Goal: Information Seeking & Learning: Check status

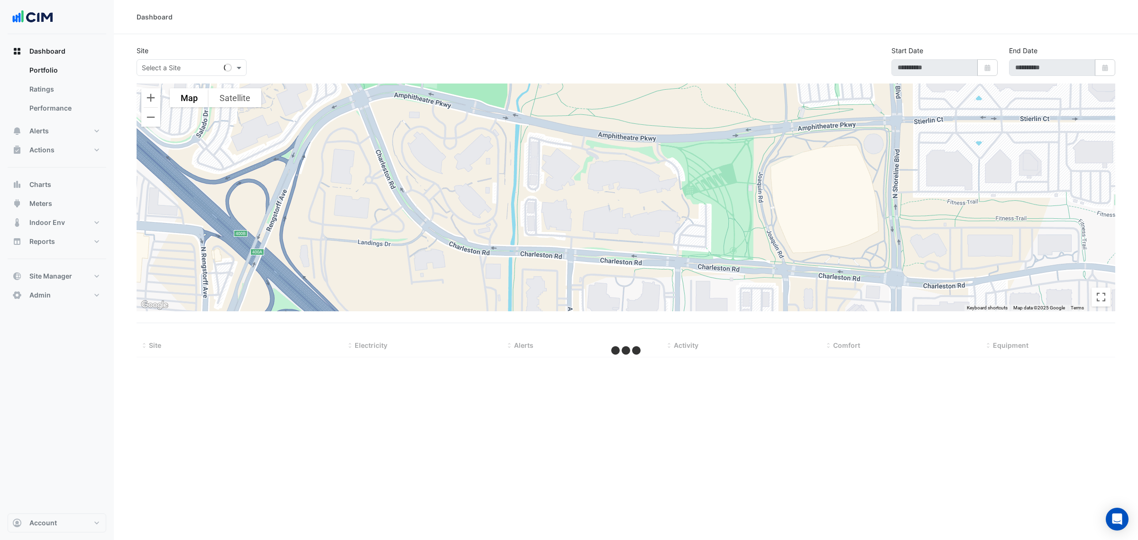
select select "***"
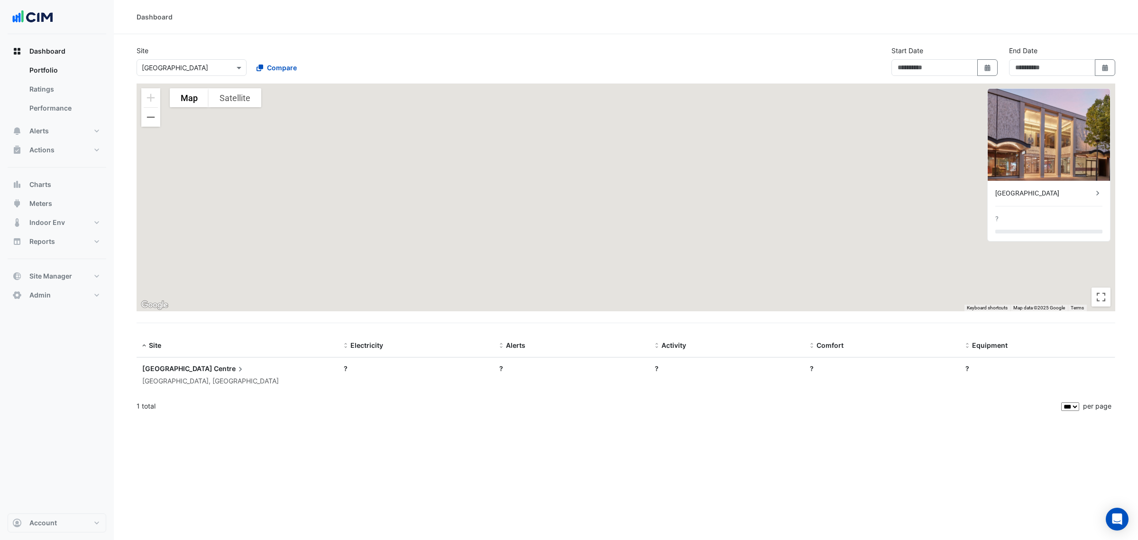
type input "**********"
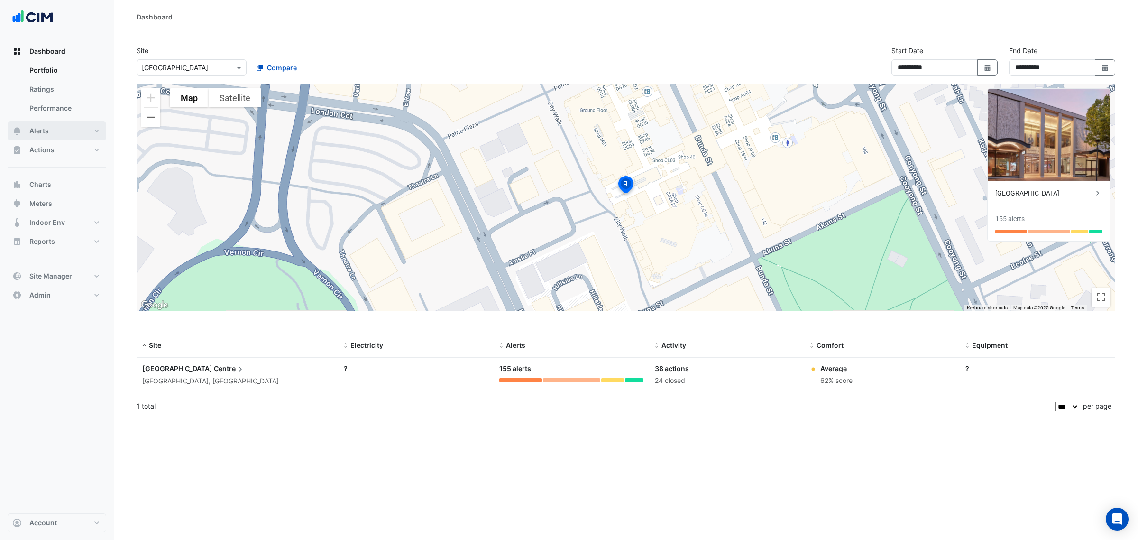
click at [89, 129] on button "Alerts" at bounding box center [57, 130] width 99 height 19
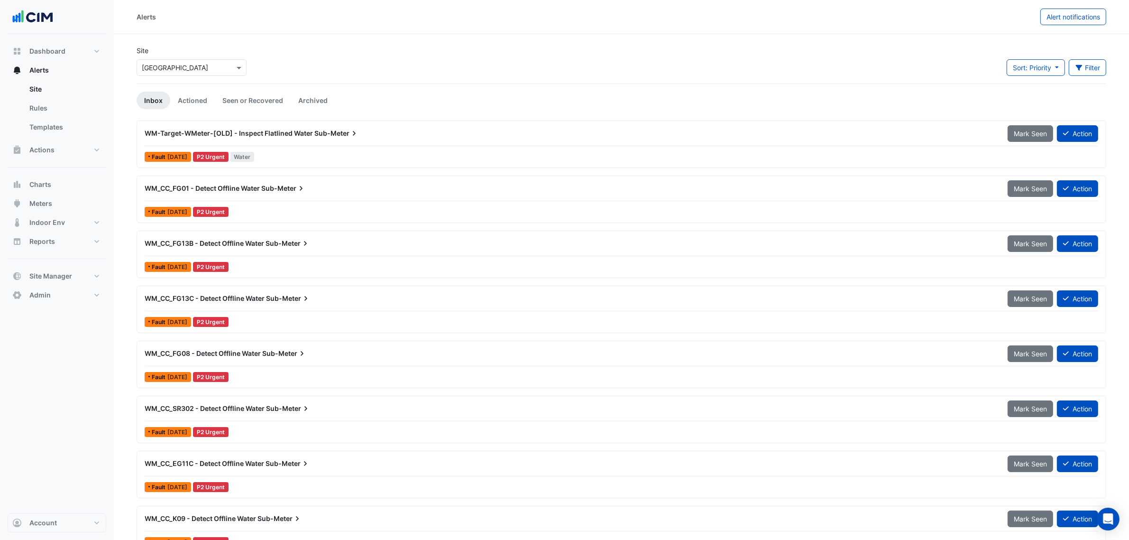
click at [363, 190] on div "WM_CC_FG01 - Detect Offline Water Sub-Meter" at bounding box center [571, 188] width 852 height 9
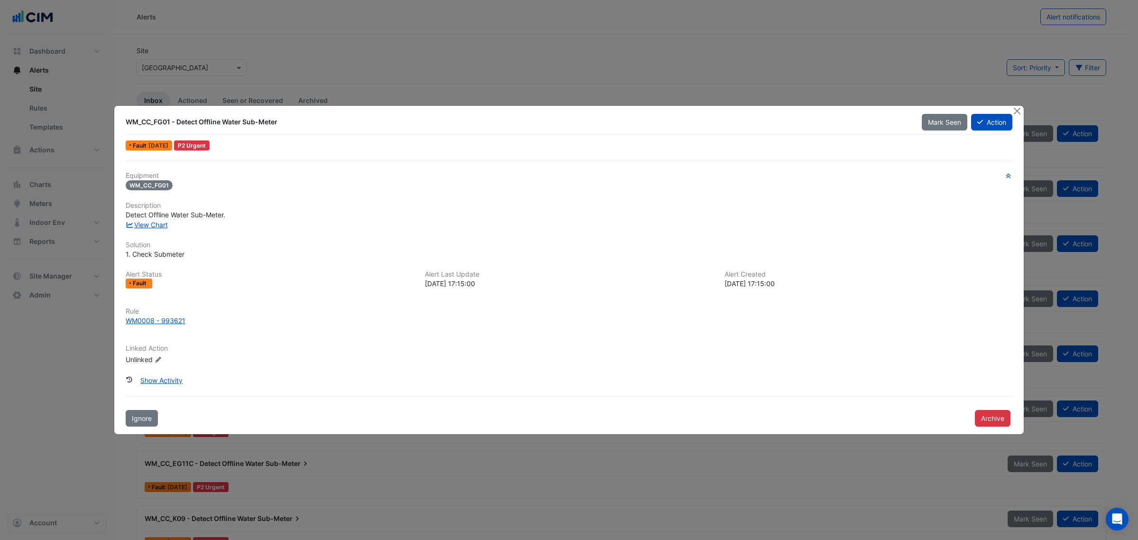
click at [148, 318] on div "WM0008 - 993621" at bounding box center [156, 320] width 60 height 10
click at [758, 374] on button "Archive" at bounding box center [993, 418] width 36 height 17
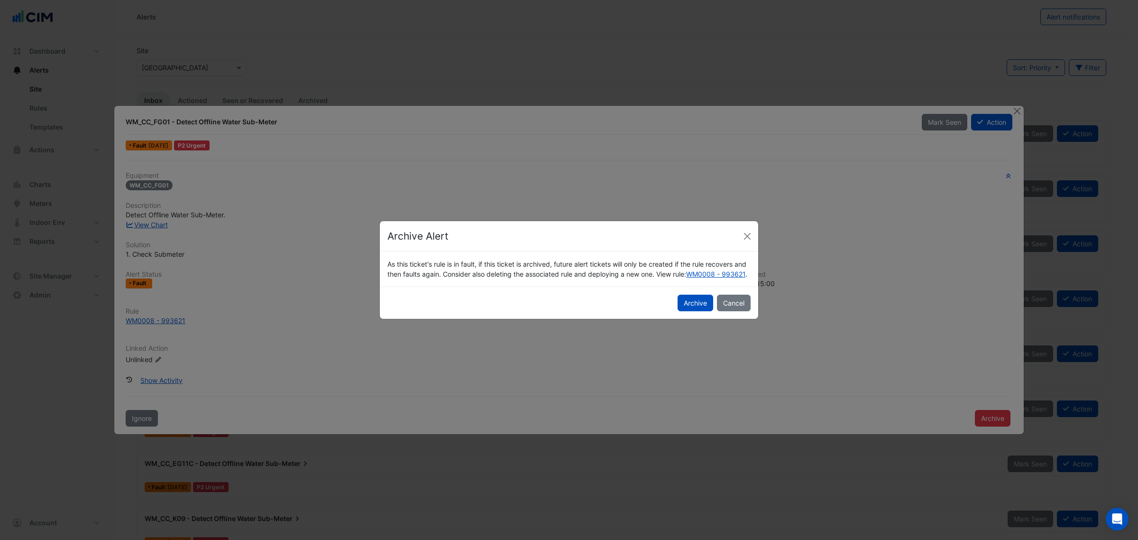
click at [699, 307] on button "Archive" at bounding box center [696, 303] width 36 height 17
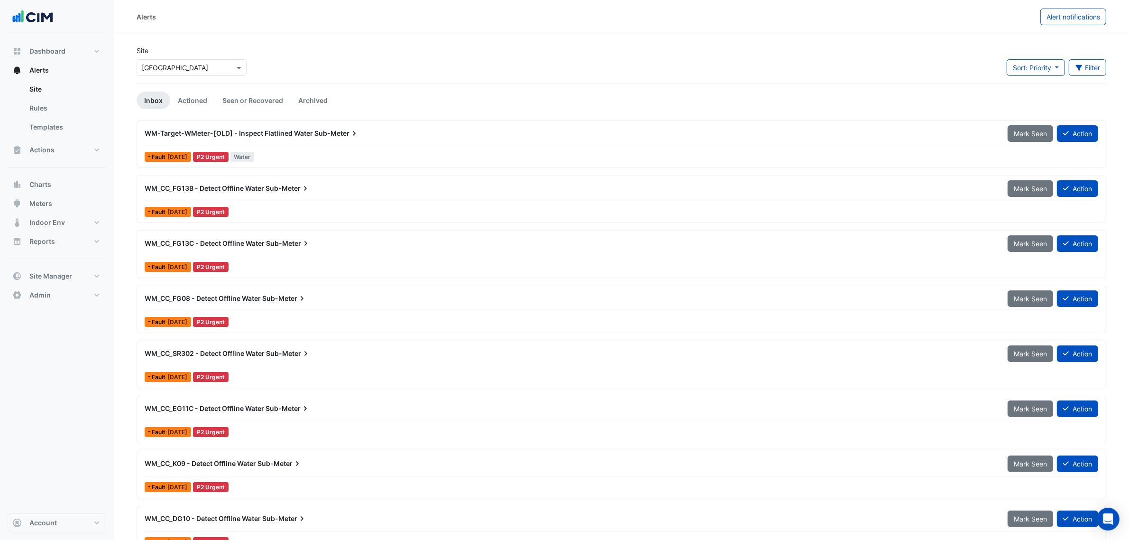
click at [295, 194] on div "WM_CC_FG13B - Detect Offline Water Sub-Meter" at bounding box center [570, 188] width 863 height 17
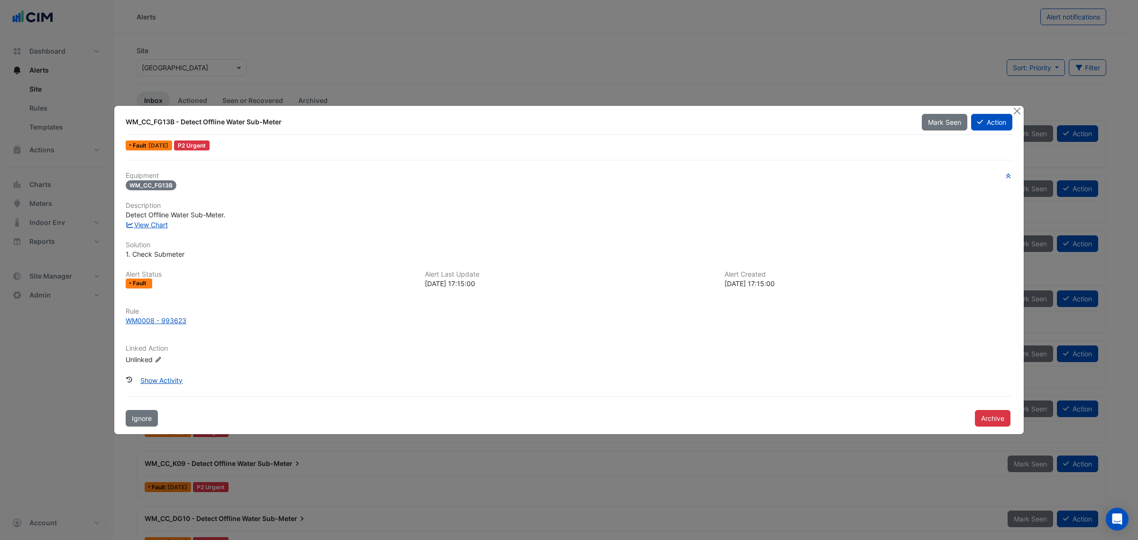
drag, startPoint x: 1015, startPoint y: 421, endPoint x: 1009, endPoint y: 421, distance: 6.2
click at [758, 374] on div "Archive" at bounding box center [993, 417] width 49 height 18
click at [758, 374] on button "Archive" at bounding box center [993, 418] width 36 height 17
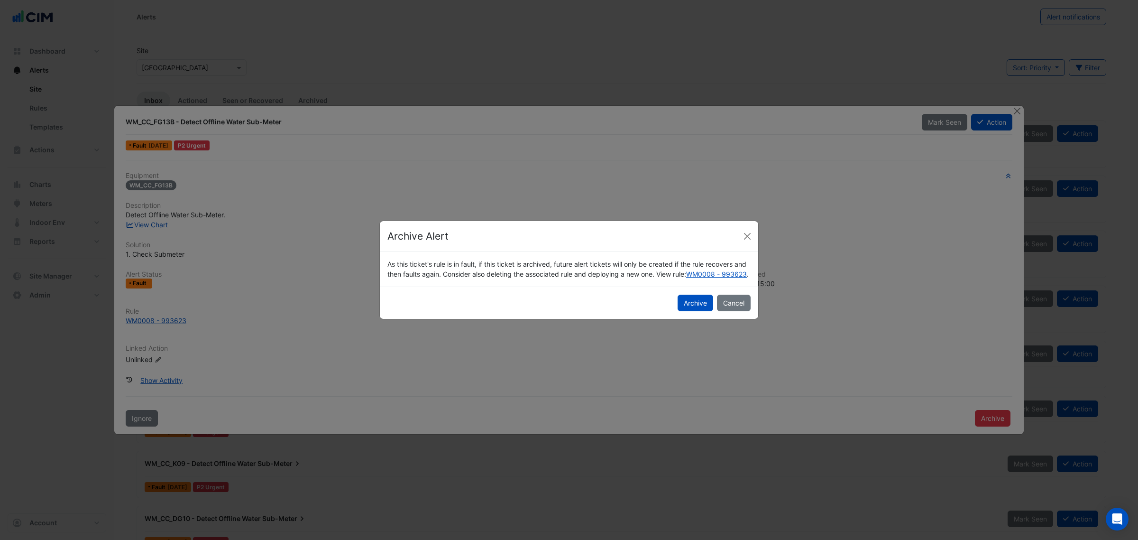
click at [703, 310] on button "Archive" at bounding box center [696, 303] width 36 height 17
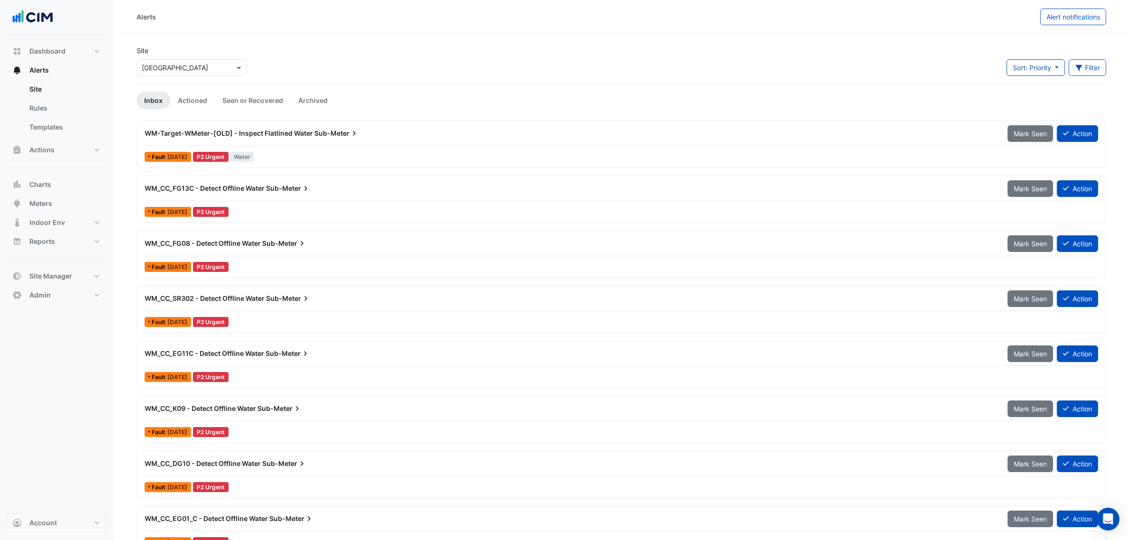
click at [287, 185] on span "Sub-Meter" at bounding box center [288, 188] width 45 height 9
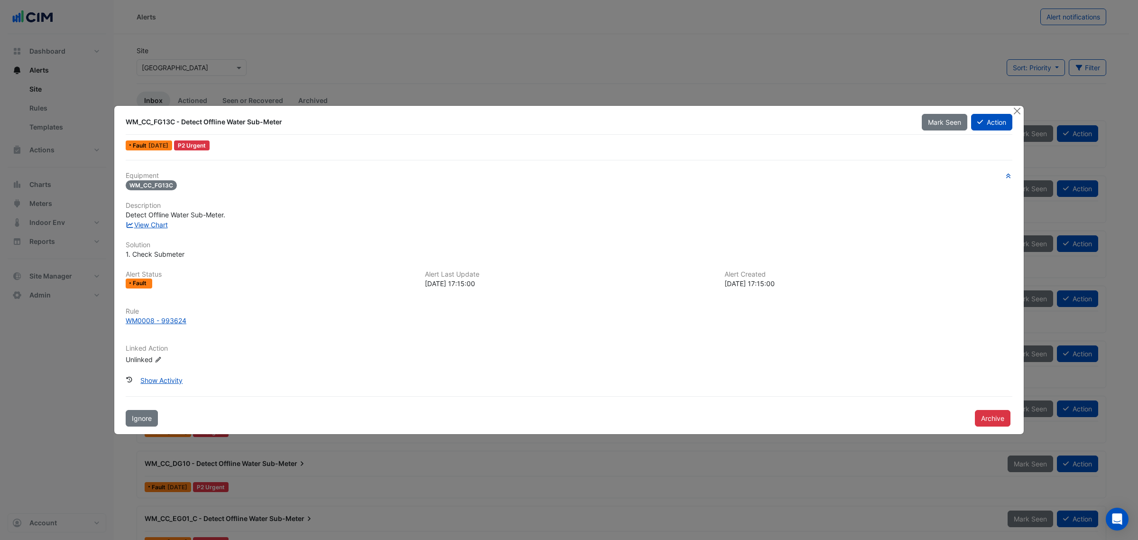
click at [758, 374] on button "Archive" at bounding box center [993, 418] width 36 height 17
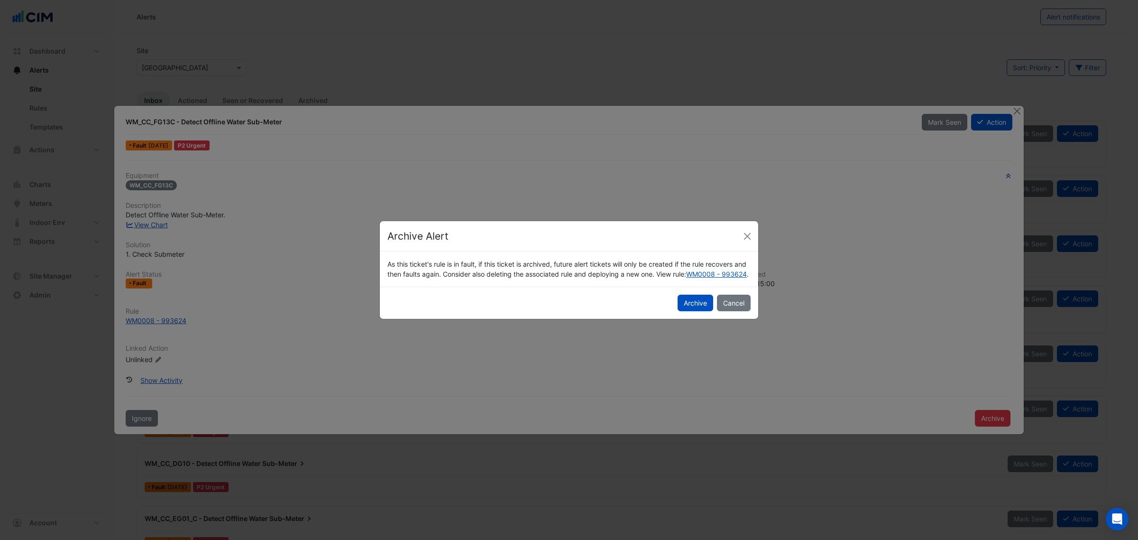
click at [696, 307] on button "Archive" at bounding box center [696, 303] width 36 height 17
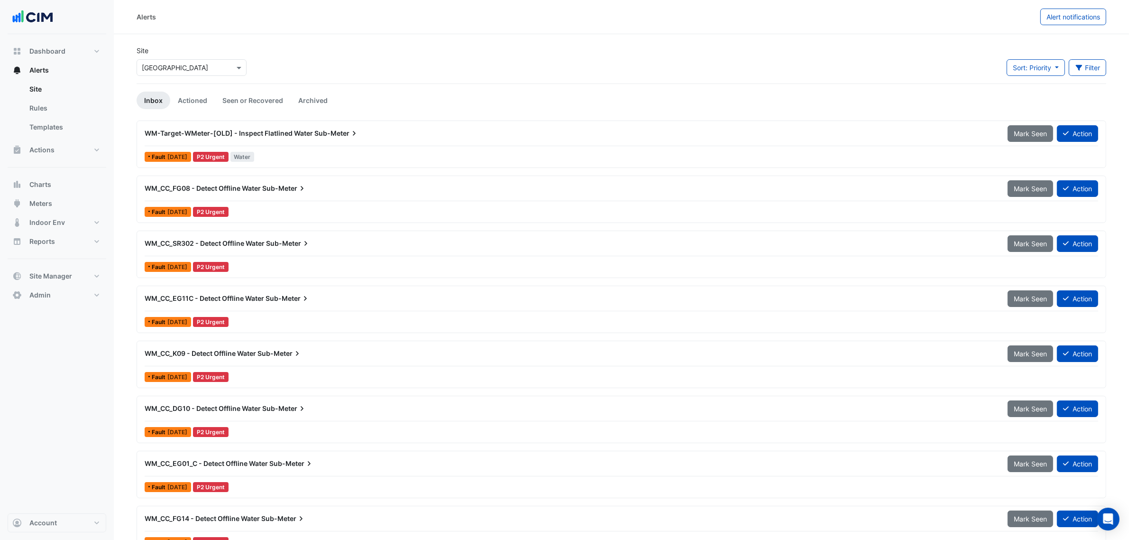
click at [285, 203] on div "WM_CC_FG08 - Detect Offline Water Sub-Meter Mark Seen Action Fault 5 days ago P…" at bounding box center [621, 199] width 961 height 39
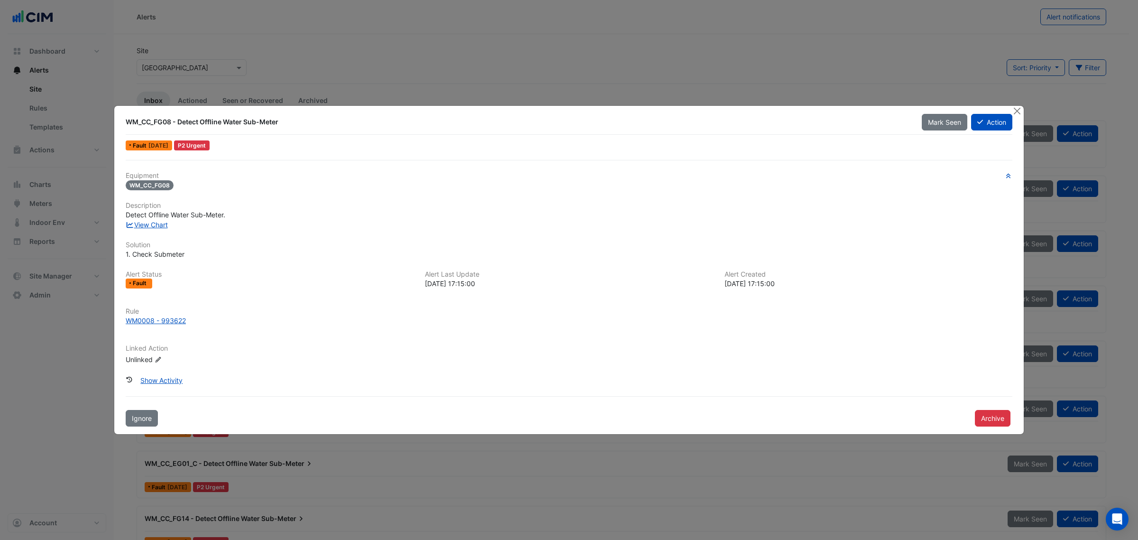
click at [758, 374] on button "Archive" at bounding box center [993, 418] width 36 height 17
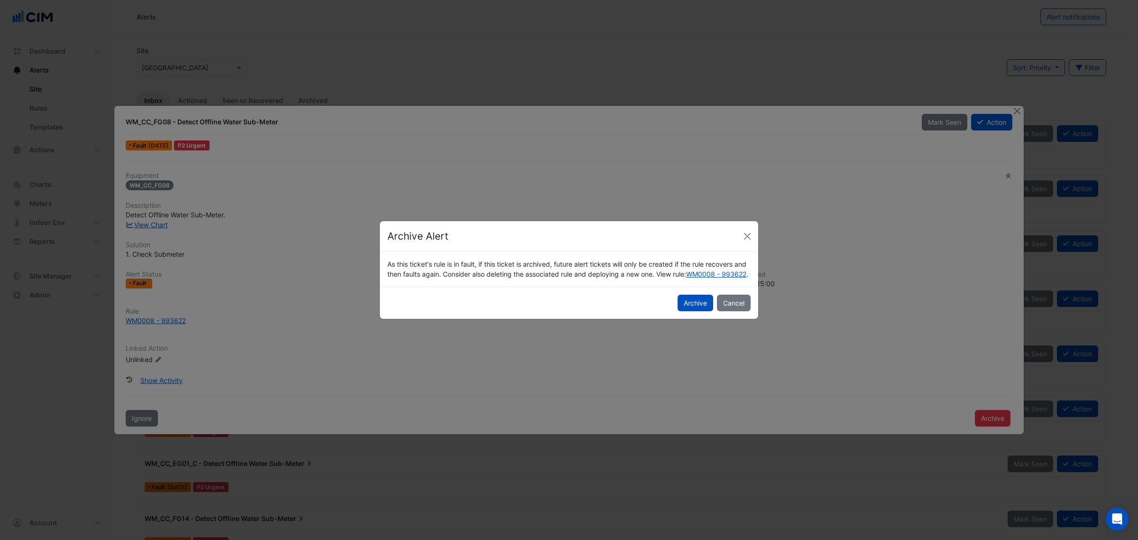
click at [698, 311] on button "Archive" at bounding box center [696, 303] width 36 height 17
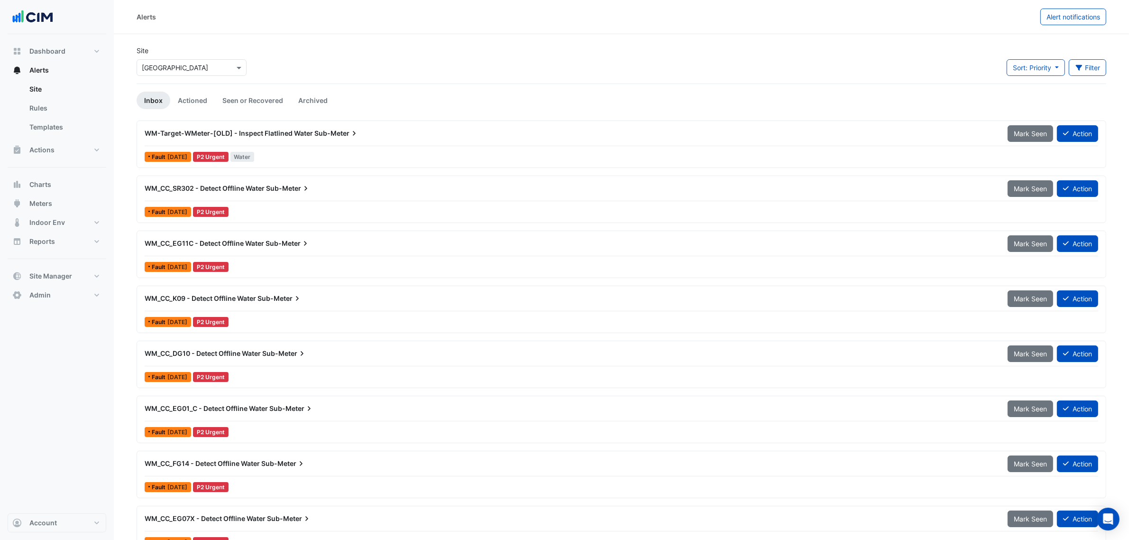
click at [318, 202] on div "WM_CC_SR302 - Detect Offline Water Sub-Meter Mark Seen Action Fault 5 days ago …" at bounding box center [621, 199] width 961 height 39
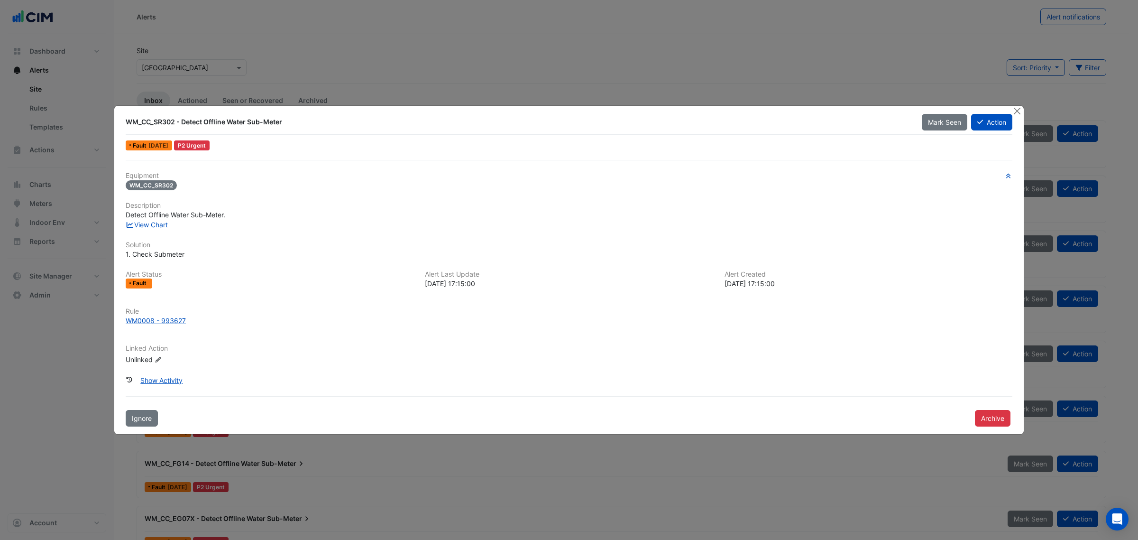
click at [758, 374] on button "Archive" at bounding box center [993, 418] width 36 height 17
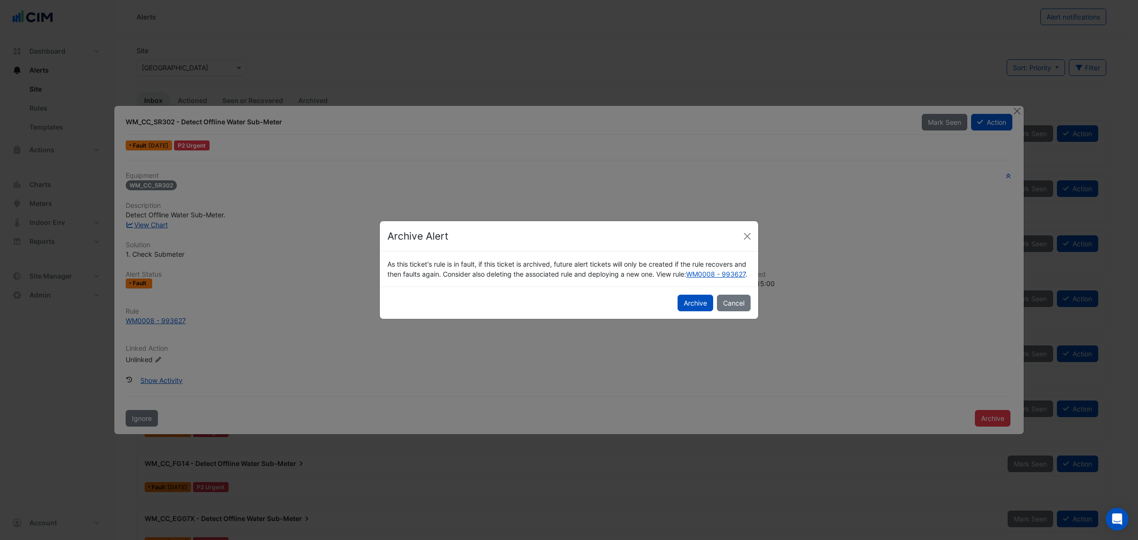
click at [695, 311] on button "Archive" at bounding box center [696, 303] width 36 height 17
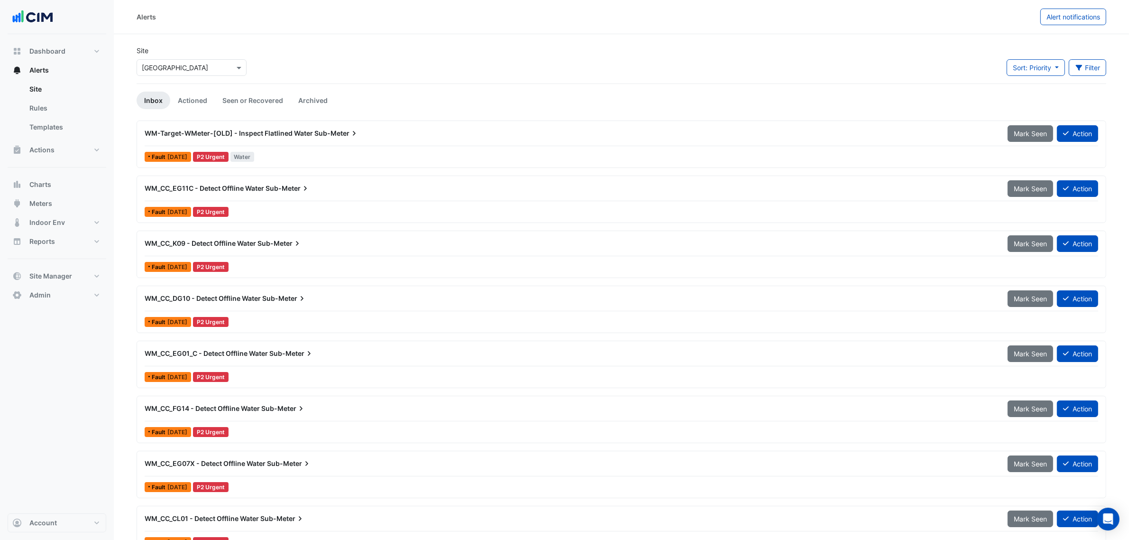
click at [262, 193] on div "WM_CC_EG11C - Detect Offline Water Sub-Meter" at bounding box center [570, 188] width 863 height 17
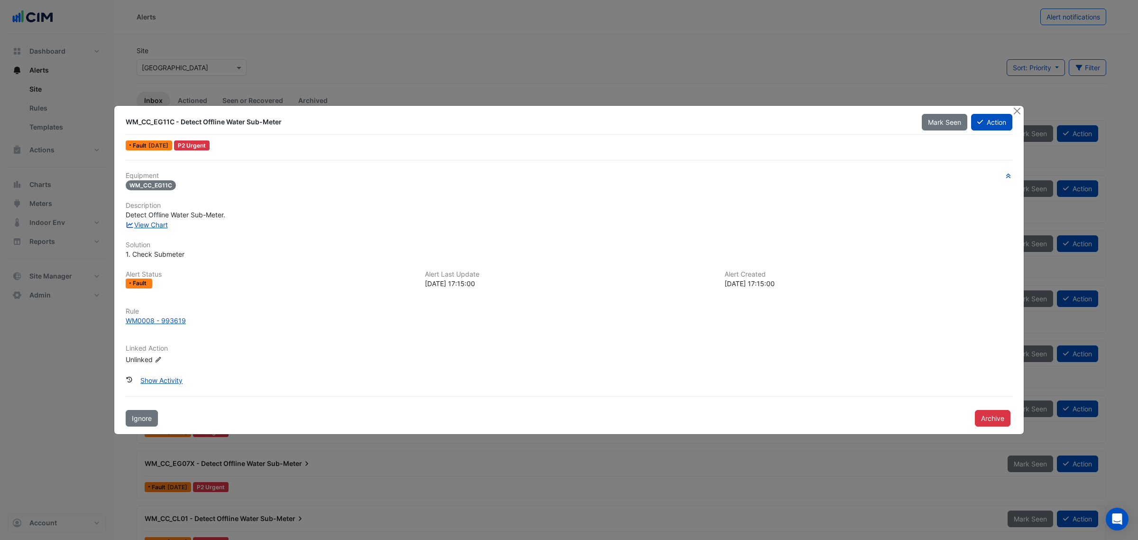
click at [758, 374] on button "Archive" at bounding box center [993, 418] width 36 height 17
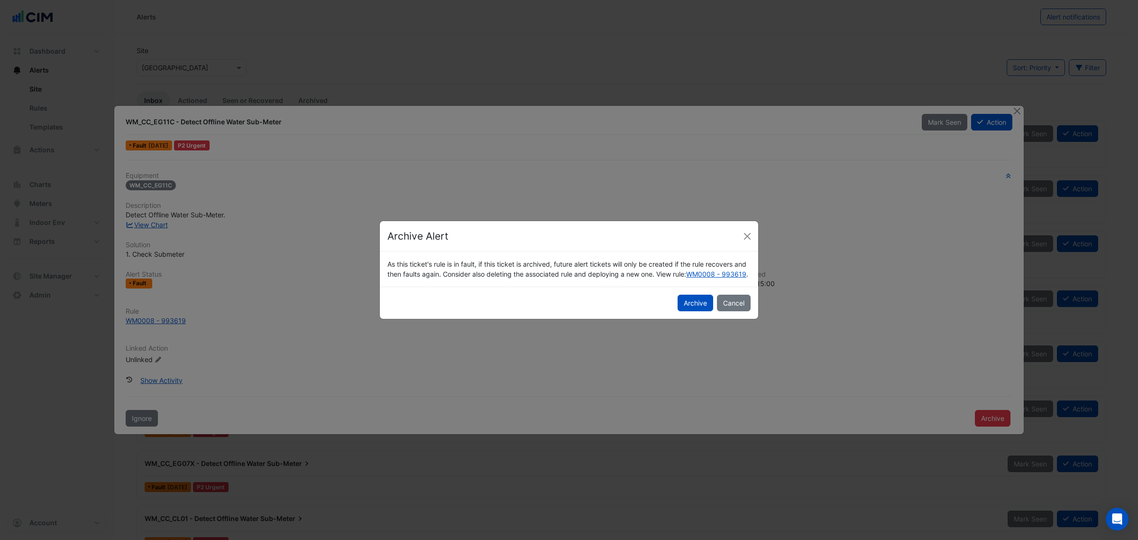
click at [693, 308] on button "Archive" at bounding box center [696, 303] width 36 height 17
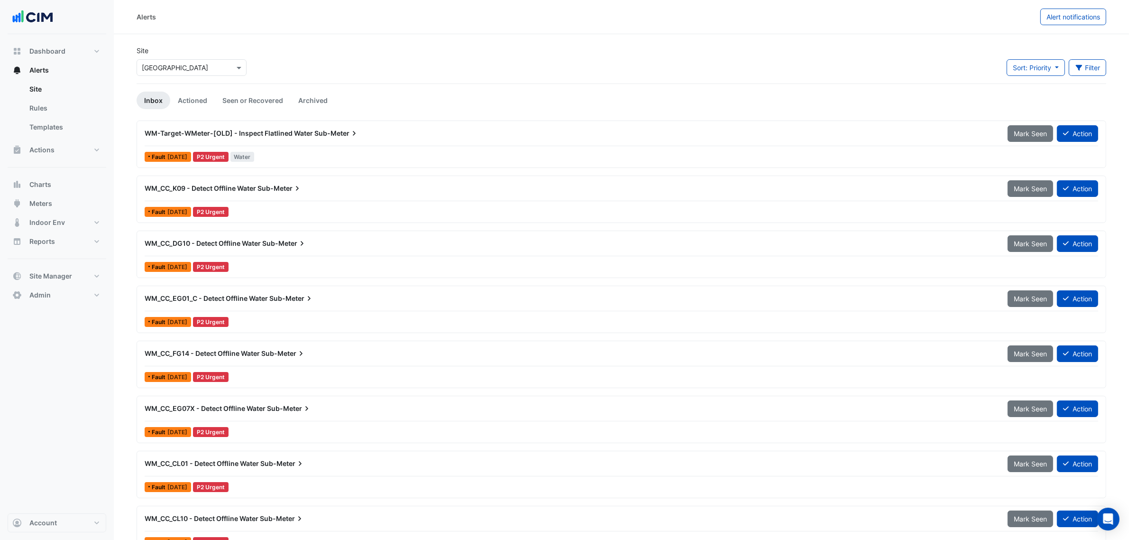
click at [334, 217] on div "Fault 5 days ago P2 Urgent" at bounding box center [622, 212] width 956 height 14
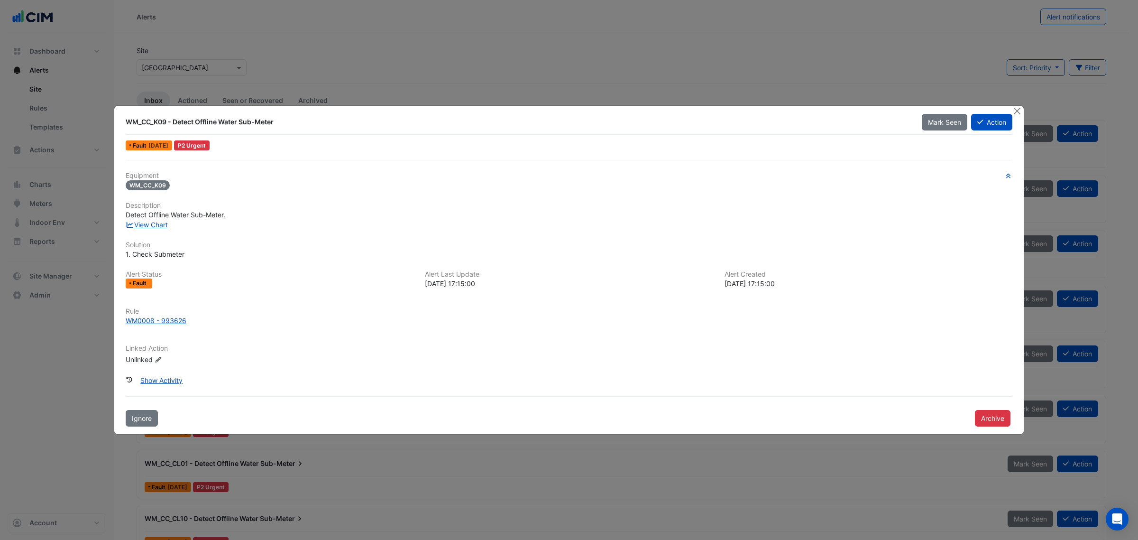
click at [758, 374] on button "Archive" at bounding box center [993, 418] width 36 height 17
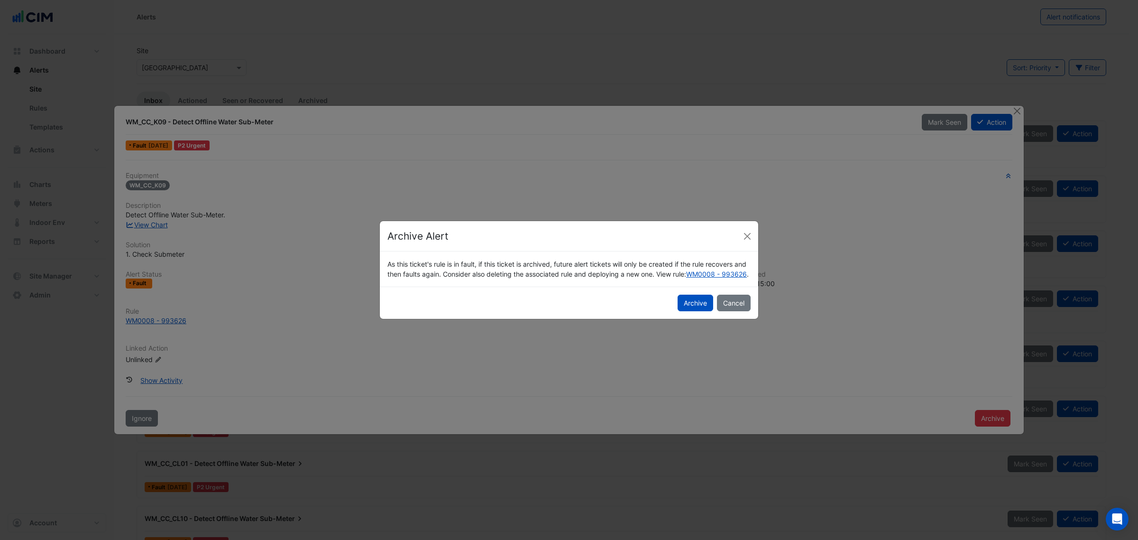
click at [684, 303] on button "Archive" at bounding box center [696, 303] width 36 height 17
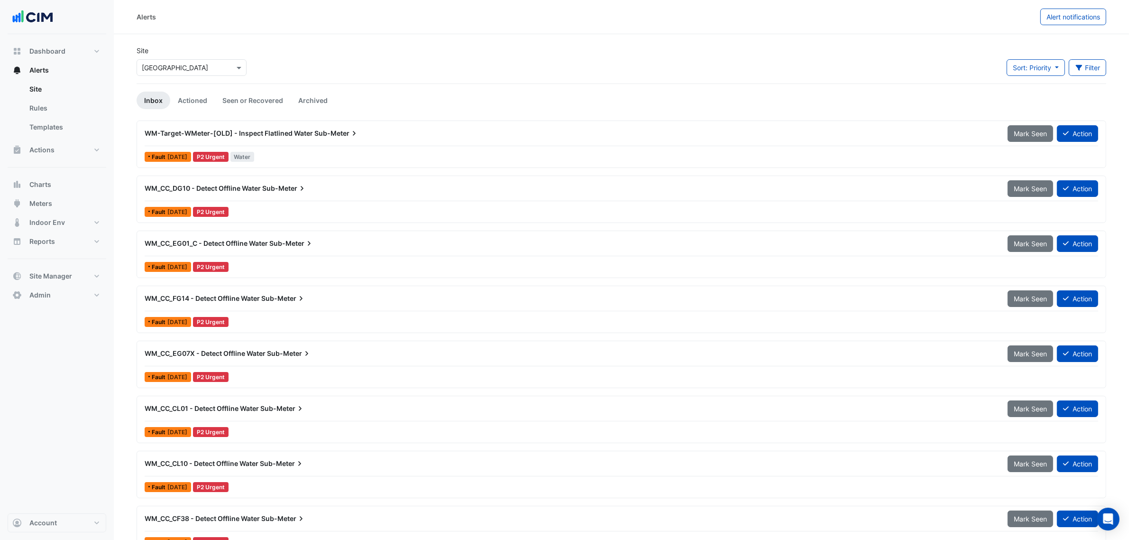
click at [357, 205] on div "Fault 5 days ago P2 Urgent" at bounding box center [622, 212] width 956 height 14
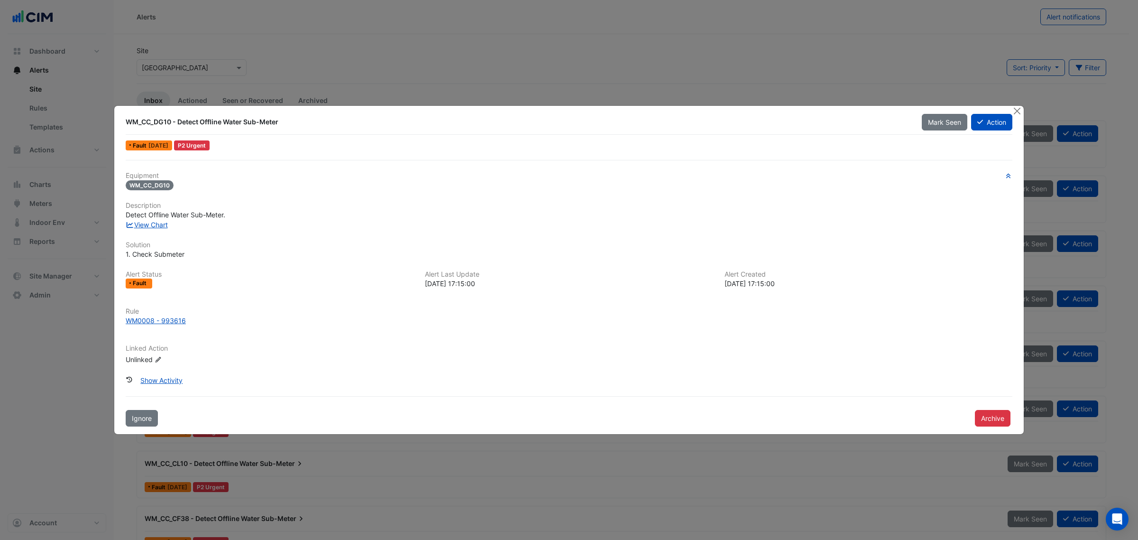
click at [758, 374] on button "Archive" at bounding box center [993, 418] width 36 height 17
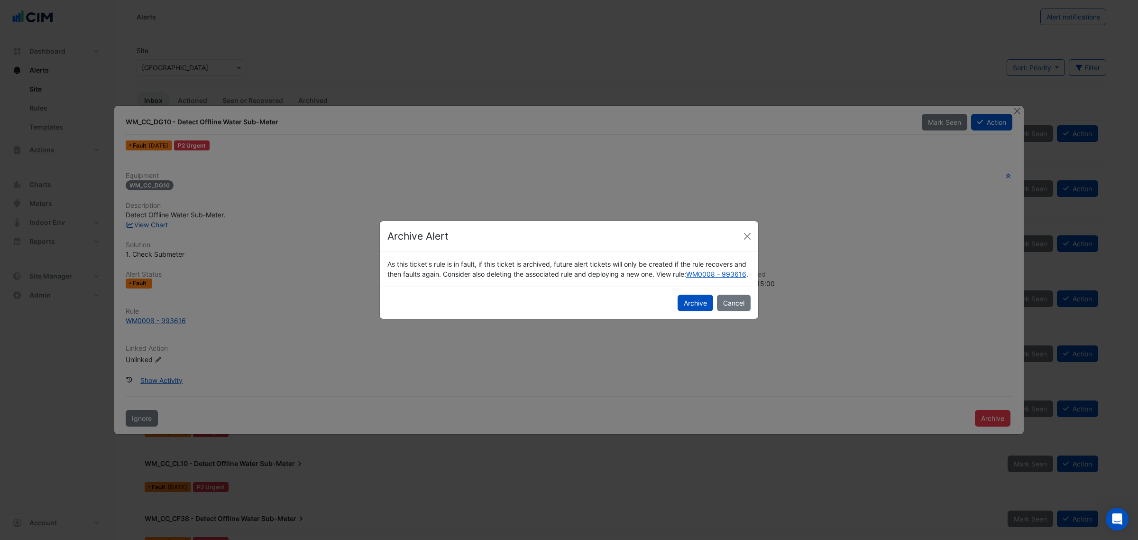
click at [686, 303] on button "Archive" at bounding box center [696, 303] width 36 height 17
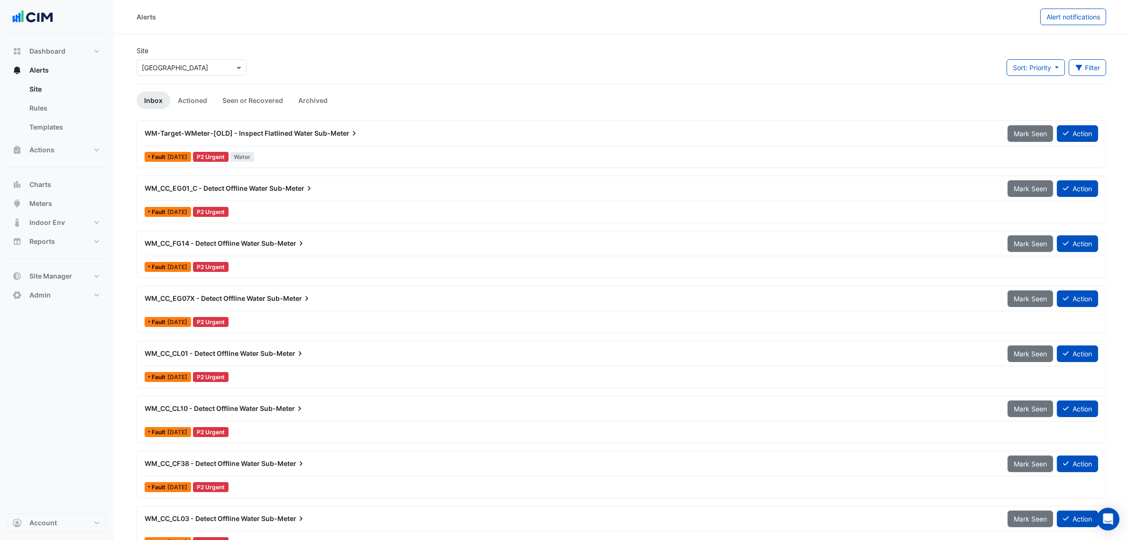
click at [335, 205] on div "Fault 5 days ago P2 Urgent" at bounding box center [622, 212] width 956 height 14
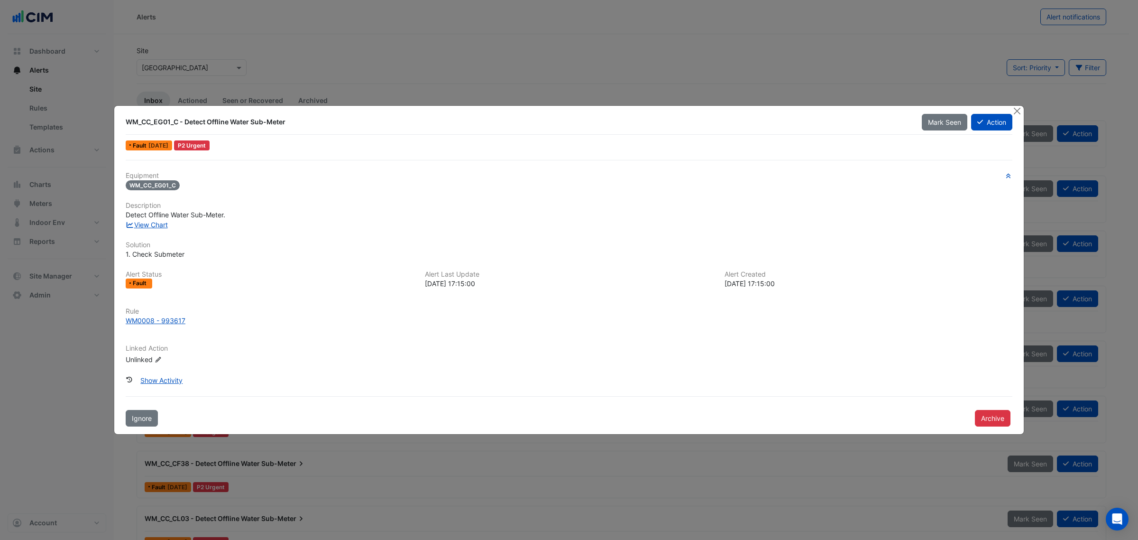
click at [758, 374] on button "Archive" at bounding box center [993, 418] width 36 height 17
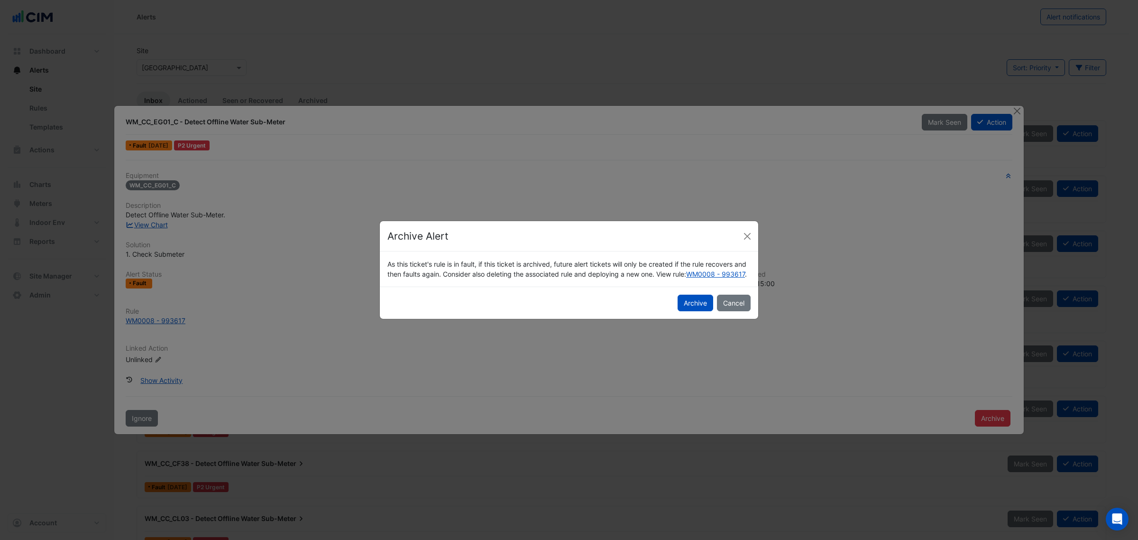
click at [698, 311] on button "Archive" at bounding box center [696, 303] width 36 height 17
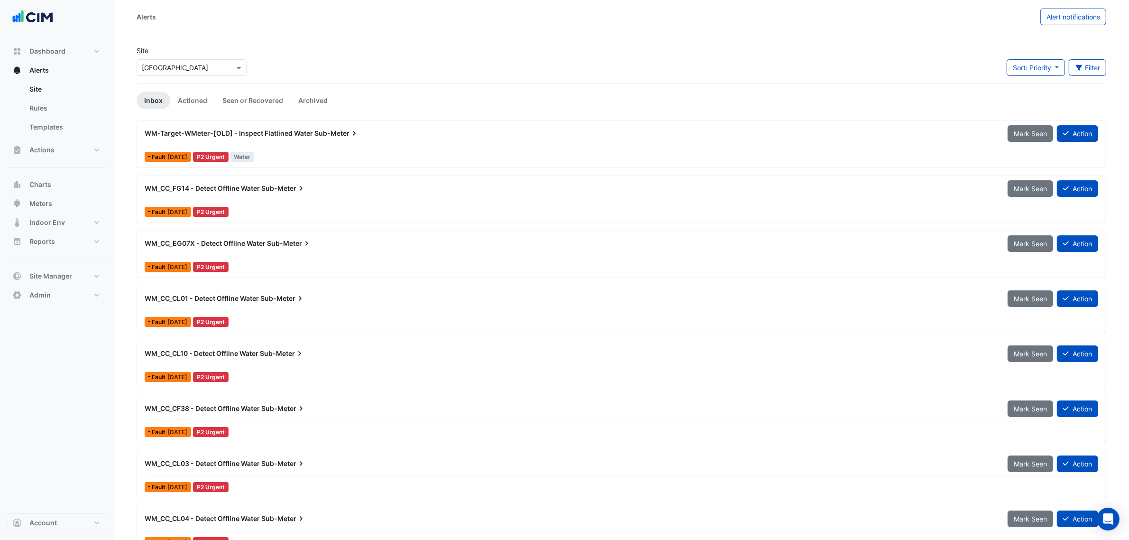
click at [305, 203] on div "WM_CC_FG14 - Detect Offline Water Sub-Meter Mark Seen Action Fault 5 days ago P…" at bounding box center [621, 199] width 961 height 39
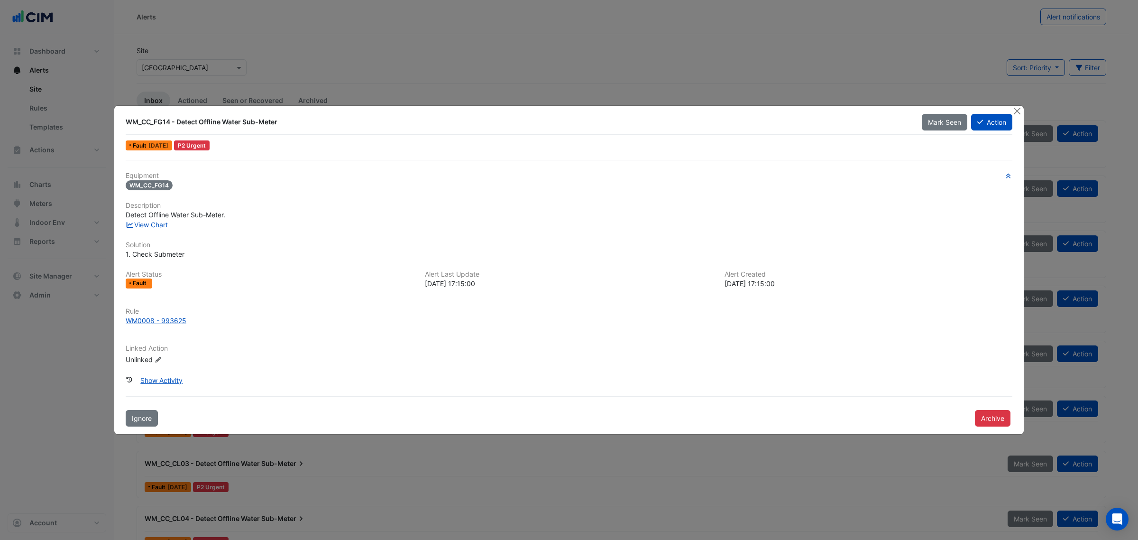
click at [758, 374] on button "Archive" at bounding box center [993, 418] width 36 height 17
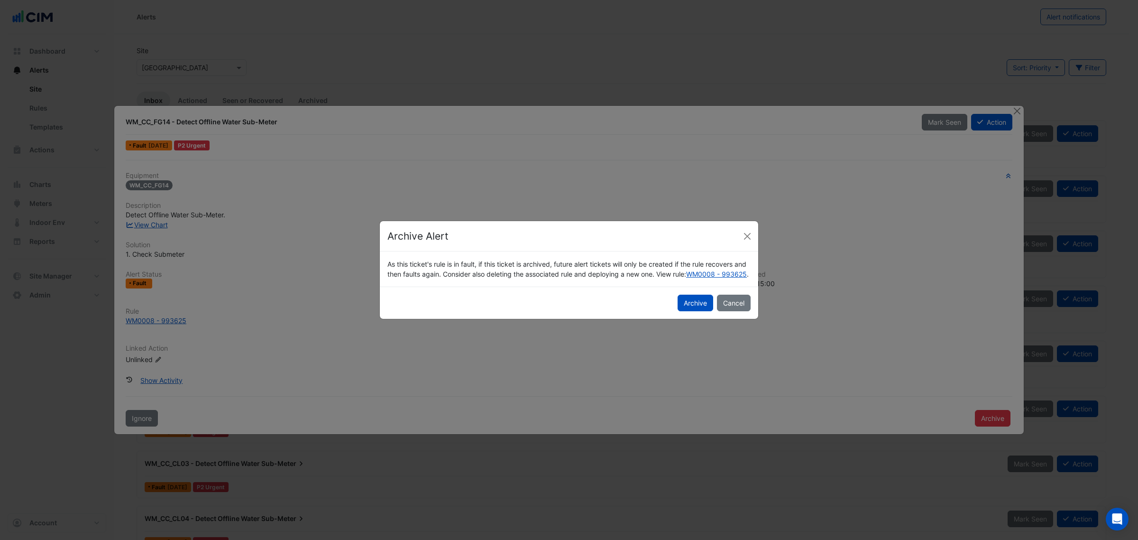
click at [695, 306] on button "Archive" at bounding box center [696, 303] width 36 height 17
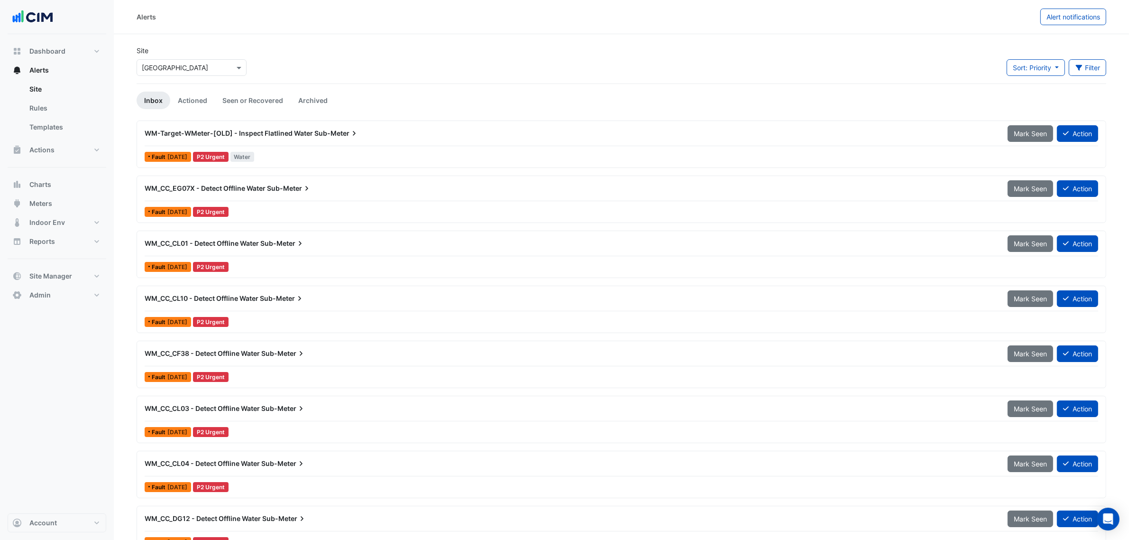
click at [332, 210] on div "Fault 5 days ago P2 Urgent" at bounding box center [622, 212] width 956 height 14
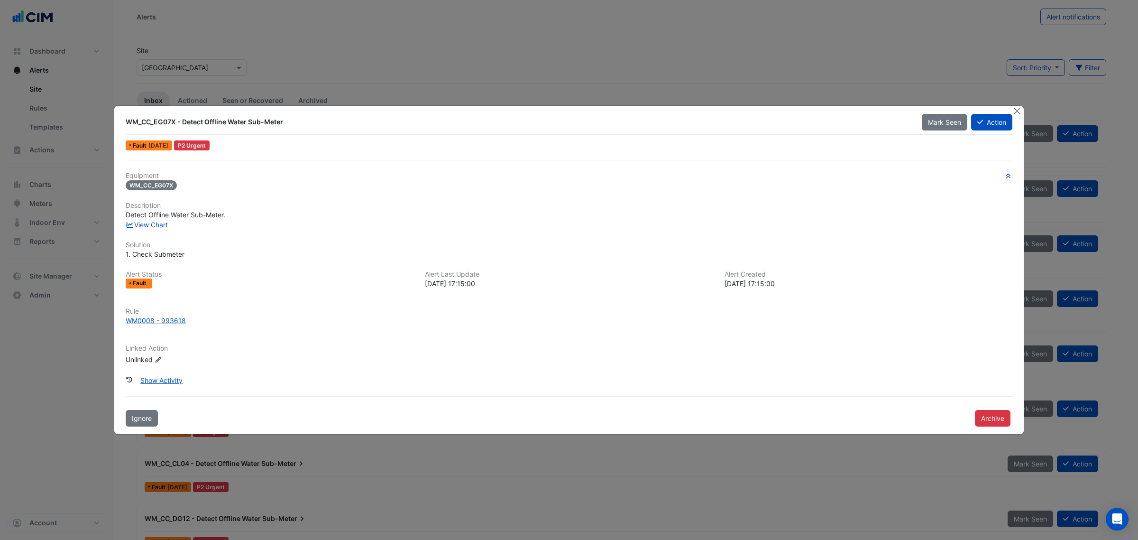
click at [758, 374] on button "Archive" at bounding box center [993, 418] width 36 height 17
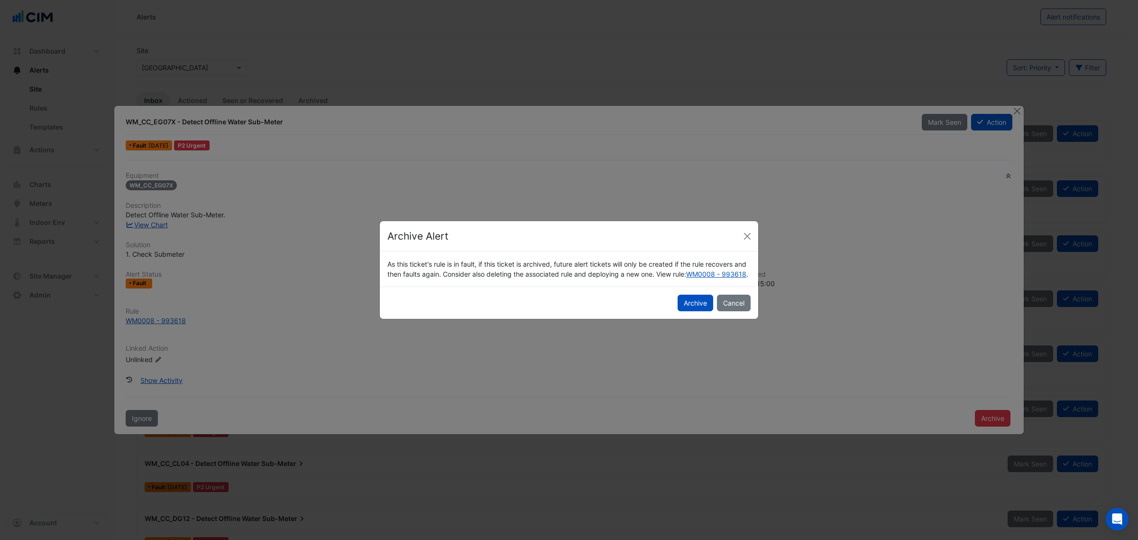
click at [695, 310] on button "Archive" at bounding box center [696, 303] width 36 height 17
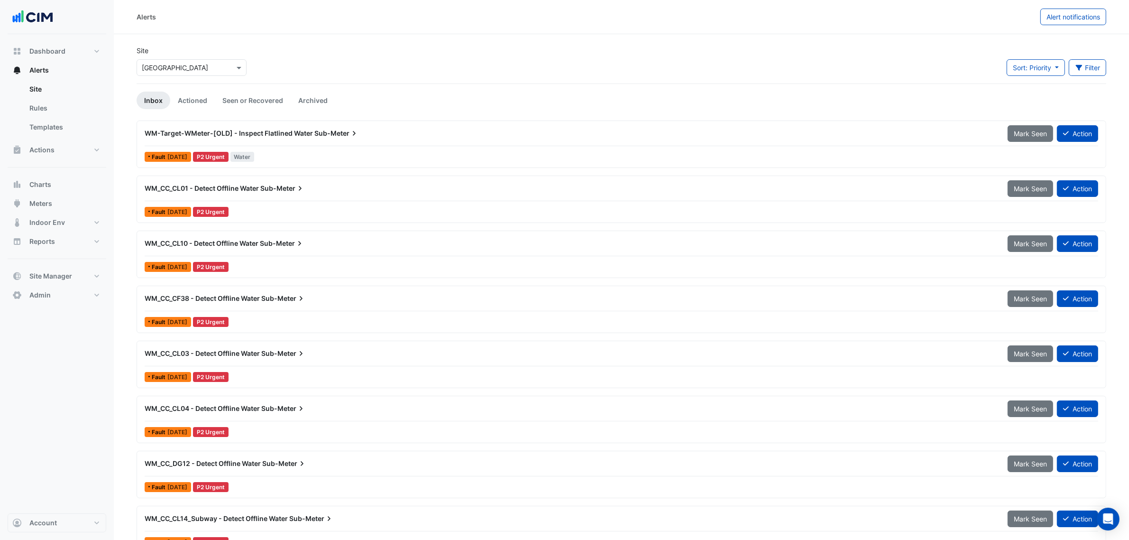
click at [282, 209] on div "Fault 5 days ago P2 Urgent" at bounding box center [622, 212] width 956 height 14
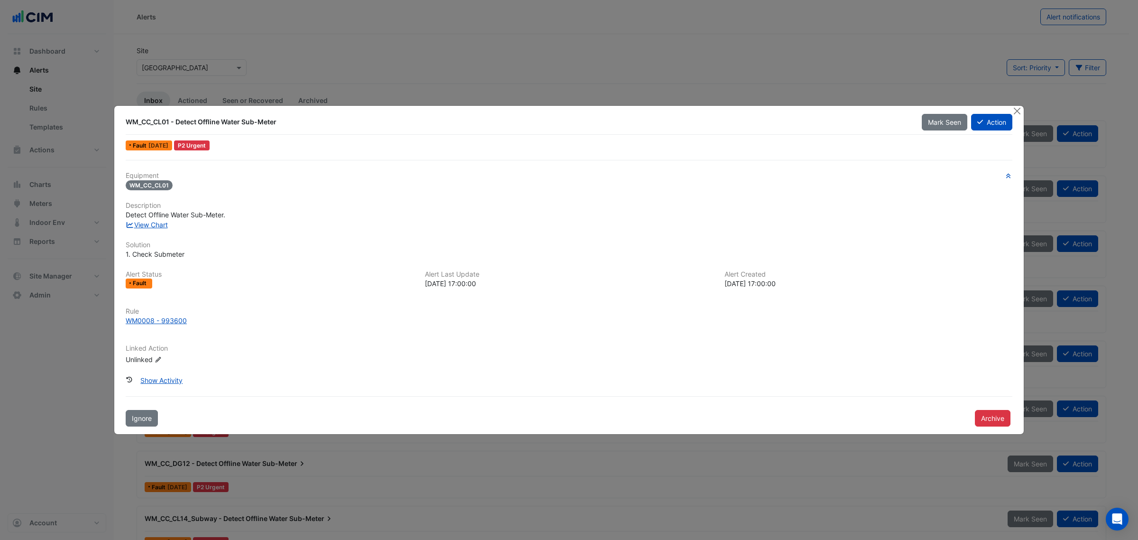
click at [758, 374] on button "Archive" at bounding box center [993, 418] width 36 height 17
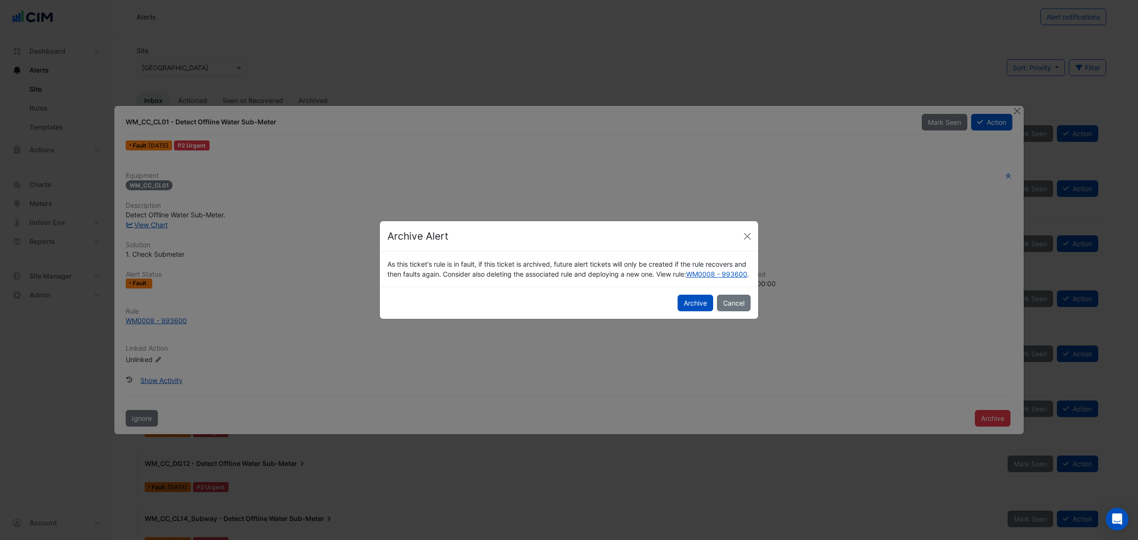
click at [700, 311] on button "Archive" at bounding box center [696, 303] width 36 height 17
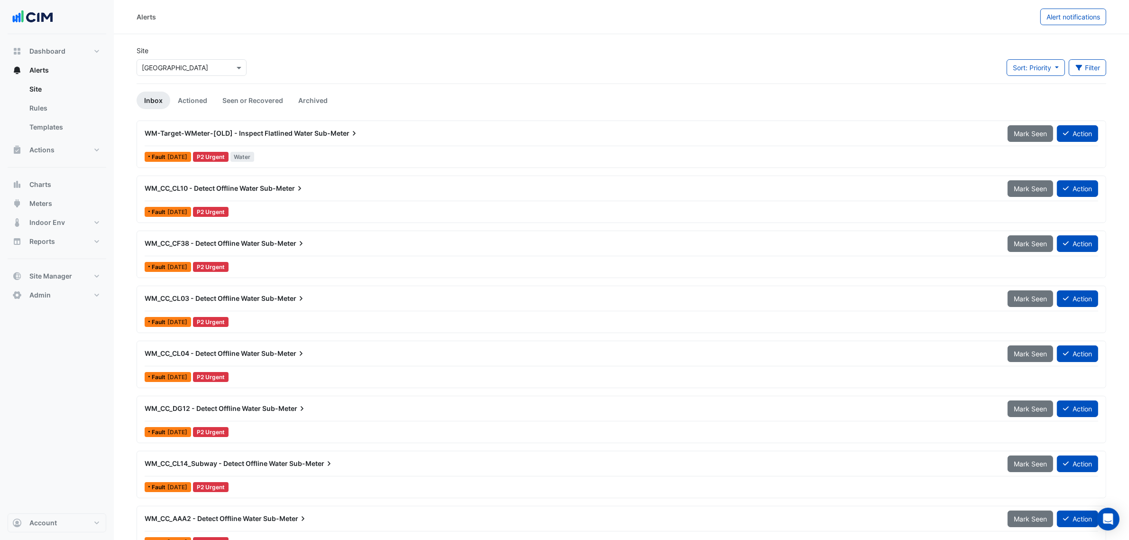
click at [758, 71] on button "Filter" at bounding box center [1088, 67] width 38 height 17
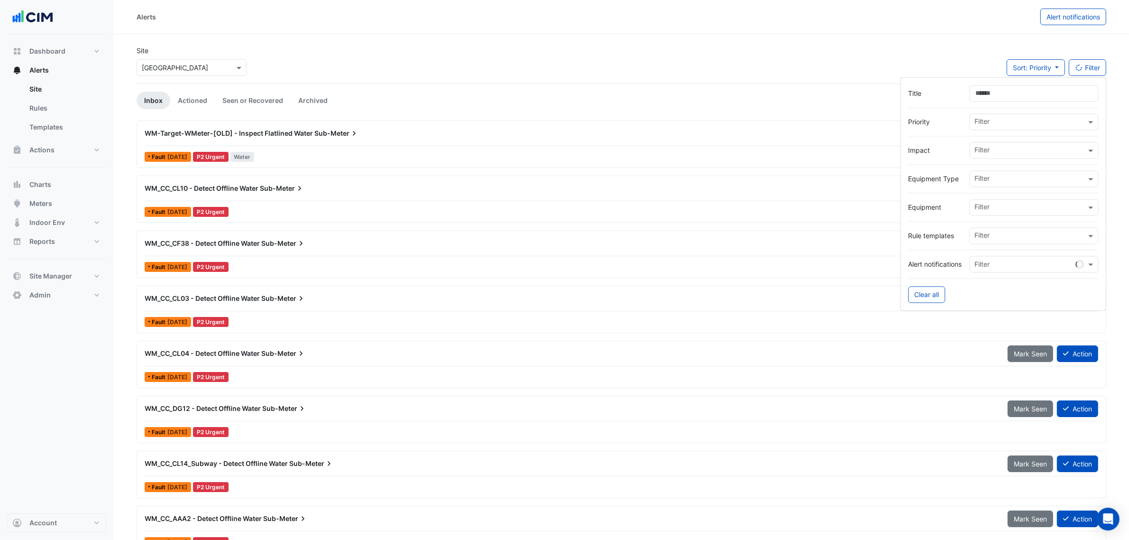
click at [758, 100] on input "Title" at bounding box center [1034, 93] width 129 height 17
type input "**********"
click at [758, 53] on div "Site Select a Site × Canberra Centre Sort: Priority Priority Updated 1 filter" at bounding box center [621, 65] width 981 height 38
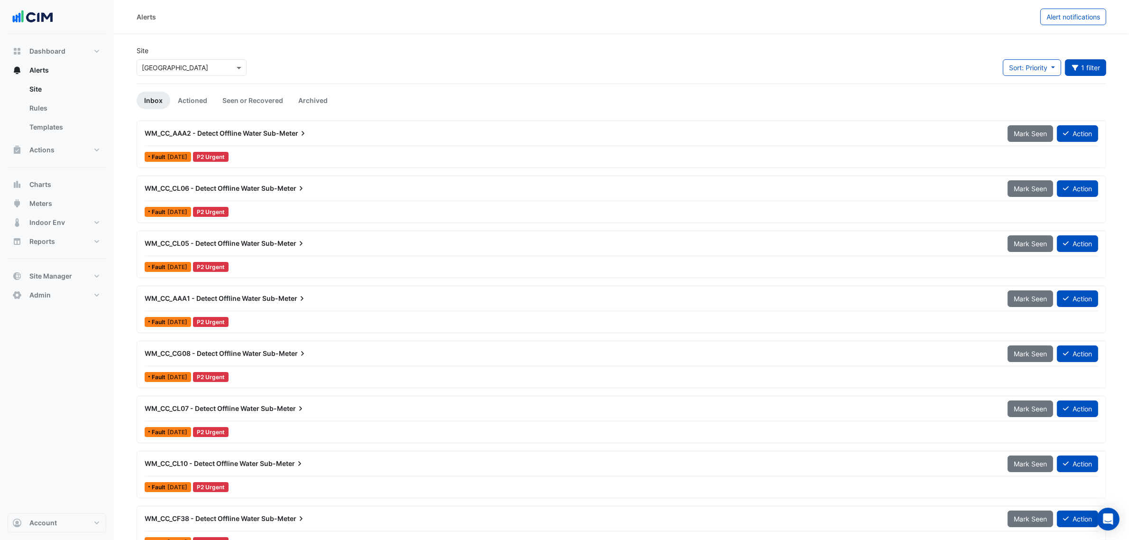
click at [334, 143] on div "WM_CC_AAA2 - Detect Offline Water Sub-Meter Mark Seen Action" at bounding box center [622, 135] width 954 height 21
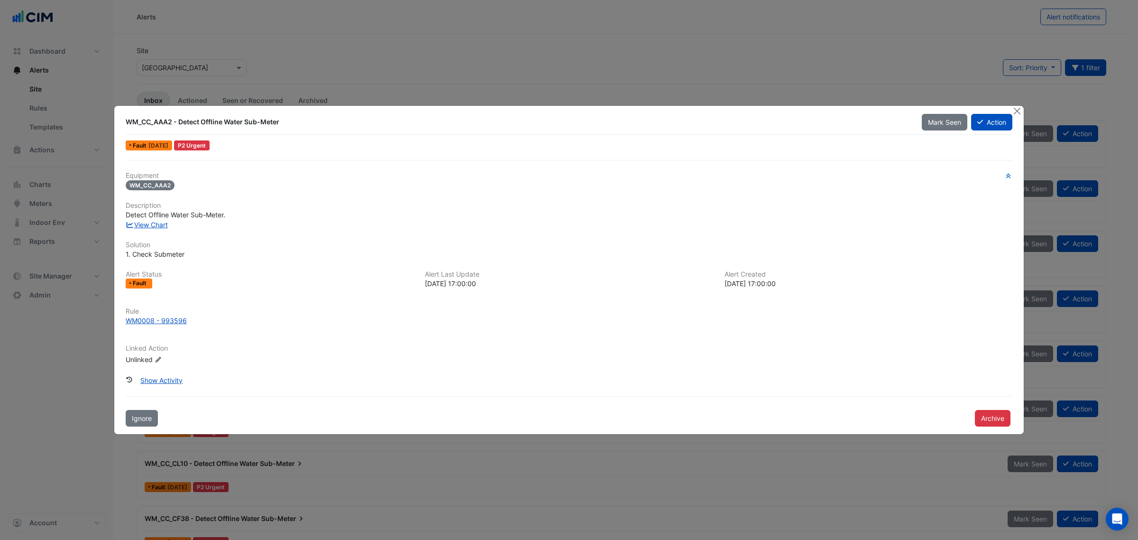
click at [758, 374] on button "Archive" at bounding box center [993, 418] width 36 height 17
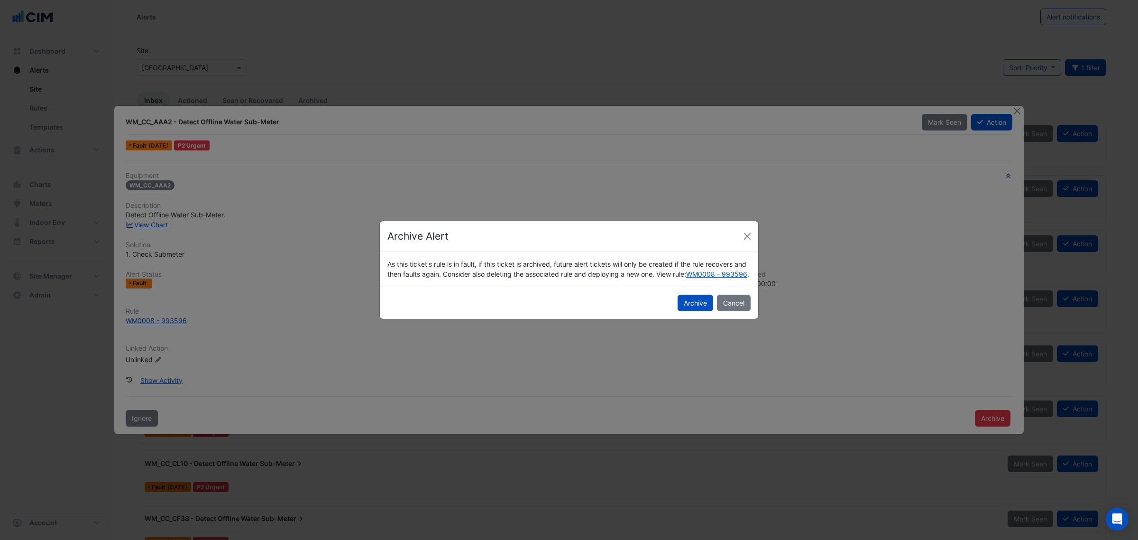
click at [692, 309] on button "Archive" at bounding box center [696, 303] width 36 height 17
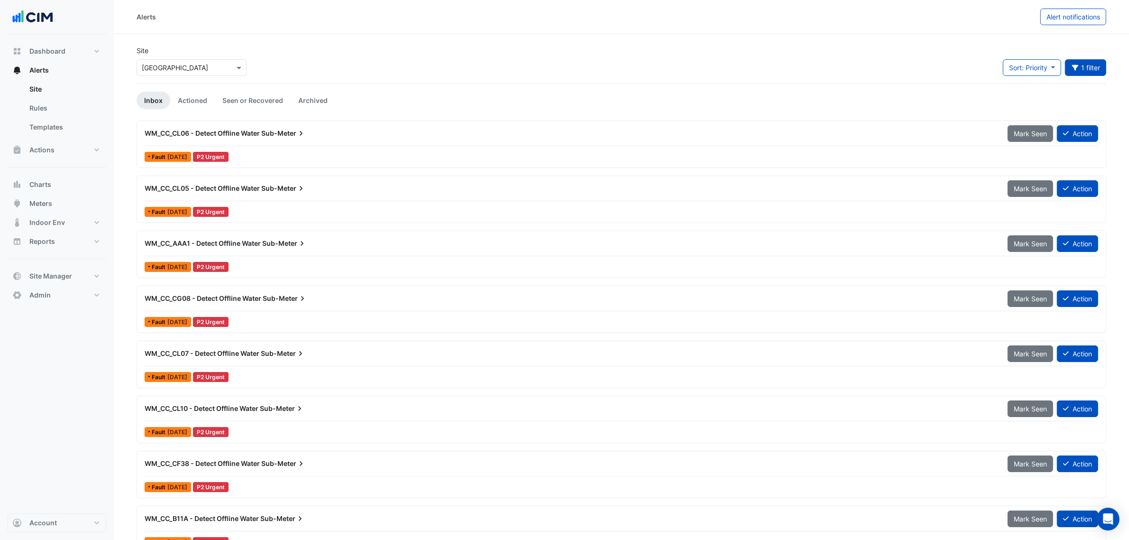
click at [333, 150] on div "Fault 5 days ago P2 Urgent" at bounding box center [622, 157] width 956 height 14
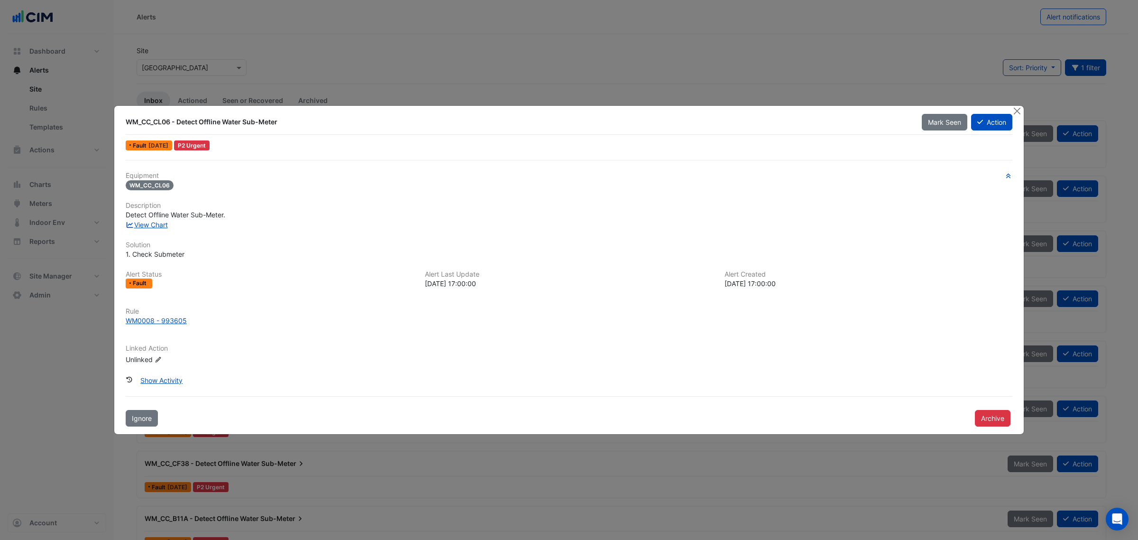
click at [758, 374] on button "Archive" at bounding box center [993, 418] width 36 height 17
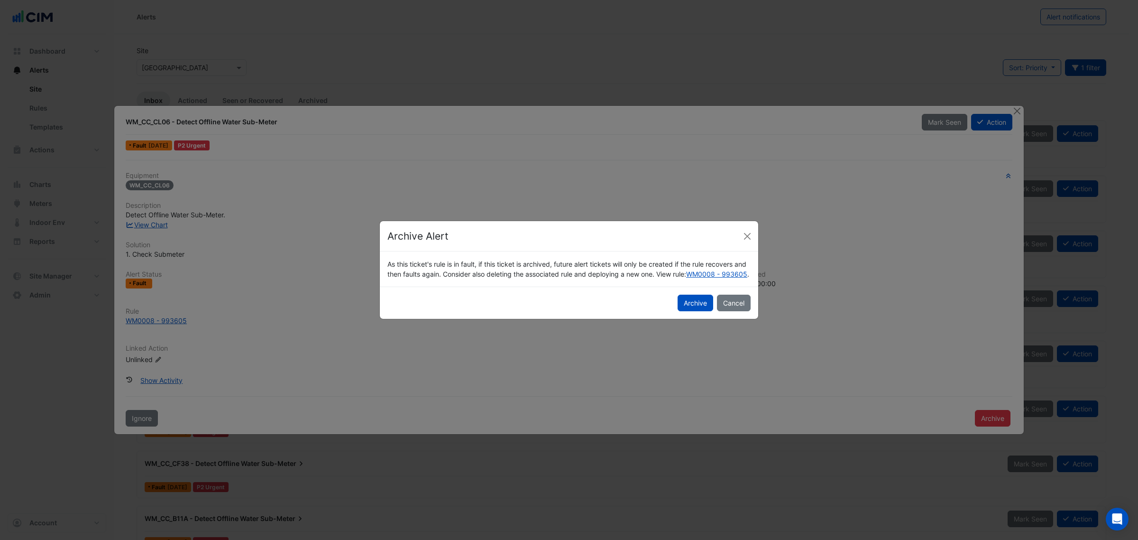
click at [698, 310] on button "Archive" at bounding box center [696, 303] width 36 height 17
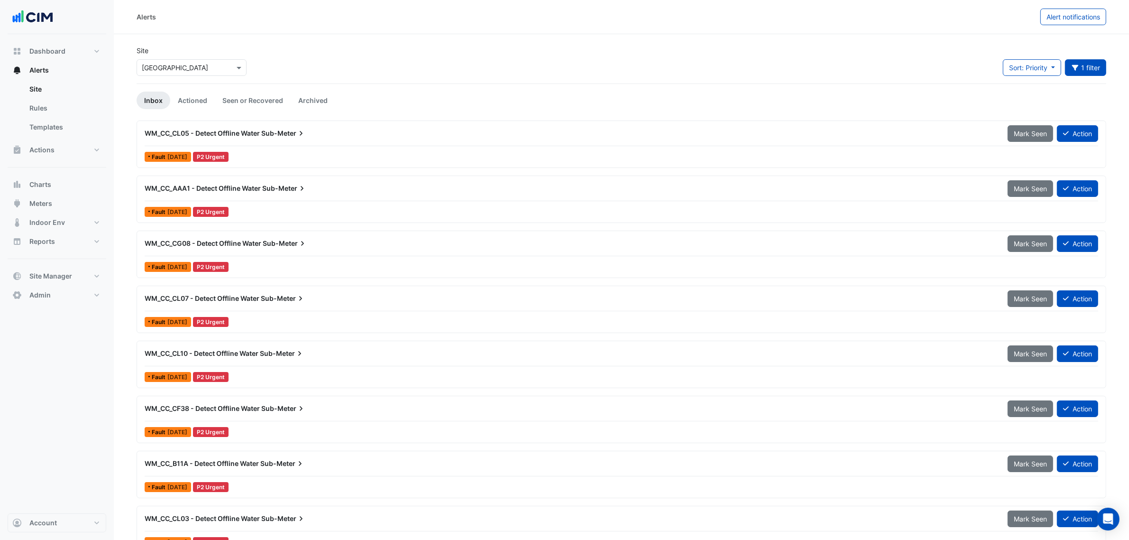
click at [308, 150] on div "Fault 5 days ago P2 Urgent" at bounding box center [622, 157] width 956 height 14
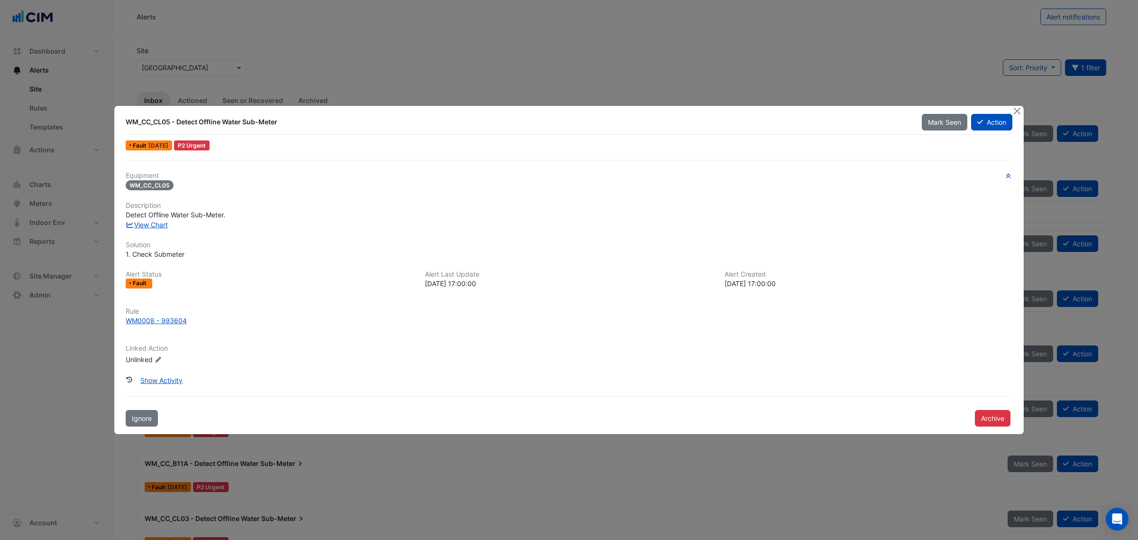
click at [758, 374] on button "Archive" at bounding box center [993, 418] width 36 height 17
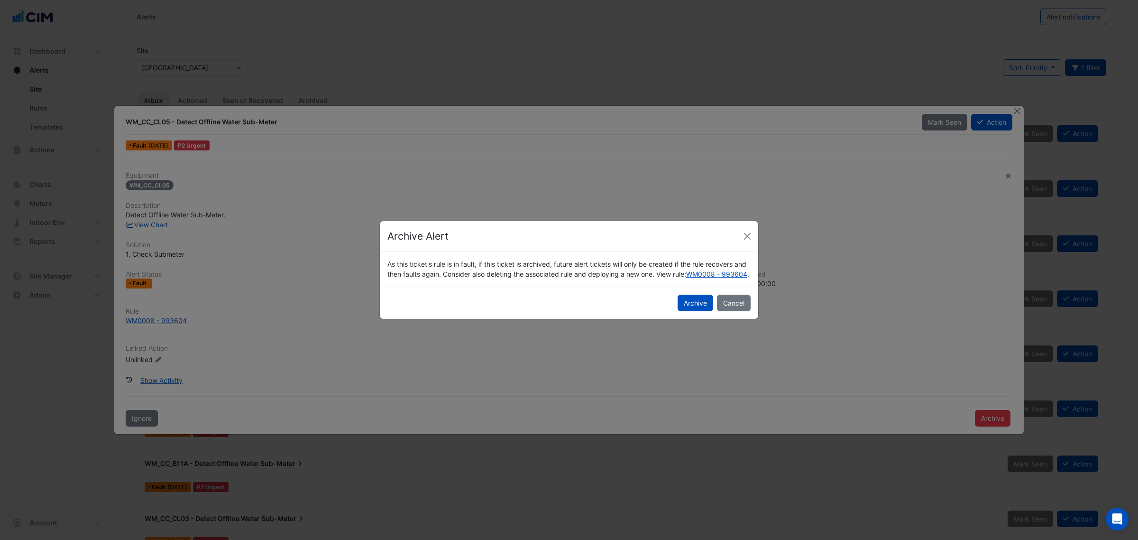
click at [700, 309] on button "Archive" at bounding box center [696, 303] width 36 height 17
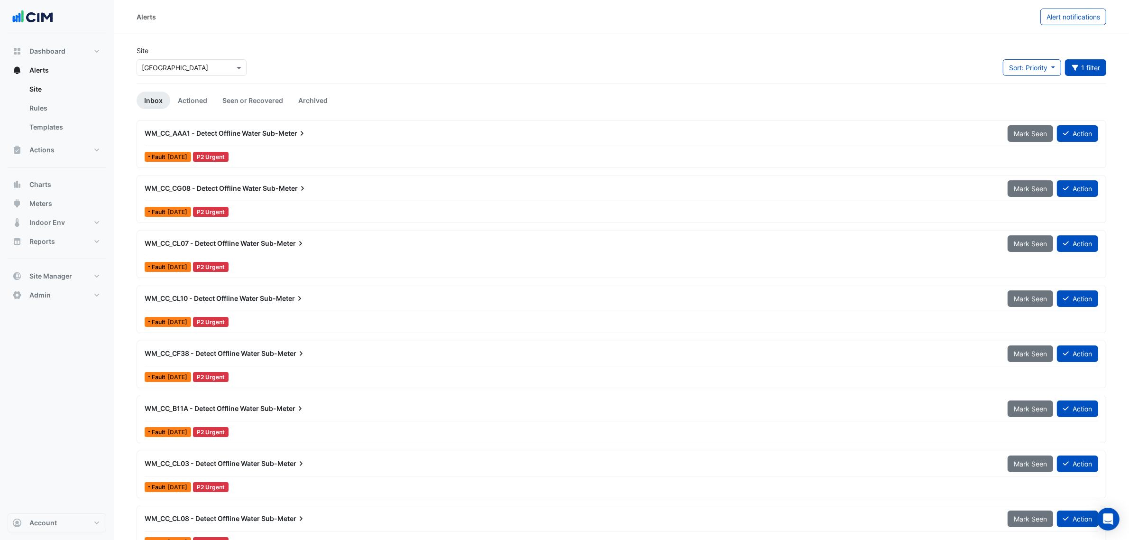
click at [337, 141] on div "WM_CC_AAA1 - Detect Offline Water Sub-Meter" at bounding box center [570, 133] width 863 height 17
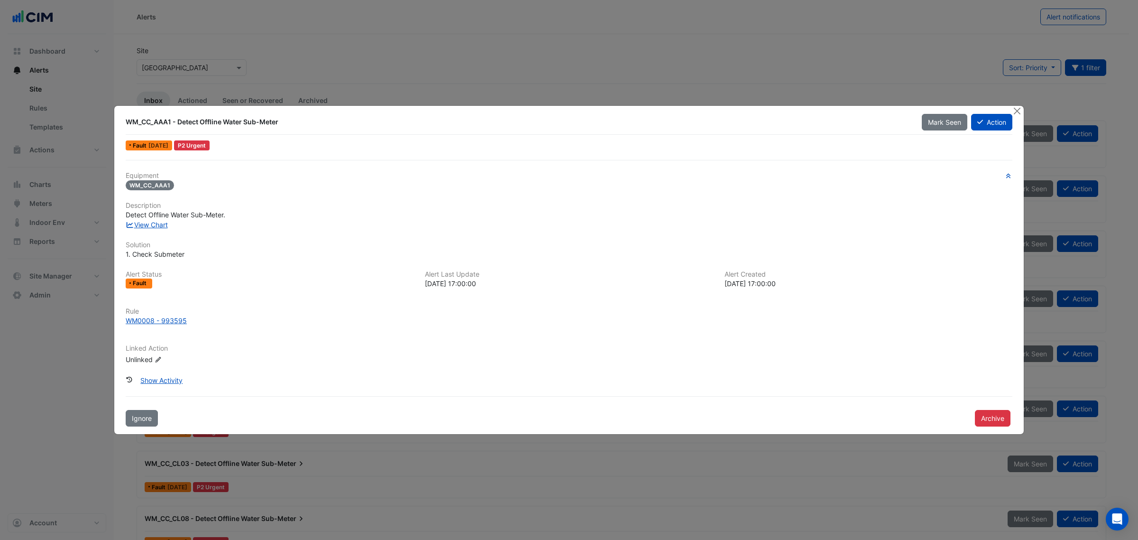
click at [758, 374] on button "Archive" at bounding box center [993, 418] width 36 height 17
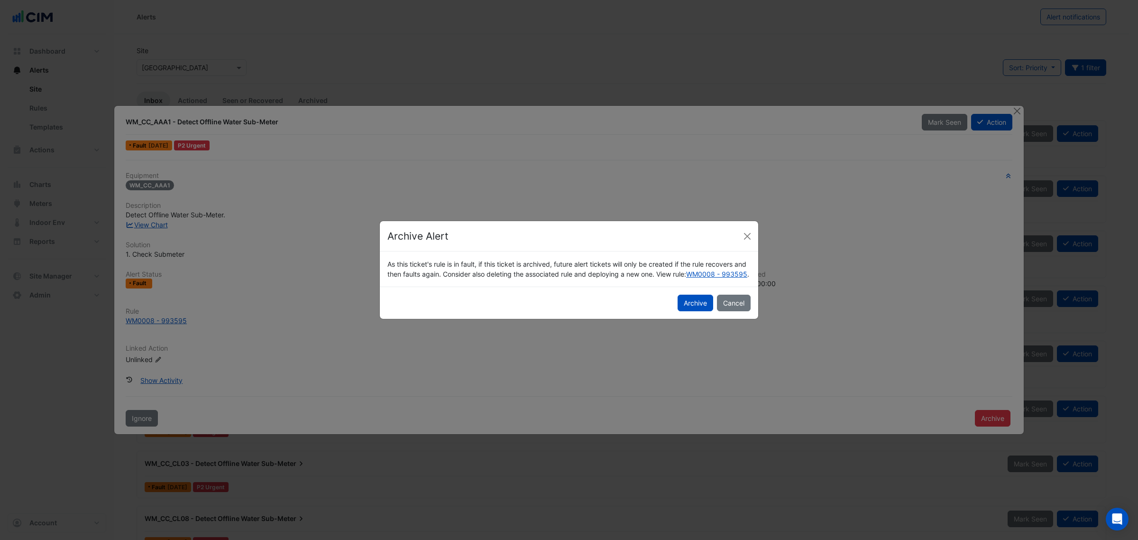
click at [683, 311] on button "Archive" at bounding box center [696, 303] width 36 height 17
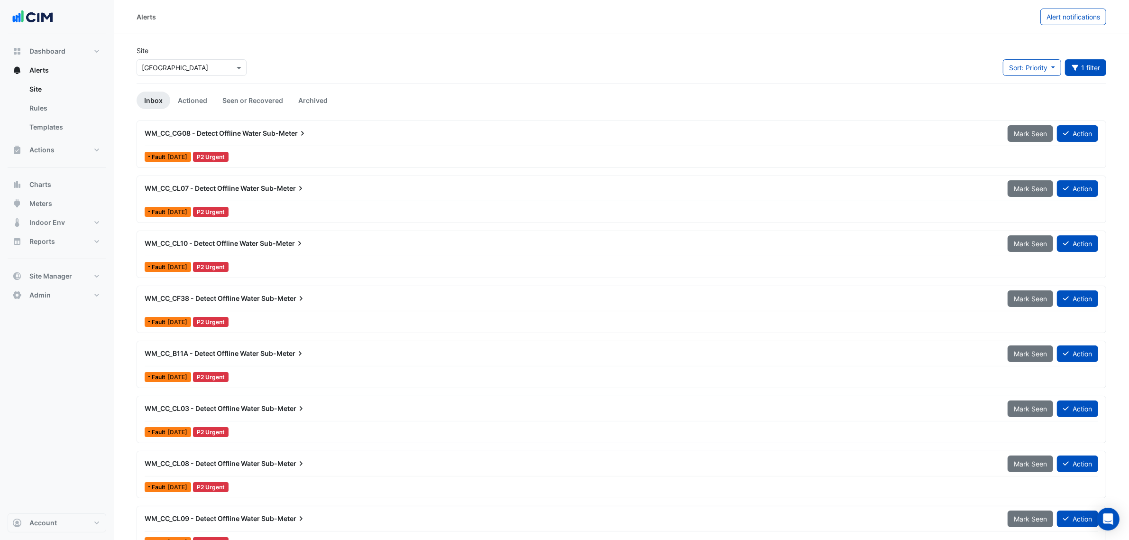
click at [359, 145] on div "WM_CC_CG08 - Detect Offline Water Sub-Meter Mark Seen Action" at bounding box center [622, 135] width 954 height 21
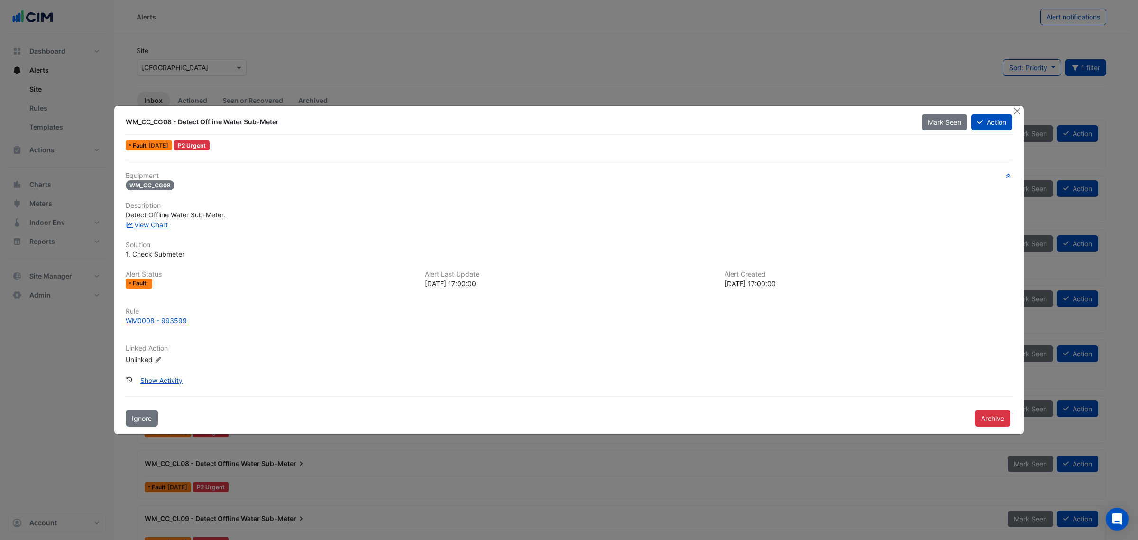
click at [758, 374] on button "Archive" at bounding box center [993, 418] width 36 height 17
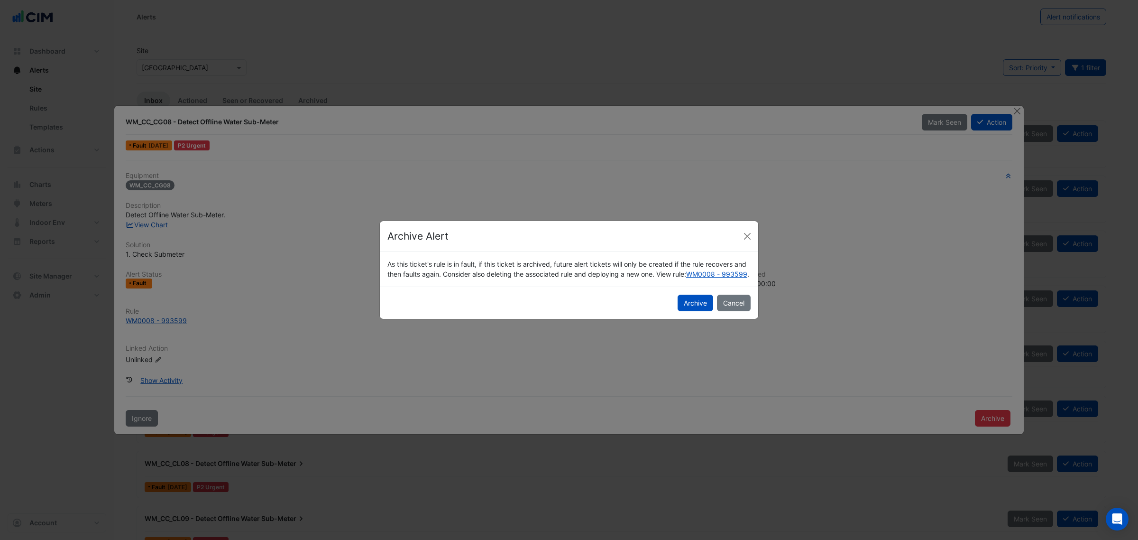
click at [695, 311] on button "Archive" at bounding box center [696, 303] width 36 height 17
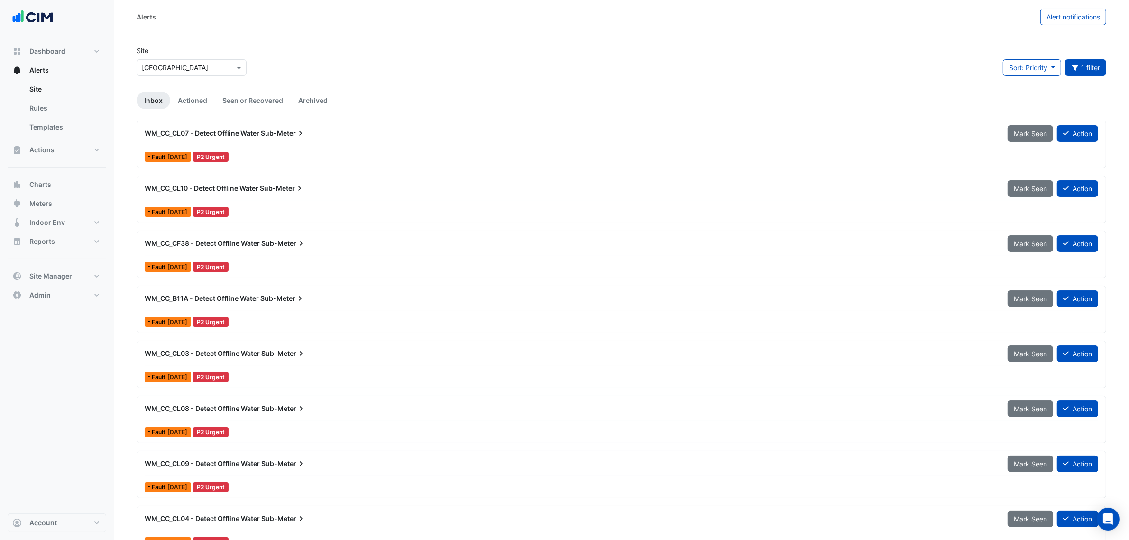
click at [321, 153] on div "Fault 5 days ago P2 Urgent" at bounding box center [622, 157] width 956 height 14
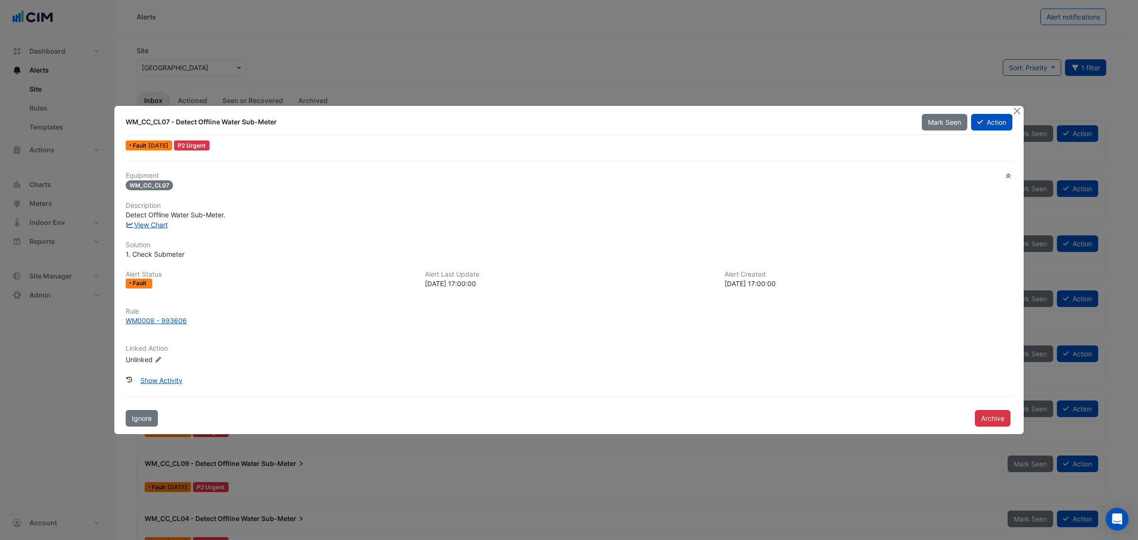
click at [758, 374] on button "Archive" at bounding box center [993, 418] width 36 height 17
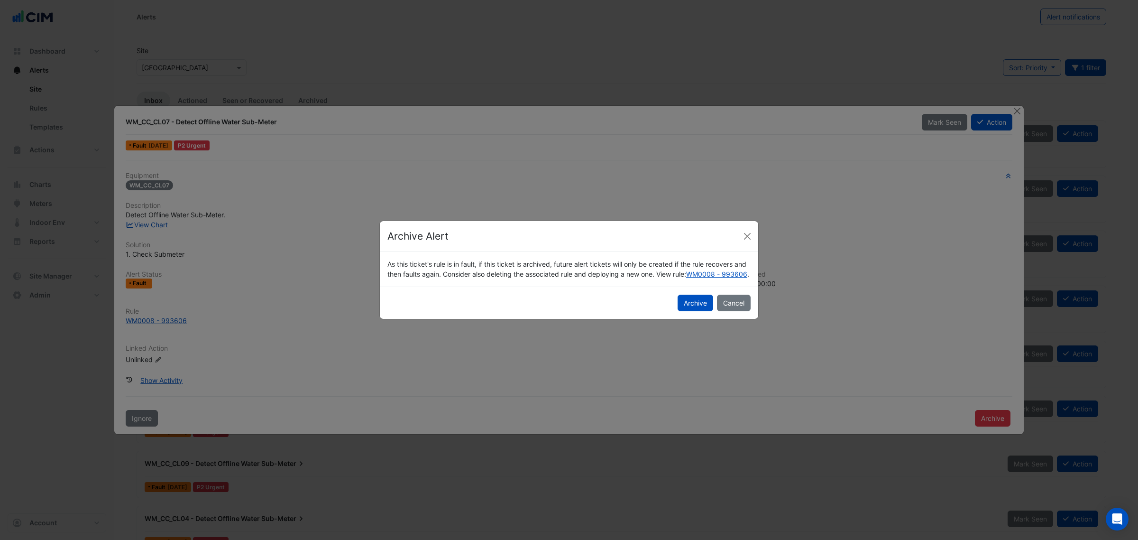
click at [700, 304] on button "Archive" at bounding box center [696, 303] width 36 height 17
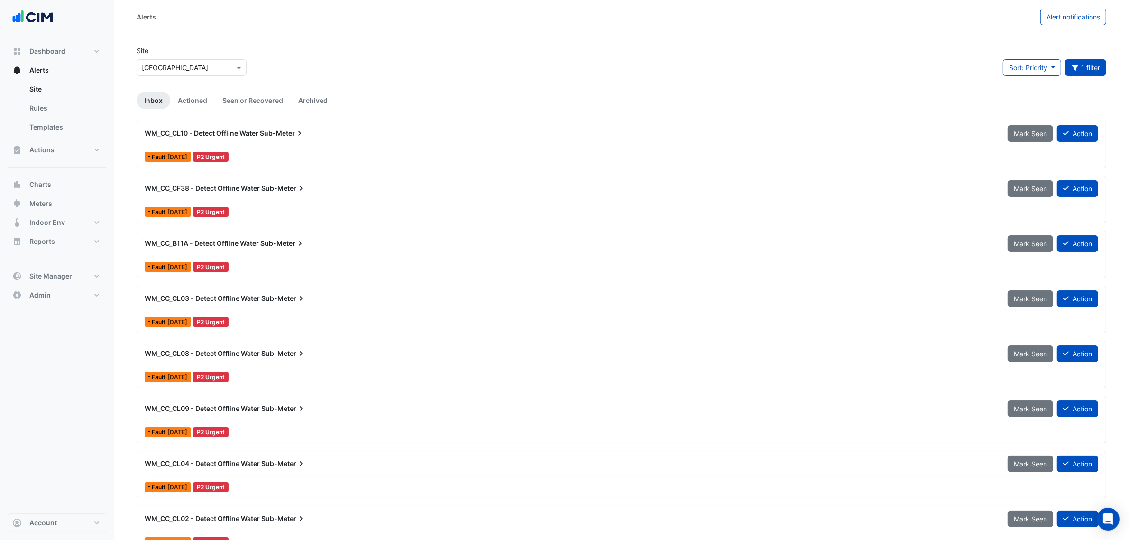
click at [330, 135] on div "WM_CC_CL10 - Detect Offline Water Sub-Meter" at bounding box center [571, 133] width 852 height 9
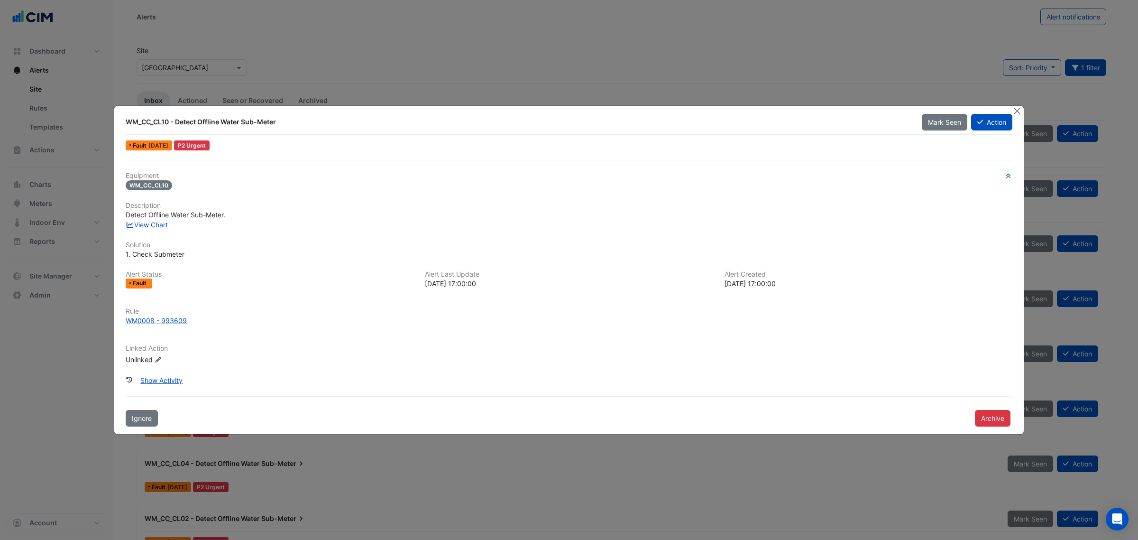
click at [758, 374] on button "Archive" at bounding box center [993, 418] width 36 height 17
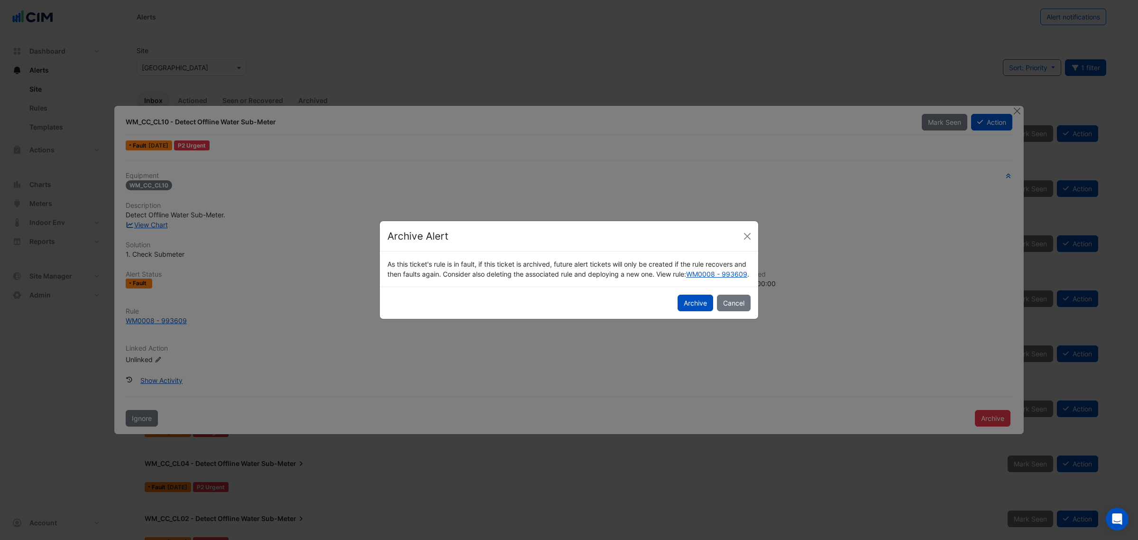
click at [696, 311] on button "Archive" at bounding box center [696, 303] width 36 height 17
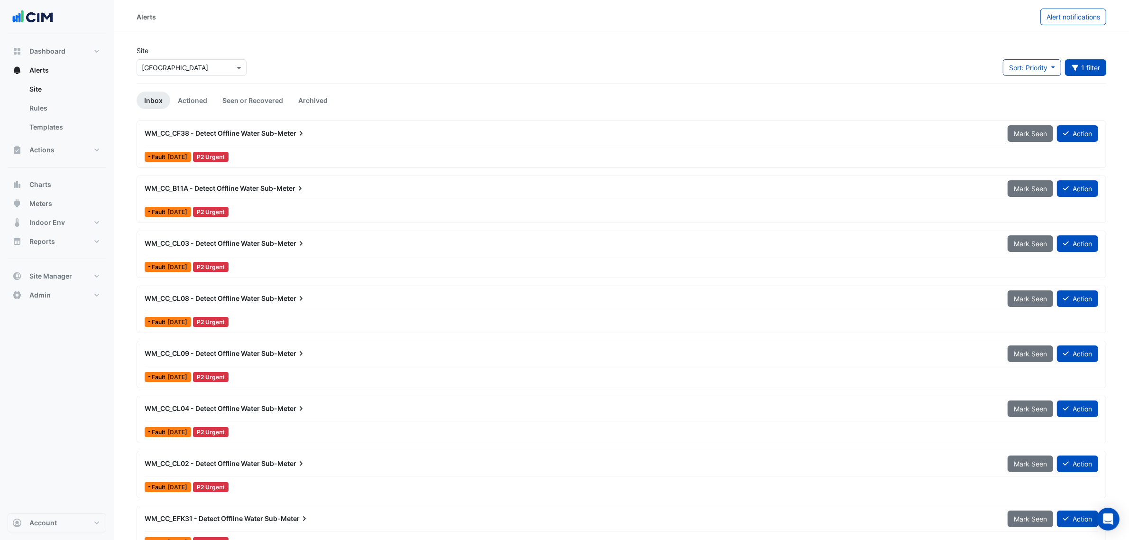
click at [278, 143] on div "WM_CC_CF38 - Detect Offline Water Sub-Meter Mark Seen Action" at bounding box center [622, 135] width 954 height 21
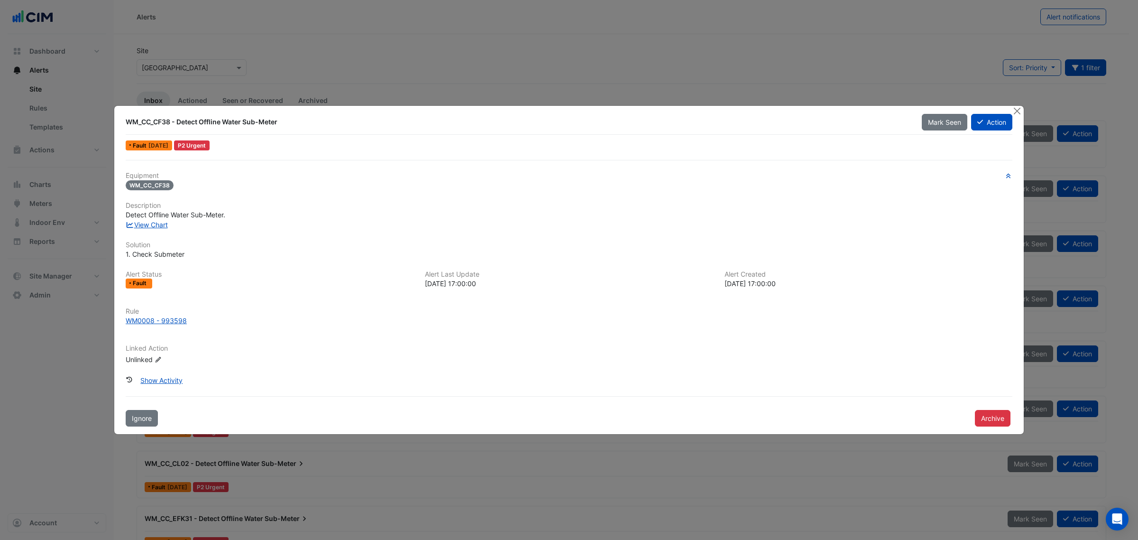
click at [758, 374] on button "Archive" at bounding box center [993, 418] width 36 height 17
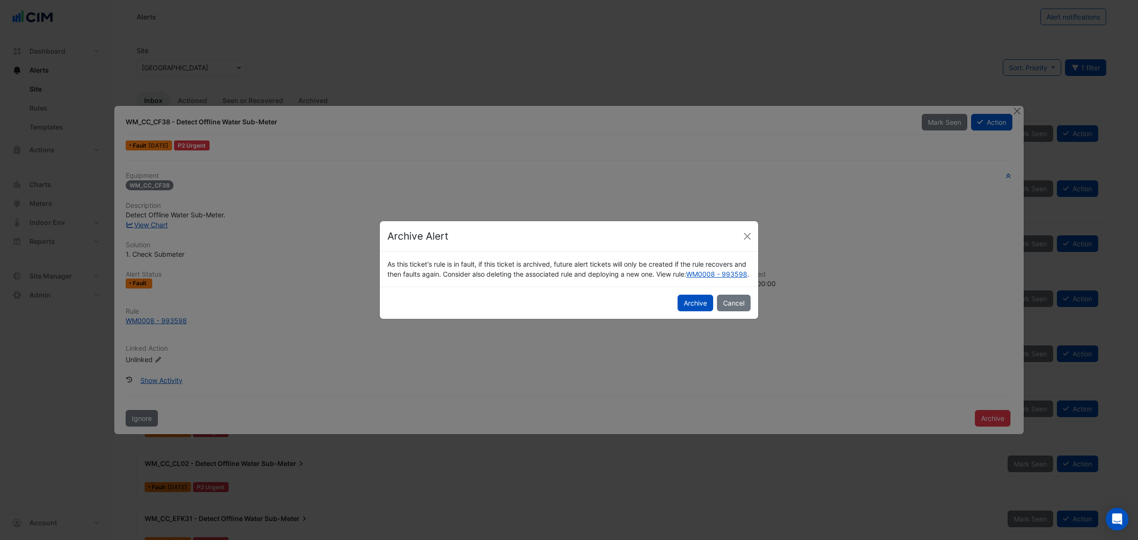
click at [702, 311] on button "Archive" at bounding box center [696, 303] width 36 height 17
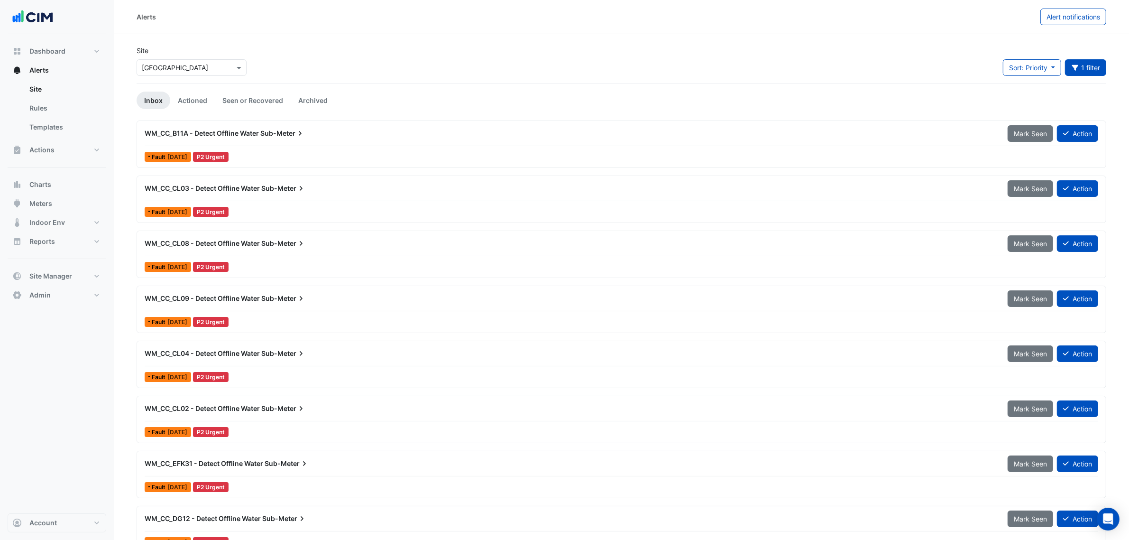
click at [322, 137] on div "WM_CC_B11A - Detect Offline Water Sub-Meter" at bounding box center [571, 133] width 852 height 9
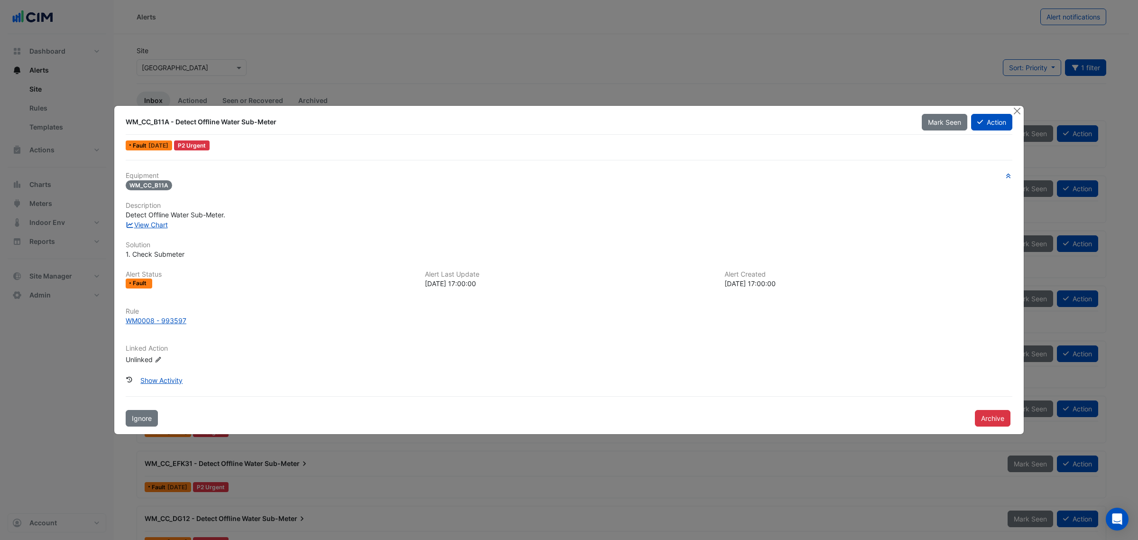
click at [758, 374] on button "Archive" at bounding box center [993, 418] width 36 height 17
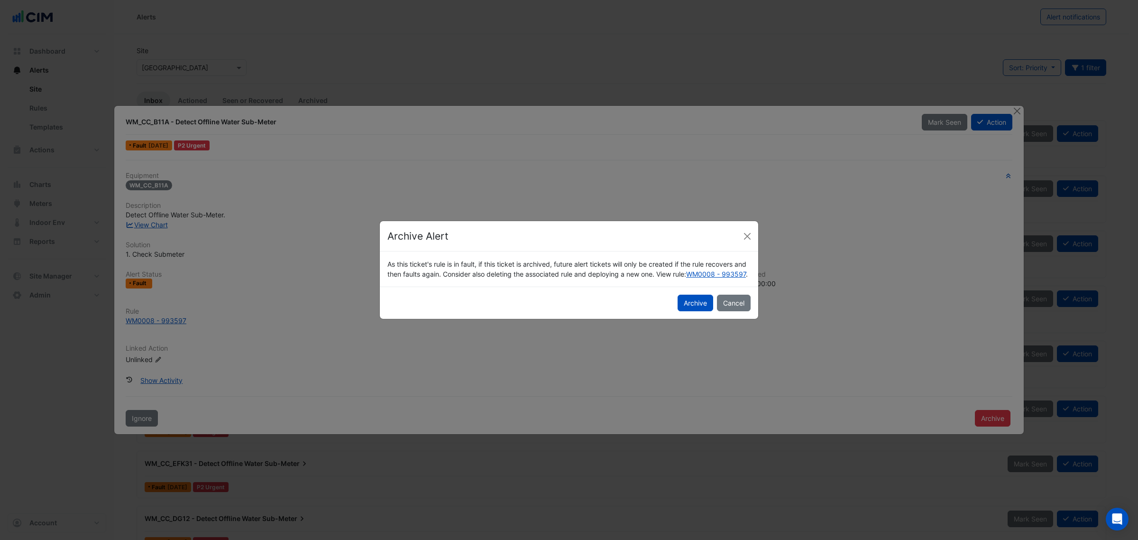
click at [704, 311] on button "Archive" at bounding box center [696, 303] width 36 height 17
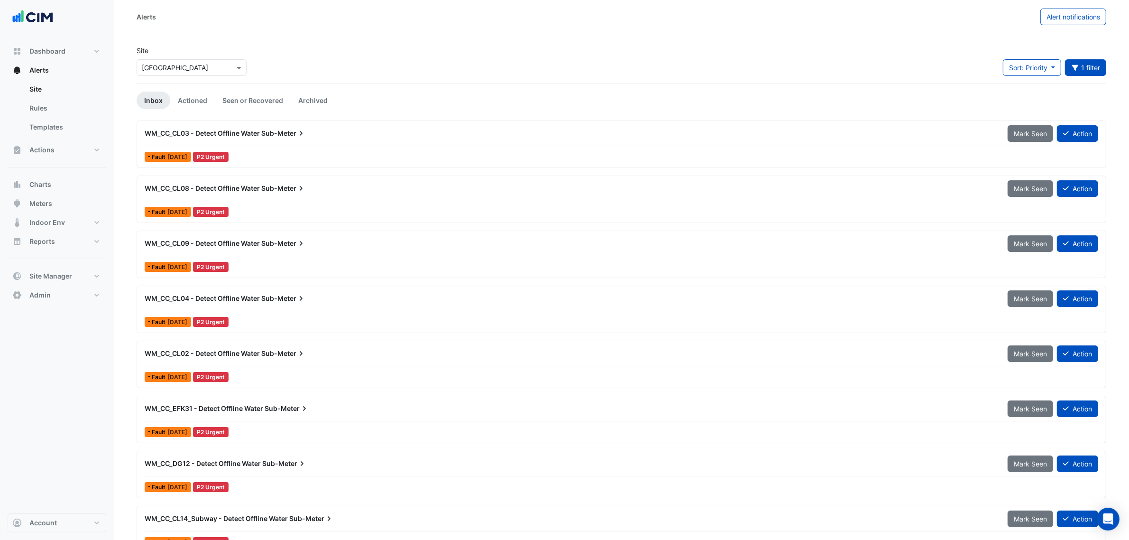
click at [307, 139] on div "WM_CC_CL03 - Detect Offline Water Sub-Meter" at bounding box center [570, 133] width 863 height 17
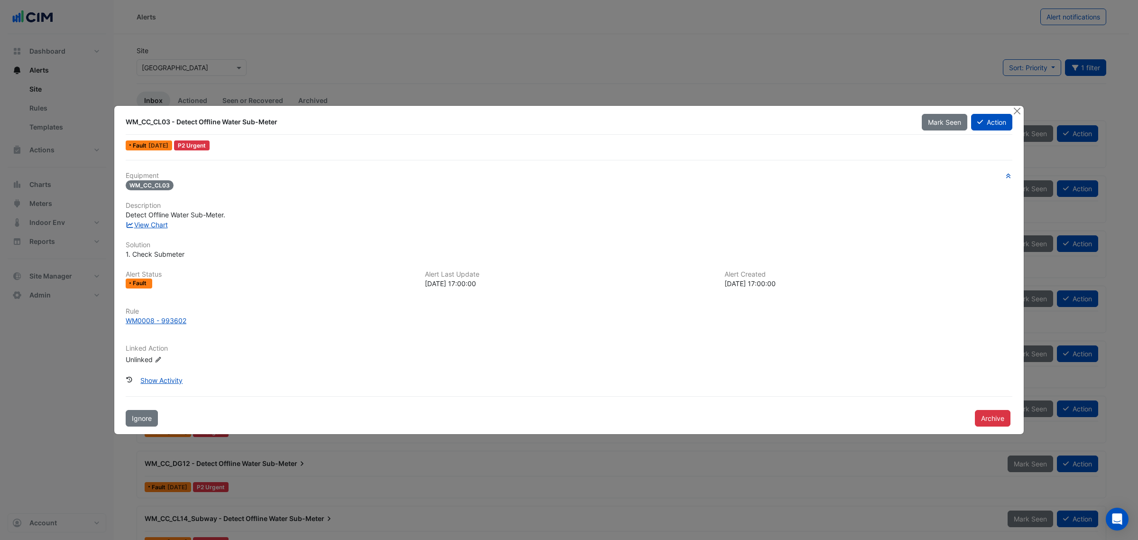
click at [758, 374] on button "Archive" at bounding box center [993, 418] width 36 height 17
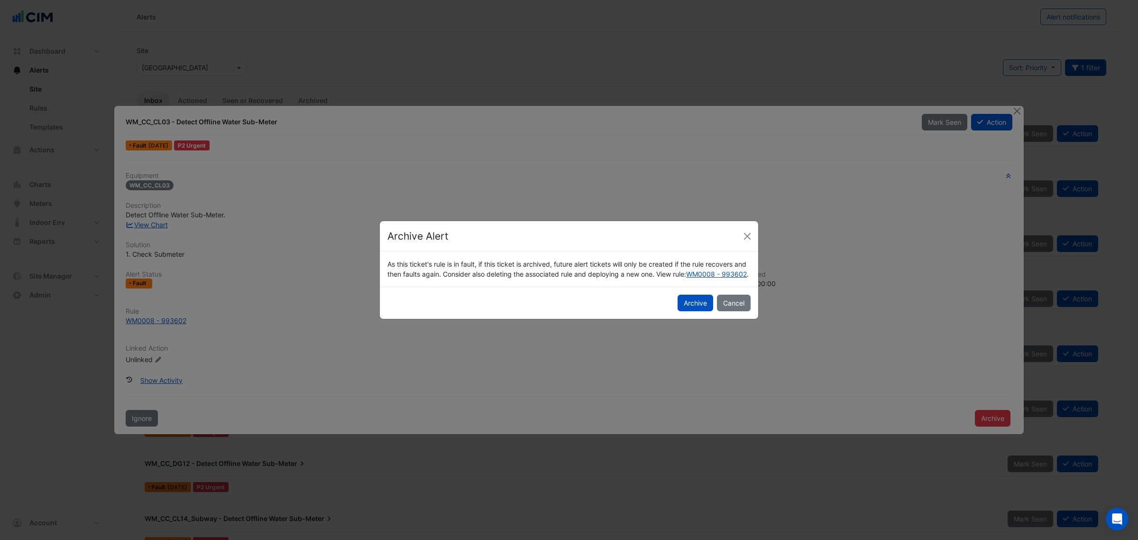
click at [687, 302] on button "Archive" at bounding box center [696, 303] width 36 height 17
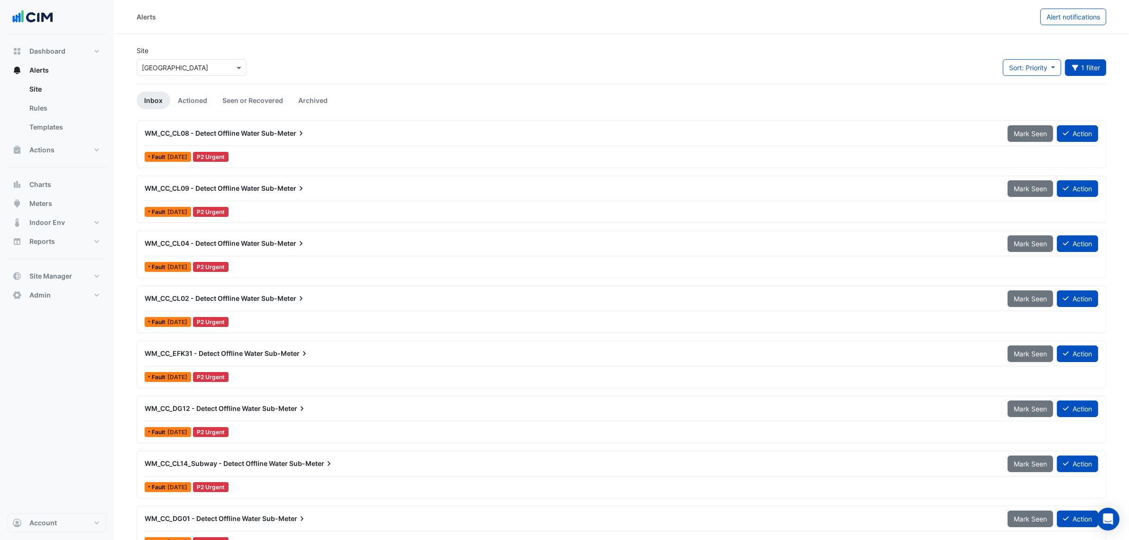
click at [382, 153] on div "Fault 5 days ago P2 Urgent" at bounding box center [622, 157] width 956 height 14
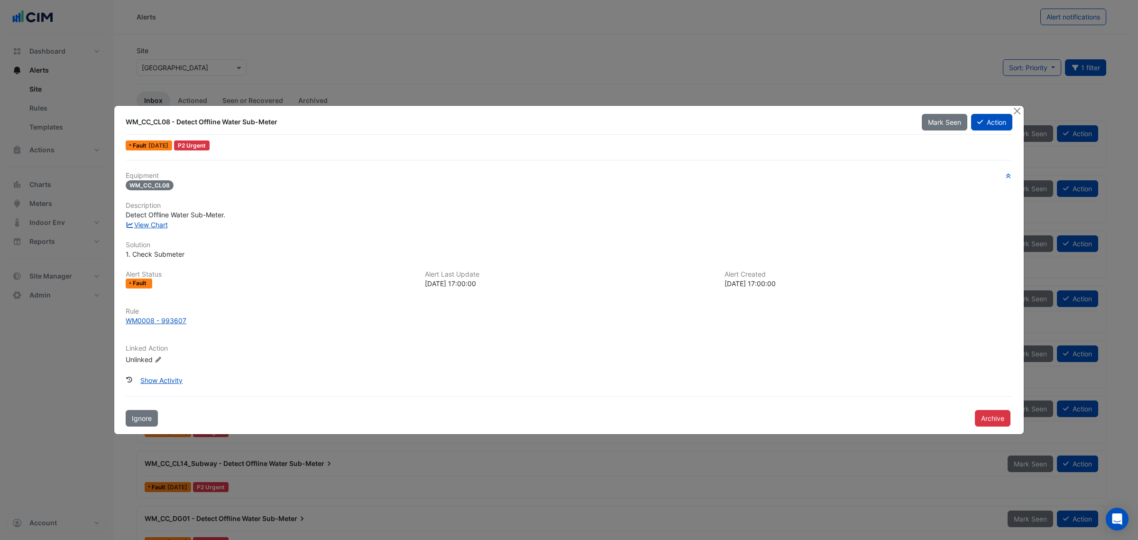
click at [758, 374] on button "Archive" at bounding box center [993, 418] width 36 height 17
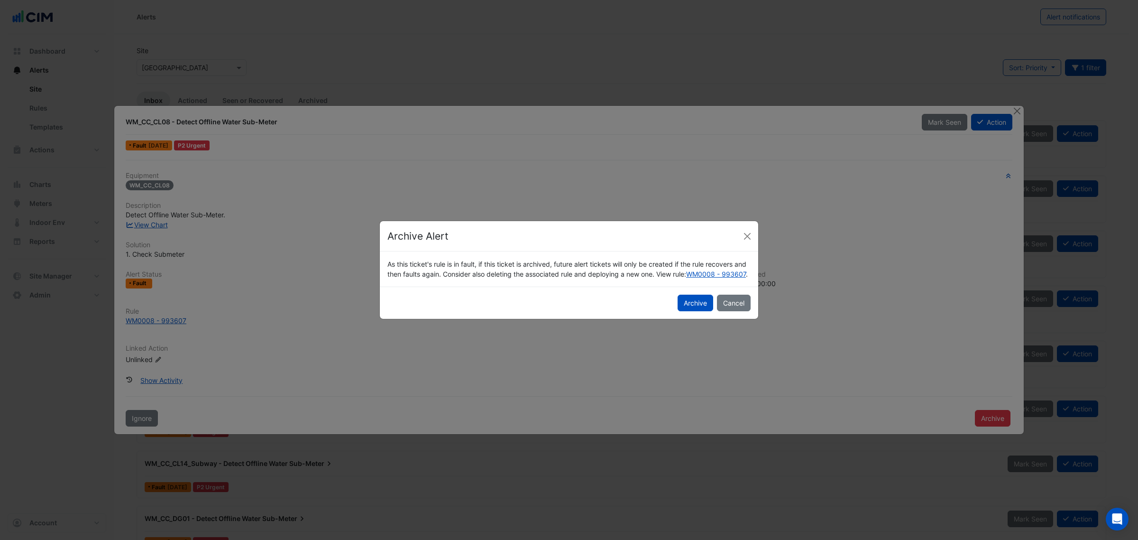
drag, startPoint x: 691, startPoint y: 304, endPoint x: 650, endPoint y: 298, distance: 41.2
click at [690, 304] on button "Archive" at bounding box center [696, 303] width 36 height 17
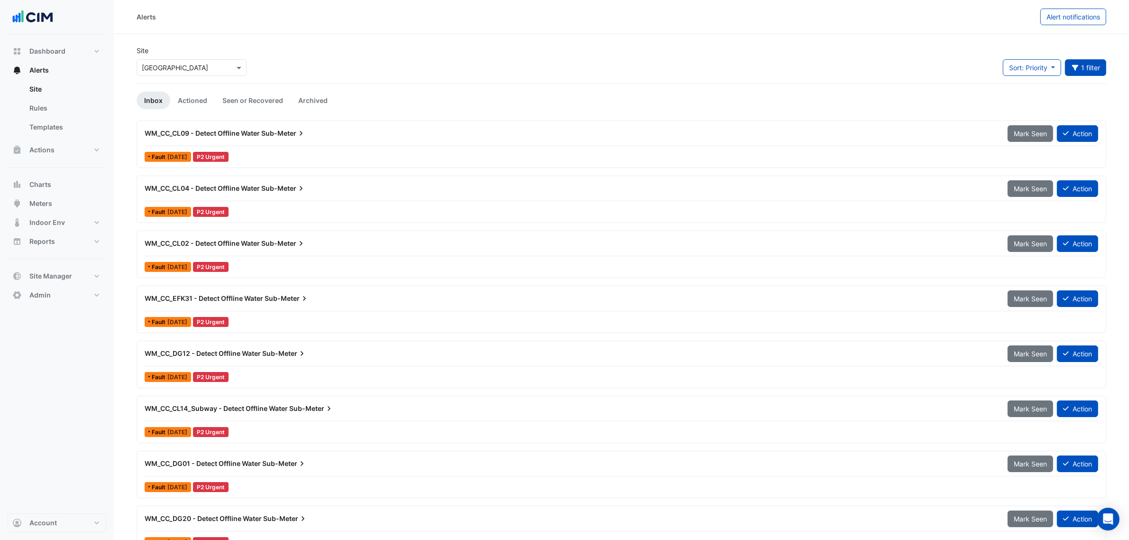
click at [302, 147] on div "WM_CC_CL09 - Detect Offline Water Sub-Meter Mark Seen Action Fault 5 days ago P…" at bounding box center [621, 144] width 961 height 39
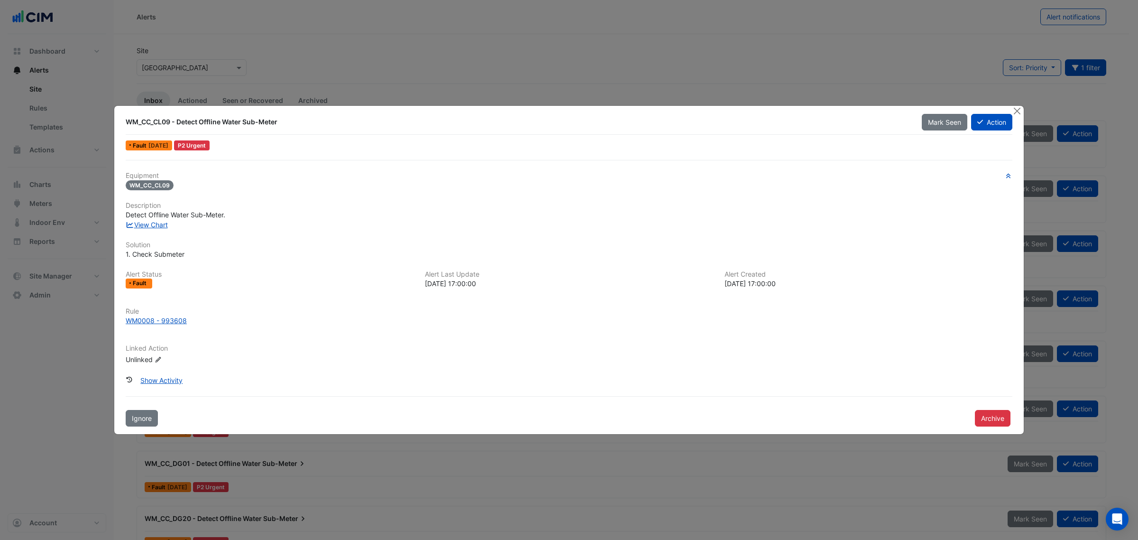
click at [758, 374] on button "Archive" at bounding box center [993, 418] width 36 height 17
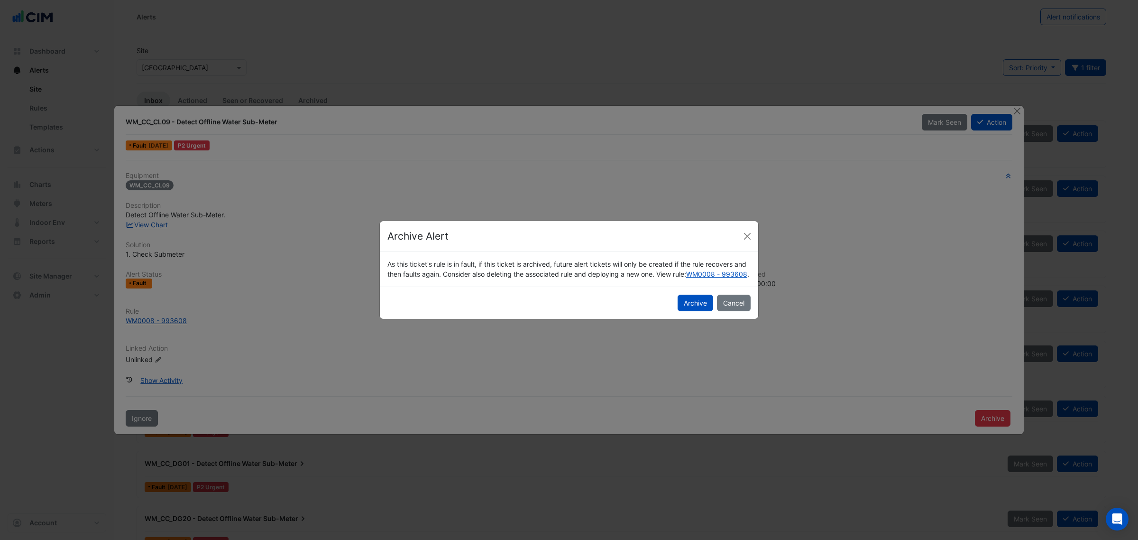
click at [688, 308] on button "Archive" at bounding box center [696, 303] width 36 height 17
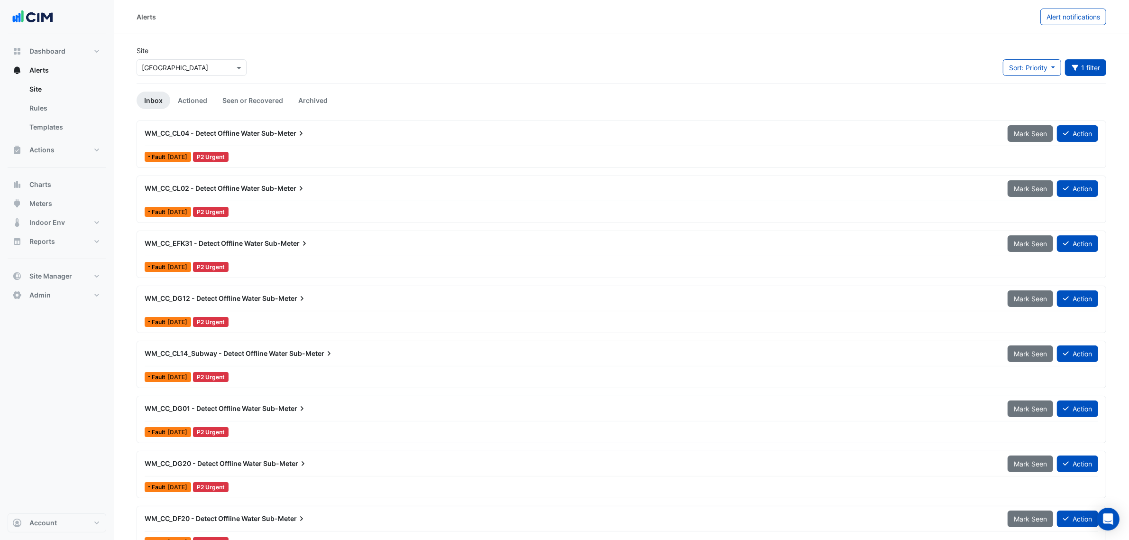
click at [332, 154] on div "Fault 5 days ago P2 Urgent" at bounding box center [622, 157] width 956 height 14
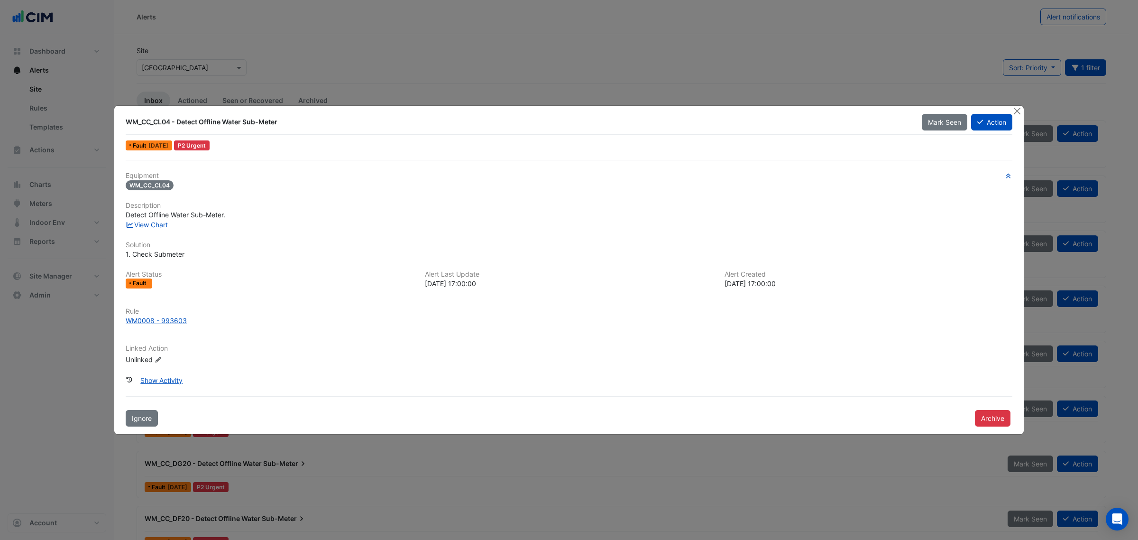
click at [758, 374] on button "Archive" at bounding box center [993, 418] width 36 height 17
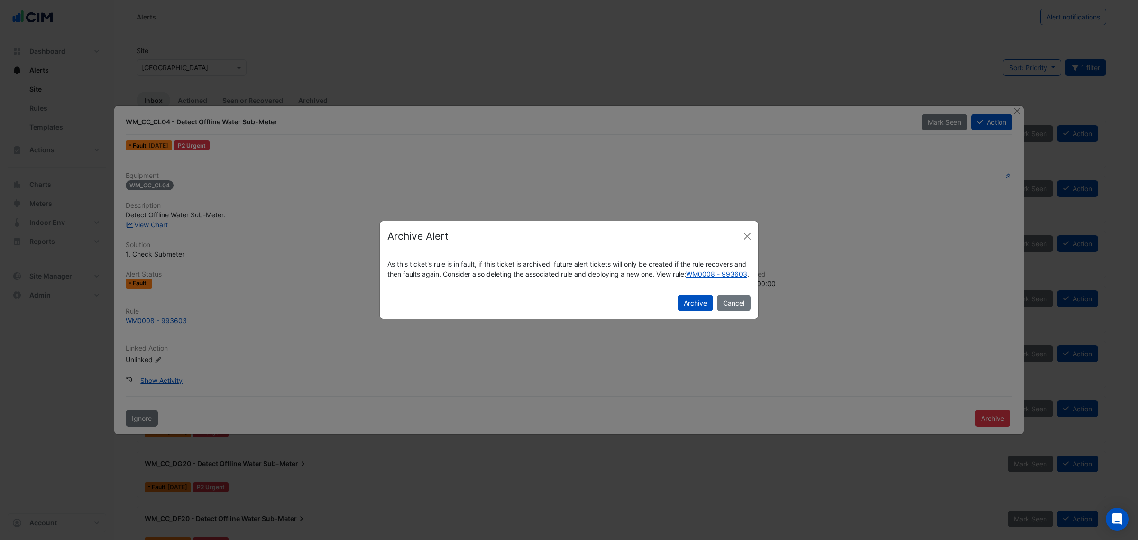
click at [684, 306] on button "Archive" at bounding box center [696, 303] width 36 height 17
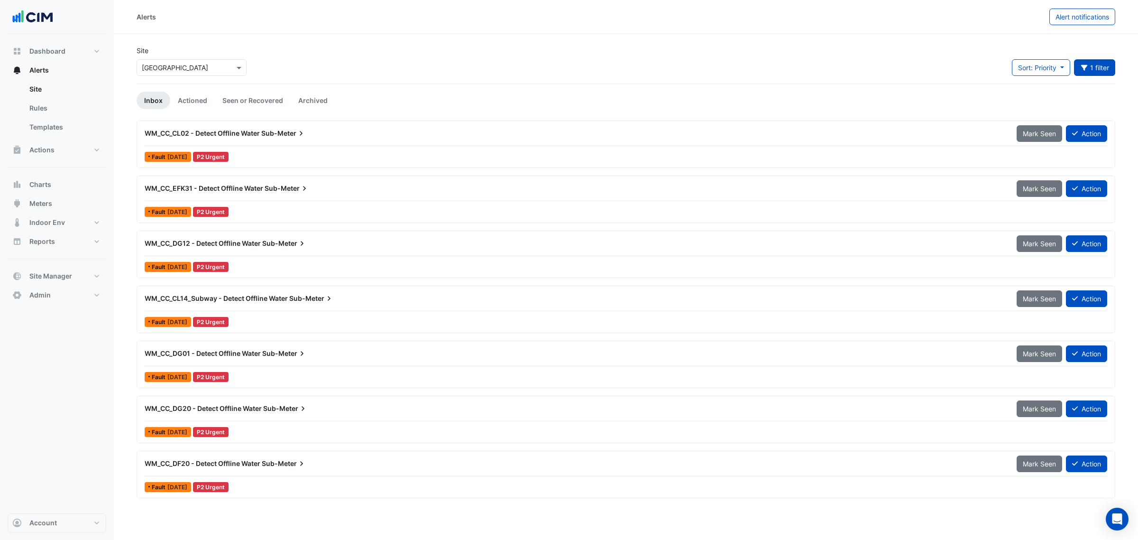
click at [306, 138] on div "WM_CC_CL02 - Detect Offline Water Sub-Meter" at bounding box center [575, 133] width 872 height 17
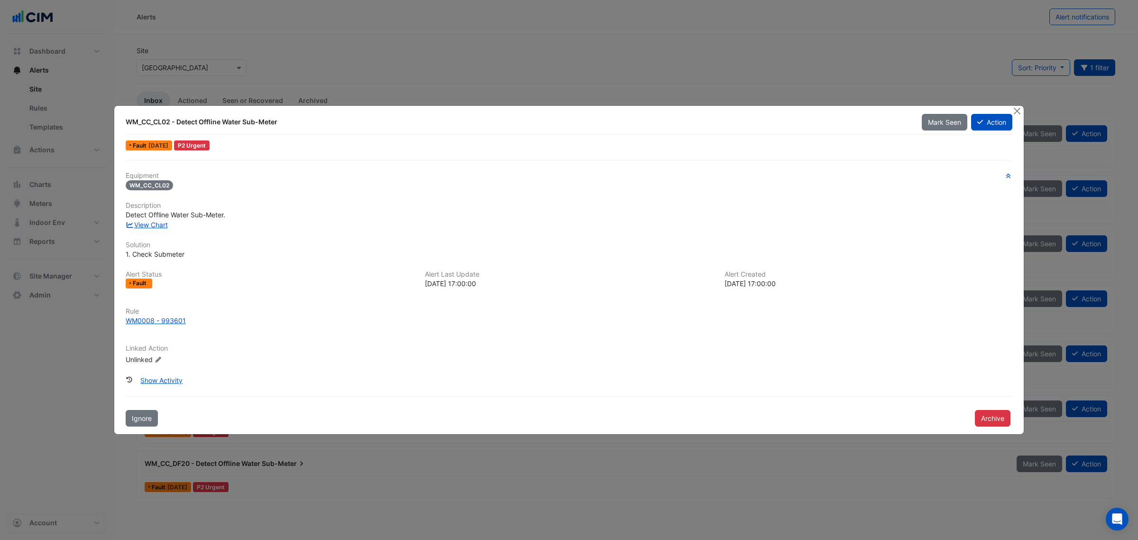
click at [758, 374] on button "Archive" at bounding box center [993, 418] width 36 height 17
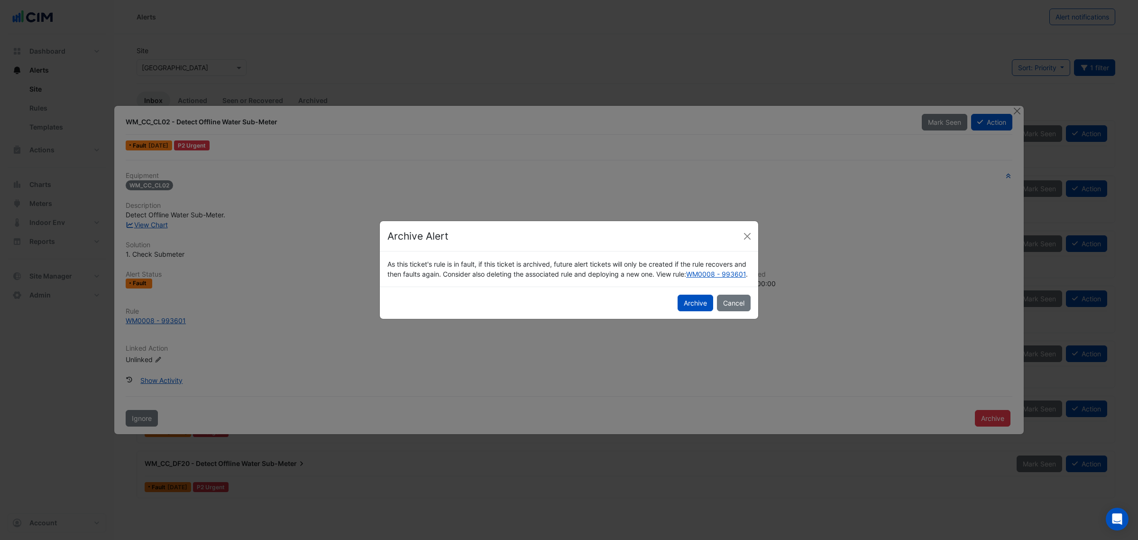
click at [684, 309] on button "Archive" at bounding box center [696, 303] width 36 height 17
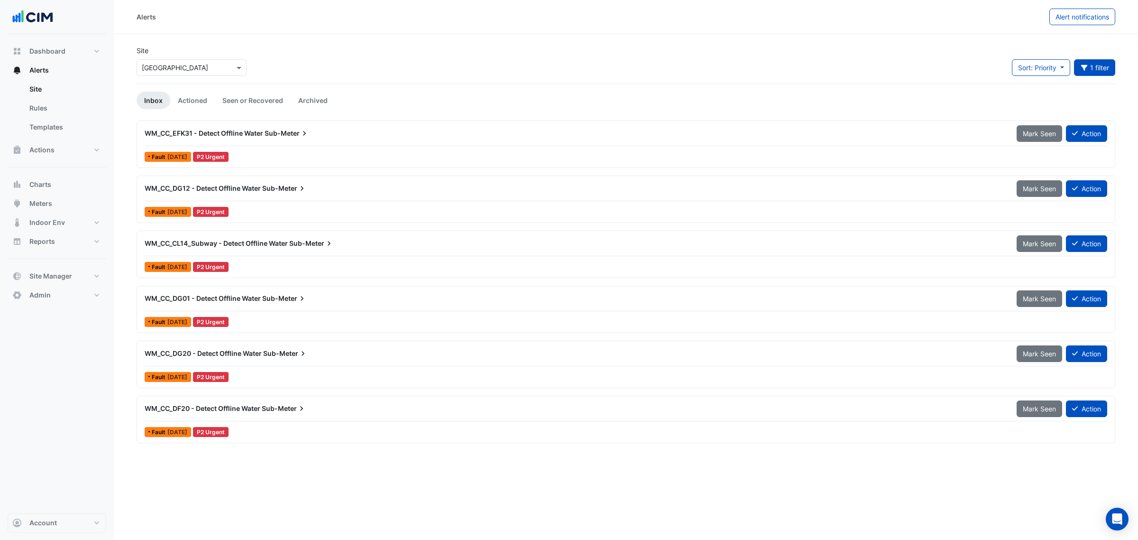
click at [304, 143] on div "WM_CC_EFK31 - Detect Offline Water Sub-Meter Mark Seen Action" at bounding box center [626, 135] width 963 height 21
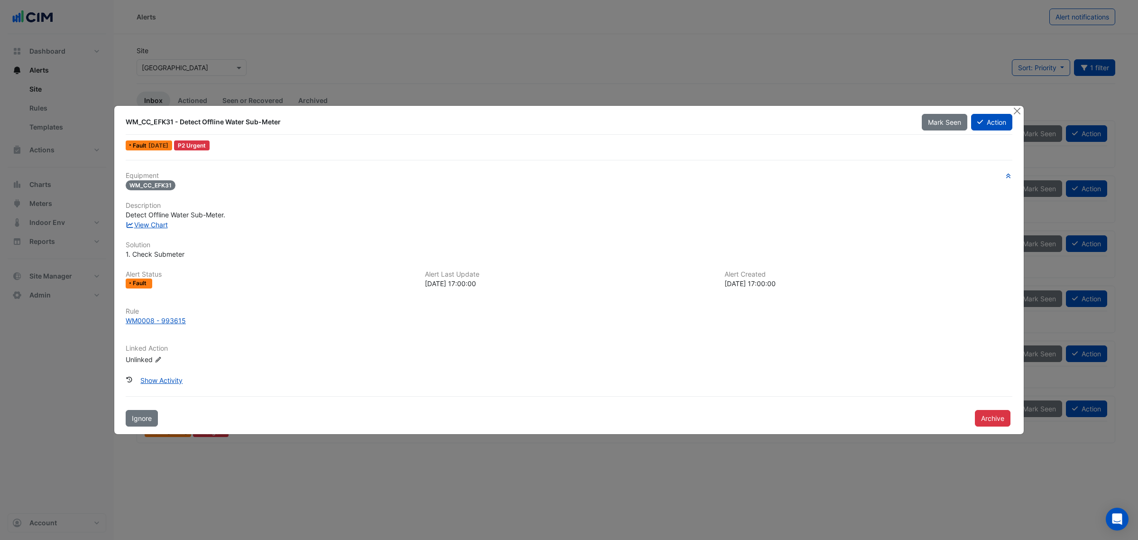
click at [758, 374] on button "Archive" at bounding box center [993, 418] width 36 height 17
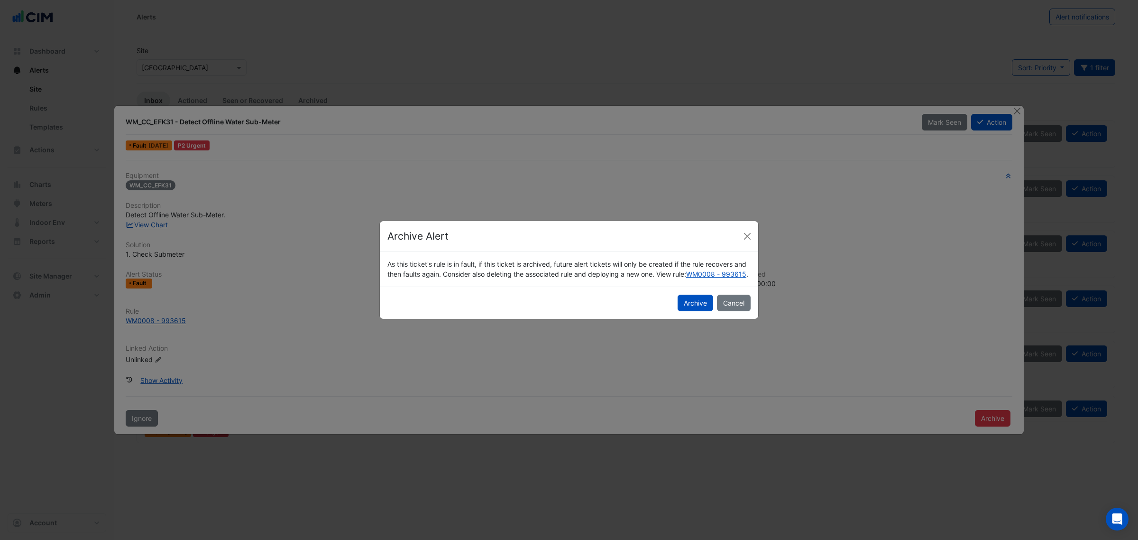
click at [691, 311] on button "Archive" at bounding box center [696, 303] width 36 height 17
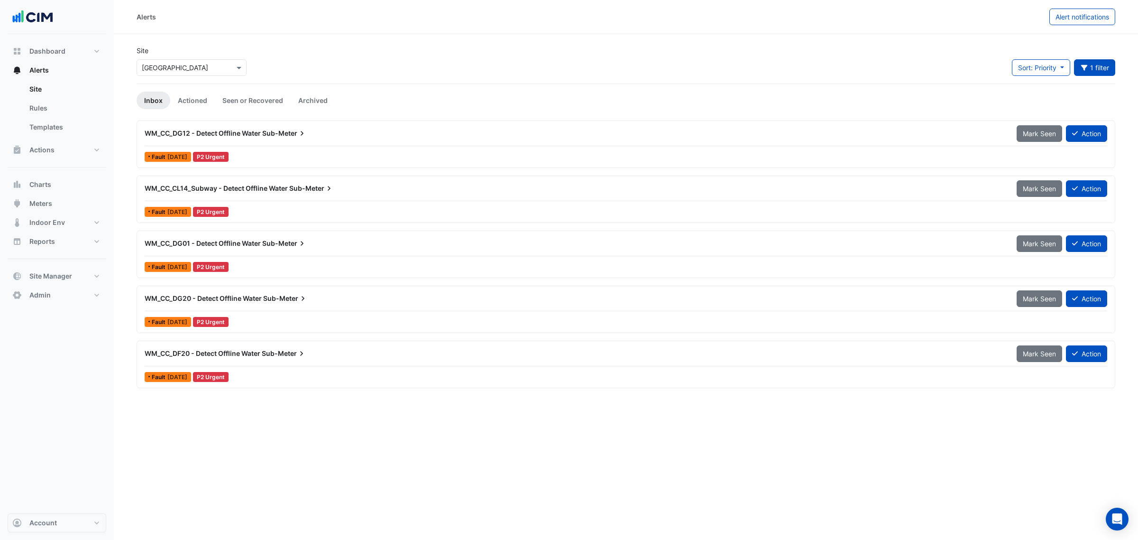
click at [325, 133] on div "WM_CC_DG12 - Detect Offline Water Sub-Meter" at bounding box center [575, 133] width 861 height 9
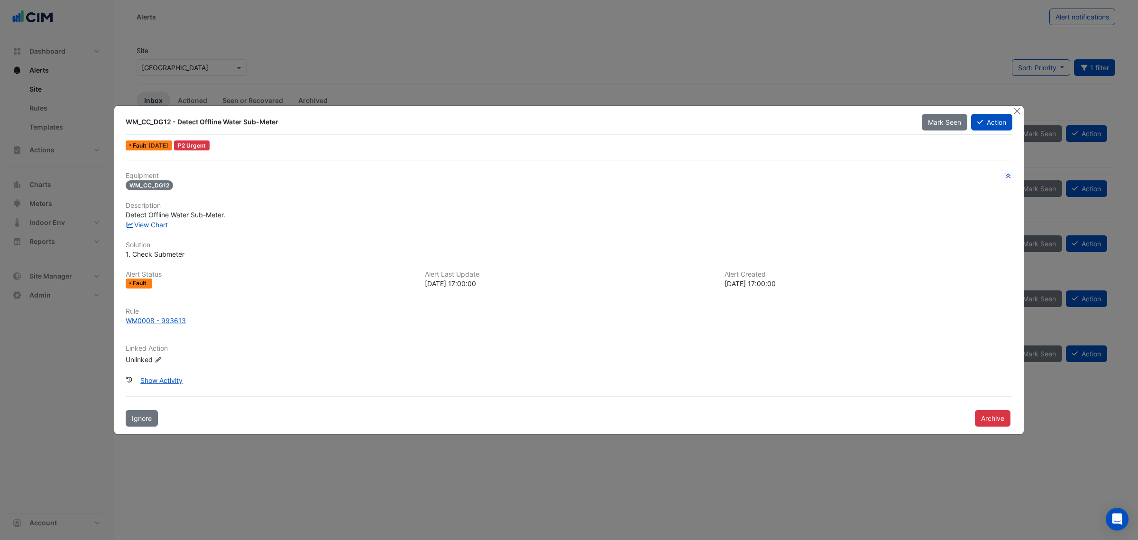
click at [758, 374] on button "Archive" at bounding box center [993, 418] width 36 height 17
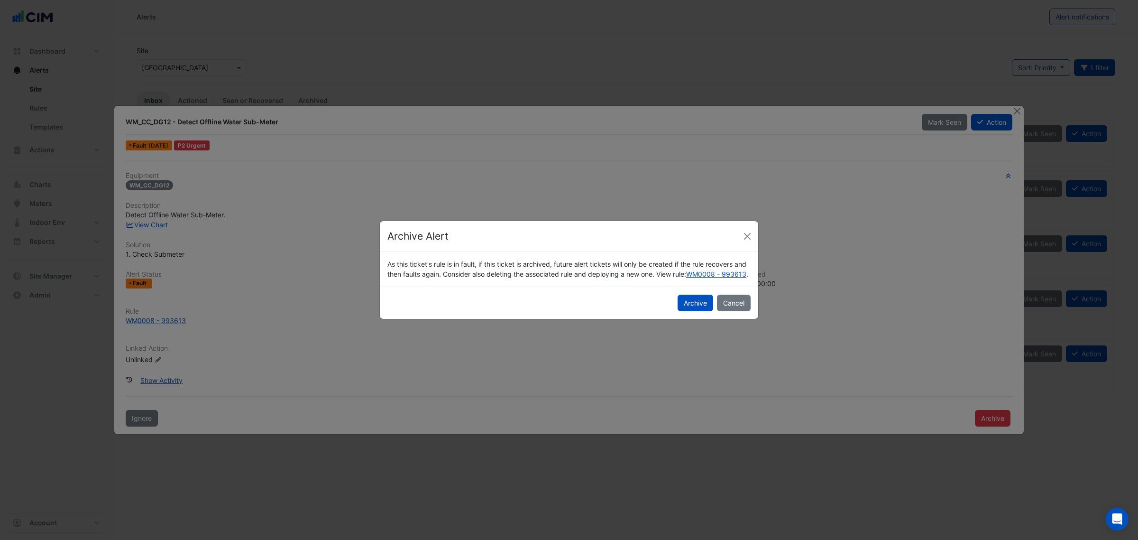
click at [700, 311] on button "Archive" at bounding box center [696, 303] width 36 height 17
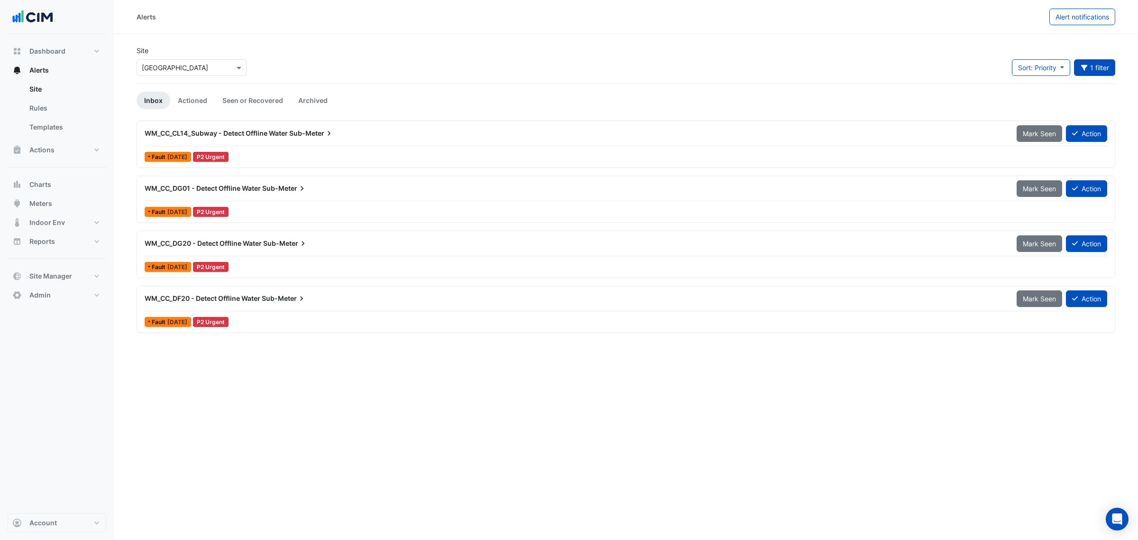
click at [313, 148] on div "WM_CC_CL14_Subway - Detect Offline Water Sub-Meter Mark Seen Action Fault 5 day…" at bounding box center [626, 144] width 970 height 39
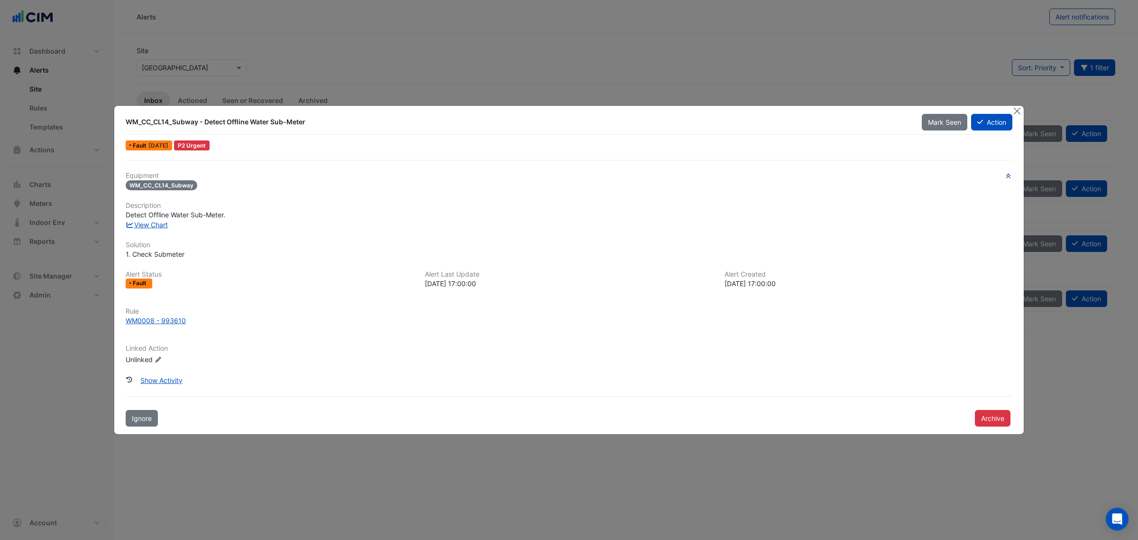
click at [758, 374] on button "Archive" at bounding box center [993, 418] width 36 height 17
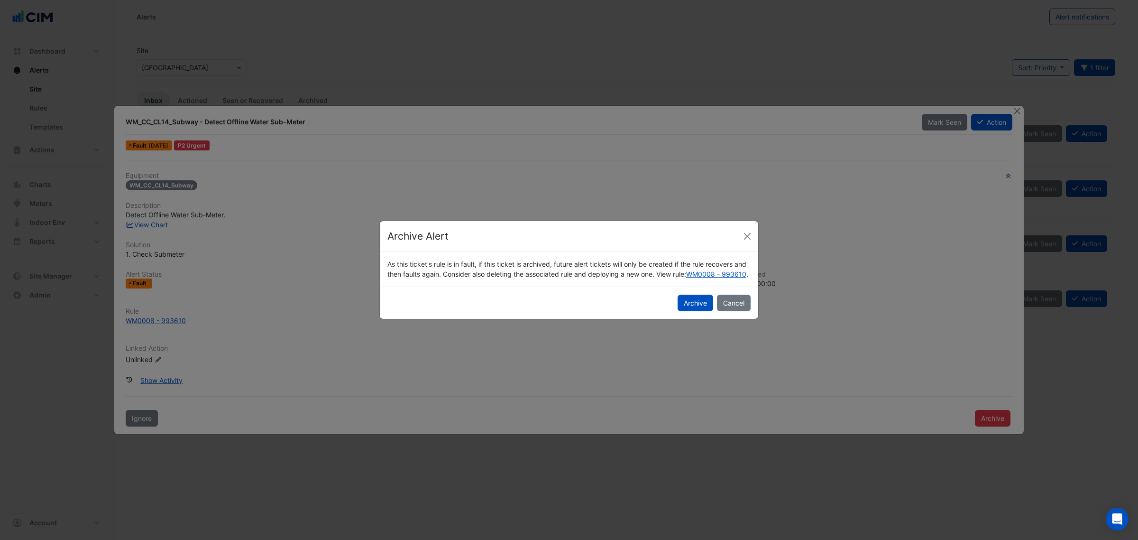
click at [681, 303] on button "Archive" at bounding box center [696, 303] width 36 height 17
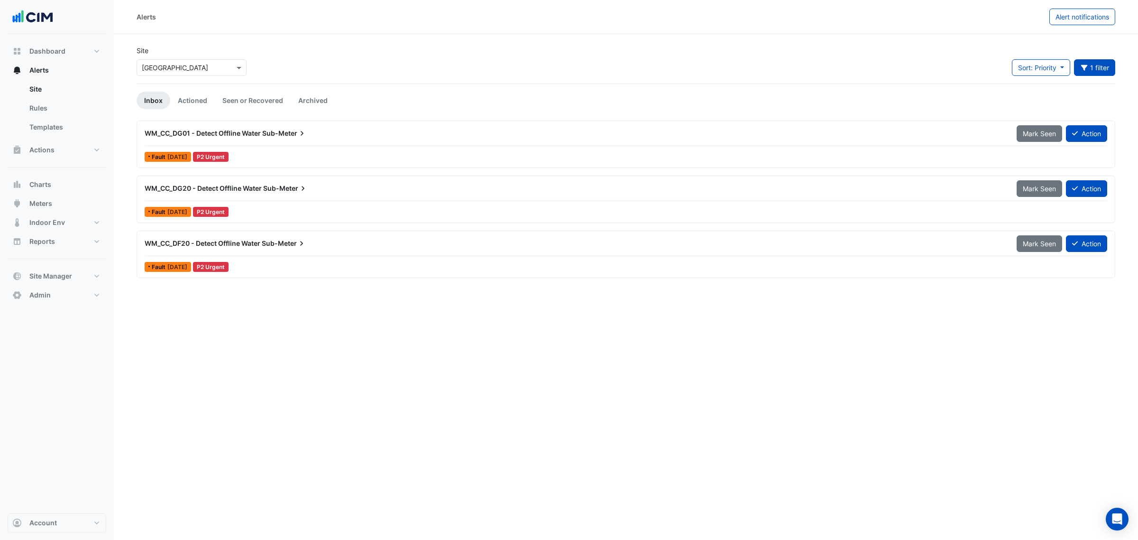
click at [304, 136] on icon at bounding box center [301, 133] width 9 height 9
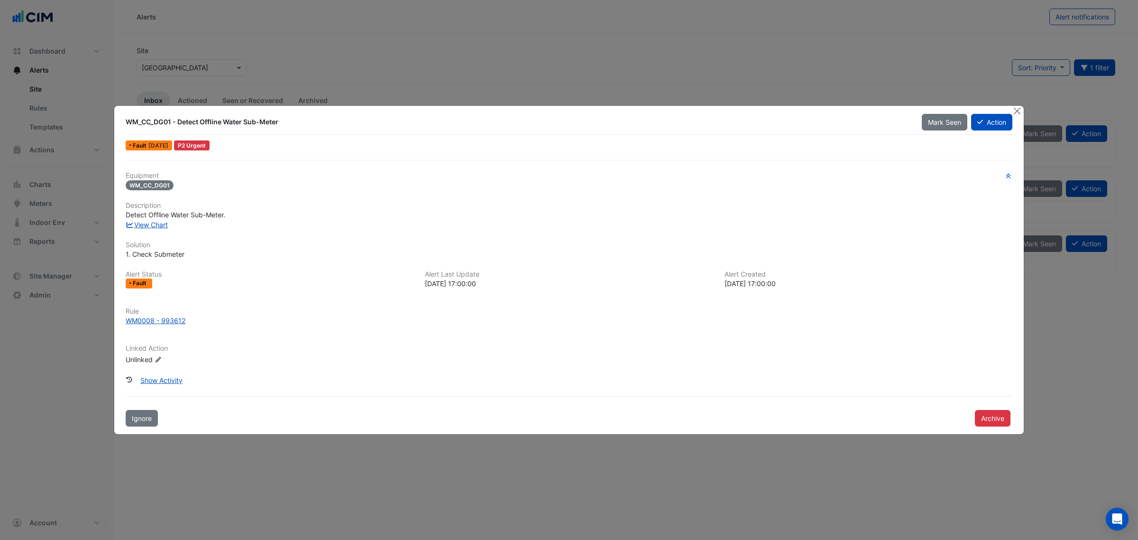
click at [758, 374] on button "Archive" at bounding box center [993, 418] width 36 height 17
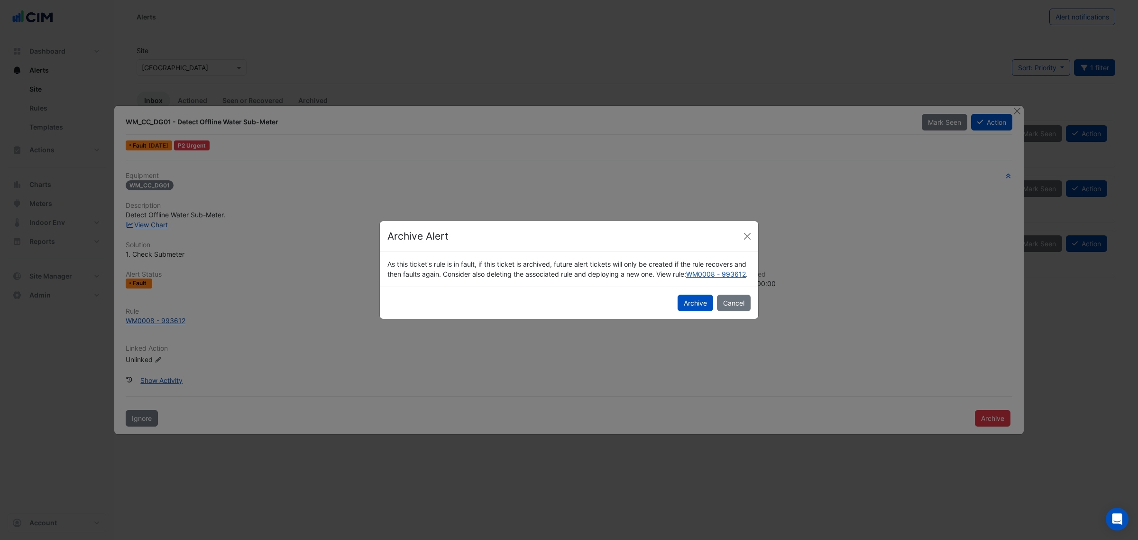
click at [679, 307] on button "Archive" at bounding box center [696, 303] width 36 height 17
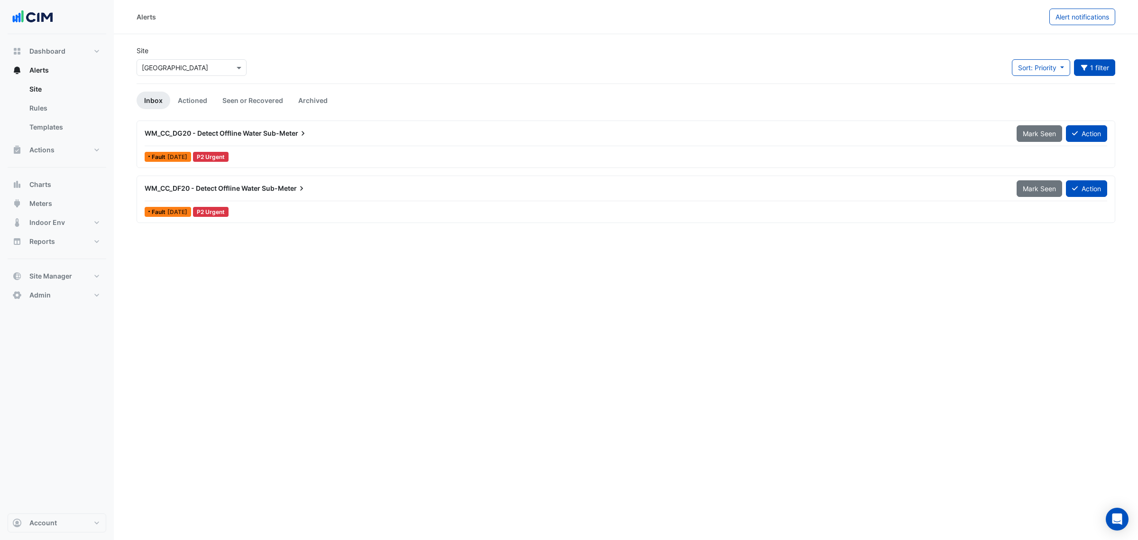
click at [289, 143] on div "WM_CC_DG20 - Detect Offline Water Sub-Meter Mark Seen Action" at bounding box center [626, 135] width 963 height 21
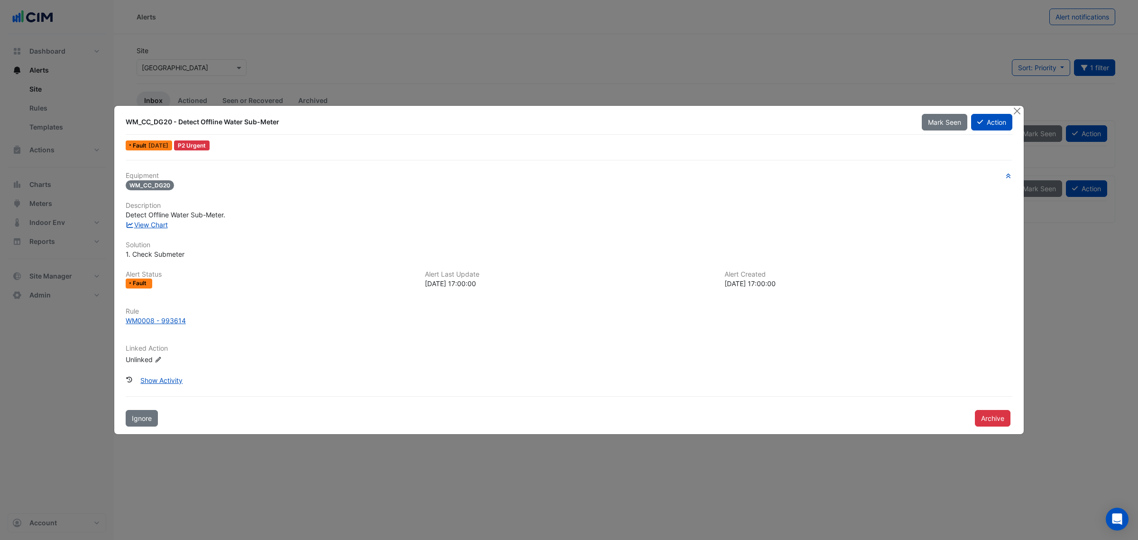
click at [758, 374] on button "Archive" at bounding box center [993, 418] width 36 height 17
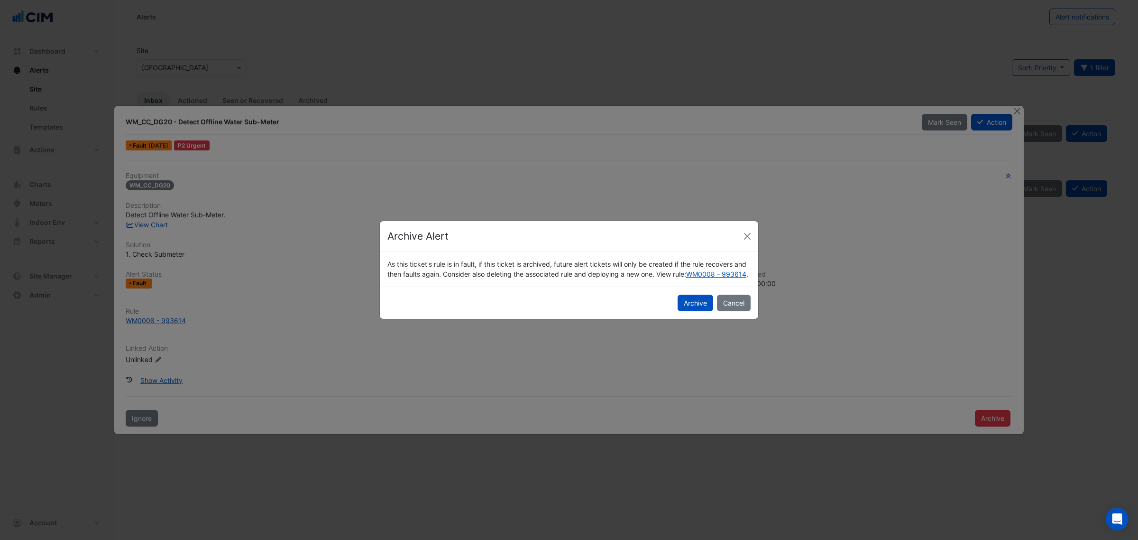
drag, startPoint x: 702, startPoint y: 310, endPoint x: 685, endPoint y: 307, distance: 16.8
click at [700, 310] on button "Archive" at bounding box center [696, 303] width 36 height 17
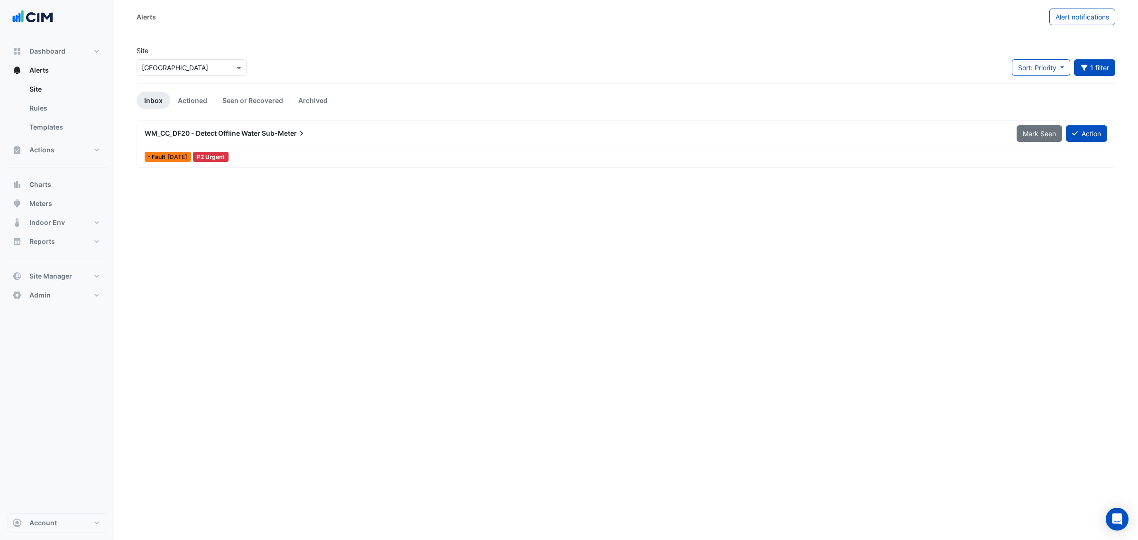
click at [288, 147] on div "WM_CC_DF20 - Detect Offline Water Sub-Meter Mark Seen Action Fault 5 days ago P…" at bounding box center [626, 144] width 970 height 39
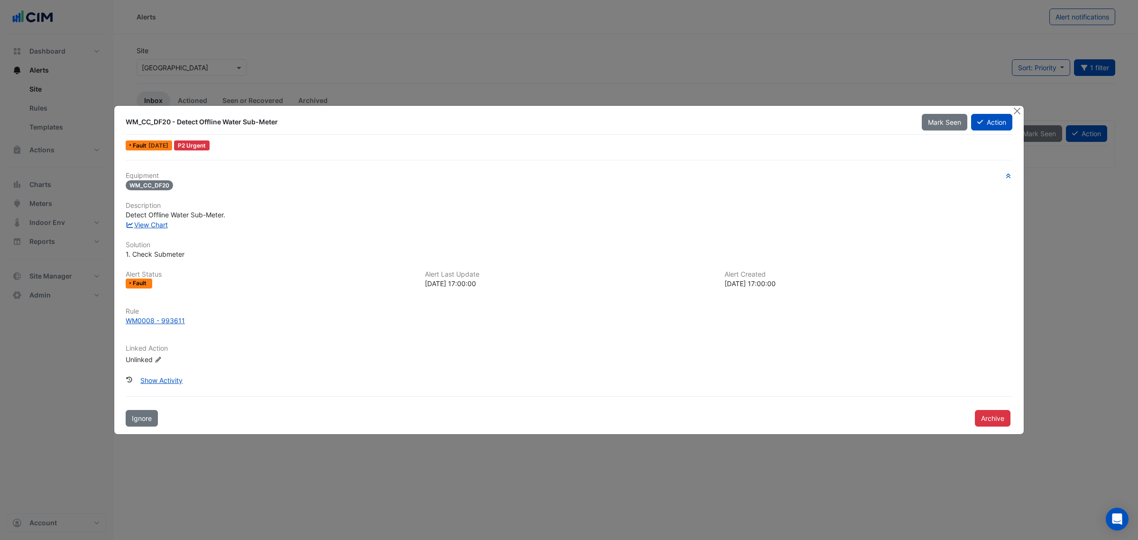
click at [758, 374] on button "Archive" at bounding box center [993, 418] width 36 height 17
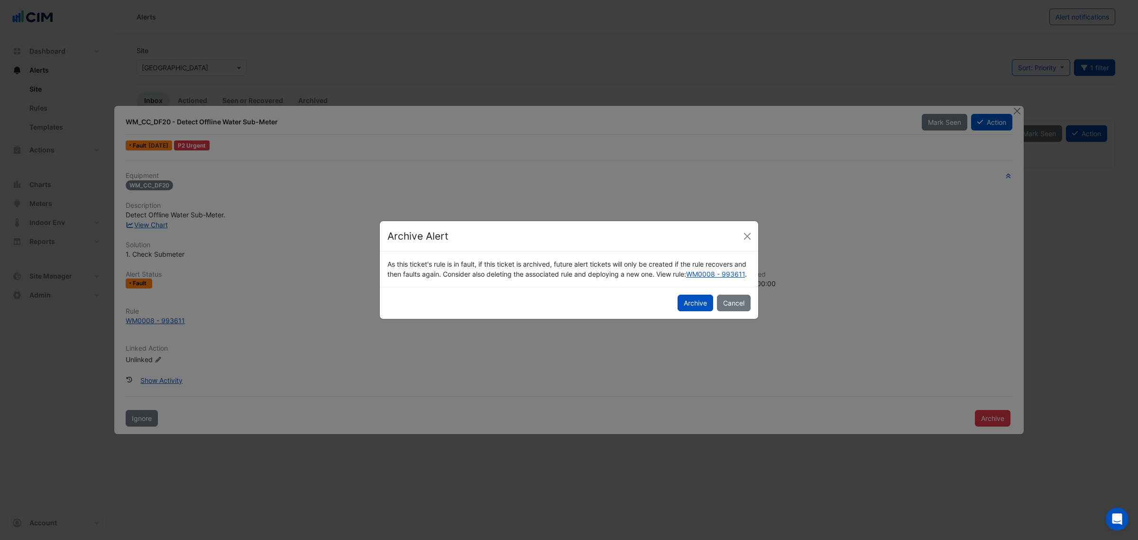
click at [698, 311] on button "Archive" at bounding box center [696, 303] width 36 height 17
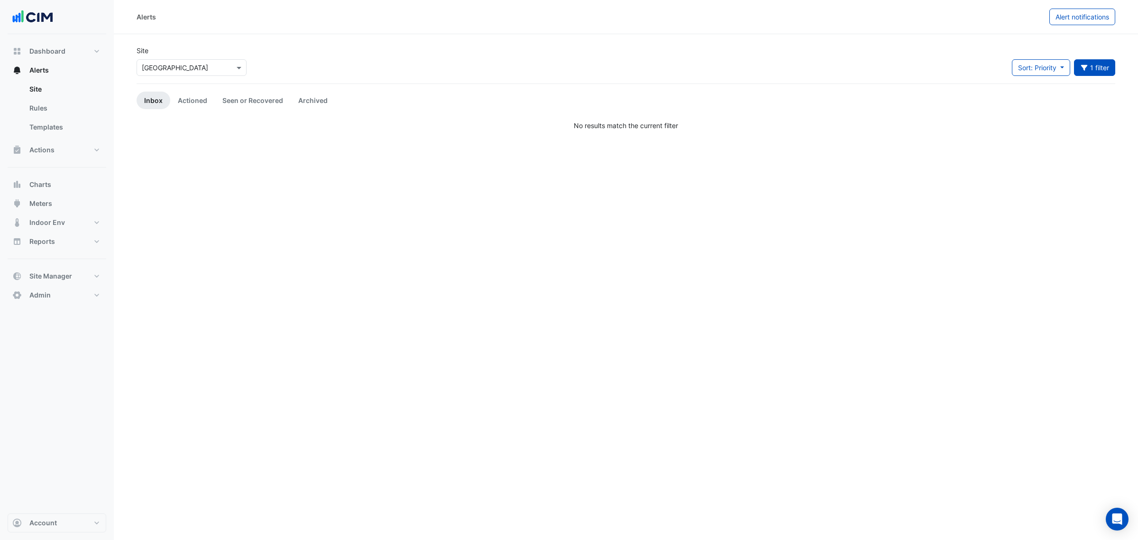
click at [758, 345] on div "**********" at bounding box center [626, 270] width 1024 height 540
click at [54, 90] on link "Site" at bounding box center [64, 89] width 84 height 19
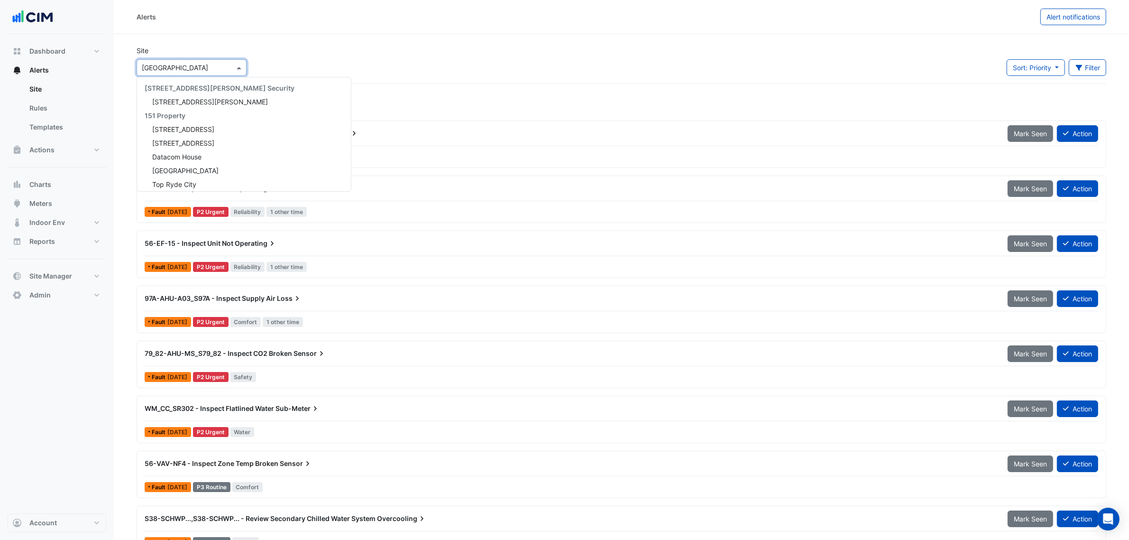
click at [172, 71] on input "text" at bounding box center [182, 68] width 81 height 10
type input "******"
click at [186, 129] on span "[GEOGRAPHIC_DATA]" at bounding box center [185, 131] width 66 height 8
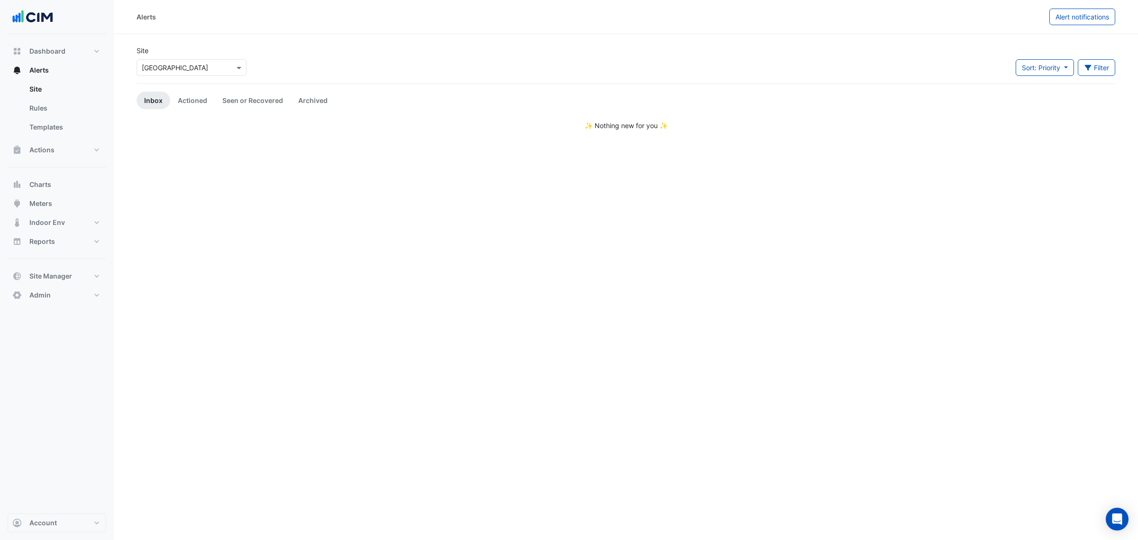
click at [758, 70] on icon "button" at bounding box center [1088, 68] width 7 height 6
drag, startPoint x: 253, startPoint y: 176, endPoint x: 241, endPoint y: 160, distance: 19.6
click at [253, 176] on div "Alerts Alert notifications Site Select a Site × Castle Towers Sort: Priority Pr…" at bounding box center [626, 270] width 1024 height 540
click at [186, 96] on link "Actioned" at bounding box center [192, 101] width 45 height 18
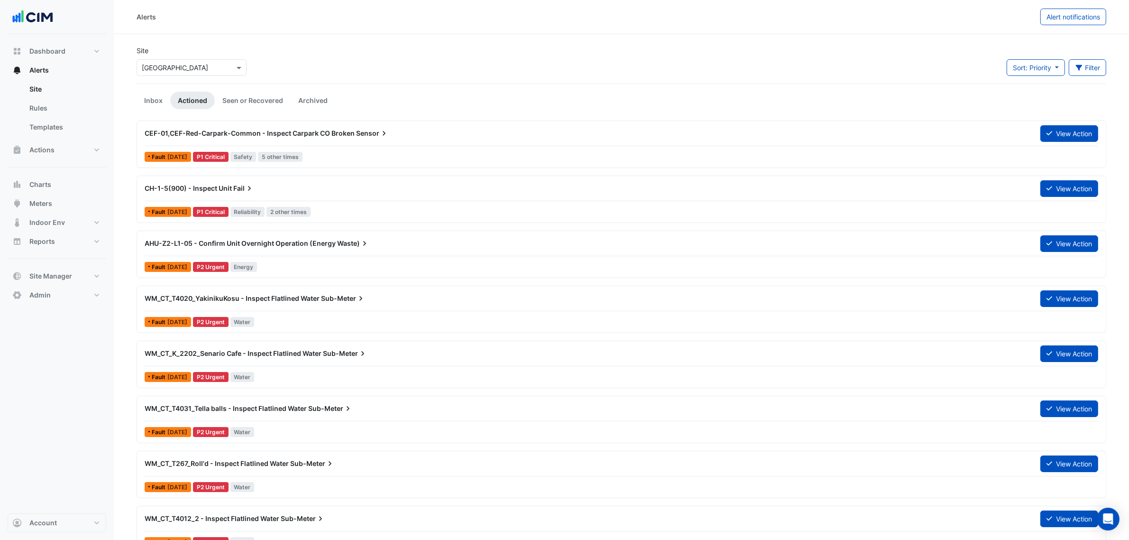
click at [254, 100] on link "Seen or Recovered" at bounding box center [253, 101] width 76 height 18
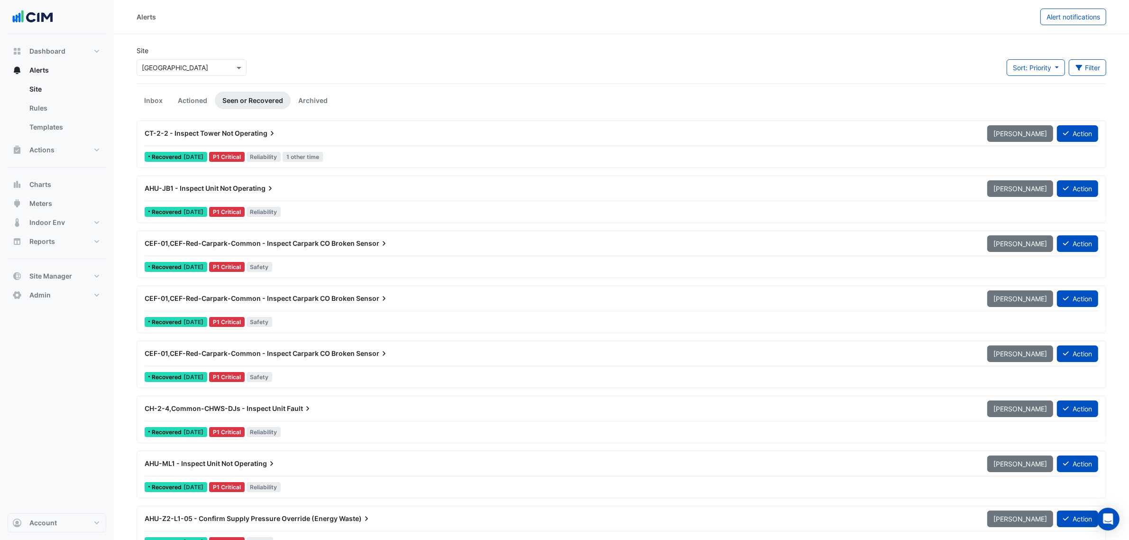
click at [758, 67] on icon "button" at bounding box center [1079, 67] width 9 height 7
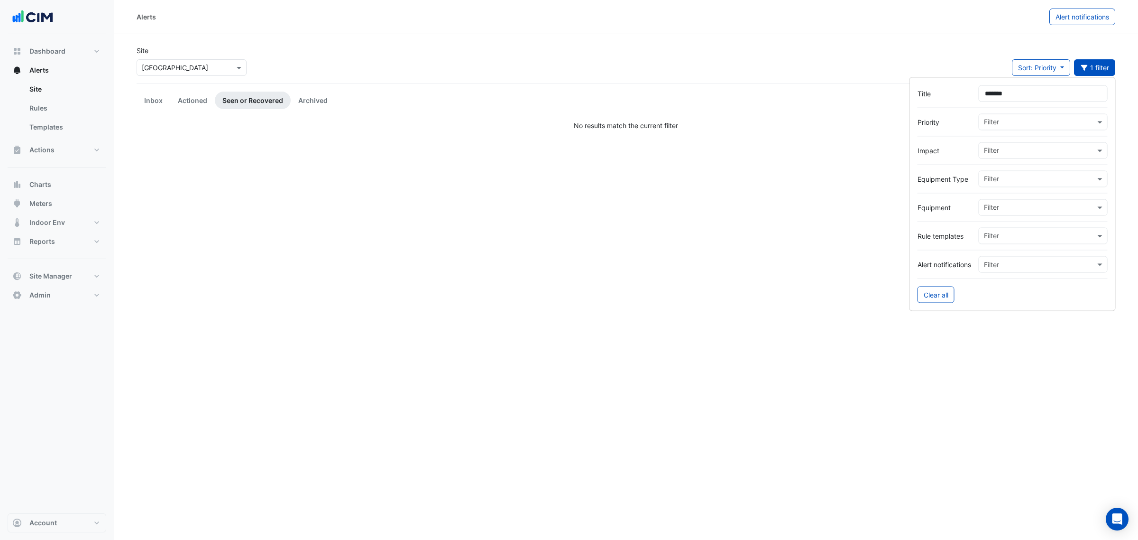
type input "*******"
click at [157, 103] on link "Inbox" at bounding box center [154, 101] width 34 height 18
click at [53, 112] on link "Rules" at bounding box center [64, 108] width 84 height 19
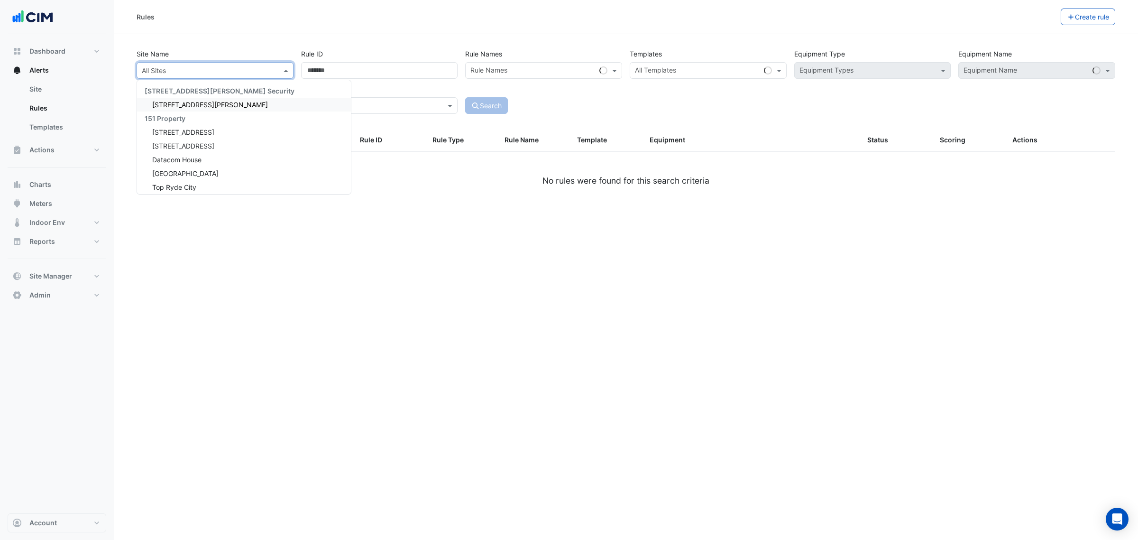
click at [280, 71] on div at bounding box center [215, 70] width 156 height 11
type input "******"
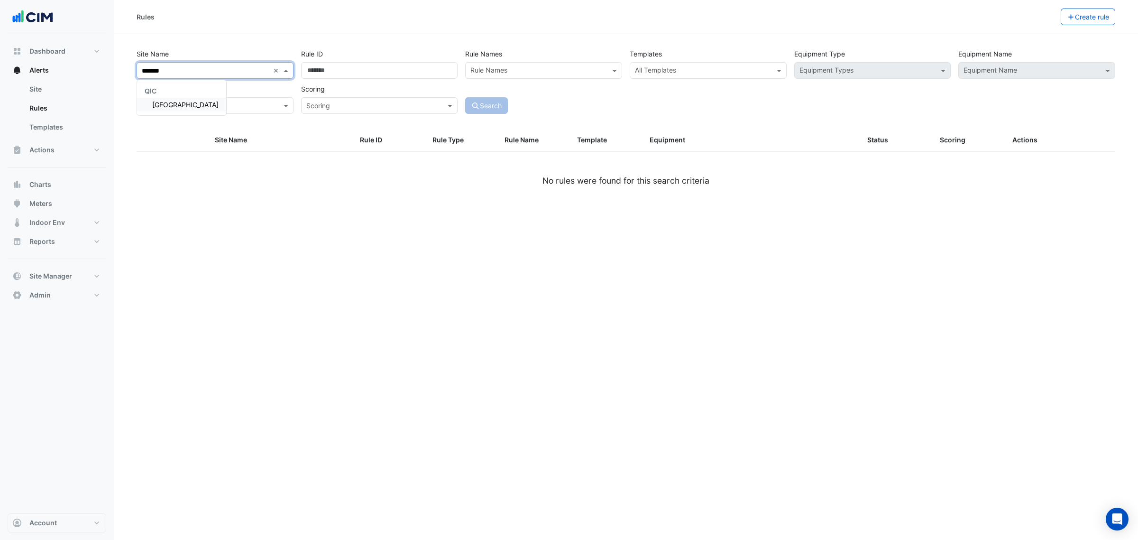
click at [181, 109] on div "[GEOGRAPHIC_DATA]" at bounding box center [181, 105] width 89 height 14
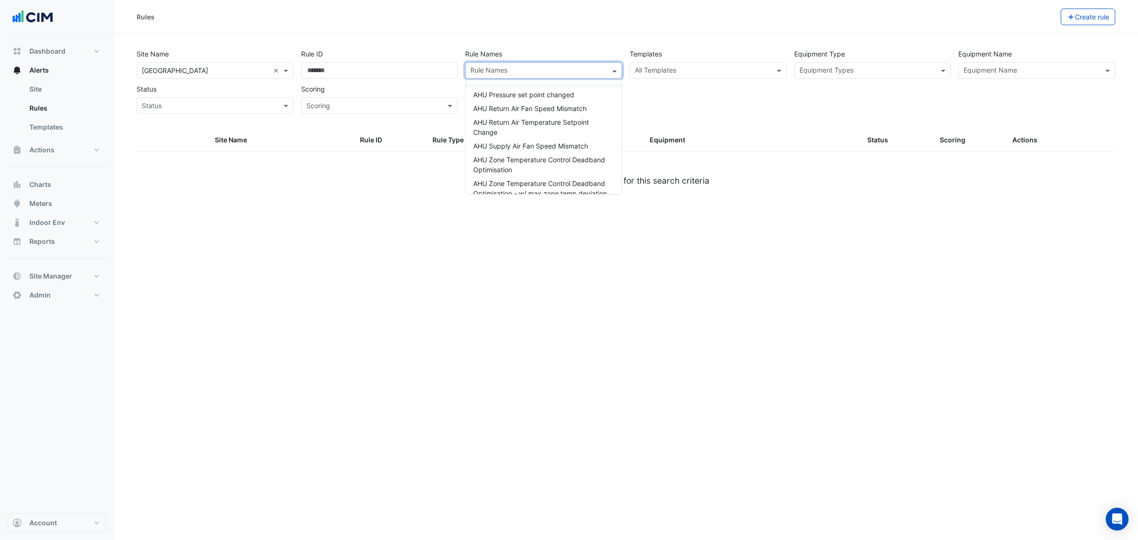
click at [543, 76] on div at bounding box center [537, 71] width 137 height 12
click at [662, 79] on div "Site Name All Sites × Castle Towers × Rule ID Rule Names Rule Names AHU Pressur…" at bounding box center [626, 79] width 986 height 70
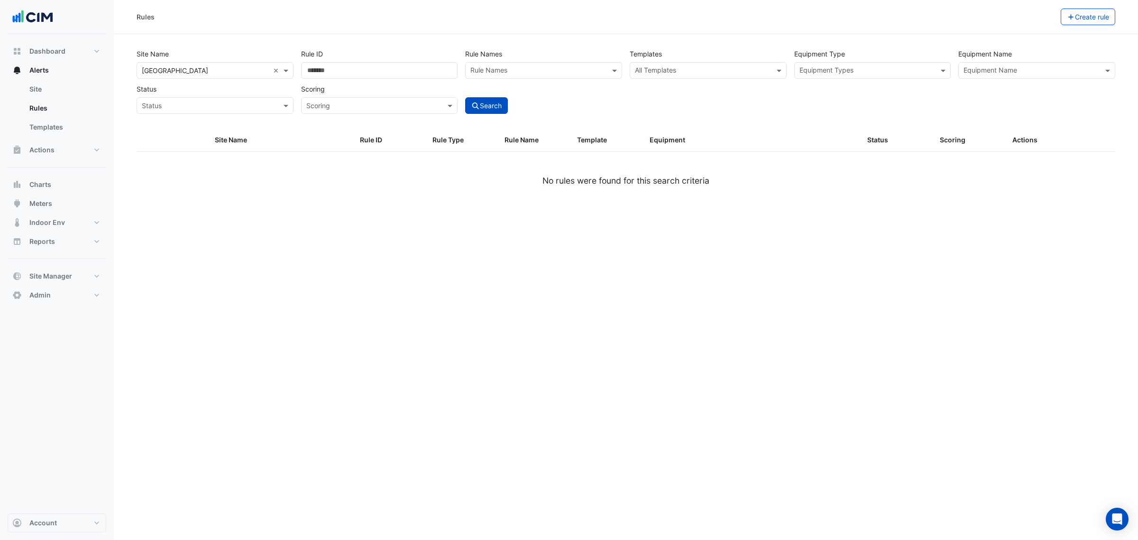
click at [672, 71] on input "text" at bounding box center [703, 71] width 136 height 10
click at [726, 96] on small "Water Usage (kL)" at bounding box center [694, 100] width 120 height 9
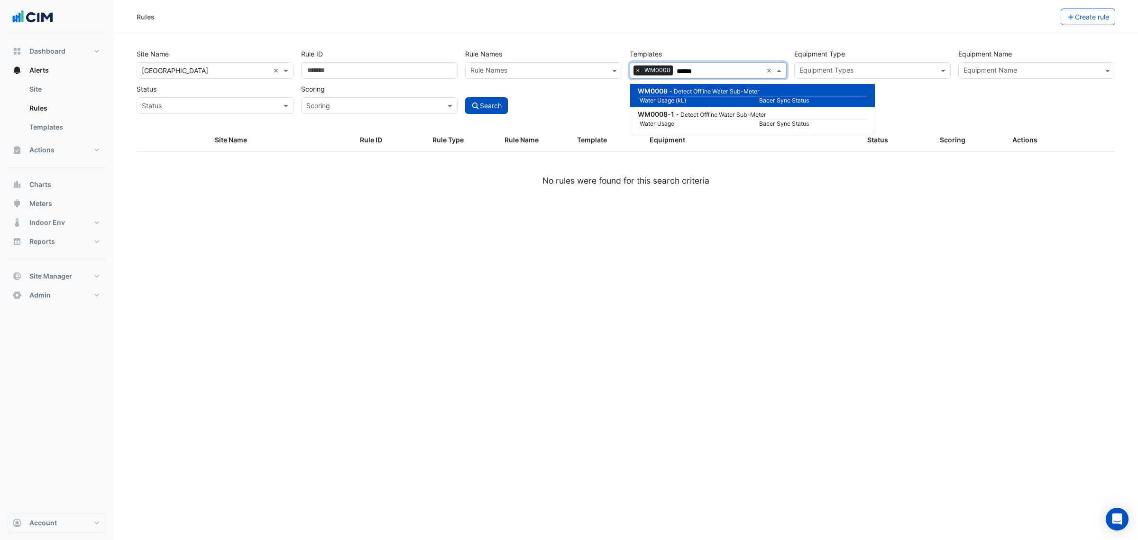
type input "******"
click at [479, 109] on fa-icon "submit" at bounding box center [475, 105] width 9 height 8
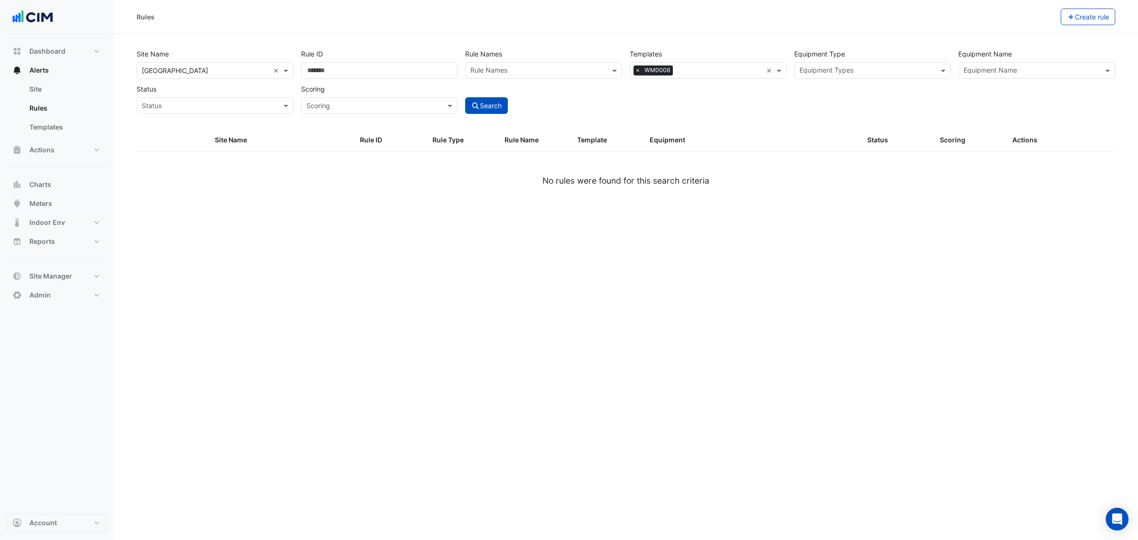
click at [698, 74] on input "text" at bounding box center [720, 71] width 86 height 10
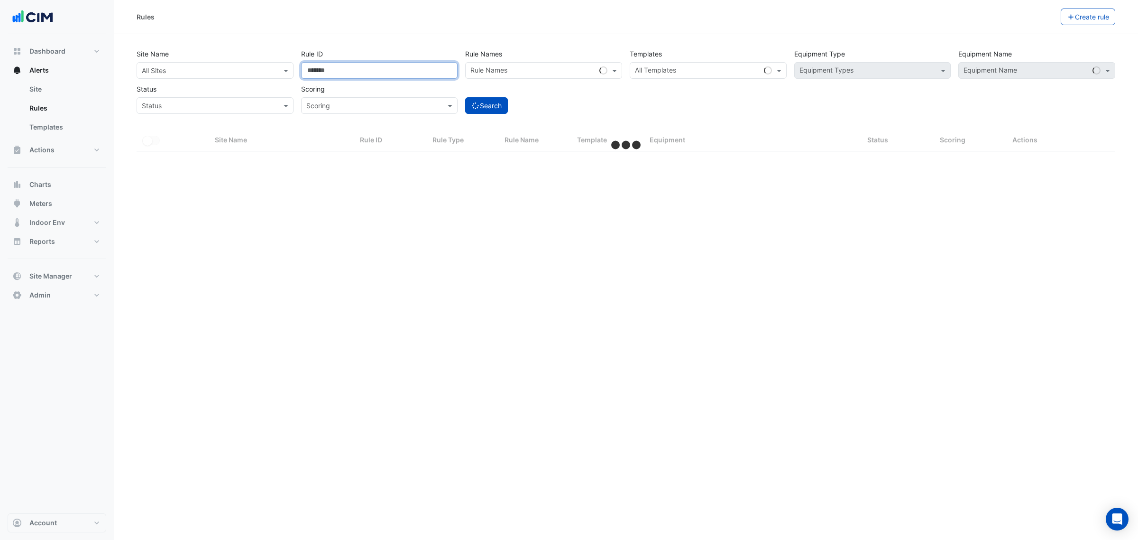
click at [376, 65] on input "******" at bounding box center [379, 70] width 157 height 17
select select "***"
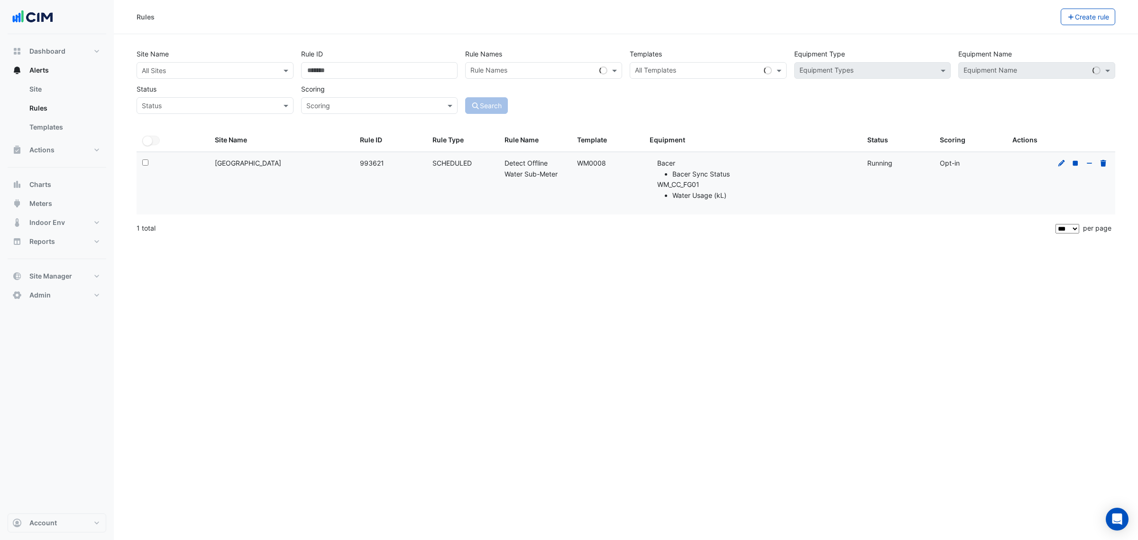
click at [498, 31] on div "Rules Create rule" at bounding box center [626, 17] width 1024 height 34
click at [282, 70] on span at bounding box center [287, 70] width 12 height 10
type input "*******"
click at [178, 100] on div "[GEOGRAPHIC_DATA]" at bounding box center [181, 105] width 89 height 14
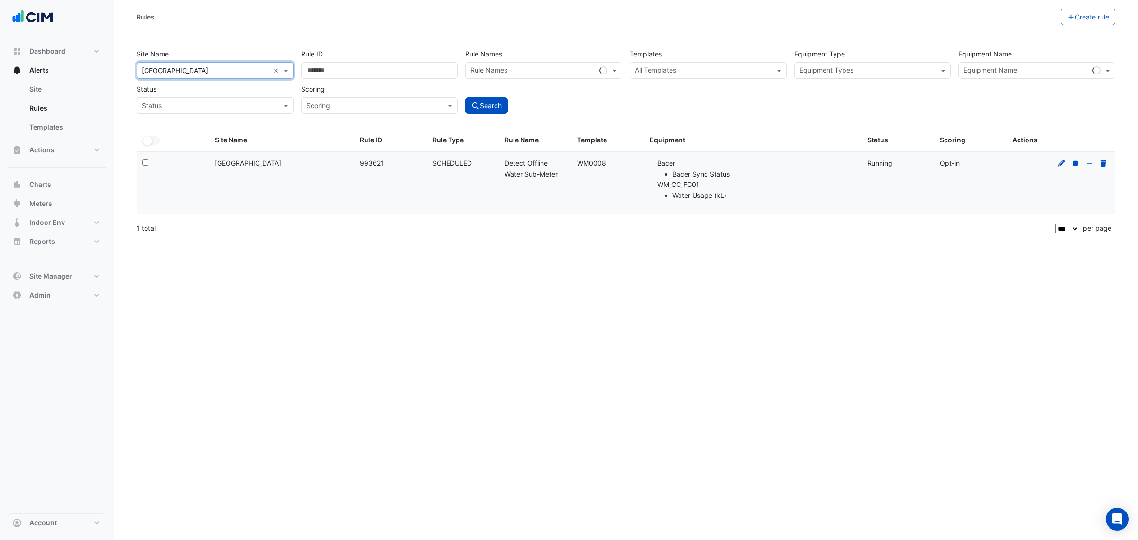
click at [725, 64] on div "All Templates" at bounding box center [700, 70] width 140 height 15
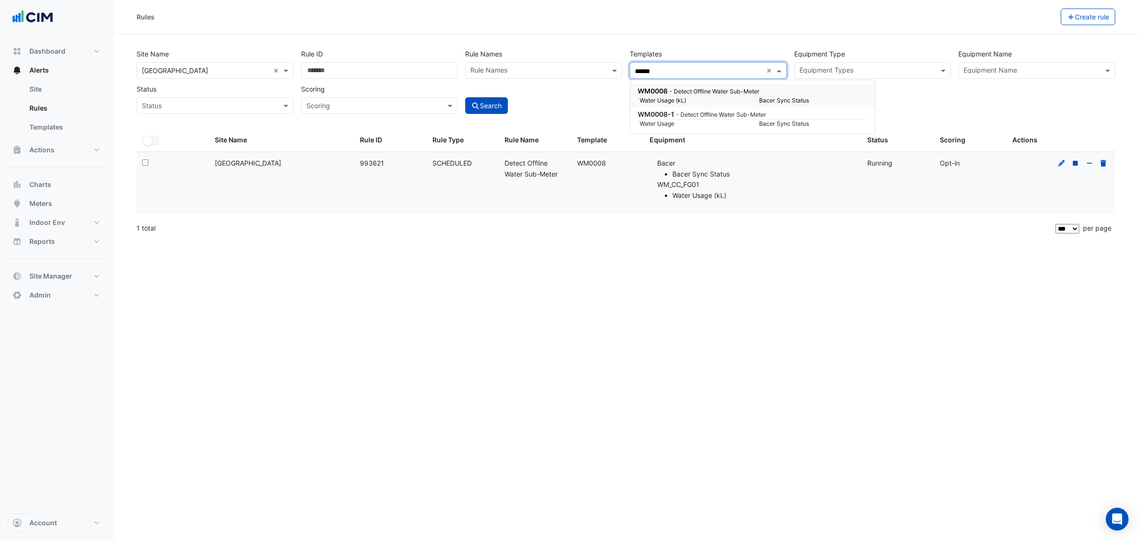
click at [691, 93] on small "- Detect Offline Water Sub-Meter" at bounding box center [715, 91] width 90 height 7
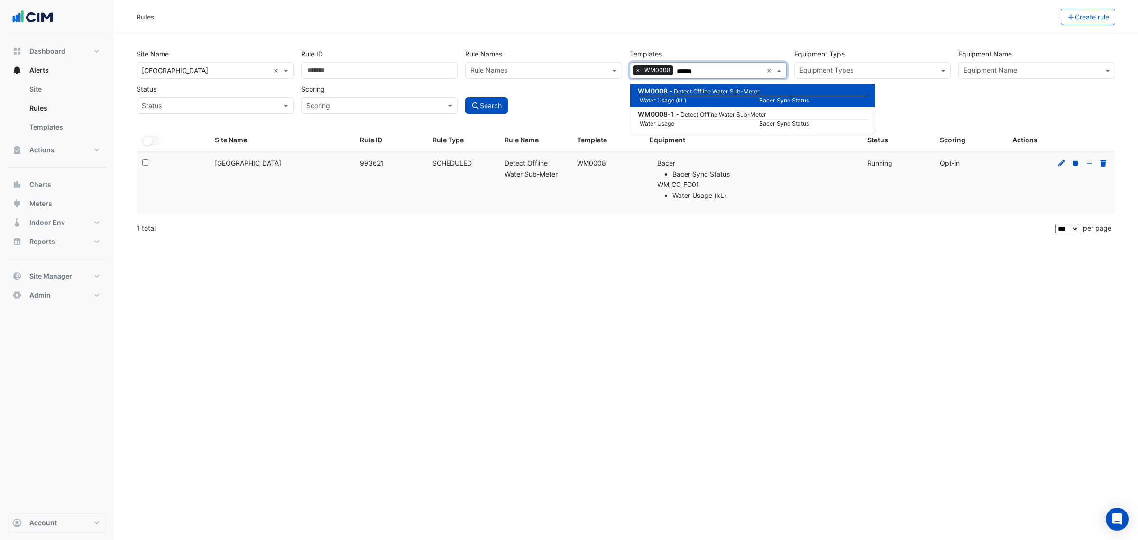
type input "******"
click at [491, 110] on button "Search" at bounding box center [486, 105] width 43 height 17
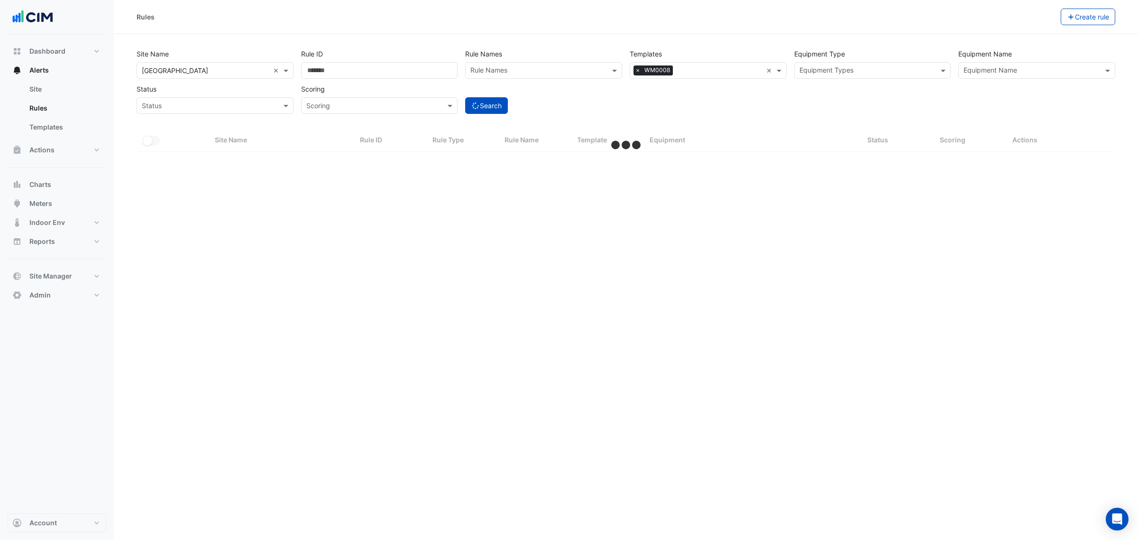
select select "***"
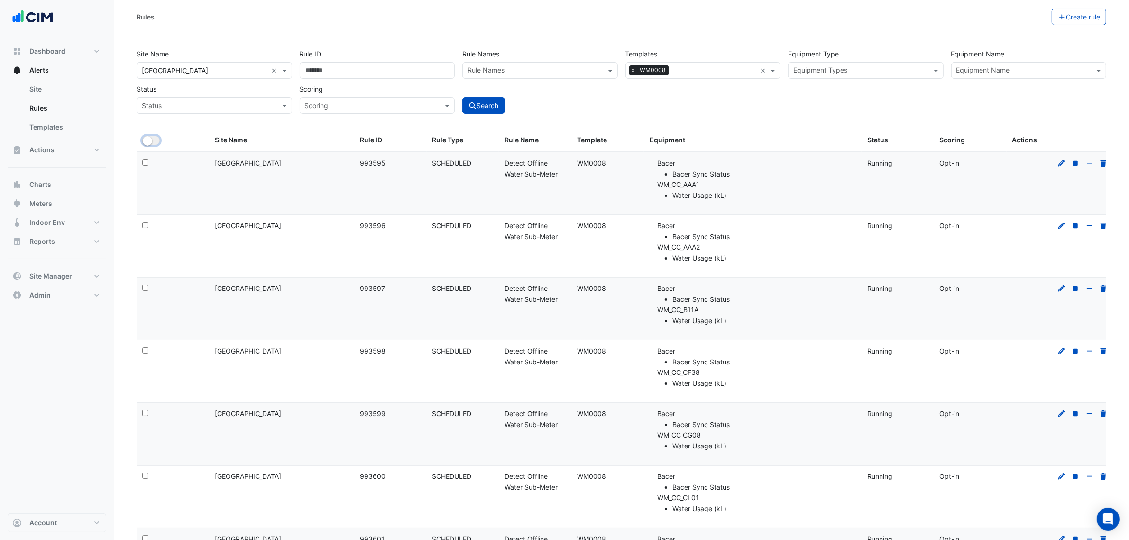
click at [159, 141] on button "All Selected" at bounding box center [151, 140] width 18 height 9
click at [1040, 18] on button "Bulk Actions" at bounding box center [1022, 17] width 56 height 17
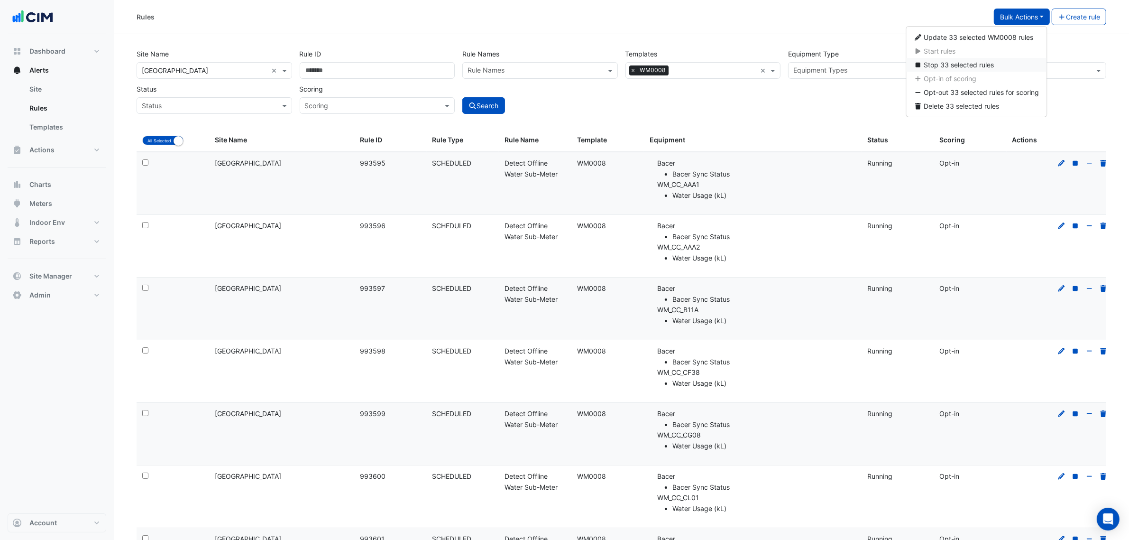
click at [953, 62] on span "Stop 33 selected rules" at bounding box center [959, 65] width 70 height 8
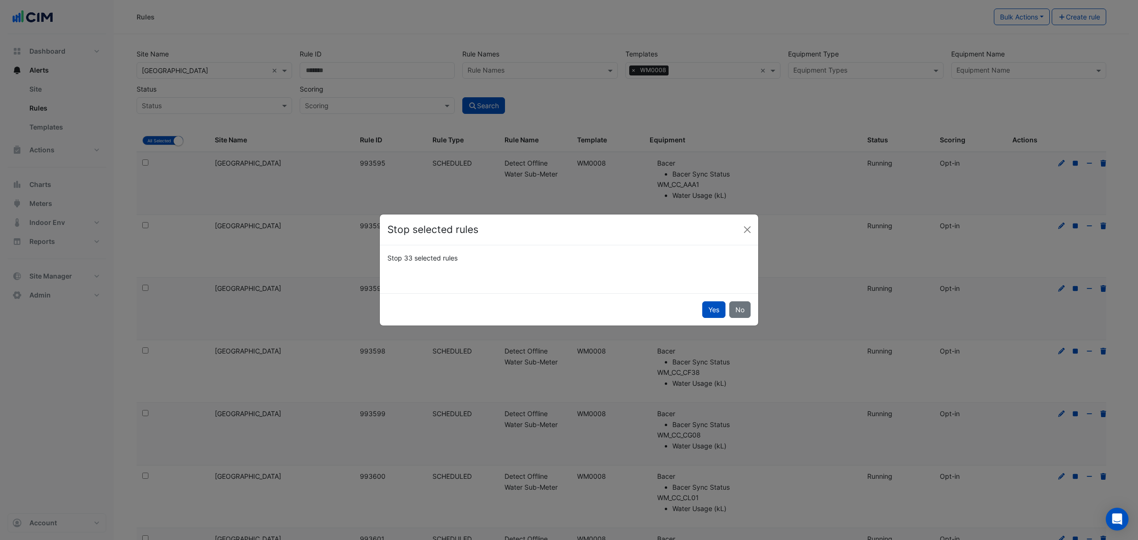
click at [714, 311] on button "Yes" at bounding box center [713, 309] width 23 height 17
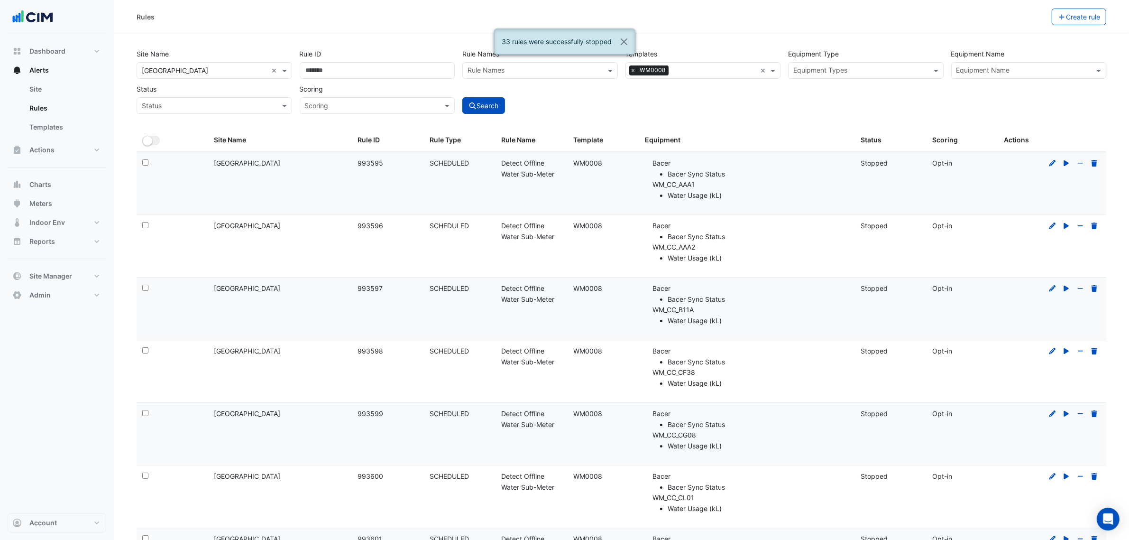
click at [755, 122] on div "Site Name All Sites × Canberra Centre × Rule ID Rule Names Rule Names Templates…" at bounding box center [621, 87] width 981 height 83
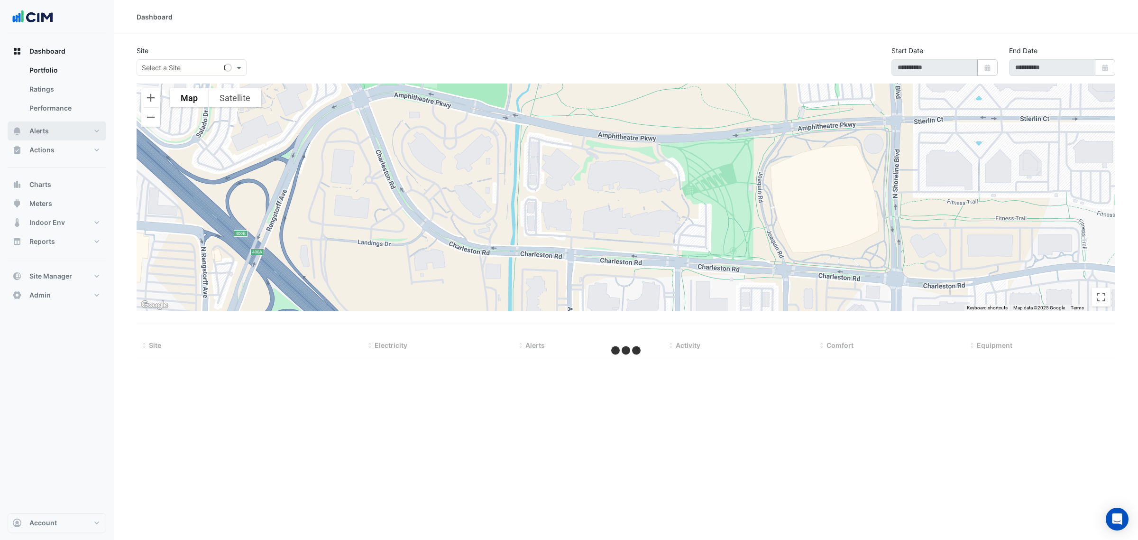
click at [64, 132] on button "Alerts" at bounding box center [57, 130] width 99 height 19
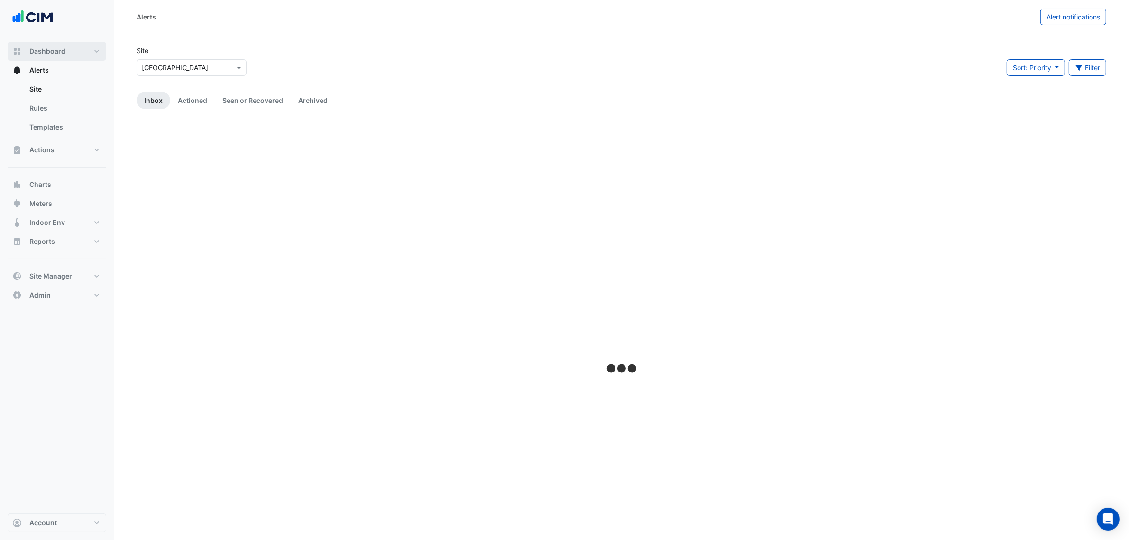
click at [89, 54] on button "Dashboard" at bounding box center [57, 51] width 99 height 19
select select "***"
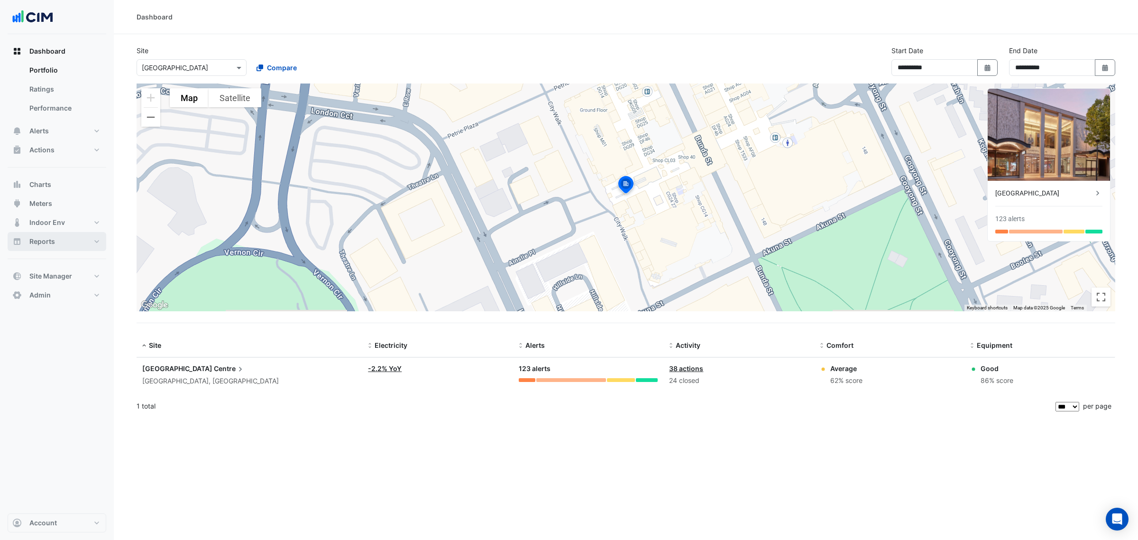
click at [69, 239] on button "Reports" at bounding box center [57, 241] width 99 height 19
select select "***"
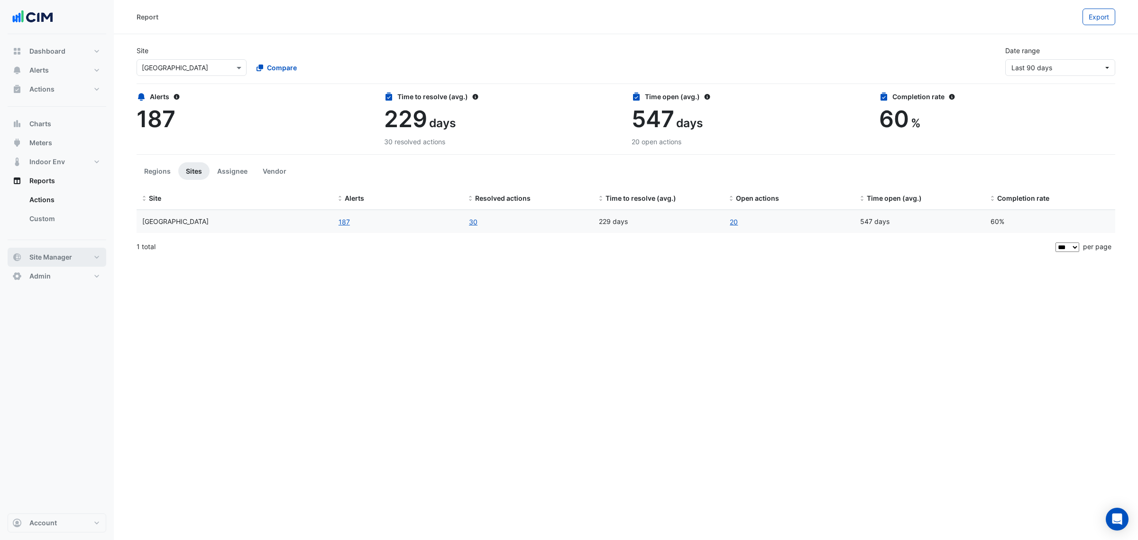
click at [75, 263] on button "Site Manager" at bounding box center [57, 257] width 99 height 19
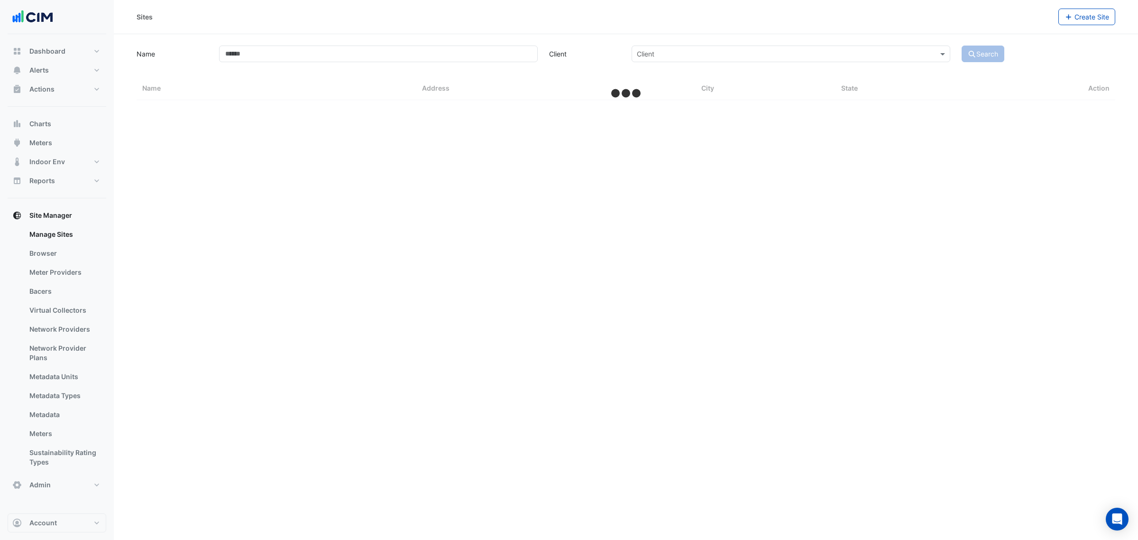
click at [39, 295] on link "Bacers" at bounding box center [64, 291] width 84 height 19
click at [457, 61] on input "text" at bounding box center [617, 62] width 460 height 10
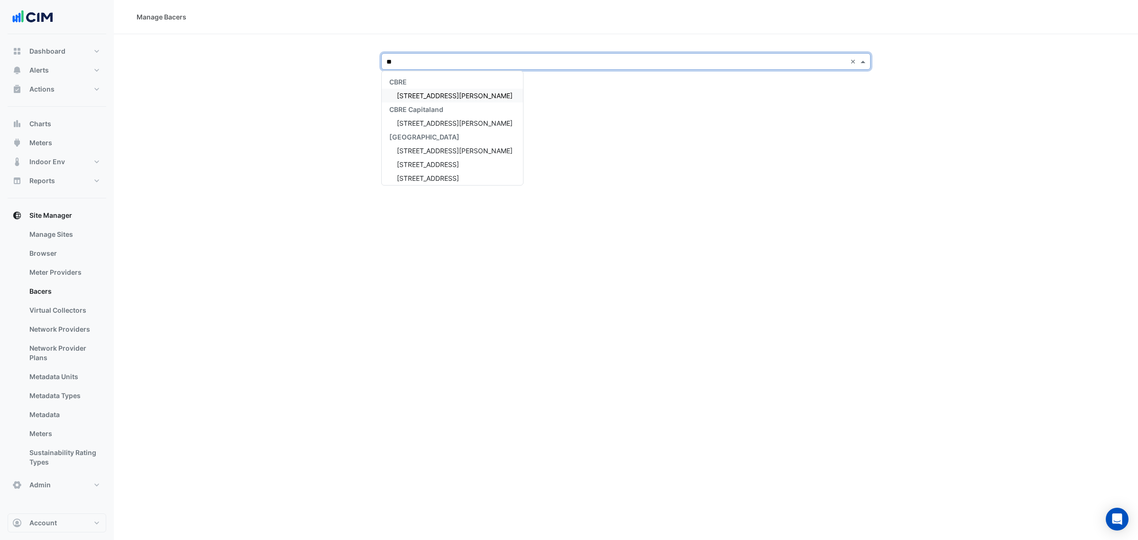
type input "***"
click at [434, 93] on span "[STREET_ADDRESS][PERSON_NAME]" at bounding box center [455, 96] width 116 height 8
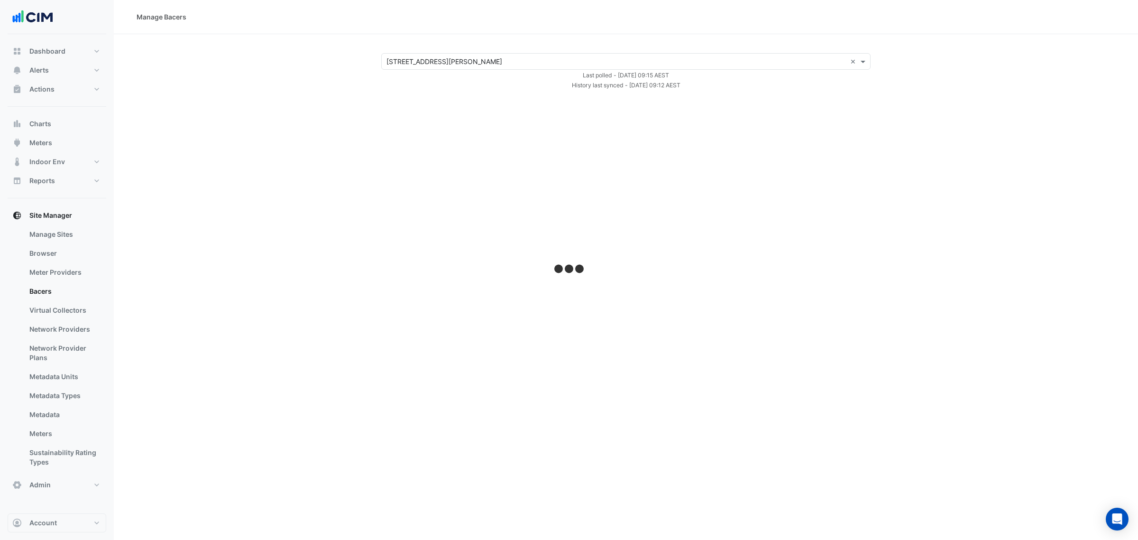
select select "***"
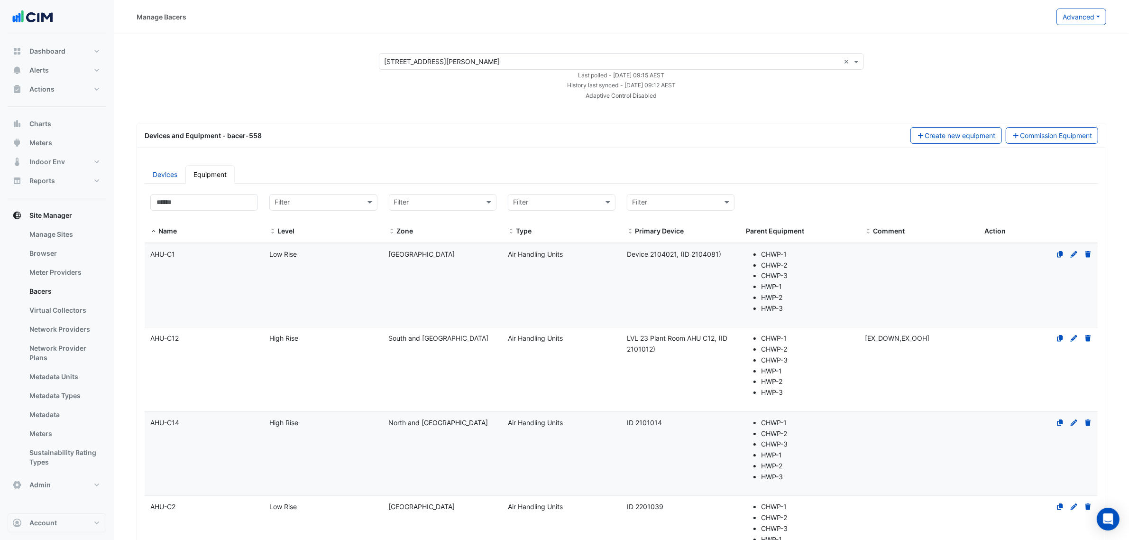
click at [1087, 21] on button "Advanced" at bounding box center [1082, 17] width 50 height 17
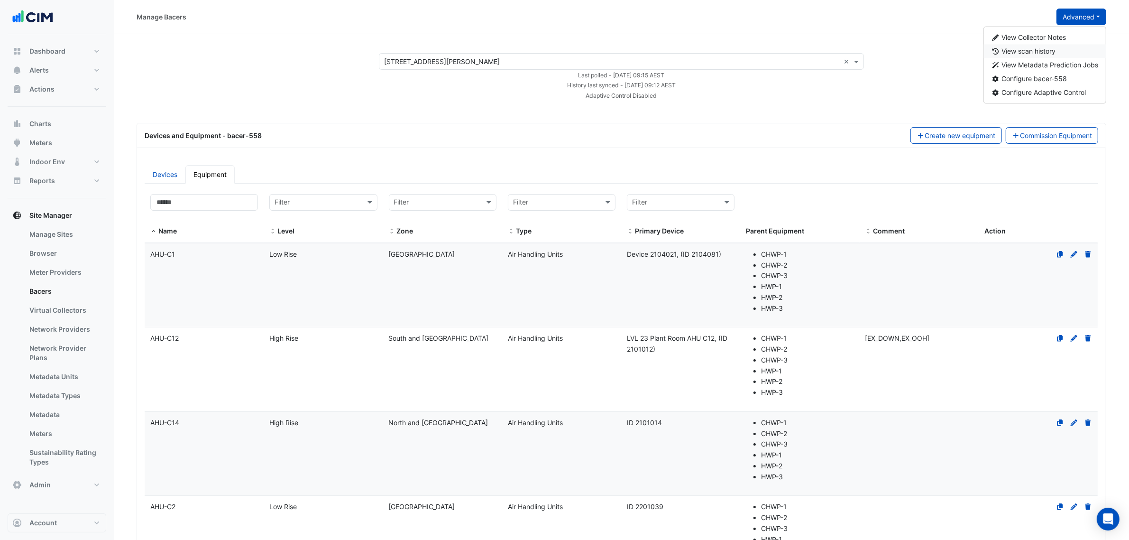
click at [1032, 47] on span "View scan history" at bounding box center [1029, 51] width 54 height 8
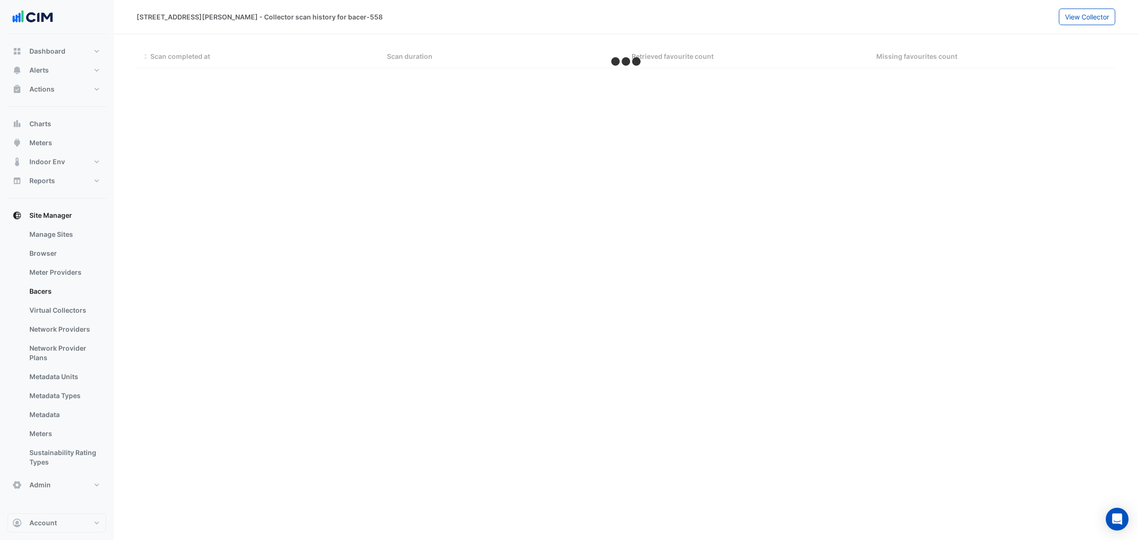
select select "***"
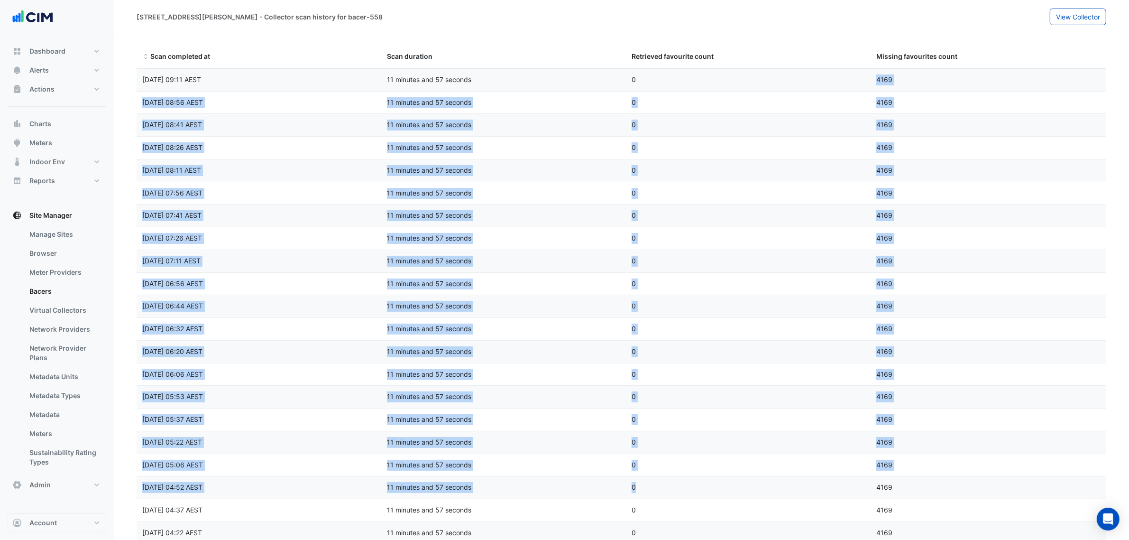
drag, startPoint x: 876, startPoint y: 75, endPoint x: 857, endPoint y: 478, distance: 403.5
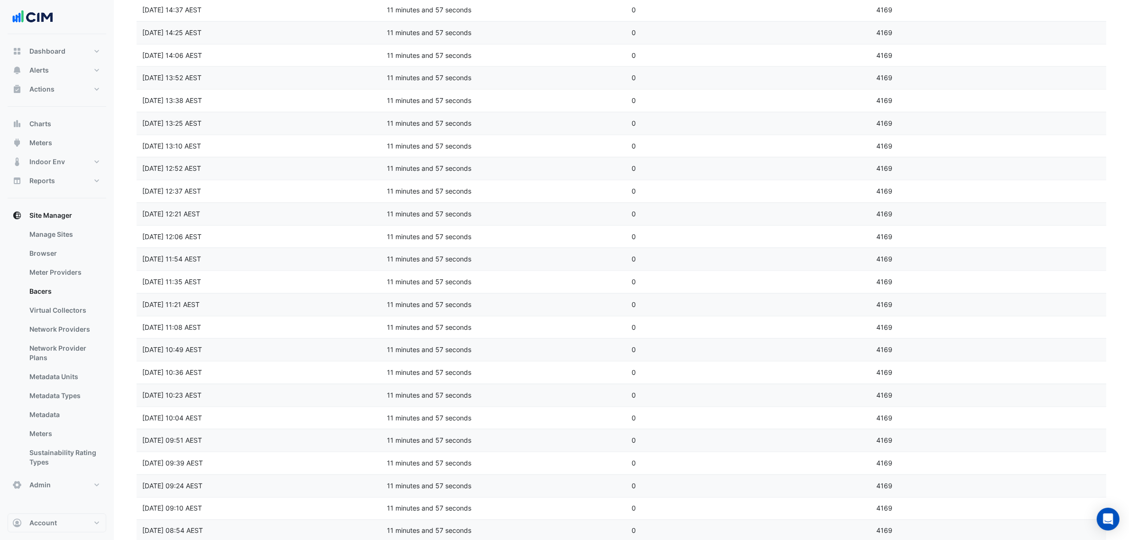
scroll to position [1830, 0]
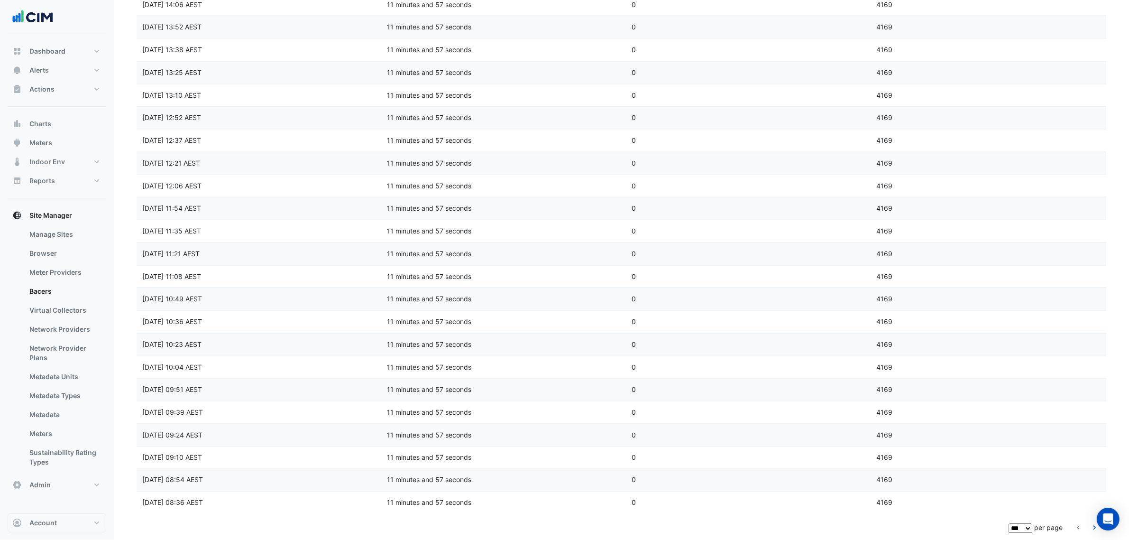
click at [1091, 528] on icon "go to next page" at bounding box center [1094, 529] width 11 height 10
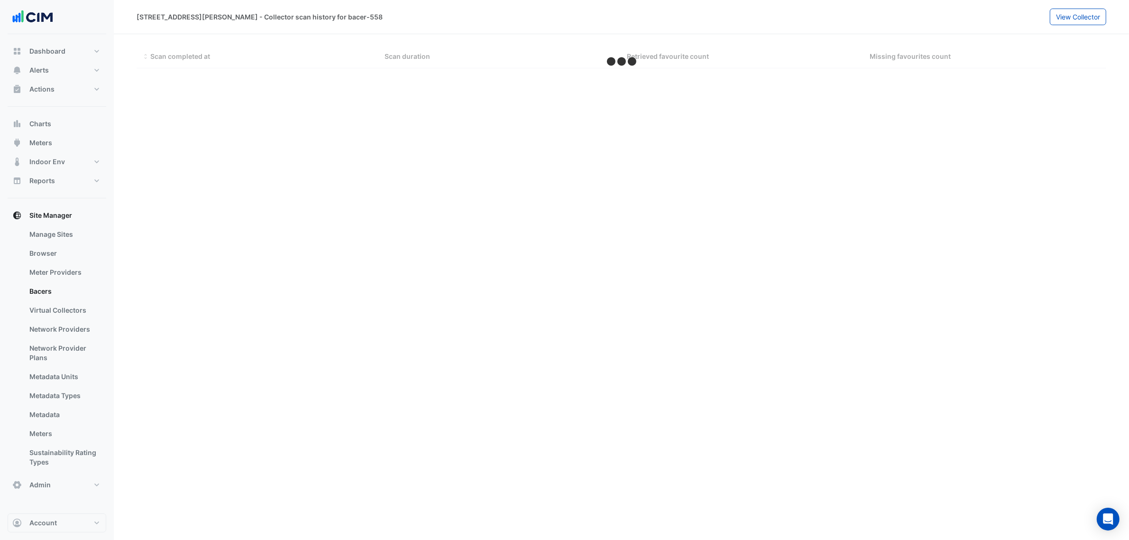
scroll to position [0, 0]
select select "***"
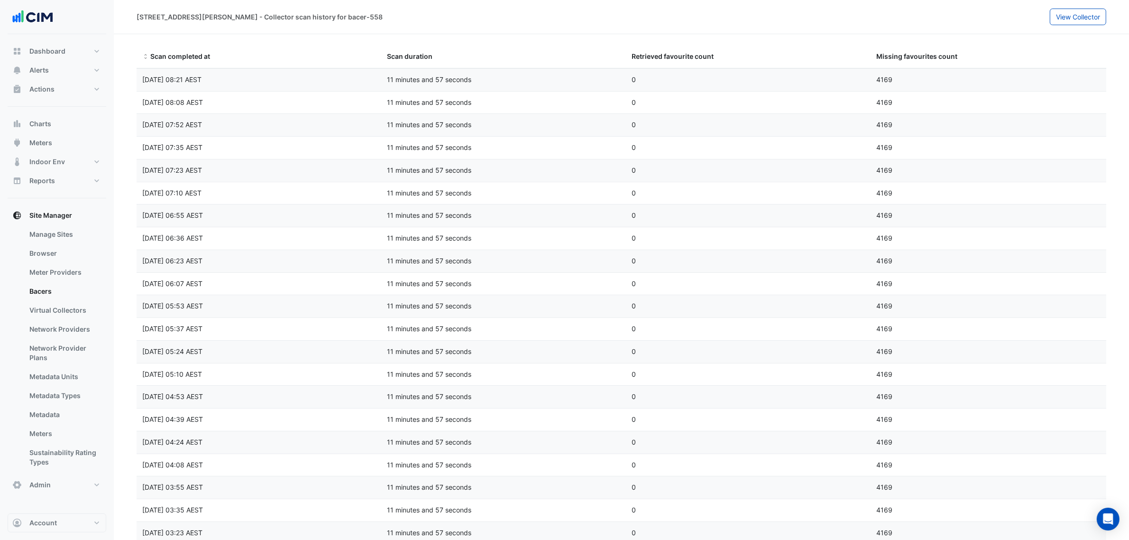
click at [1091, 528] on datatable-body-cell "Missing favourites count 4169" at bounding box center [993, 533] width 245 height 22
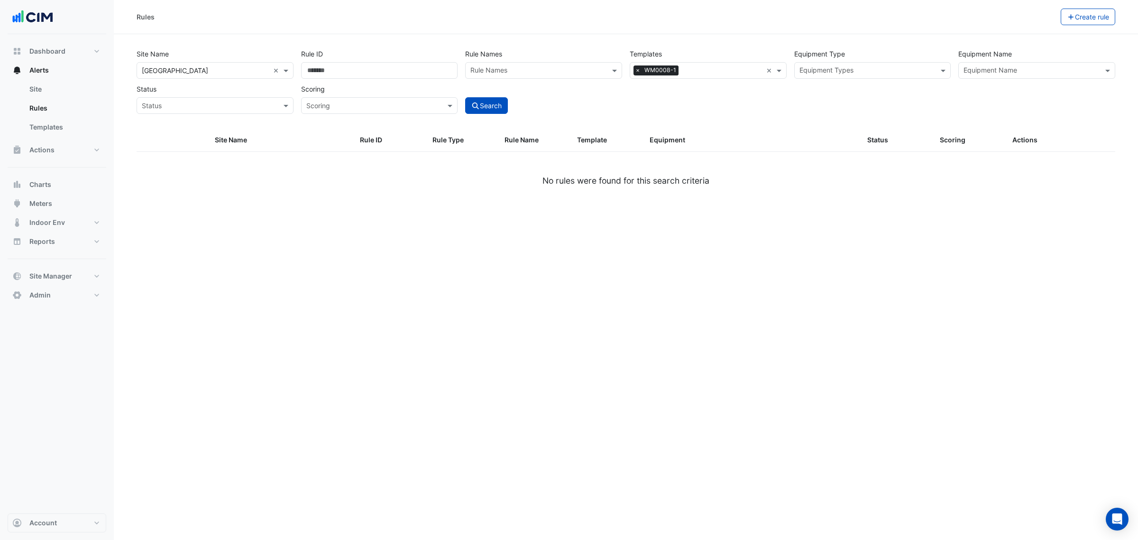
drag, startPoint x: 582, startPoint y: 19, endPoint x: 596, endPoint y: 29, distance: 17.3
click at [583, 20] on div "Rules" at bounding box center [599, 17] width 924 height 17
click at [637, 68] on span "×" at bounding box center [638, 69] width 9 height 9
click at [727, 71] on input "text" at bounding box center [703, 71] width 136 height 10
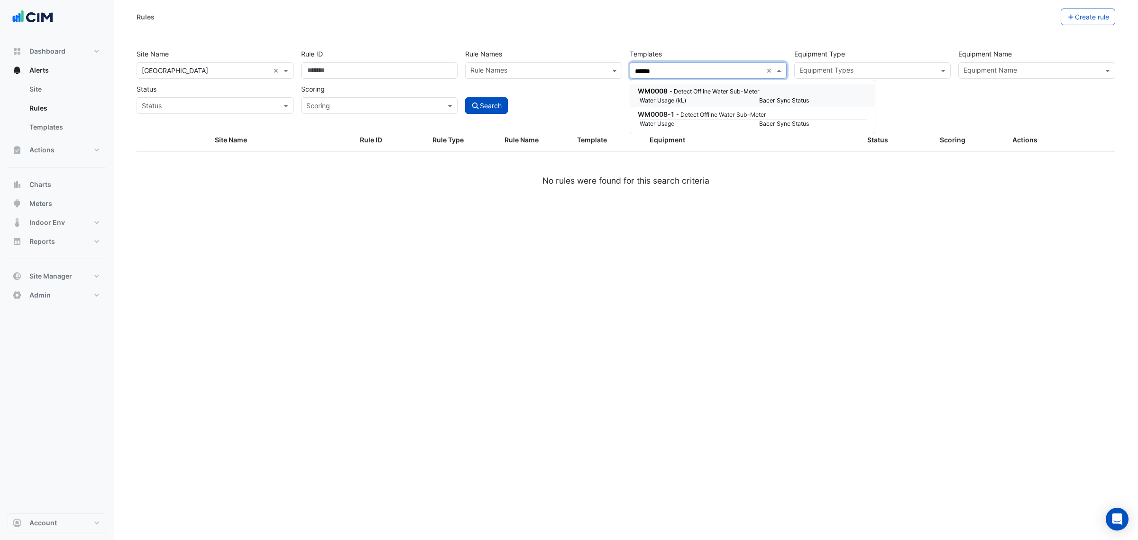
click at [671, 86] on div "WM0008 - Detect Offline Water Sub-Meter" at bounding box center [752, 91] width 228 height 10
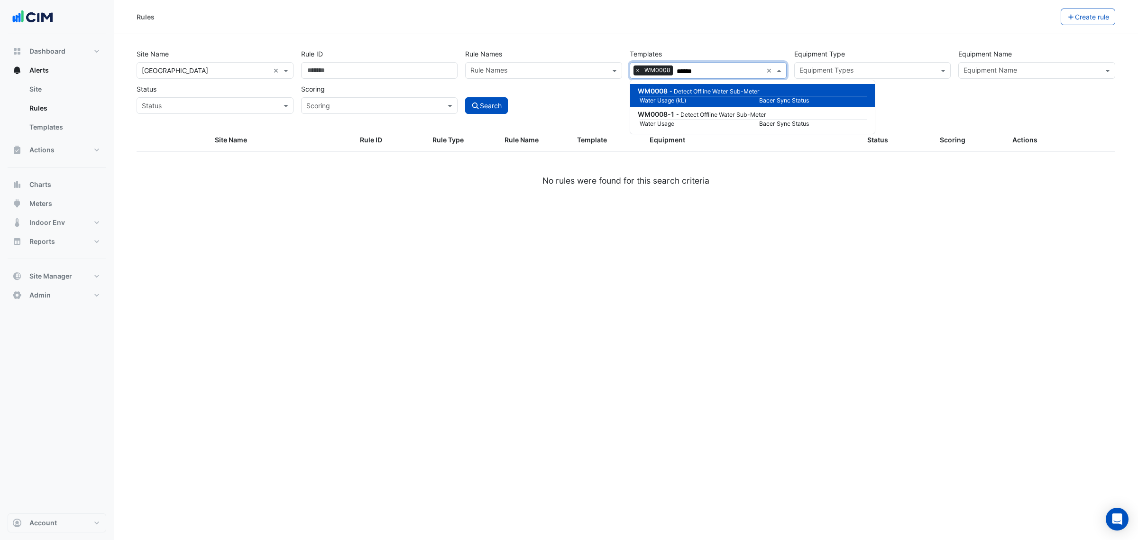
type input "******"
click at [480, 107] on button "Search" at bounding box center [486, 105] width 43 height 17
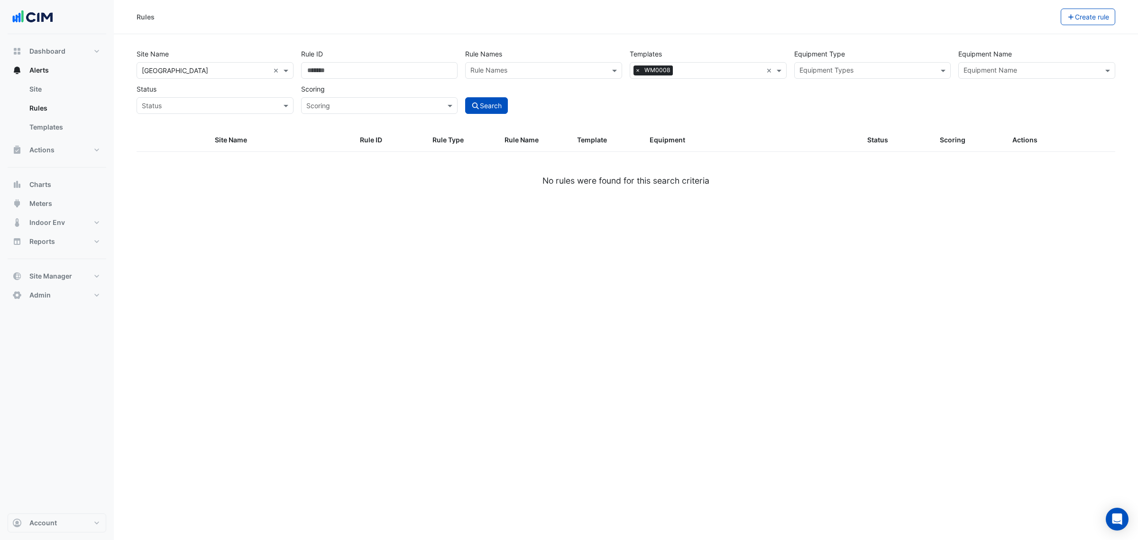
click at [683, 19] on div "Rules" at bounding box center [599, 17] width 924 height 17
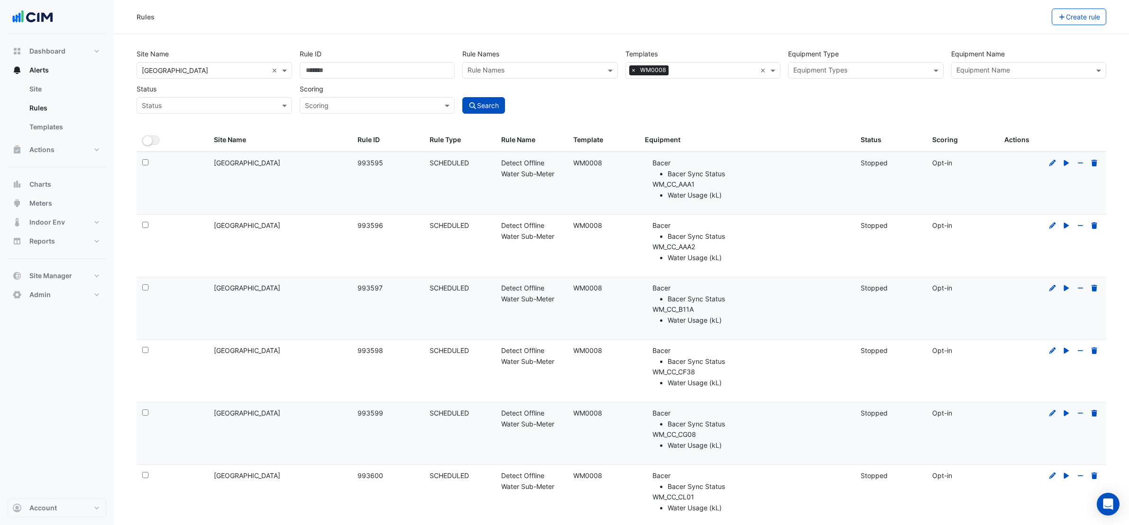
select select "***"
click at [64, 148] on button "Actions" at bounding box center [57, 149] width 99 height 19
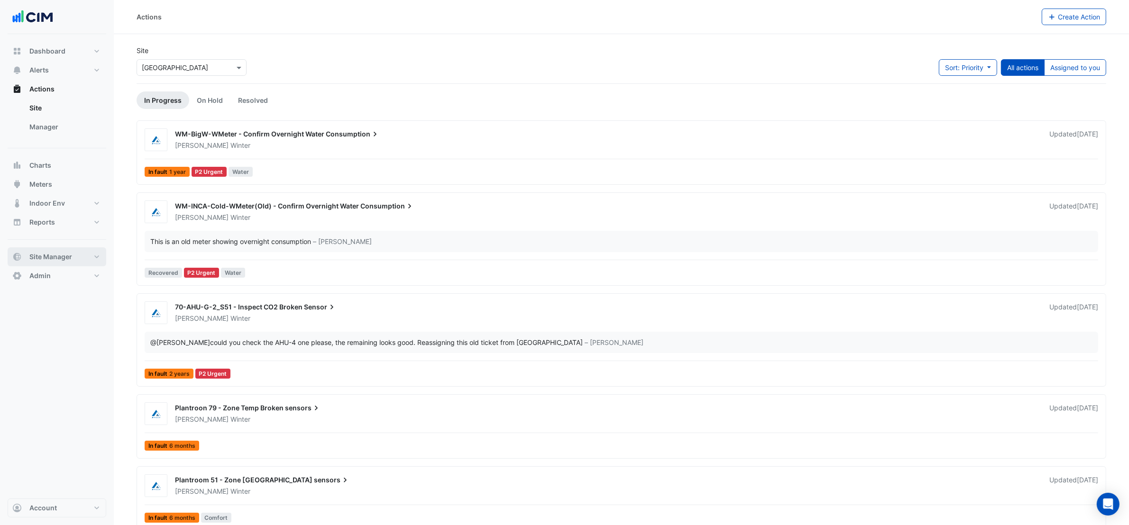
click at [52, 259] on span "Site Manager" at bounding box center [50, 256] width 43 height 9
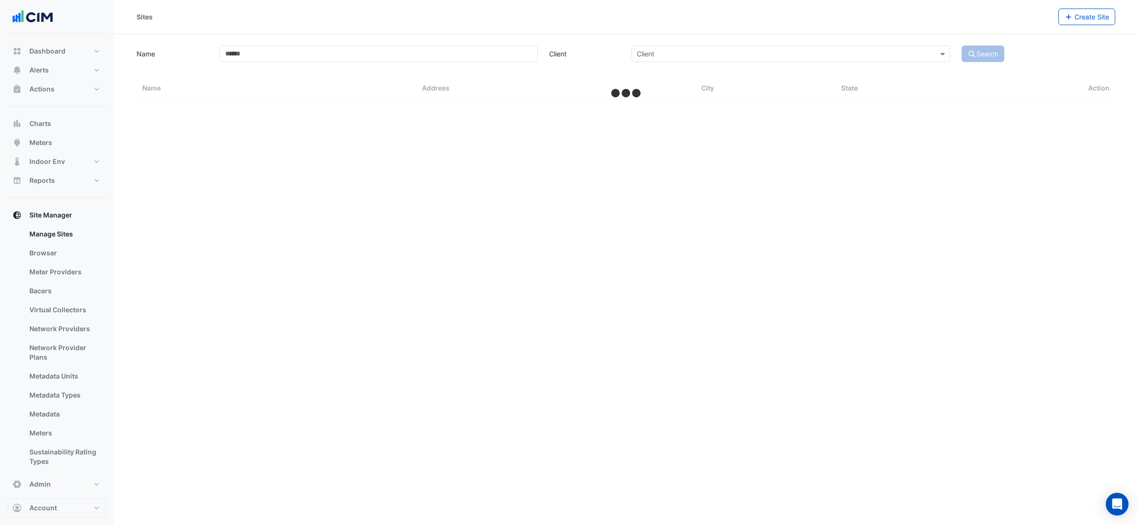
click at [44, 295] on link "Bacers" at bounding box center [64, 291] width 84 height 19
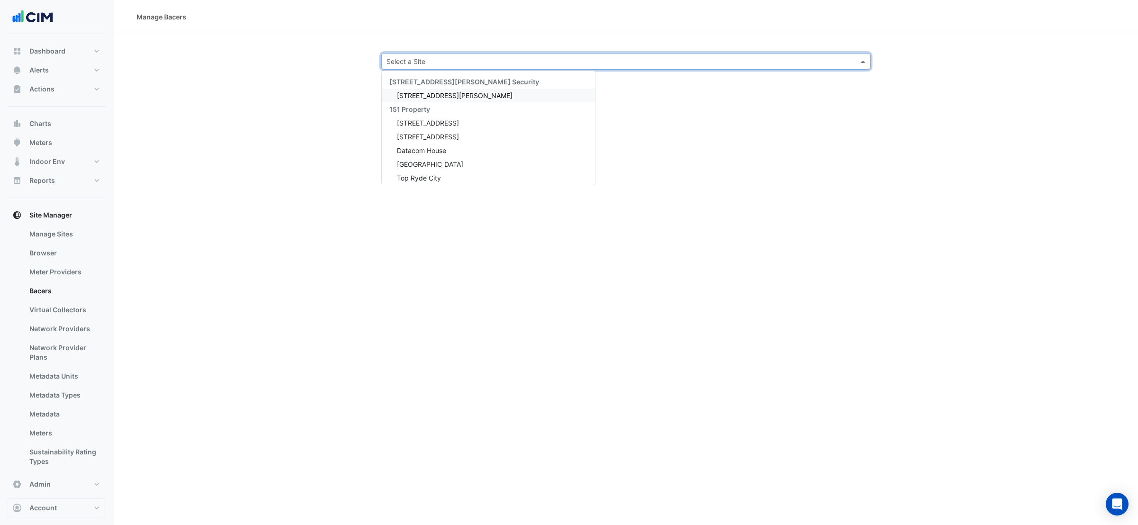
click at [473, 53] on div "Select a Site" at bounding box center [625, 61] width 489 height 17
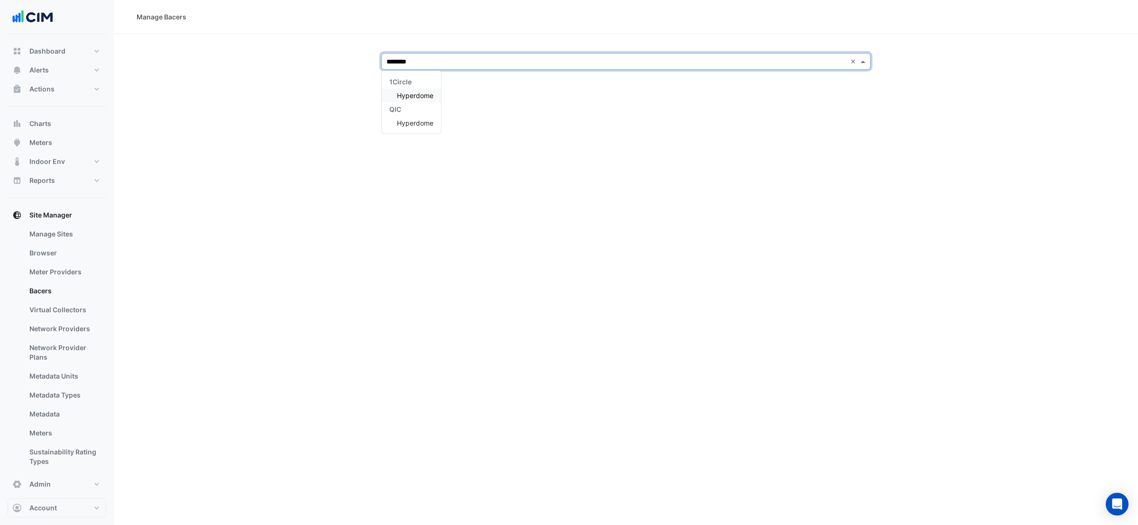
type input "*********"
click at [410, 102] on div "QIC" at bounding box center [411, 109] width 59 height 14
click at [409, 95] on span "Hyperdome" at bounding box center [415, 96] width 37 height 8
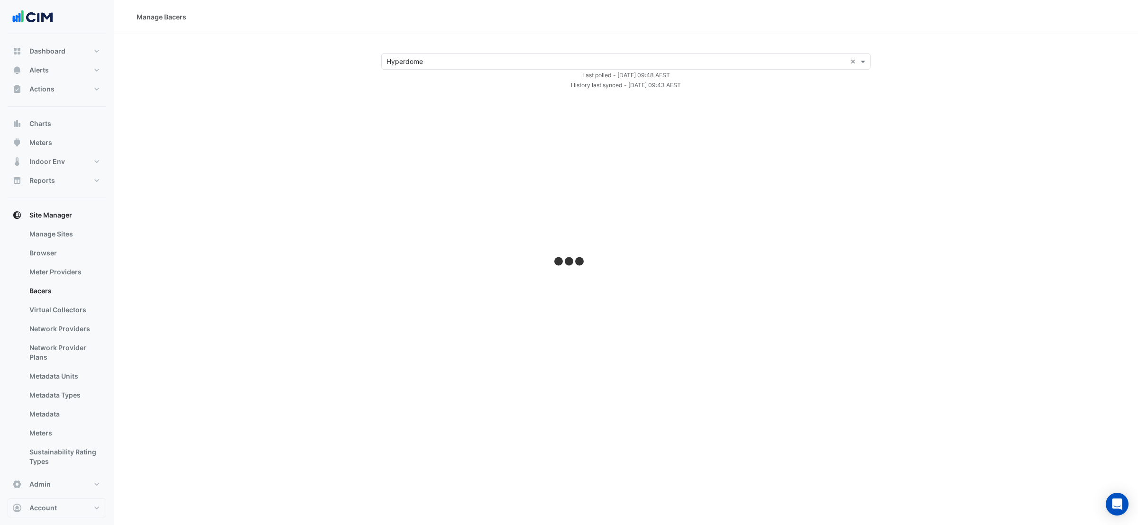
select select "***"
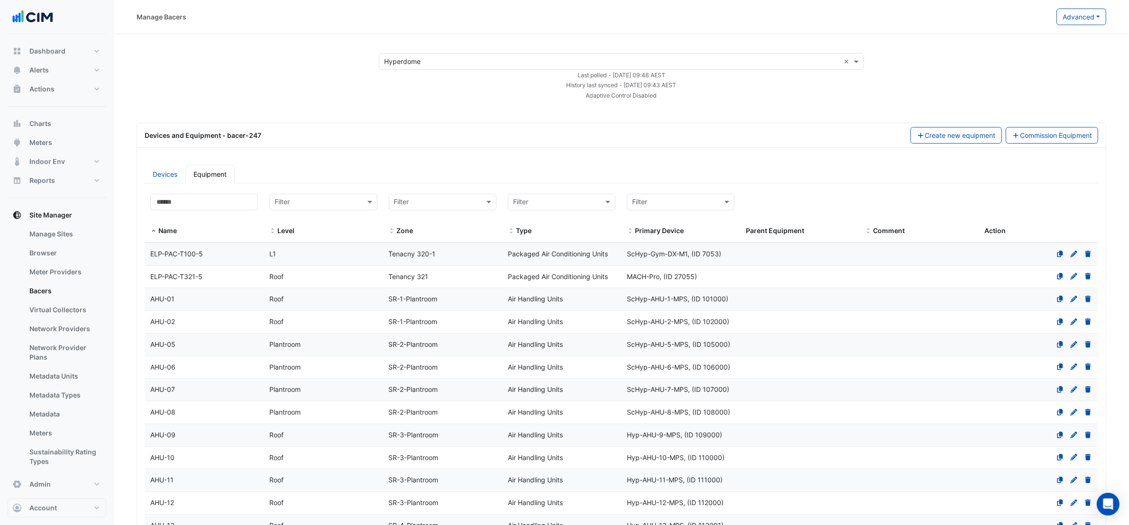
click at [171, 172] on link "Devices" at bounding box center [165, 174] width 41 height 18
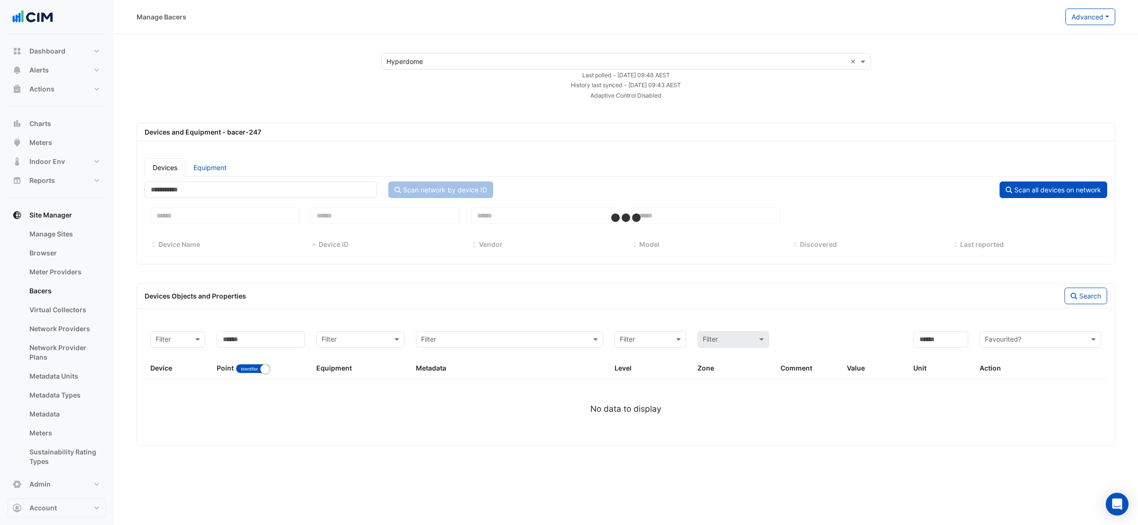
select select "***"
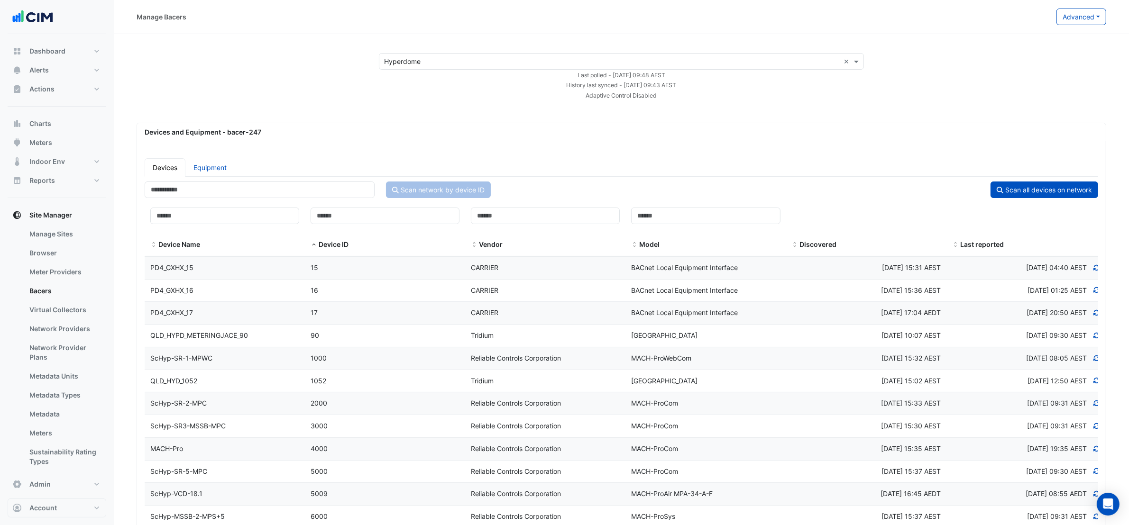
scroll to position [59, 0]
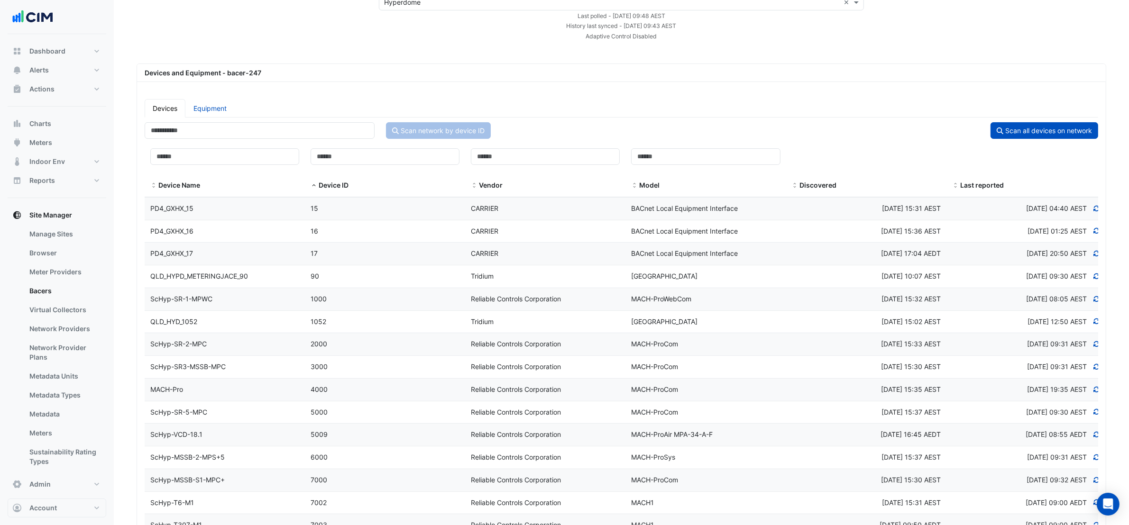
click at [221, 276] on span "QLD_HYPD_METERINGJACE_90" at bounding box center [199, 276] width 98 height 8
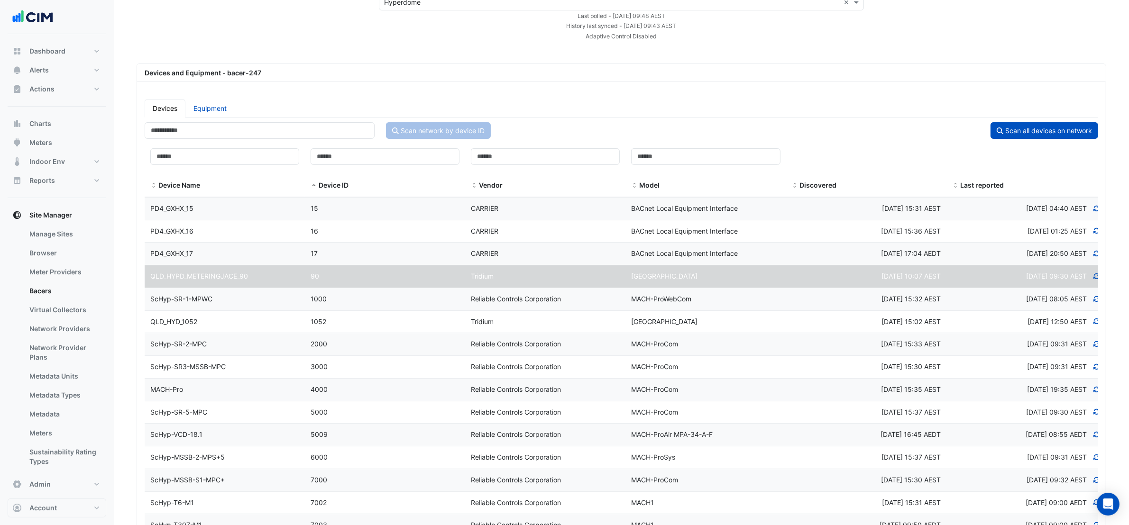
select select "***"
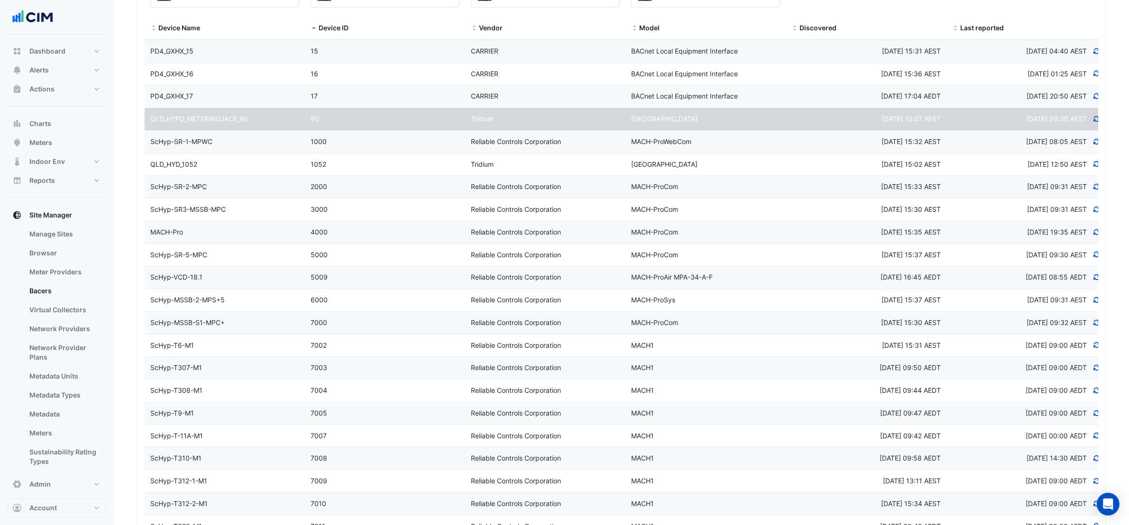
scroll to position [127, 0]
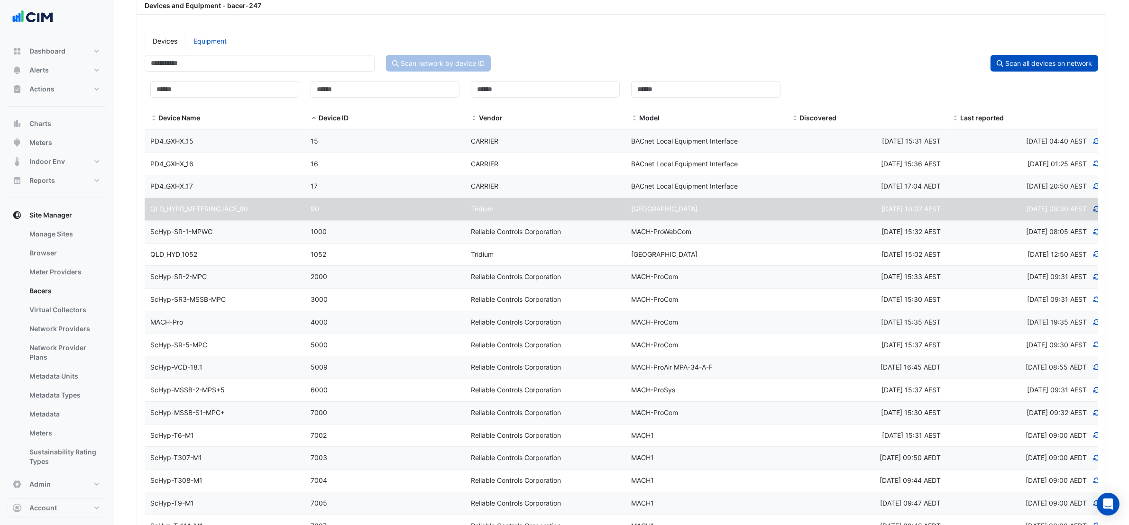
click at [1096, 207] on icon at bounding box center [1097, 209] width 9 height 7
drag, startPoint x: 251, startPoint y: 211, endPoint x: 148, endPoint y: 212, distance: 102.9
click at [148, 212] on div "QLD_HYPD_METERINGJACE_90" at bounding box center [225, 209] width 160 height 11
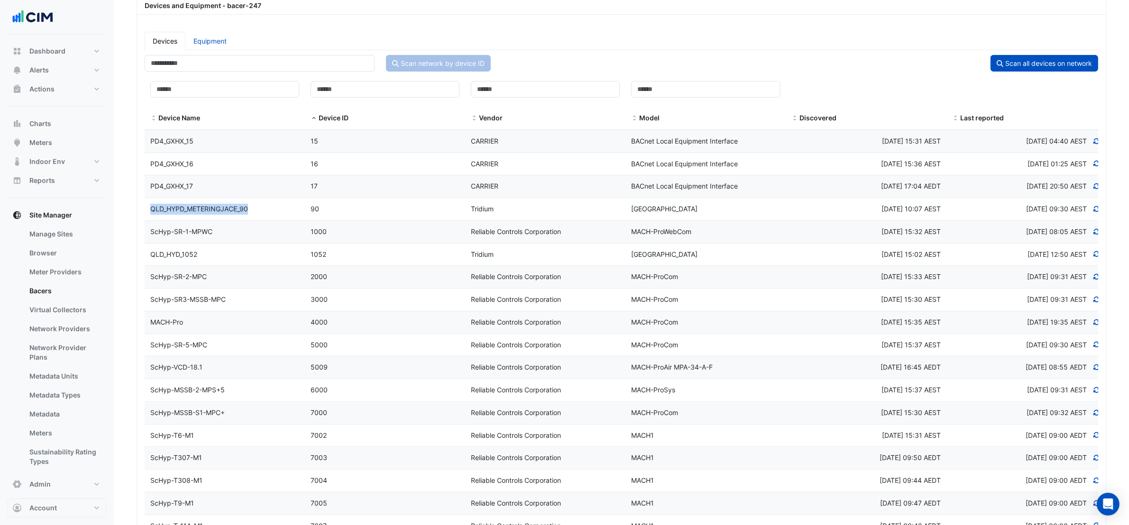
copy span "QLD_HYPD_METERINGJACE_90"
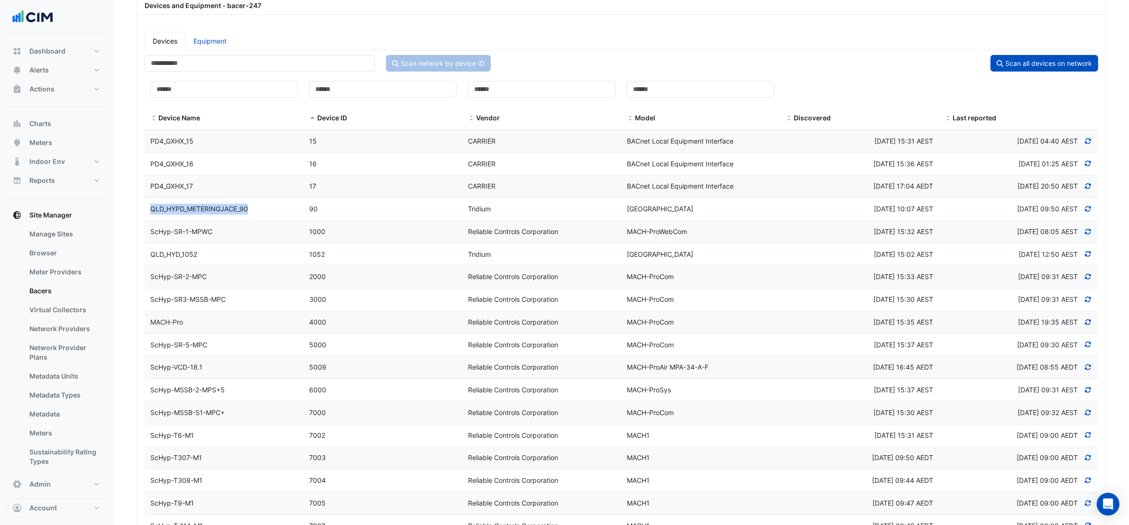
copy span "QLD_HYPD_METERINGJACE_90"
drag, startPoint x: 683, startPoint y: 207, endPoint x: 147, endPoint y: 204, distance: 535.9
click at [147, 204] on div "Device Name QLD_HYPD_METERINGJACE_90 Device ID 90 Vendor Tridium Model Niagara4…" at bounding box center [621, 209] width 953 height 22
copy div "QLD_HYPD_METERINGJACE_90 Device ID 90 Vendor Tridium Model Niagara4 Station"
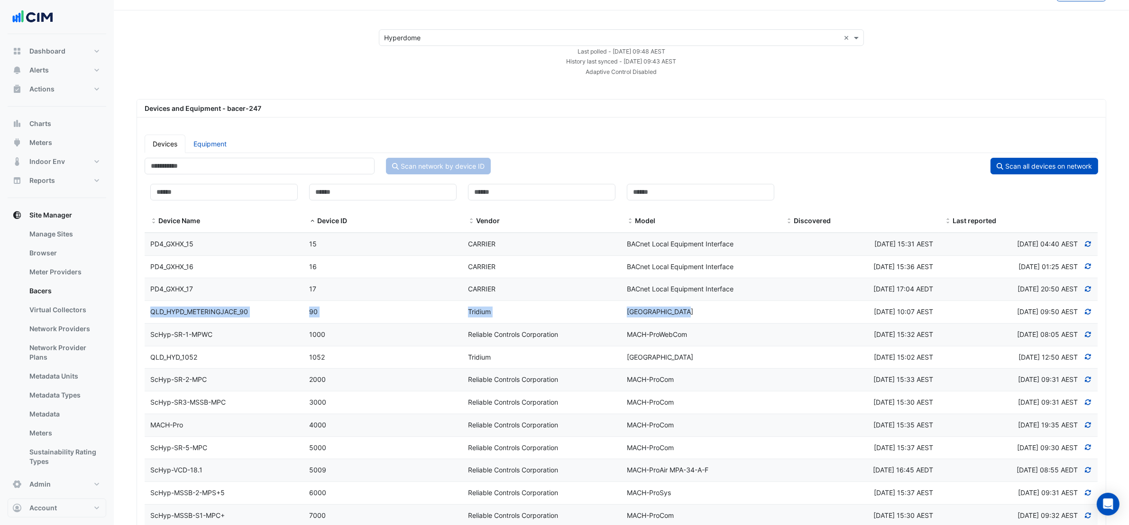
scroll to position [43, 0]
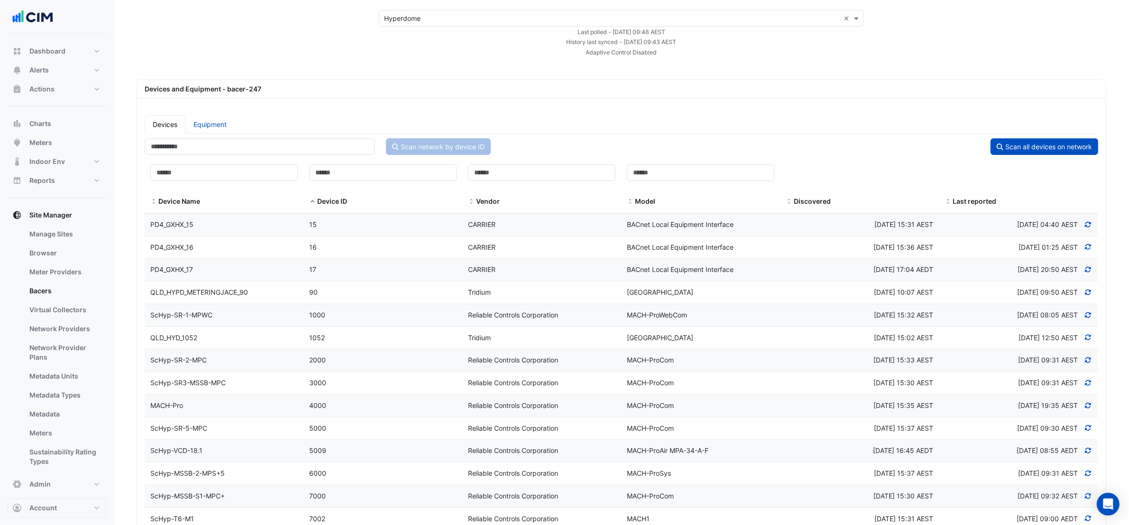
click at [636, 124] on ul "Devices Equipment" at bounding box center [622, 124] width 954 height 18
click at [242, 293] on span "QLD_HYPD_METERINGJACE_90" at bounding box center [199, 292] width 98 height 8
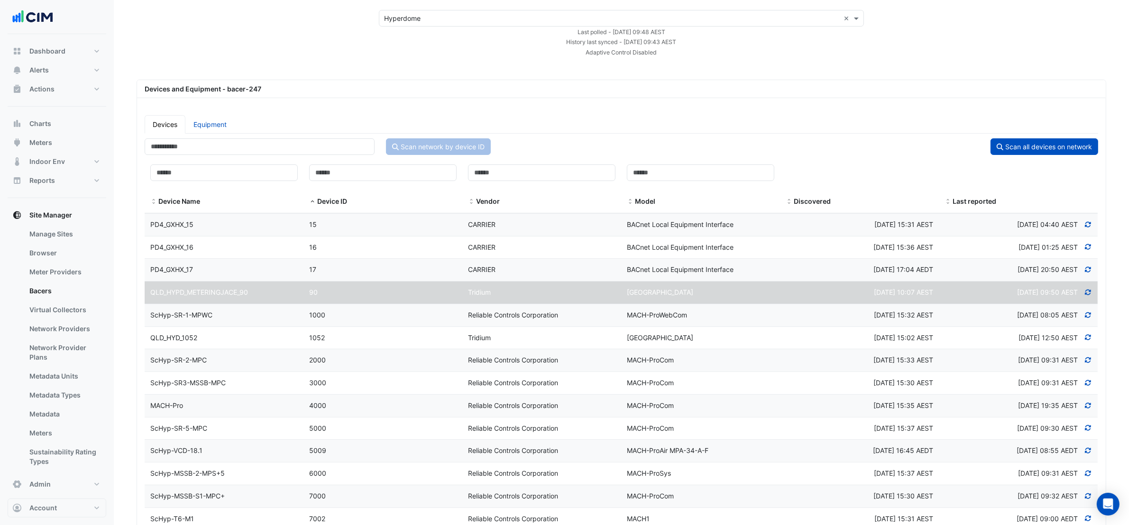
select select "***"
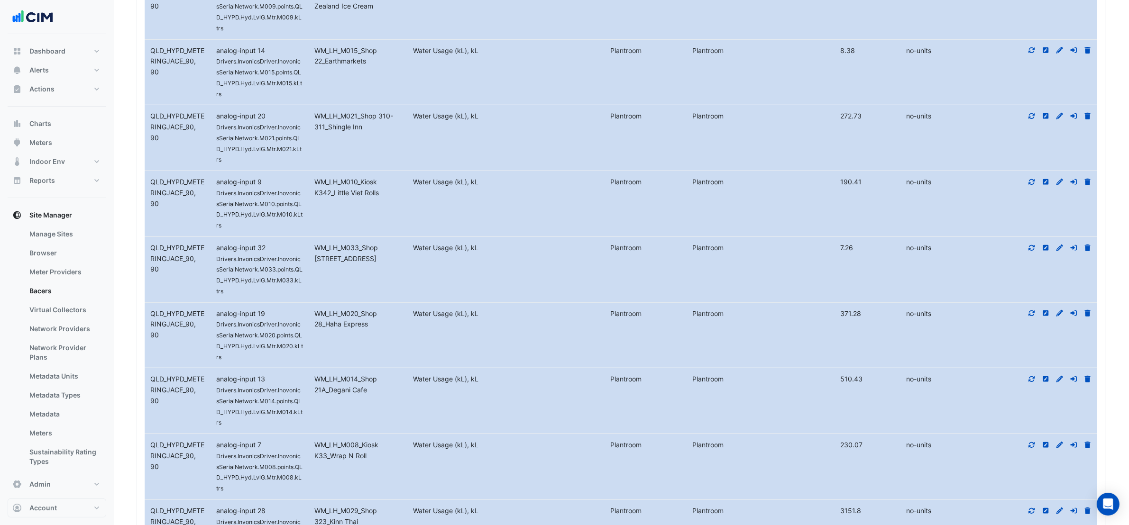
scroll to position [5249, 0]
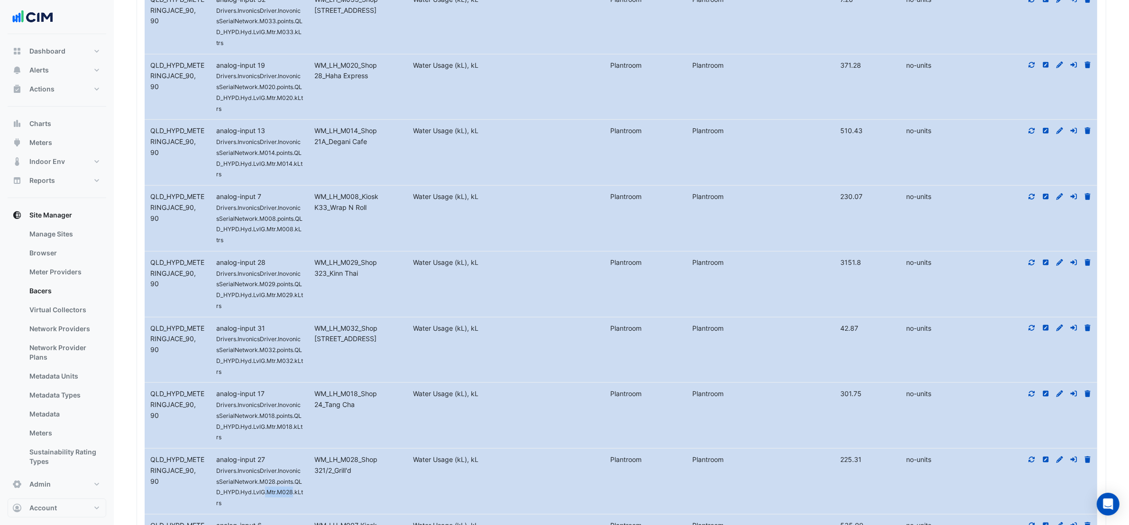
drag, startPoint x: 293, startPoint y: 328, endPoint x: 265, endPoint y: 328, distance: 28.0
click at [265, 468] on small "Drivers.InvonicsDriver.InovonicsSerialNetwork.M028.points.QLD_HYPD.Hyd.LvlG.Mtr…" at bounding box center [259, 487] width 87 height 39
copy small ".Mtr.M028"
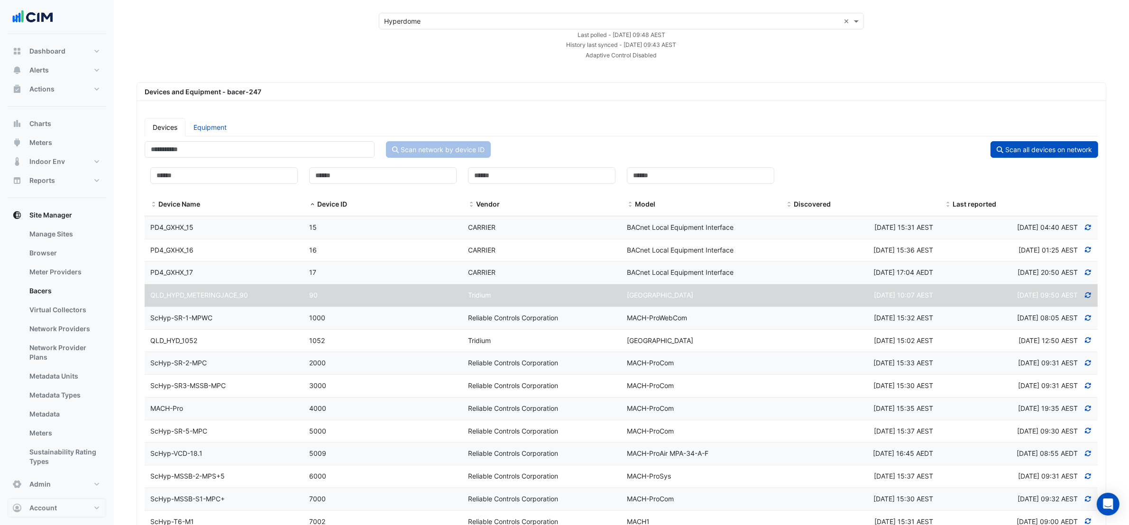
scroll to position [0, 0]
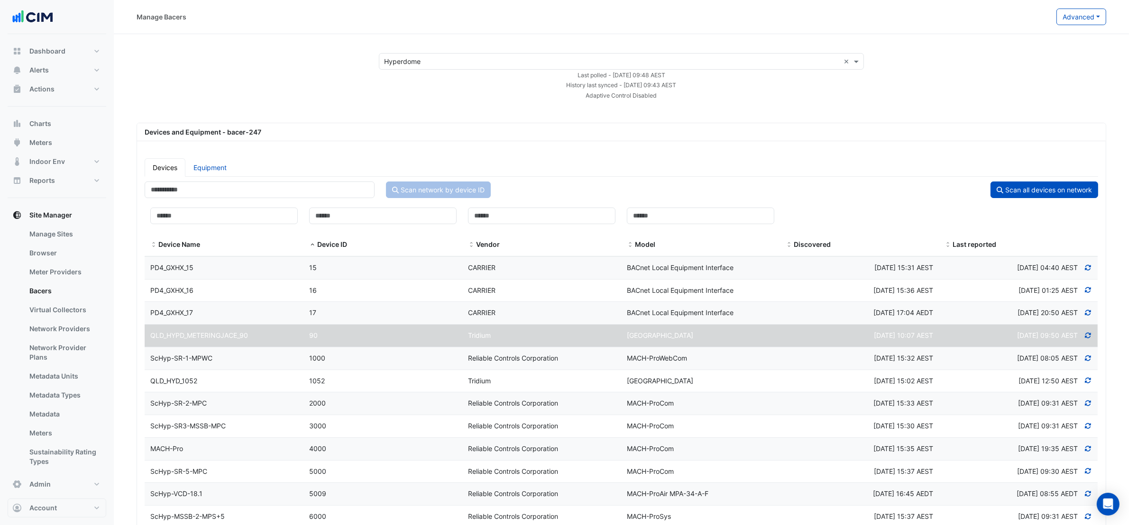
click at [205, 171] on link "Equipment" at bounding box center [209, 167] width 49 height 18
select select "***"
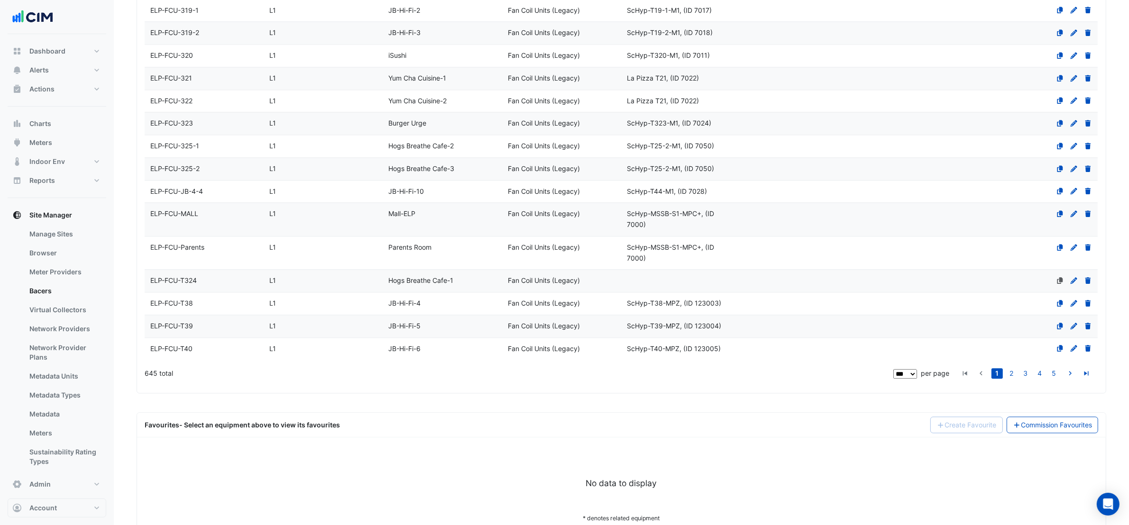
scroll to position [2594, 0]
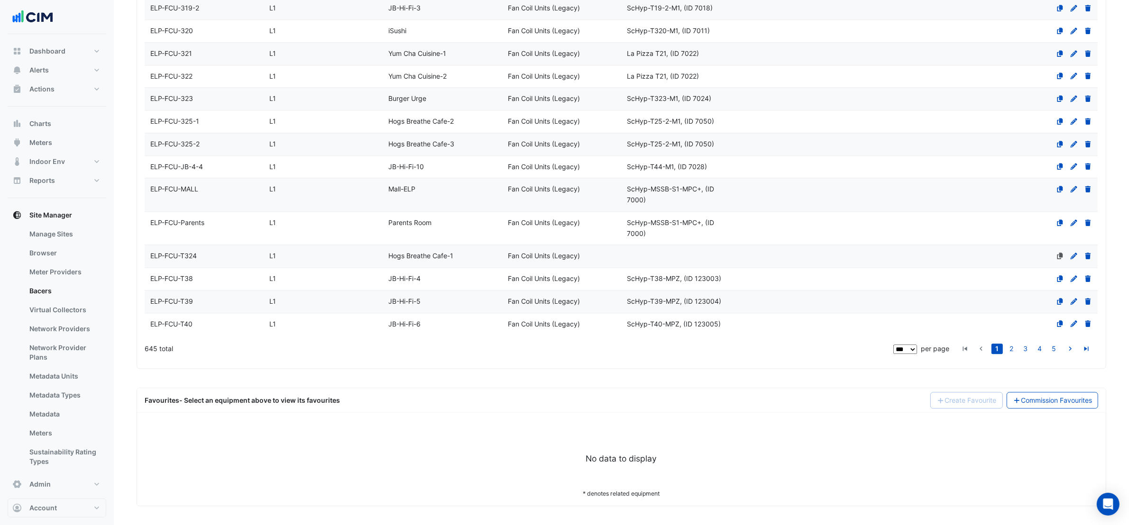
click at [1021, 401] on link "Commission Favourites" at bounding box center [1053, 400] width 92 height 17
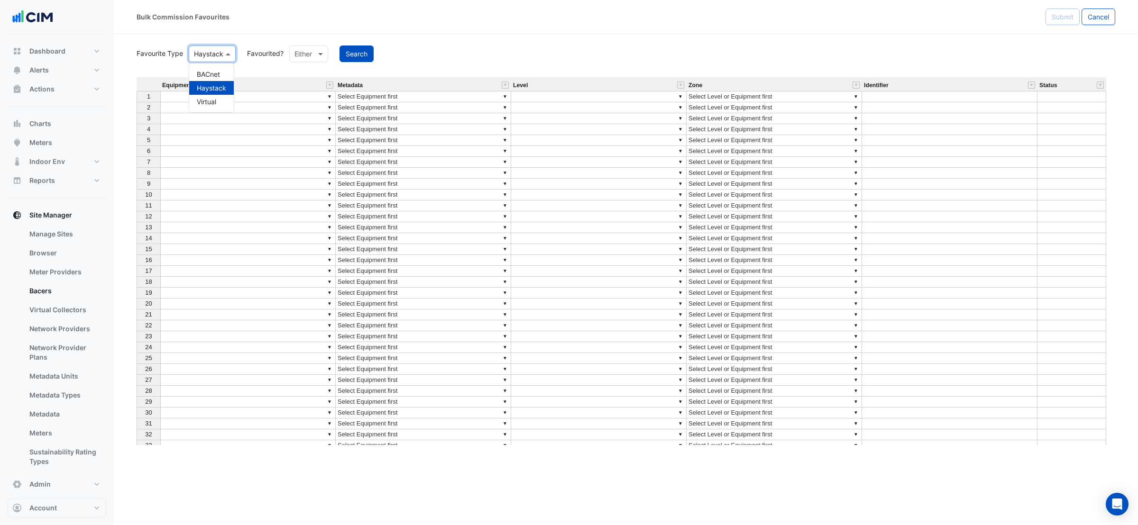
click at [233, 50] on span at bounding box center [229, 54] width 12 height 10
click at [217, 74] on div "BACnet" at bounding box center [211, 74] width 45 height 14
click at [358, 24] on div "Bulk Commission Favourites" at bounding box center [591, 17] width 909 height 17
click at [309, 51] on div at bounding box center [303, 53] width 38 height 11
click at [359, 54] on button "Search" at bounding box center [350, 54] width 34 height 17
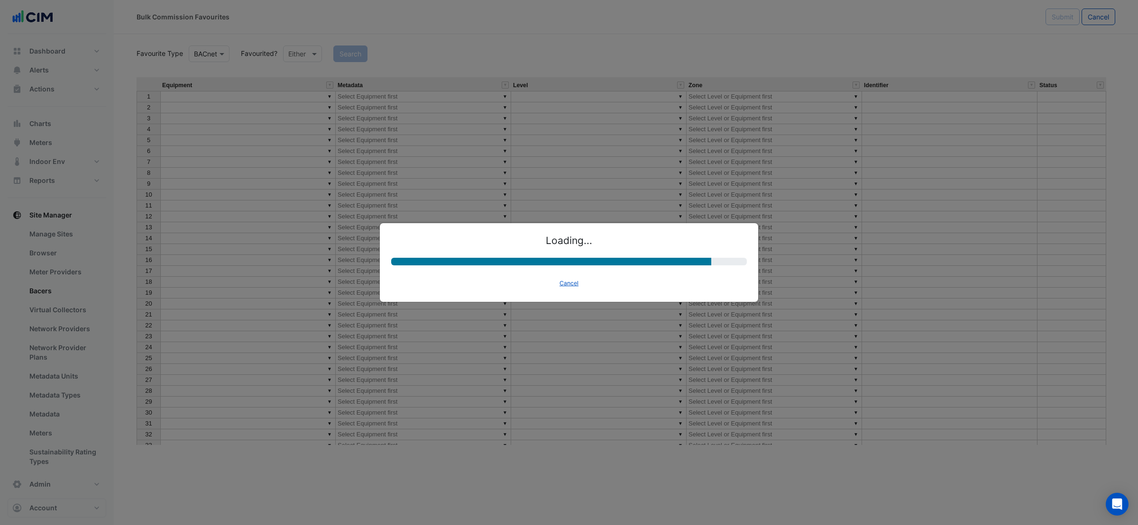
select select "********"
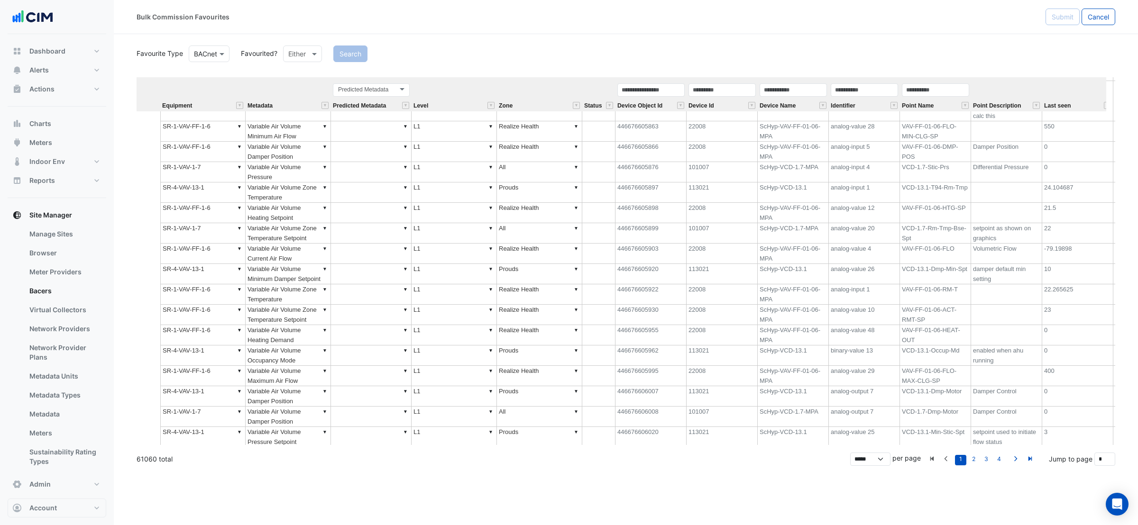
scroll to position [6397, 0]
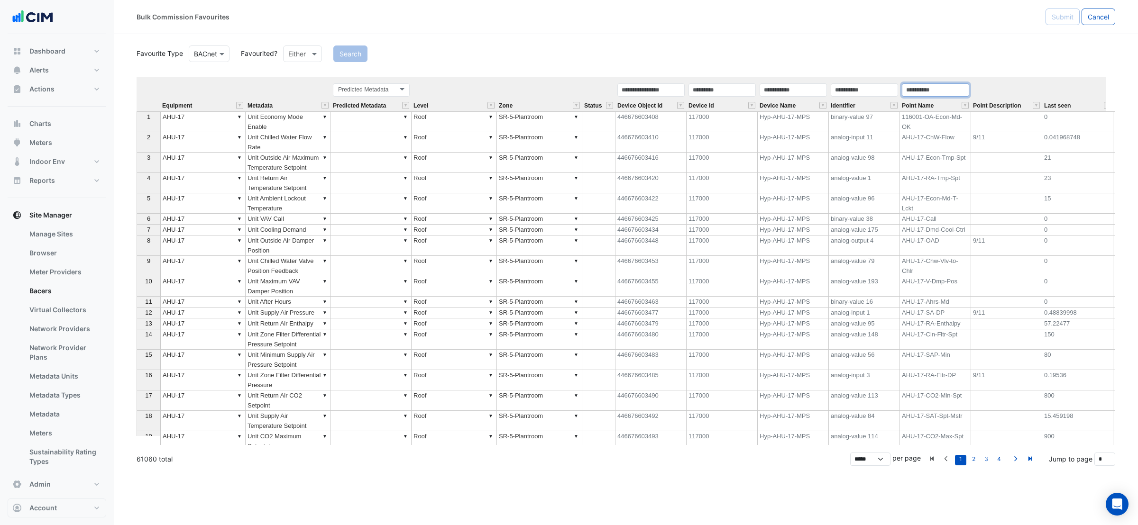
click at [921, 90] on input "text" at bounding box center [935, 89] width 67 height 13
paste input "*********"
type input "*********"
drag, startPoint x: 931, startPoint y: 88, endPoint x: 903, endPoint y: 91, distance: 28.6
click at [903, 91] on input "*********" at bounding box center [935, 89] width 67 height 13
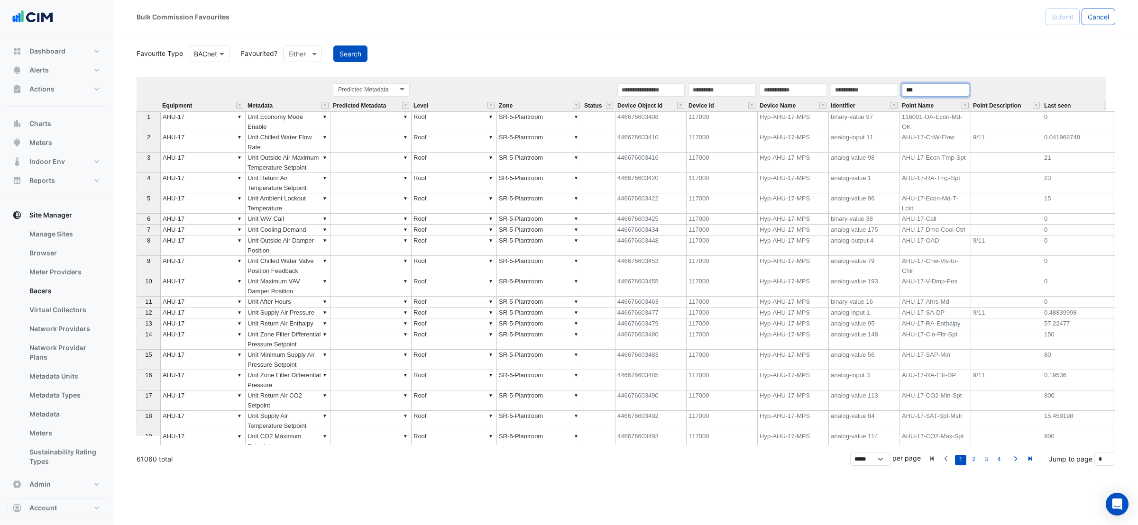
type input "***"
click at [351, 55] on button "Search" at bounding box center [350, 54] width 34 height 17
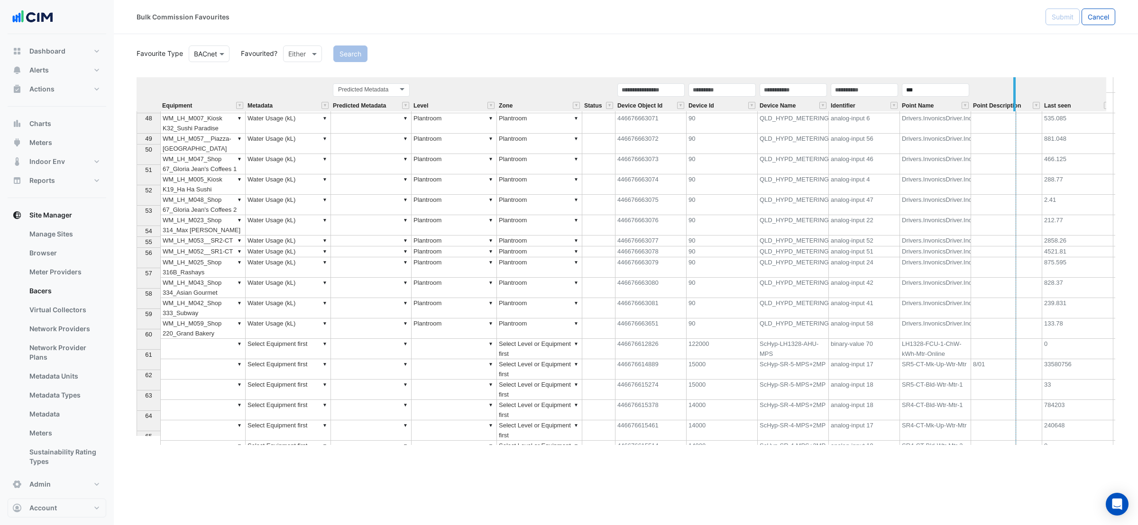
drag, startPoint x: 970, startPoint y: 107, endPoint x: 1021, endPoint y: 107, distance: 50.3
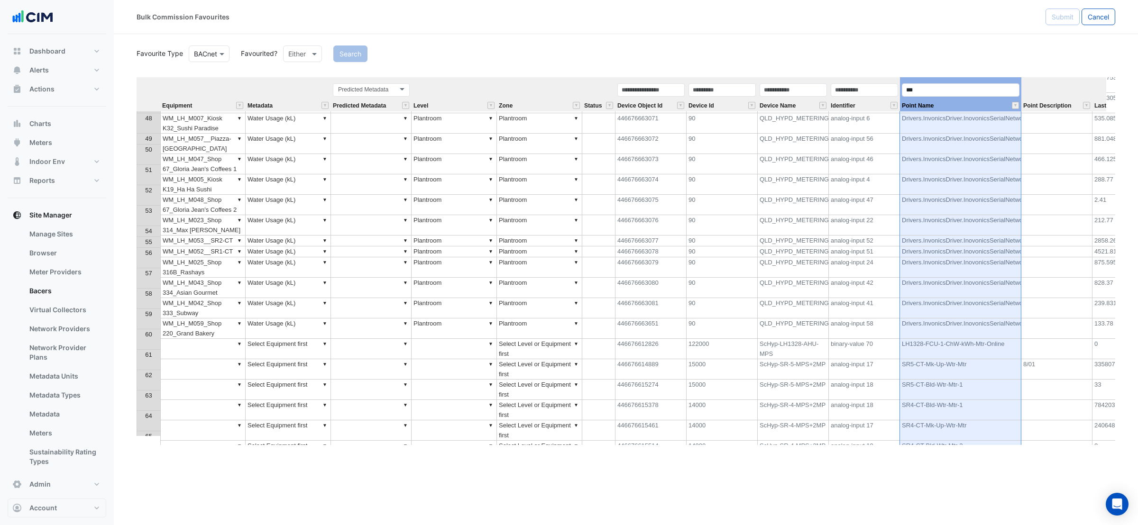
click at [1021, 107] on div "*** Point Name" at bounding box center [960, 97] width 121 height 29
drag, startPoint x: 1018, startPoint y: 98, endPoint x: 1087, endPoint y: 100, distance: 69.7
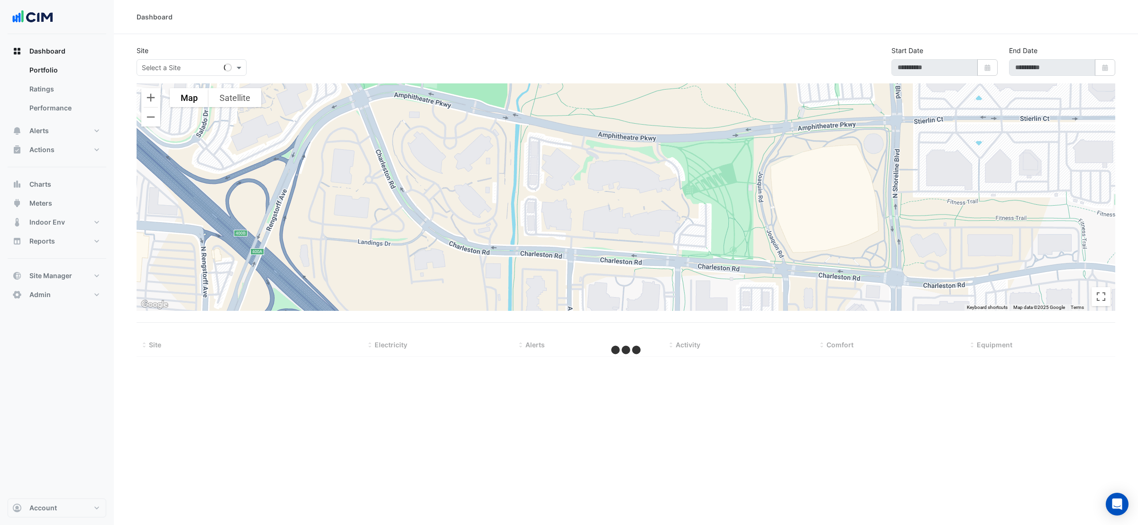
select select "***"
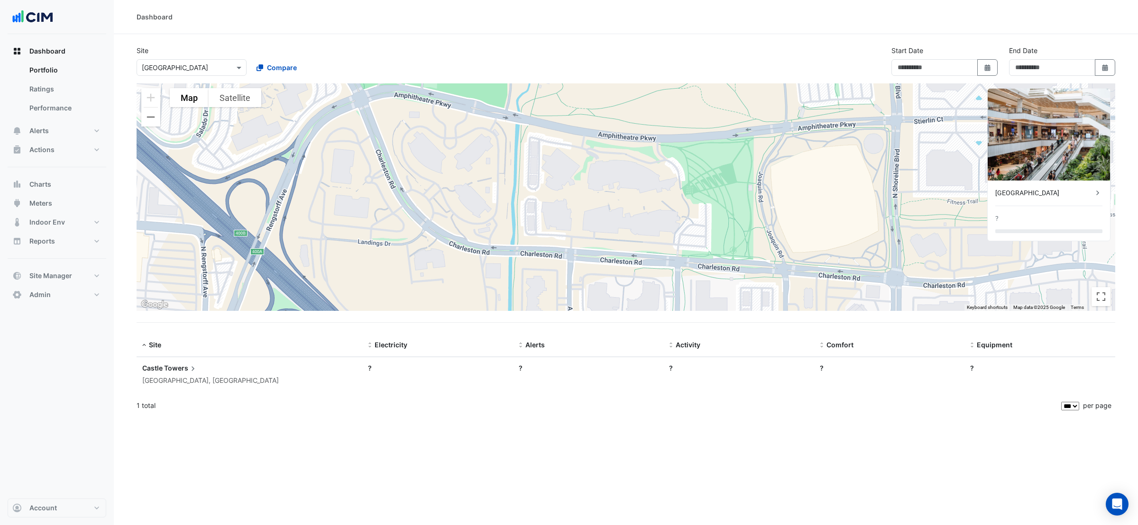
type input "**********"
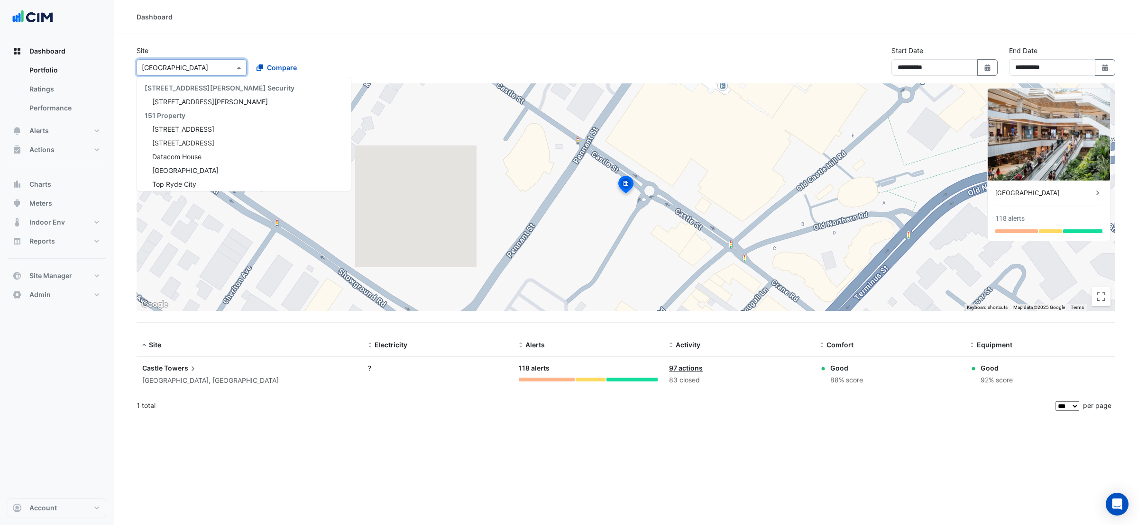
click at [171, 74] on div "Select a Site × [GEOGRAPHIC_DATA]" at bounding box center [192, 67] width 110 height 17
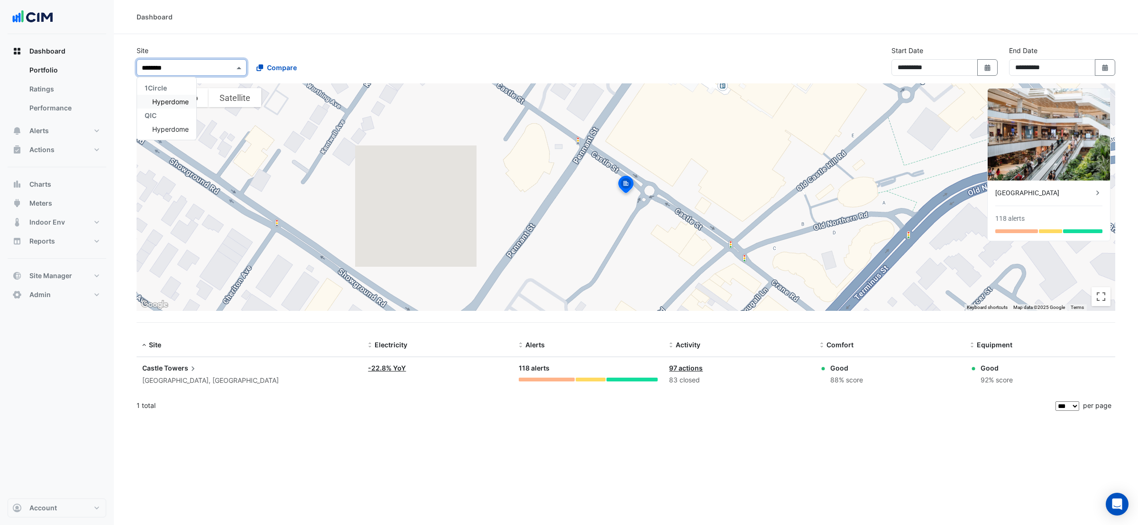
type input "*********"
click at [171, 105] on span "Hyperdome" at bounding box center [170, 102] width 37 height 8
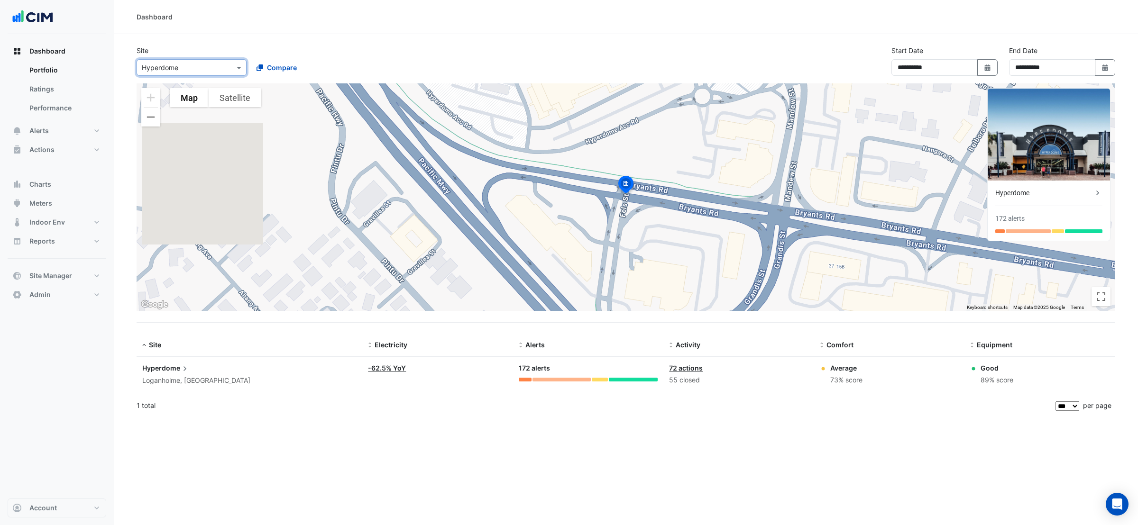
click at [174, 368] on span "Hyperdome" at bounding box center [165, 368] width 47 height 10
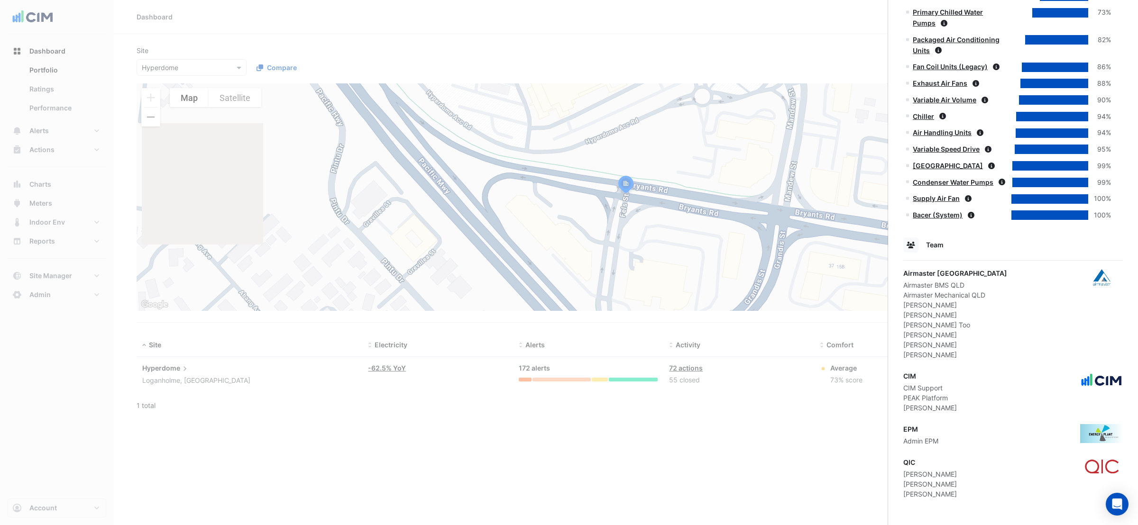
scroll to position [478, 0]
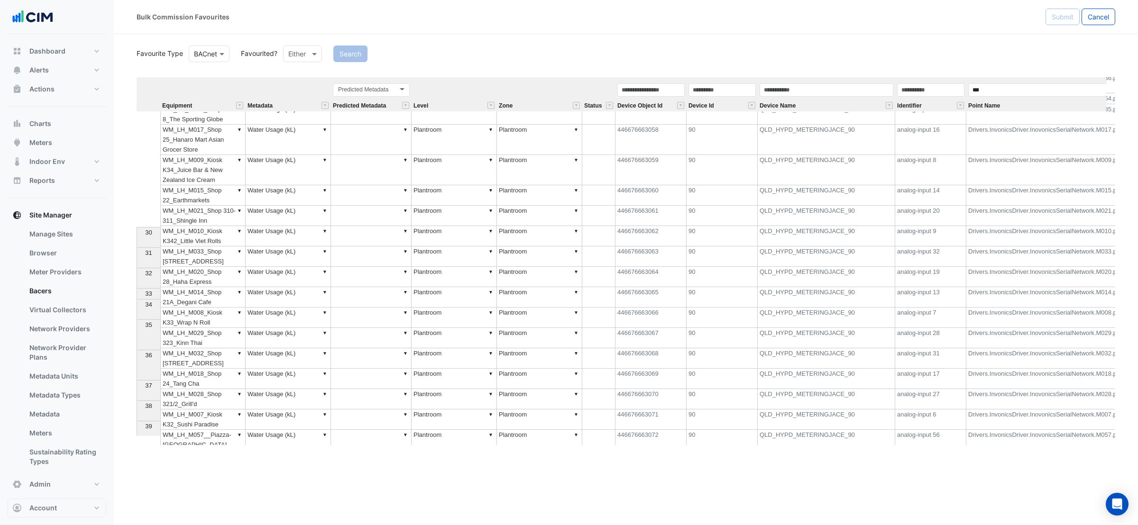
scroll to position [652, 0]
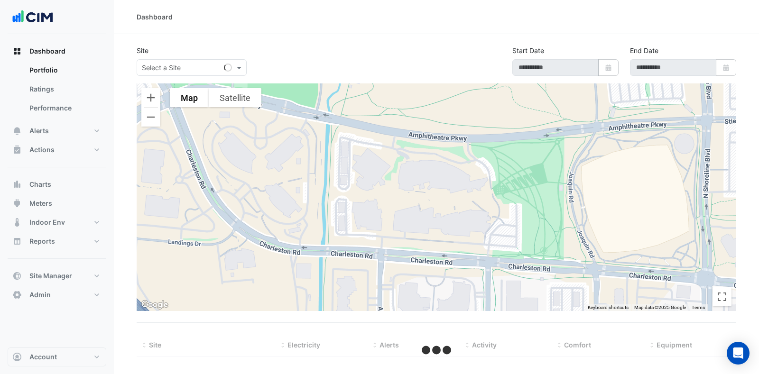
select select "***"
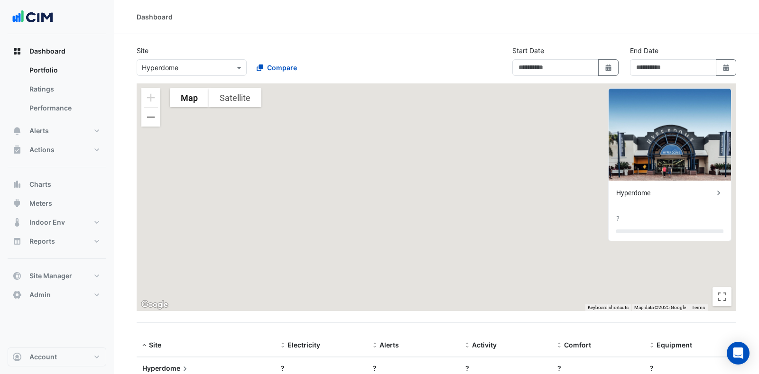
type input "**********"
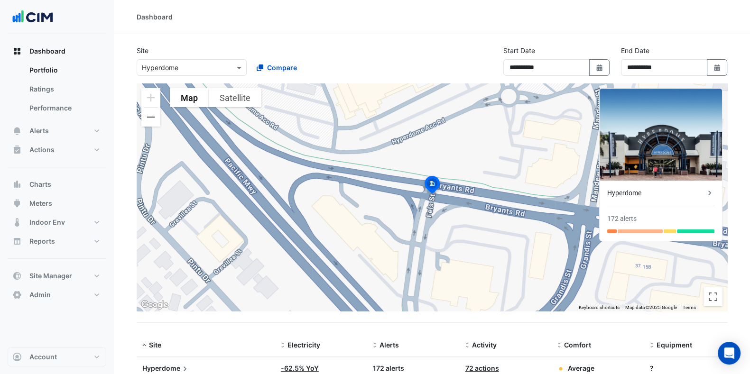
click at [372, 74] on div "**********" at bounding box center [432, 65] width 602 height 38
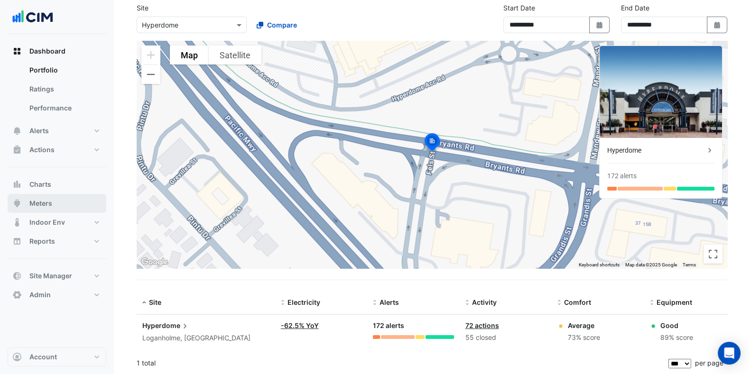
click at [61, 205] on button "Meters" at bounding box center [57, 203] width 99 height 19
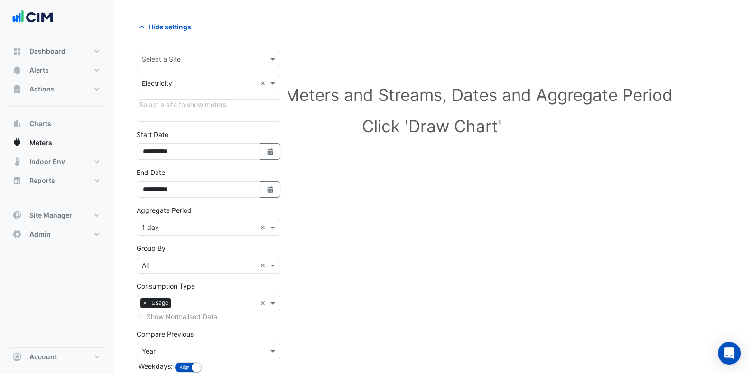
scroll to position [30, 0]
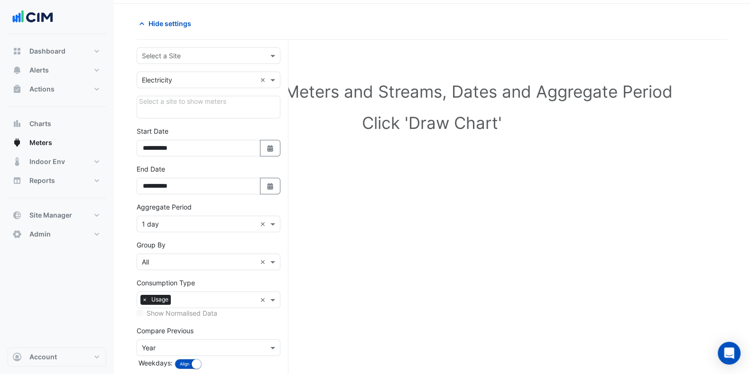
click at [202, 53] on input "text" at bounding box center [199, 56] width 114 height 10
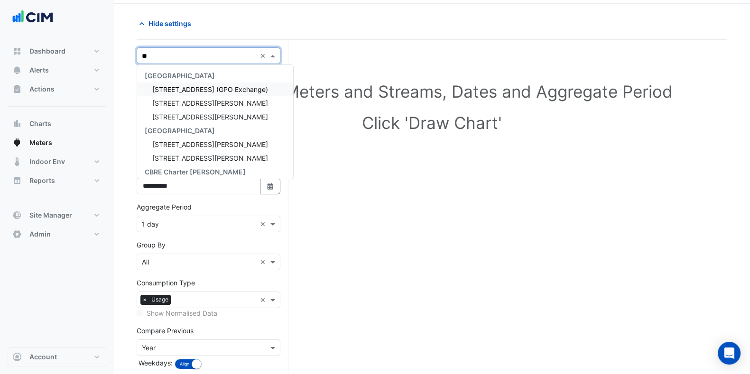
type input "***"
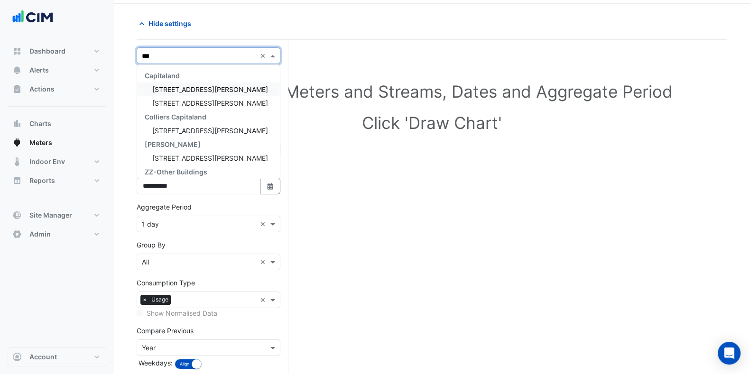
click at [187, 91] on span "[STREET_ADDRESS][PERSON_NAME]" at bounding box center [210, 89] width 116 height 8
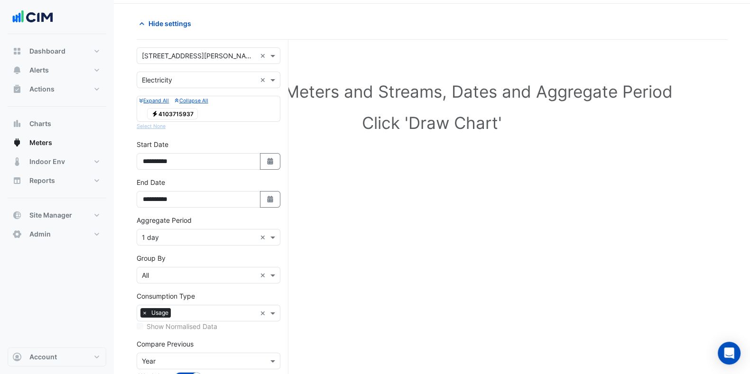
click at [177, 109] on span "Electricity 4103715937" at bounding box center [172, 113] width 51 height 11
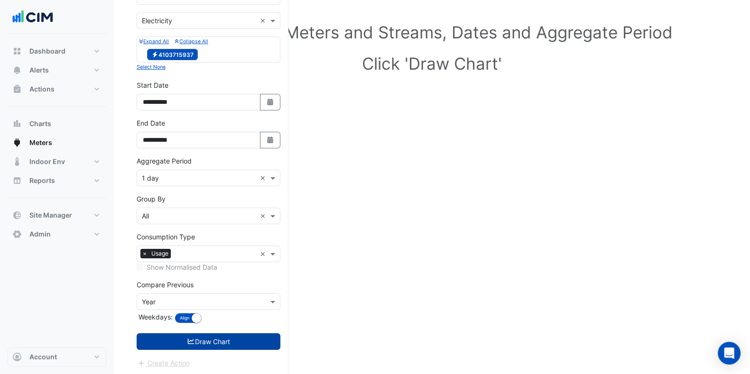
click at [217, 343] on button "Draw Chart" at bounding box center [209, 341] width 144 height 17
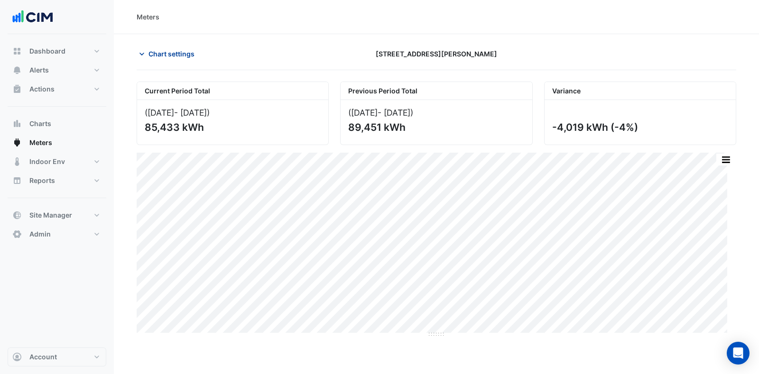
click at [158, 50] on span "Chart settings" at bounding box center [171, 54] width 46 height 10
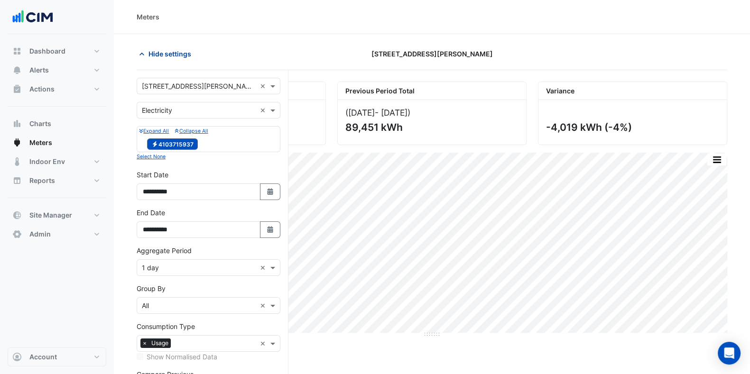
click at [158, 50] on span "Hide settings" at bounding box center [169, 54] width 43 height 10
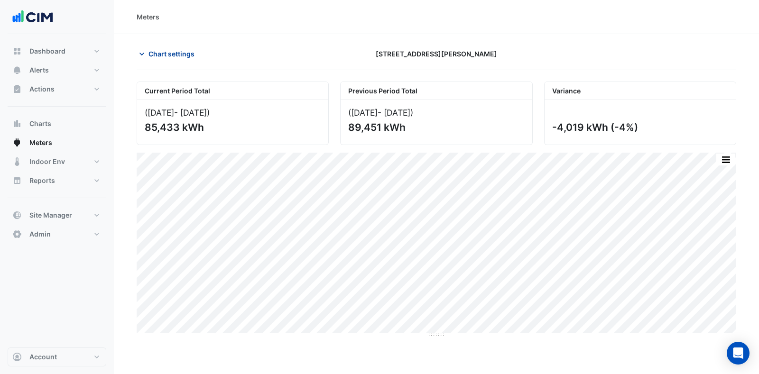
click at [149, 49] on span "Chart settings" at bounding box center [171, 54] width 46 height 10
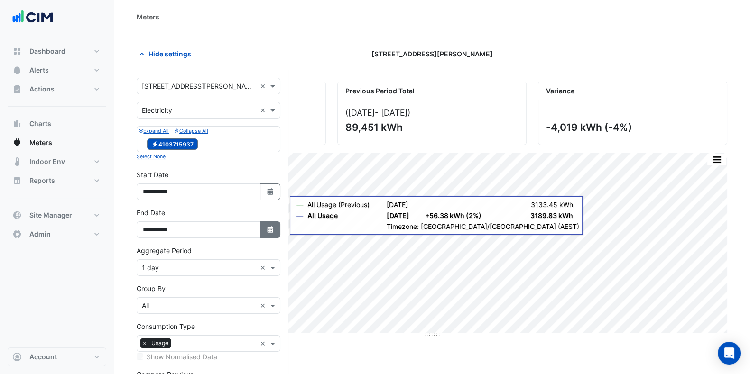
click at [276, 232] on button "Select Date" at bounding box center [270, 229] width 21 height 17
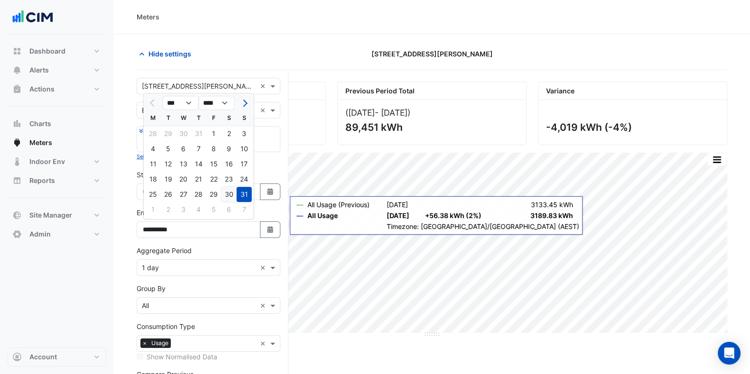
click at [230, 198] on div "30" at bounding box center [228, 194] width 15 height 15
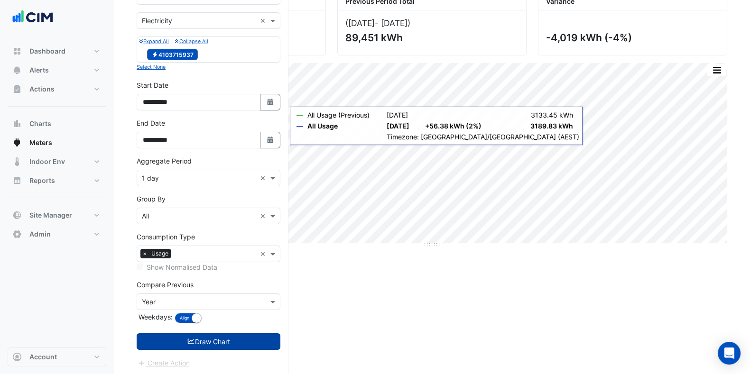
click at [220, 335] on button "Draw Chart" at bounding box center [209, 341] width 144 height 17
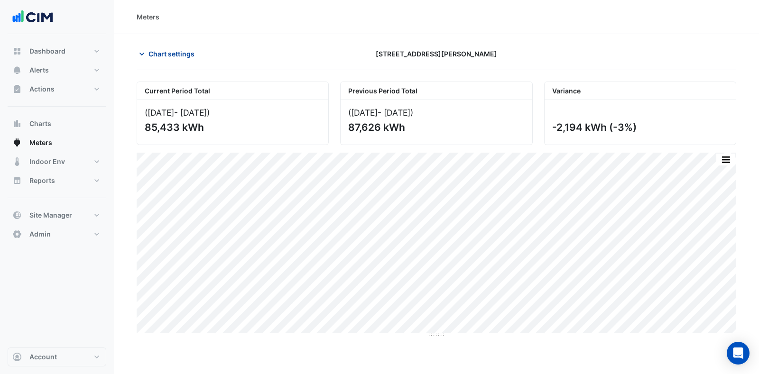
click at [180, 59] on button "Chart settings" at bounding box center [169, 54] width 64 height 17
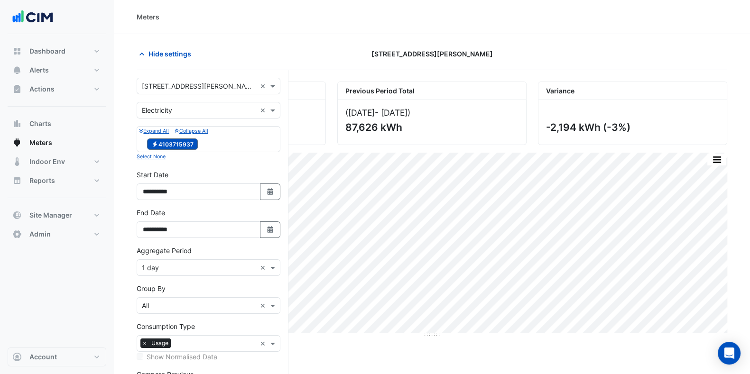
click at [215, 263] on input "text" at bounding box center [199, 268] width 114 height 10
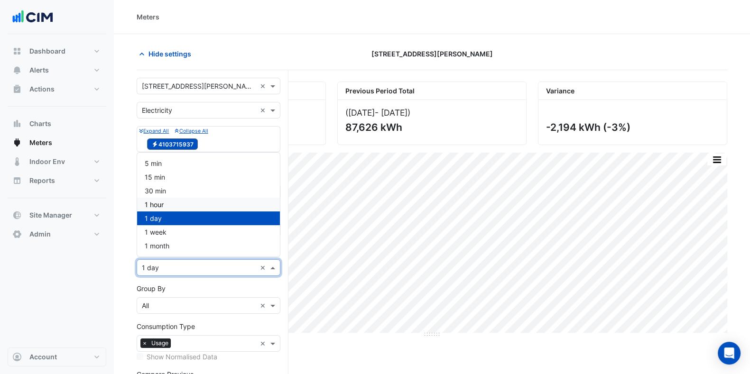
click at [170, 206] on div "1 hour" at bounding box center [208, 205] width 143 height 14
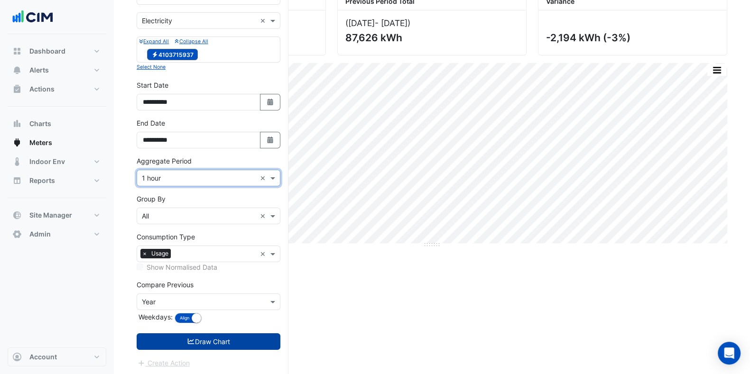
click at [201, 337] on button "Draw Chart" at bounding box center [209, 341] width 144 height 17
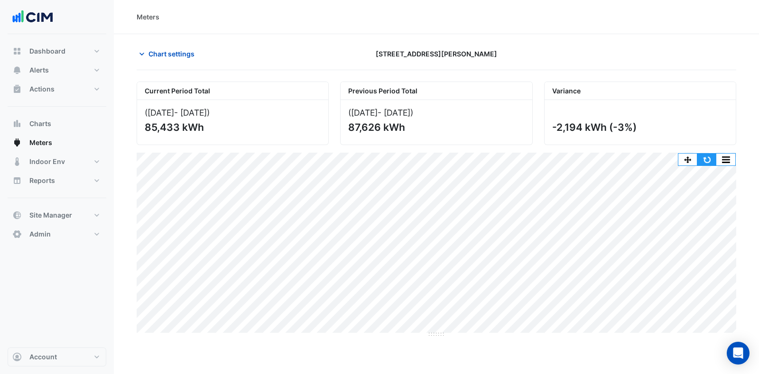
click at [712, 160] on button "button" at bounding box center [706, 160] width 19 height 12
click at [162, 51] on span "Chart settings" at bounding box center [171, 54] width 46 height 10
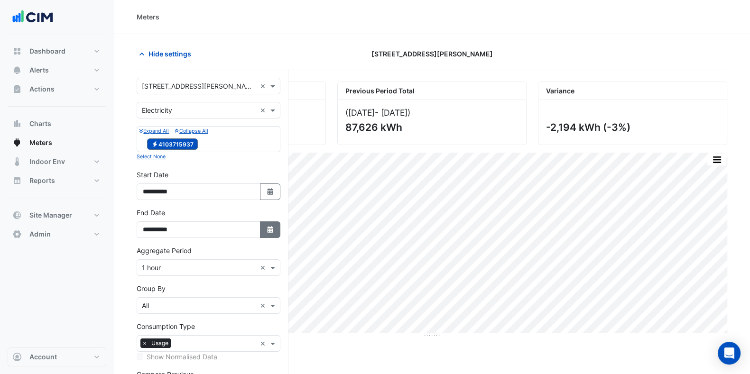
click at [268, 230] on icon "button" at bounding box center [270, 229] width 6 height 7
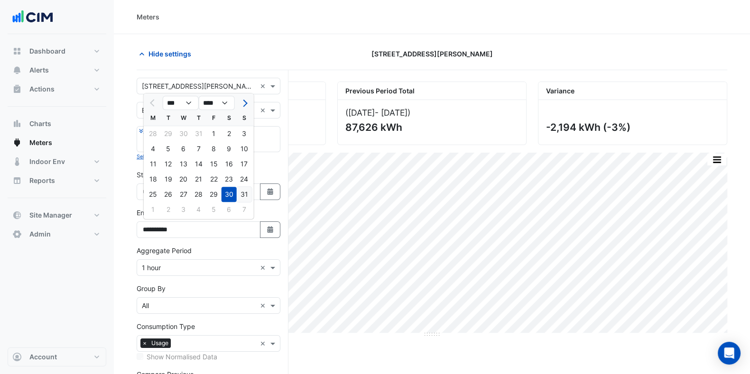
click at [243, 189] on div "31" at bounding box center [244, 194] width 15 height 15
type input "**********"
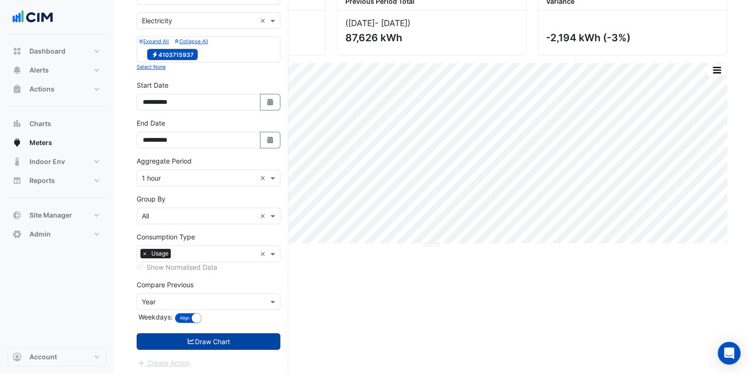
click at [210, 334] on button "Draw Chart" at bounding box center [209, 341] width 144 height 17
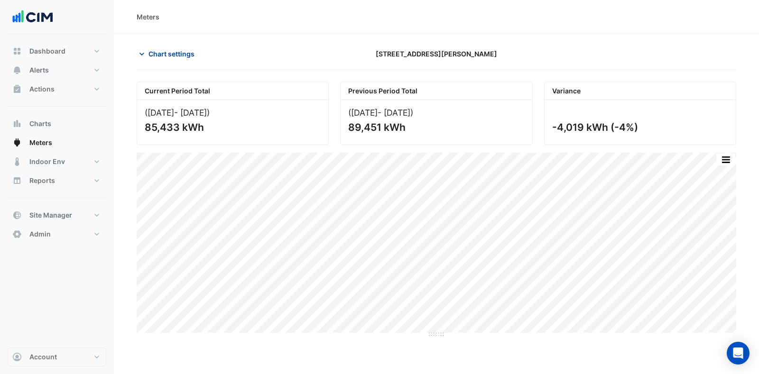
click at [157, 55] on span "Chart settings" at bounding box center [171, 54] width 46 height 10
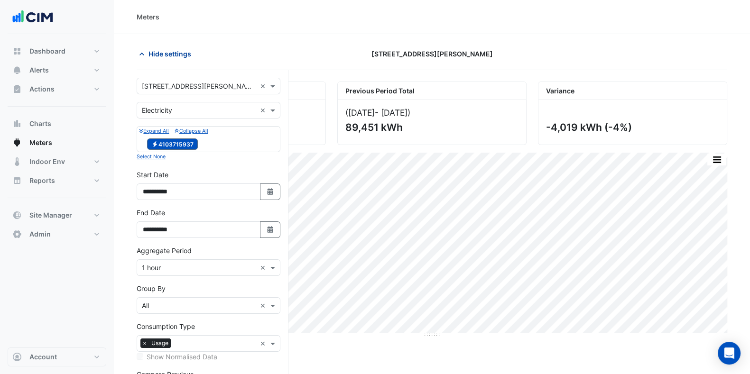
click at [152, 51] on span "Hide settings" at bounding box center [169, 54] width 43 height 10
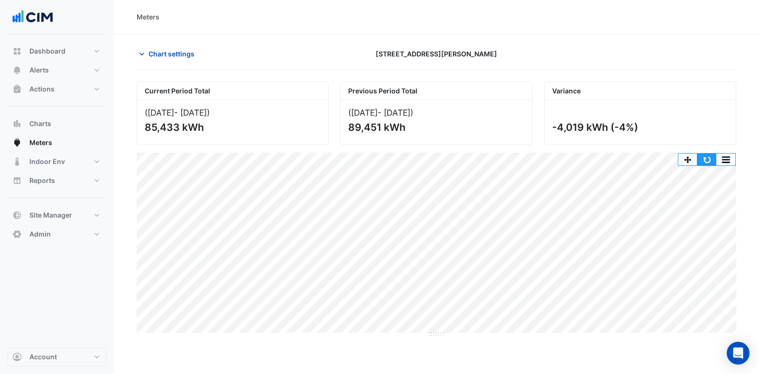
click at [707, 161] on button "button" at bounding box center [706, 160] width 19 height 12
click at [708, 157] on button "button" at bounding box center [706, 160] width 19 height 12
click at [709, 159] on button "button" at bounding box center [706, 160] width 19 height 12
click at [714, 162] on button "button" at bounding box center [706, 160] width 19 height 12
drag, startPoint x: 207, startPoint y: 127, endPoint x: 140, endPoint y: 129, distance: 67.4
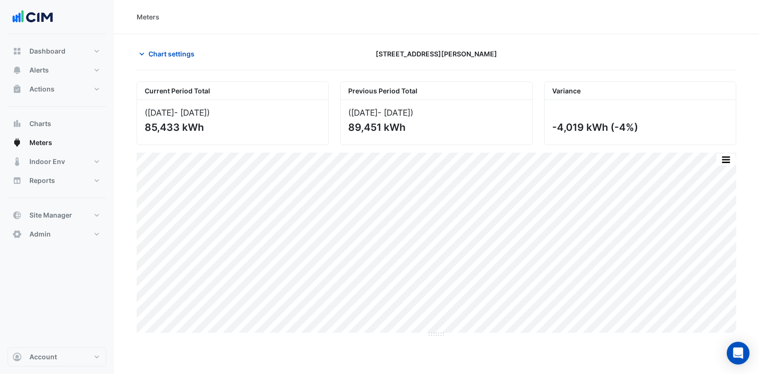
click at [140, 129] on div "([DATE] - [DATE] ) 85,433 kWh" at bounding box center [232, 122] width 191 height 45
drag, startPoint x: 412, startPoint y: 123, endPoint x: 346, endPoint y: 124, distance: 65.9
click at [346, 124] on div "([DATE] - [DATE] ) 89,451 kWh" at bounding box center [436, 122] width 191 height 45
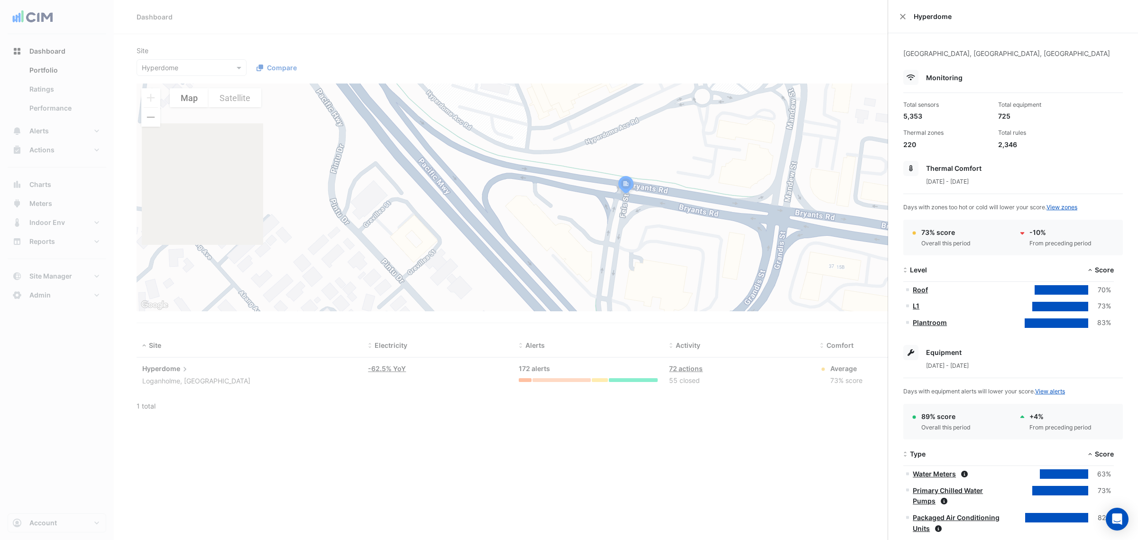
select select "***"
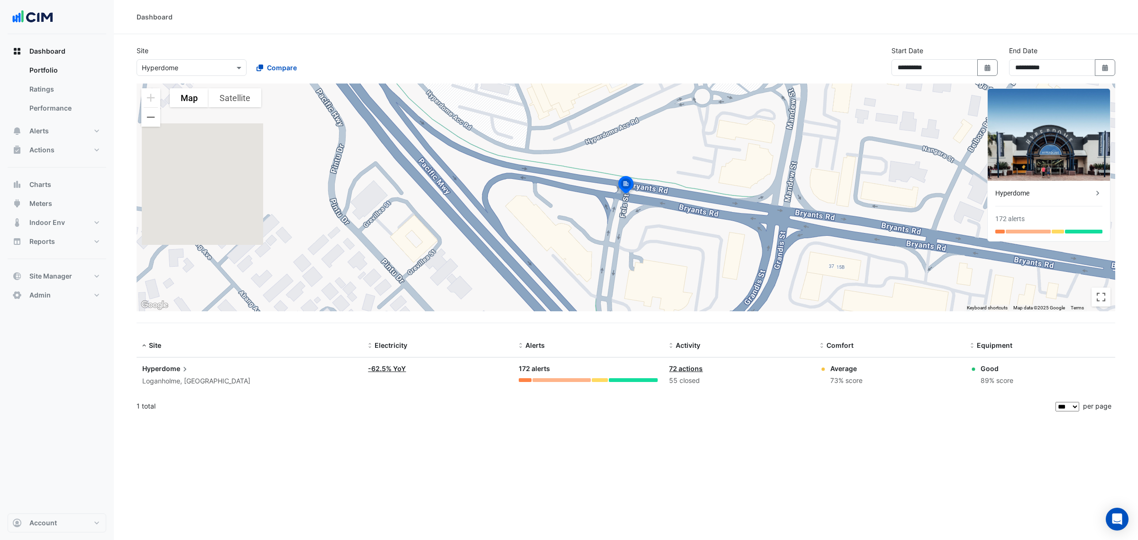
drag, startPoint x: 740, startPoint y: 131, endPoint x: 703, endPoint y: 129, distance: 37.5
click at [733, 131] on ngb-offcanvas-backdrop at bounding box center [569, 270] width 1138 height 540
click at [46, 197] on button "Meters" at bounding box center [57, 203] width 99 height 19
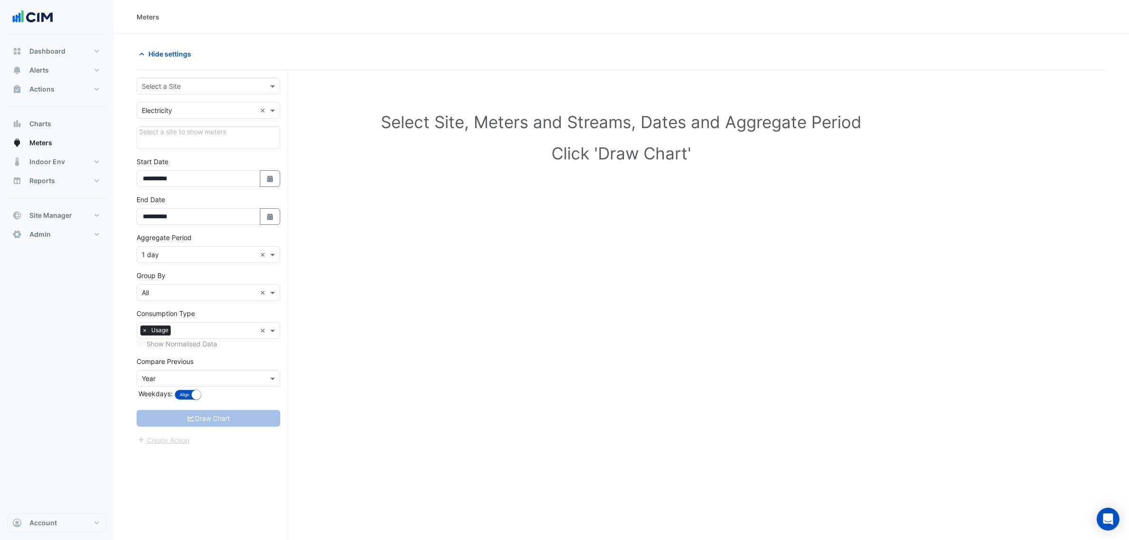
click at [197, 85] on input "text" at bounding box center [199, 87] width 114 height 10
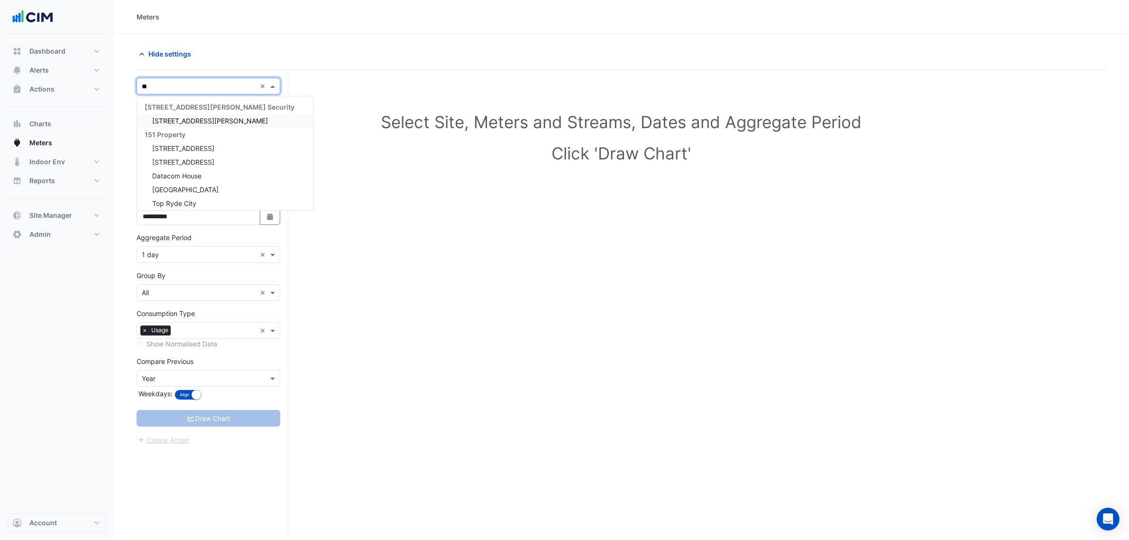
type input "***"
click at [175, 123] on span "[STREET_ADDRESS][PERSON_NAME]" at bounding box center [210, 121] width 116 height 8
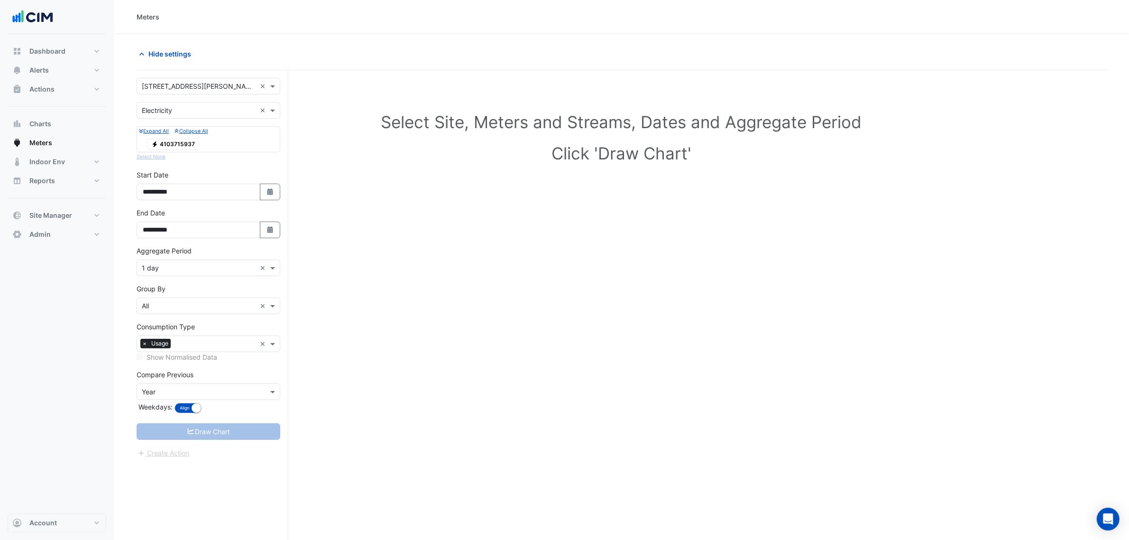
click at [174, 146] on span "Electricity 4103715937" at bounding box center [173, 143] width 52 height 11
click at [210, 427] on button "Draw Chart" at bounding box center [209, 431] width 144 height 17
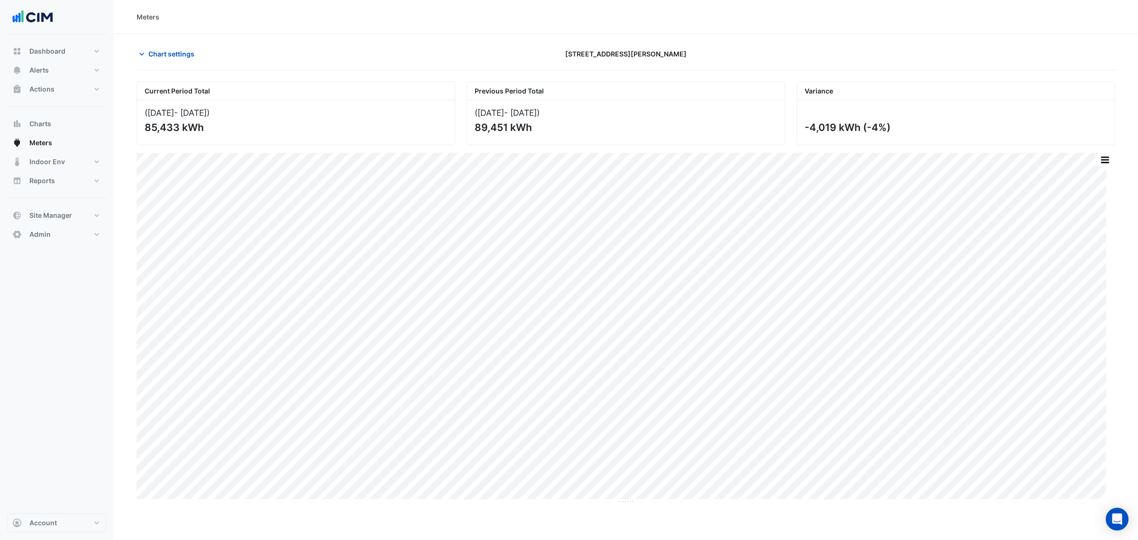
drag, startPoint x: 474, startPoint y: 129, endPoint x: 507, endPoint y: 129, distance: 32.2
click at [507, 129] on div "89,451 kWh" at bounding box center [625, 127] width 301 height 12
click at [162, 51] on span "Chart settings" at bounding box center [171, 54] width 46 height 10
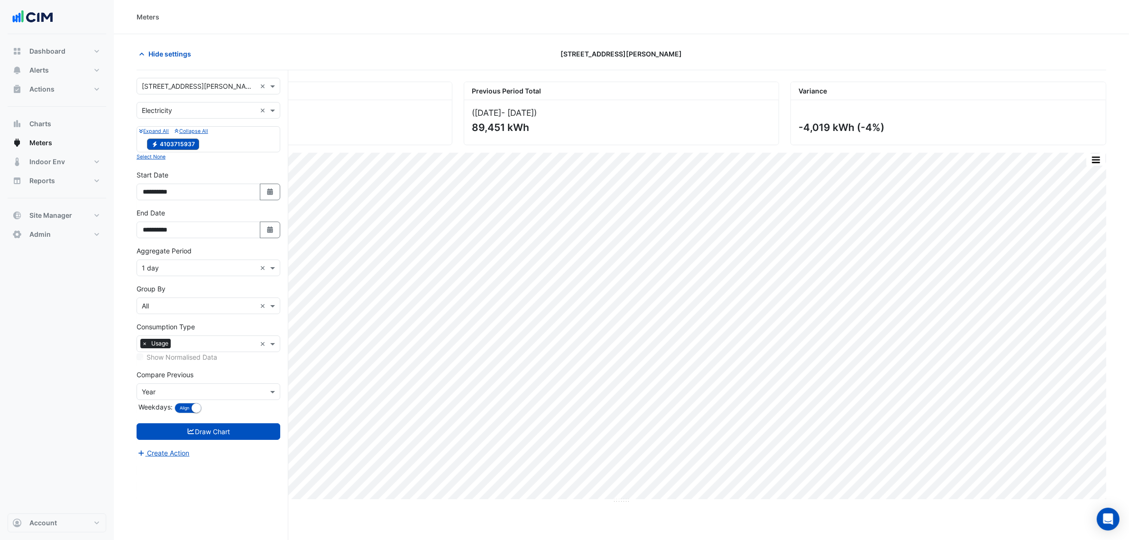
click at [162, 52] on span "Hide settings" at bounding box center [169, 54] width 43 height 10
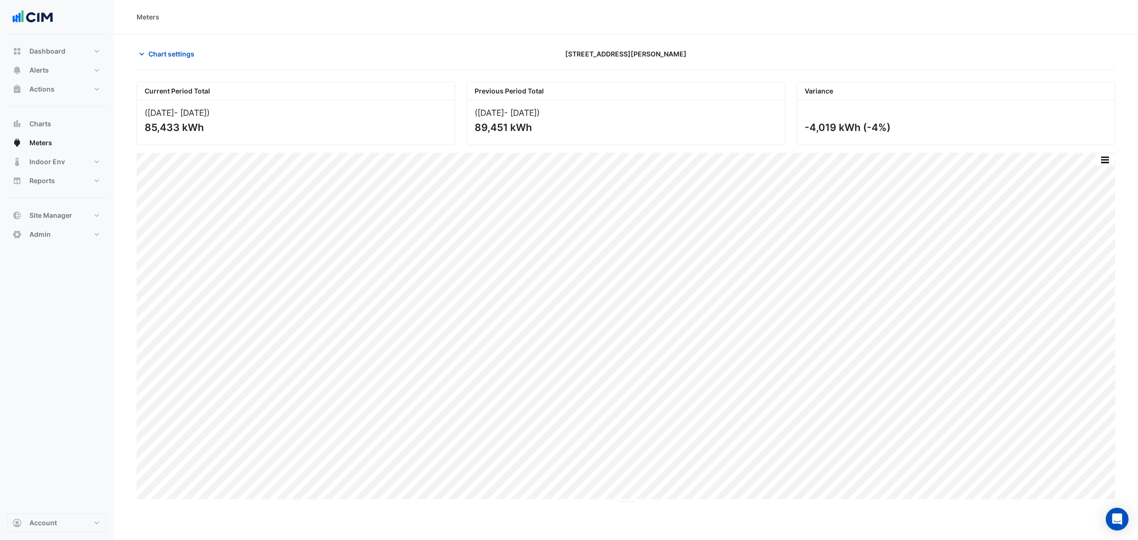
click at [178, 53] on span "Chart settings" at bounding box center [171, 54] width 46 height 10
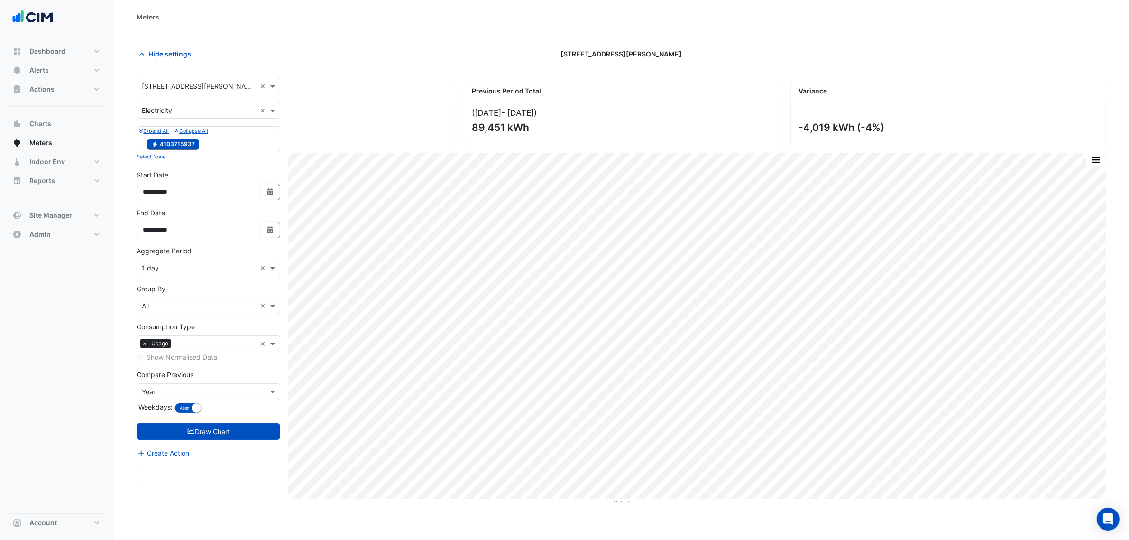
click at [169, 49] on span "Hide settings" at bounding box center [169, 54] width 43 height 10
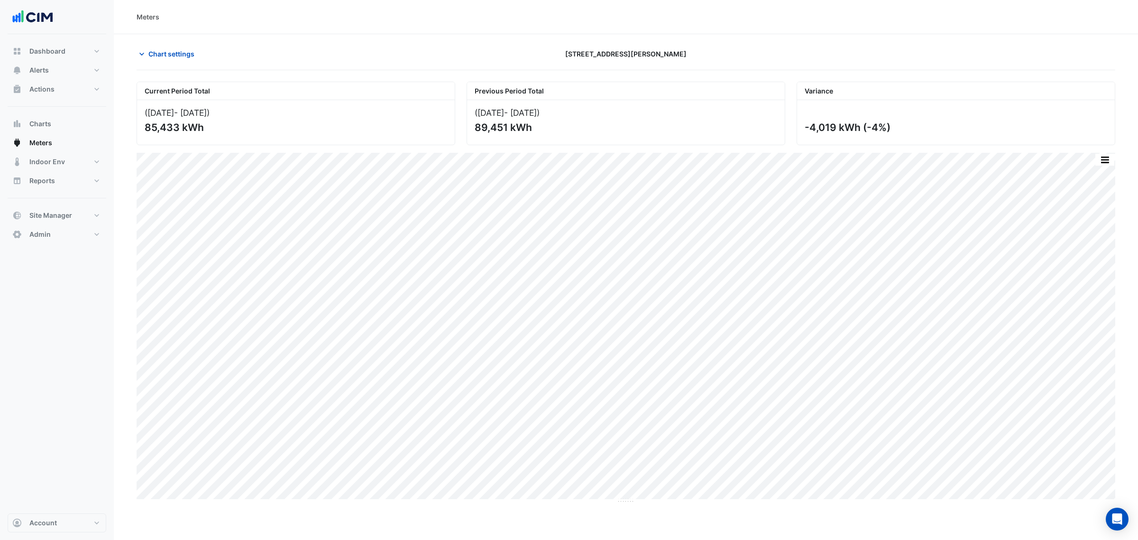
click at [504, 129] on div "89,451 kWh" at bounding box center [625, 127] width 301 height 12
drag, startPoint x: 508, startPoint y: 128, endPoint x: 478, endPoint y: 126, distance: 30.9
click at [478, 126] on div "89,451 kWh" at bounding box center [625, 127] width 301 height 12
click at [506, 126] on div "89,451 kWh" at bounding box center [625, 127] width 301 height 12
drag, startPoint x: 507, startPoint y: 127, endPoint x: 470, endPoint y: 127, distance: 37.0
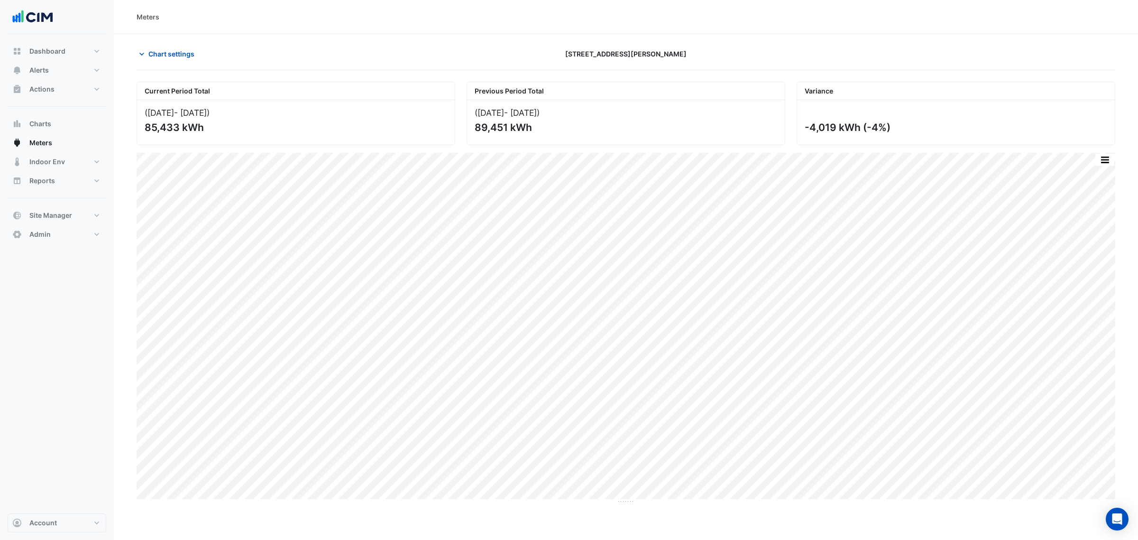
click at [470, 127] on div "(02 Aug 24 - 01 Sep 24 ) 89,451 kWh" at bounding box center [626, 122] width 318 height 45
drag, startPoint x: 147, startPoint y: 112, endPoint x: 236, endPoint y: 114, distance: 88.2
click at [236, 114] on div "(01 Aug 25 - 31 Aug 25 )" at bounding box center [296, 113] width 303 height 10
click at [213, 130] on div "85,433 kWh" at bounding box center [295, 127] width 301 height 12
drag, startPoint x: 198, startPoint y: 127, endPoint x: 181, endPoint y: 127, distance: 17.5
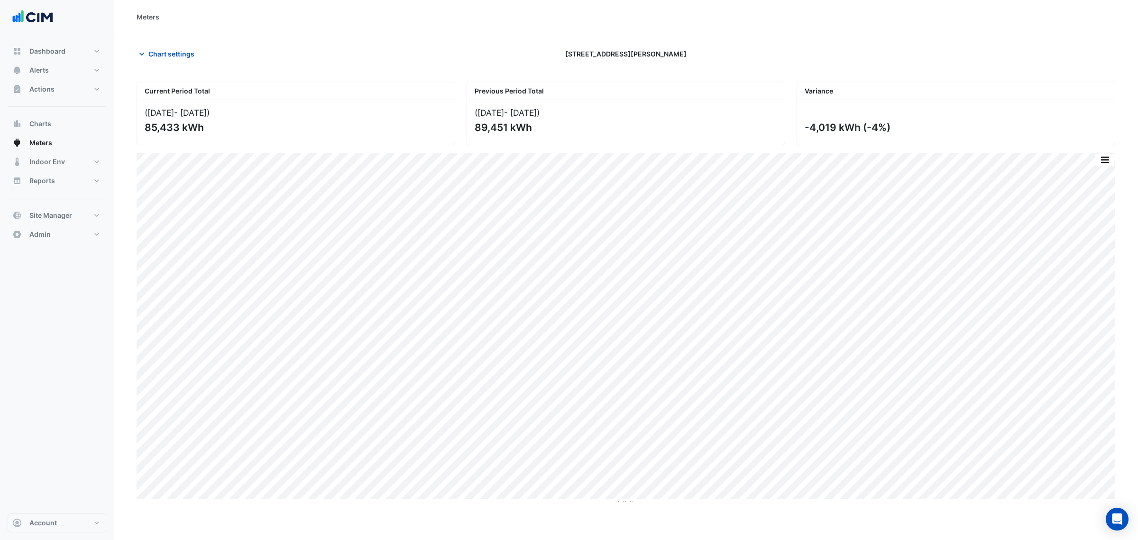
click at [181, 127] on div "85,433 kWh" at bounding box center [295, 127] width 301 height 12
click at [176, 127] on div "85,433 kWh" at bounding box center [295, 127] width 301 height 12
drag, startPoint x: 181, startPoint y: 127, endPoint x: 147, endPoint y: 127, distance: 33.2
click at [147, 127] on div "85,433 kWh" at bounding box center [295, 127] width 301 height 12
click at [173, 50] on span "Chart settings" at bounding box center [171, 54] width 46 height 10
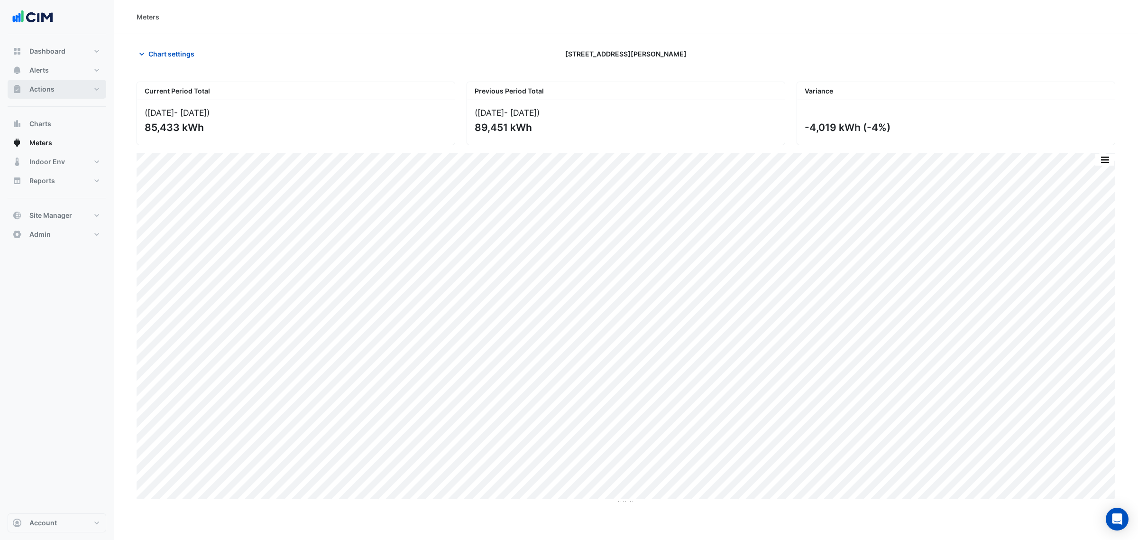
click at [34, 88] on span "Actions" at bounding box center [41, 88] width 25 height 9
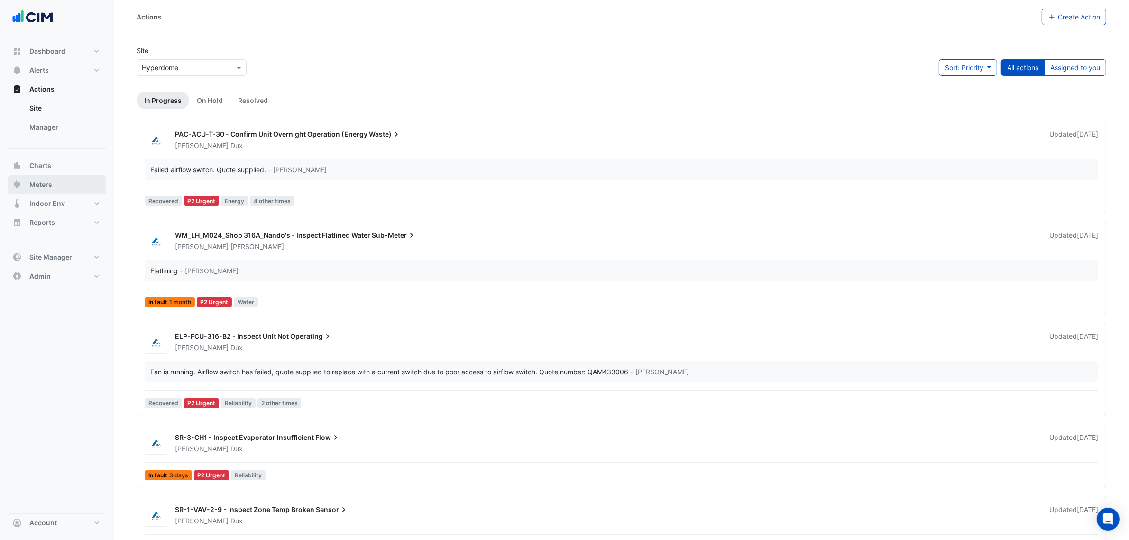
click at [58, 179] on button "Meters" at bounding box center [57, 184] width 99 height 19
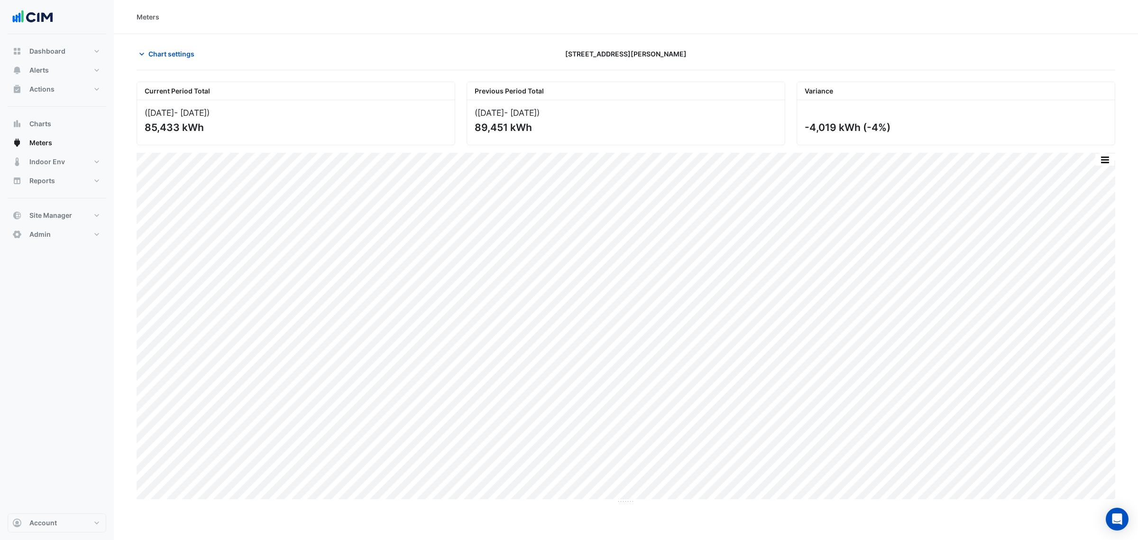
click at [159, 57] on span "Chart settings" at bounding box center [171, 54] width 46 height 10
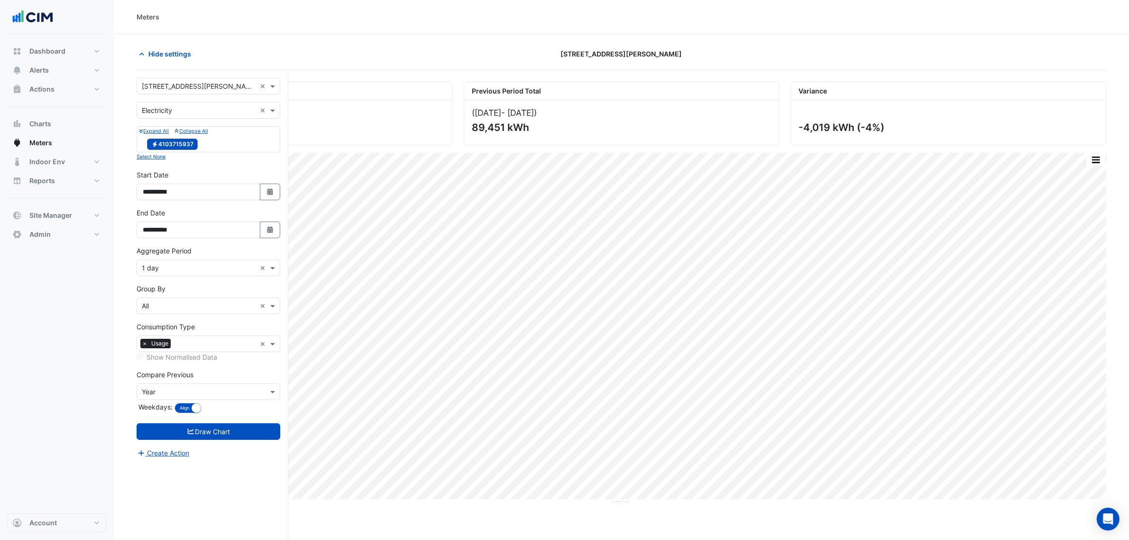
click at [160, 83] on input "text" at bounding box center [199, 87] width 114 height 10
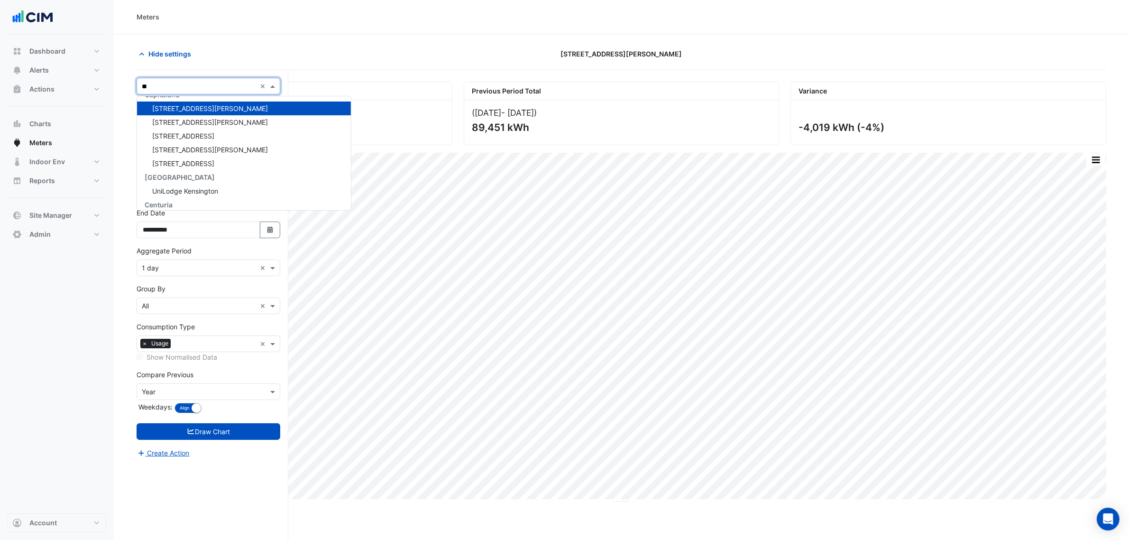
type input "***"
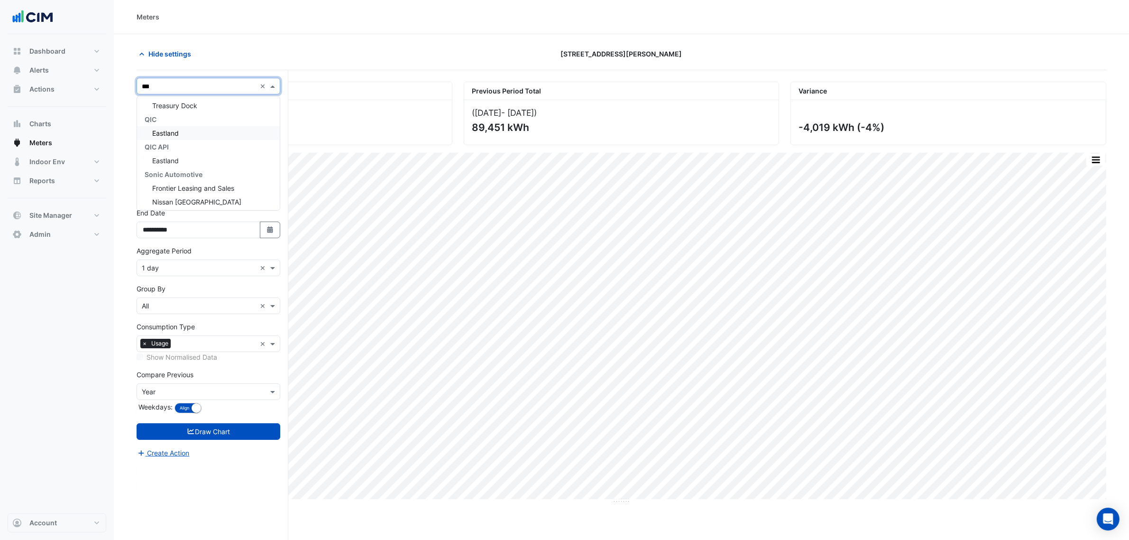
click at [159, 129] on span "Eastland" at bounding box center [165, 133] width 27 height 8
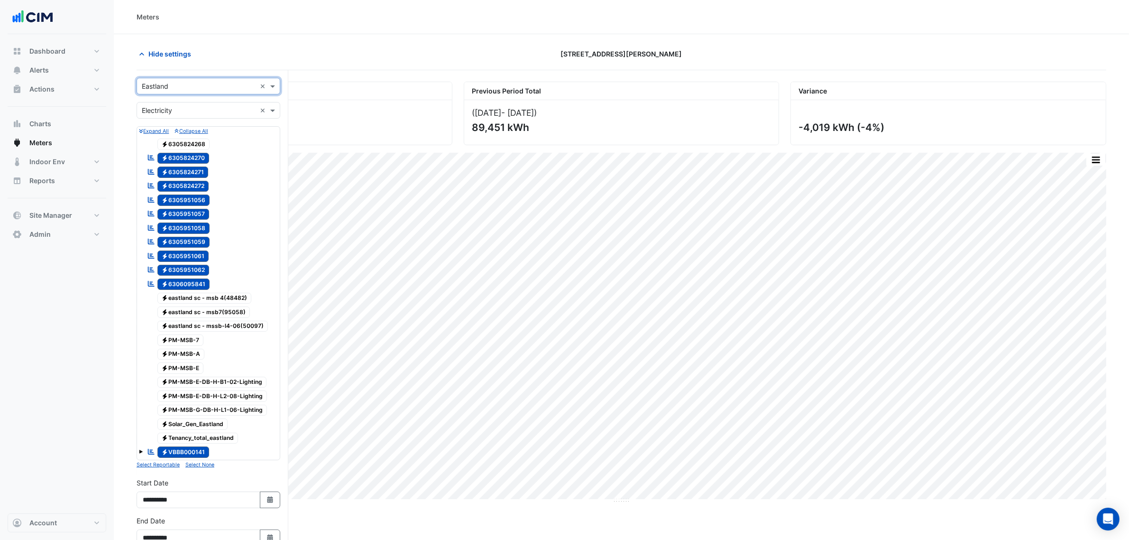
click at [205, 112] on input "text" at bounding box center [199, 111] width 114 height 10
click at [157, 159] on span "Water" at bounding box center [154, 159] width 18 height 8
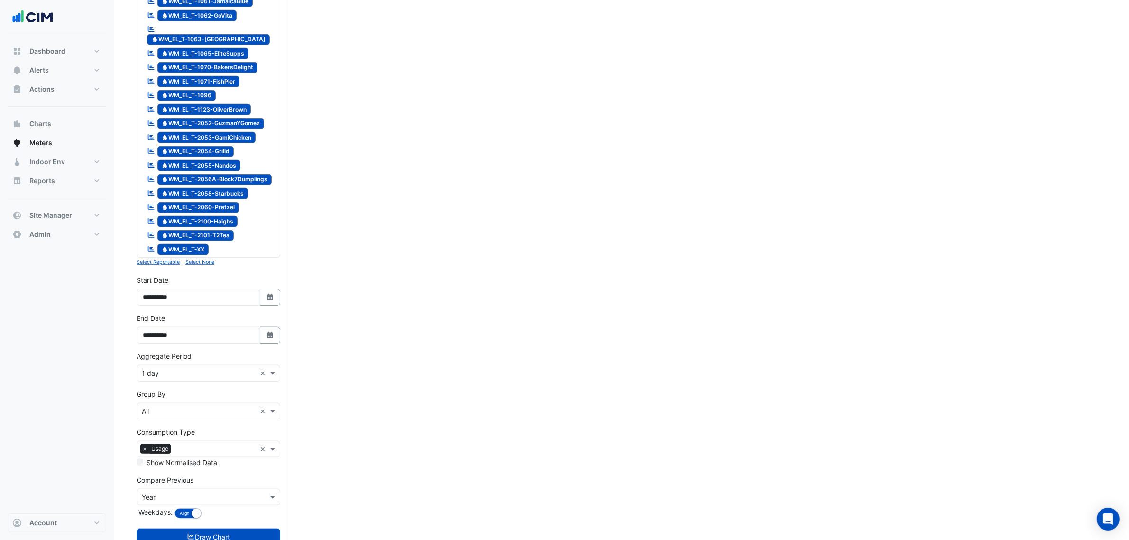
scroll to position [1025, 0]
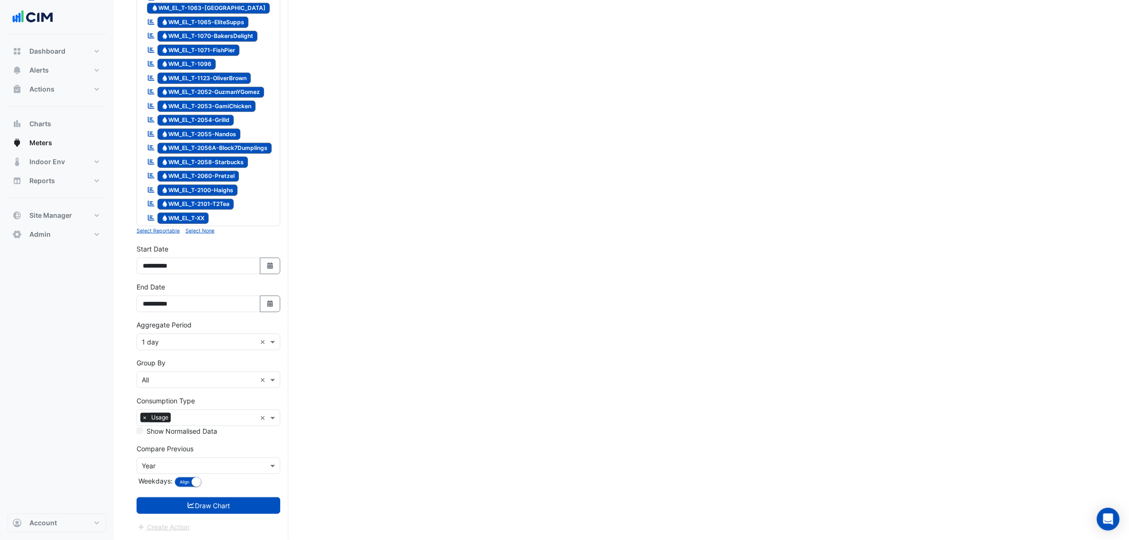
click at [199, 231] on small "Select None" at bounding box center [199, 231] width 29 height 6
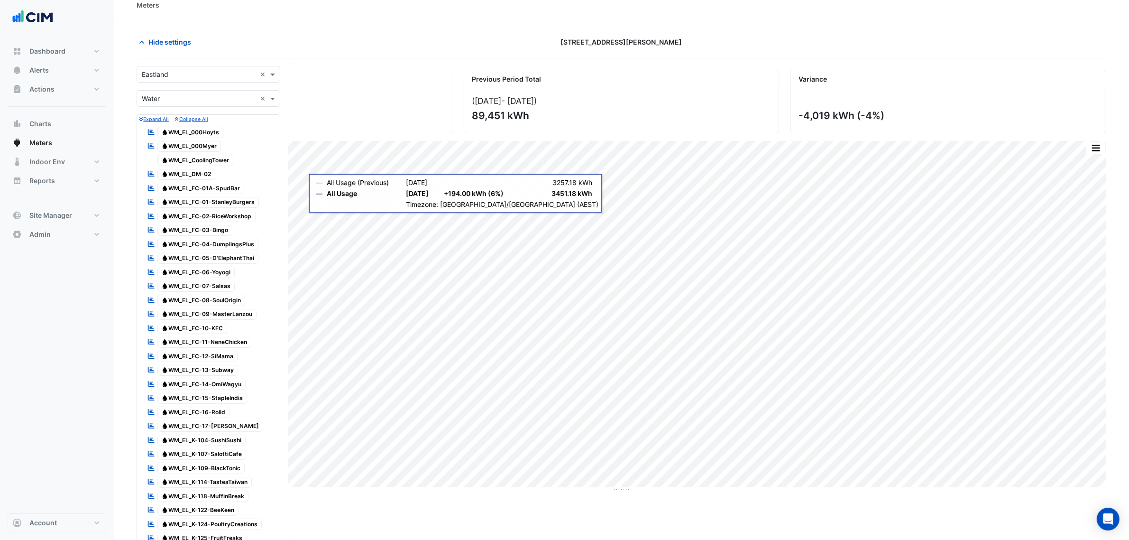
scroll to position [0, 0]
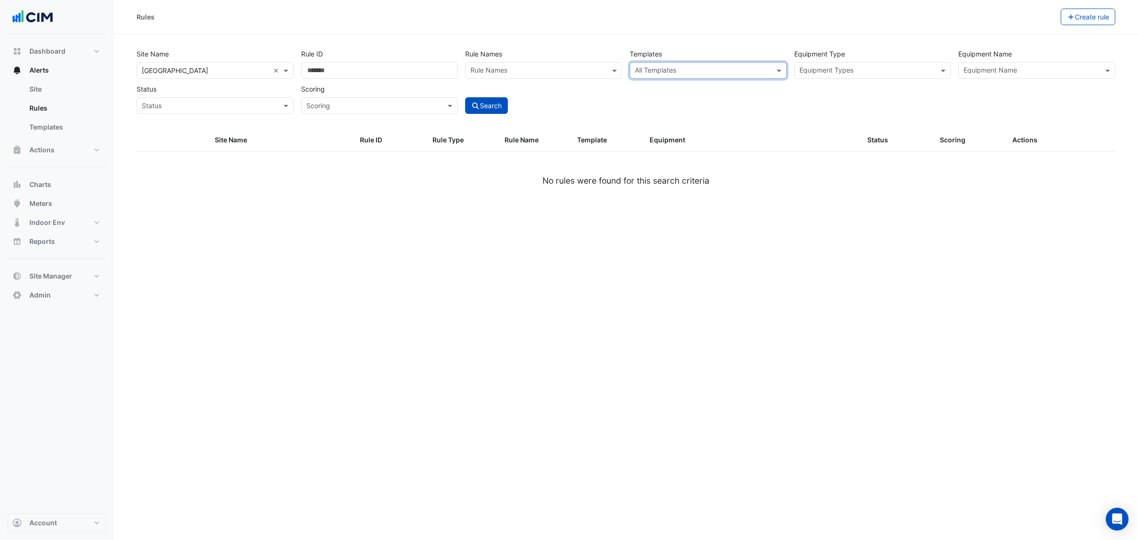
click at [56, 66] on button "Alerts" at bounding box center [57, 70] width 99 height 19
click at [77, 51] on button "Dashboard" at bounding box center [57, 51] width 99 height 19
select select "***"
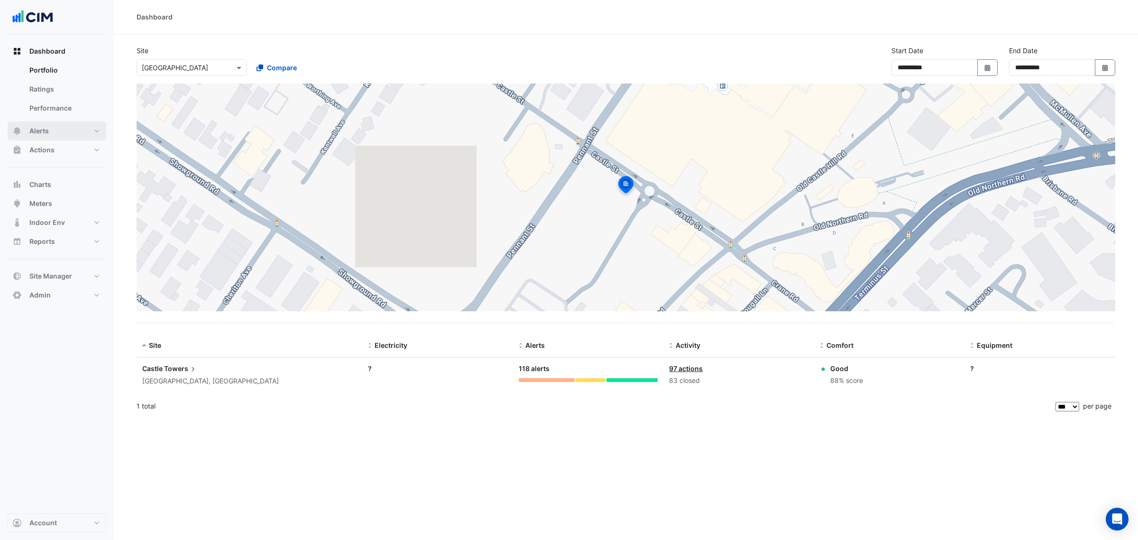
click at [47, 132] on span "Alerts" at bounding box center [38, 130] width 19 height 9
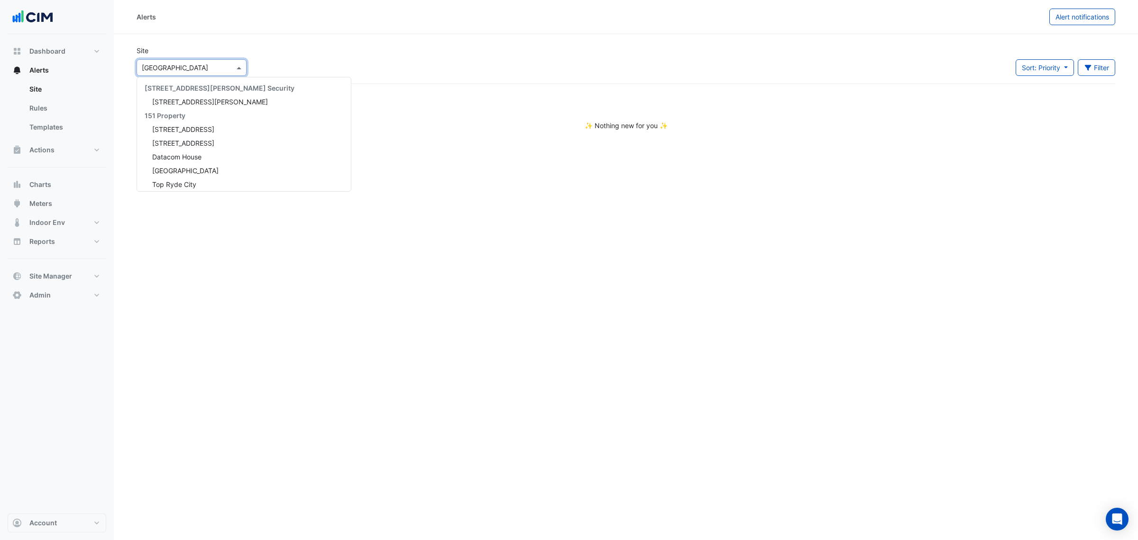
click at [224, 70] on div at bounding box center [191, 67] width 109 height 11
type input "******"
click at [190, 96] on div "[STREET_ADDRESS][PERSON_NAME]" at bounding box center [206, 102] width 138 height 14
